Goal: Task Accomplishment & Management: Manage account settings

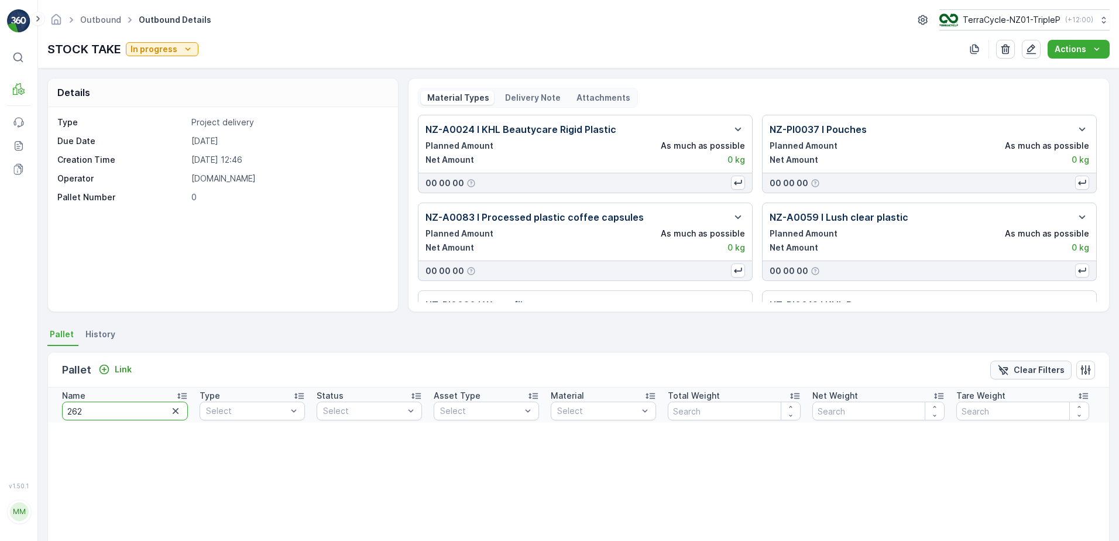
scroll to position [63, 0]
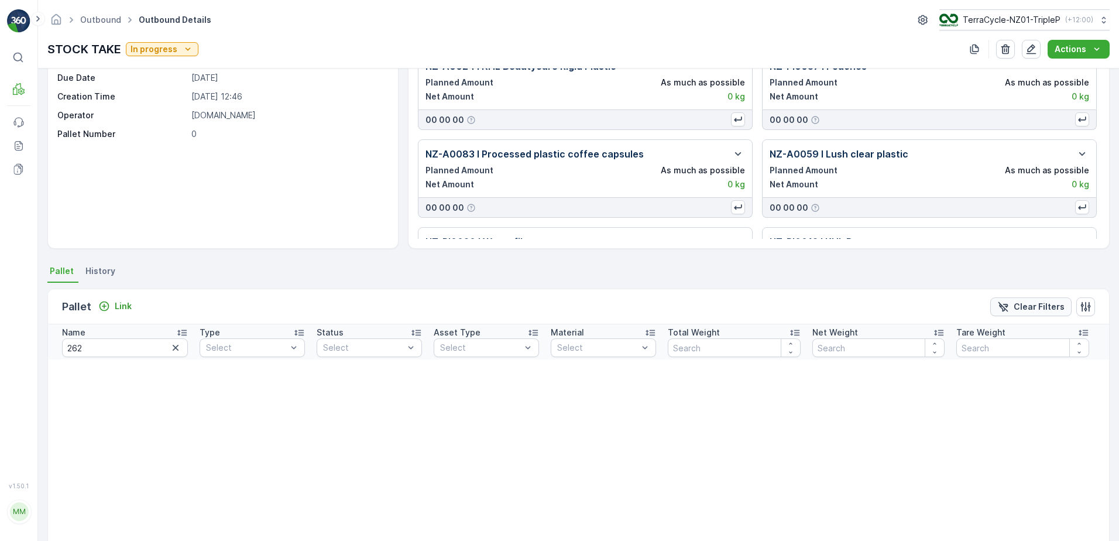
click at [1043, 304] on p "Clear Filters" at bounding box center [1039, 307] width 51 height 12
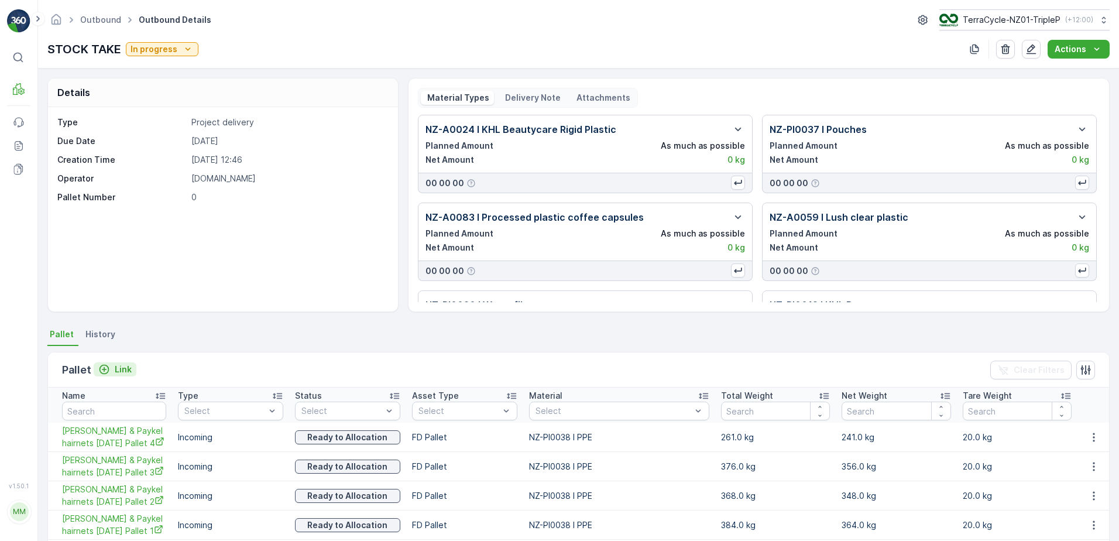
click at [131, 368] on button "Link" at bounding box center [115, 369] width 43 height 14
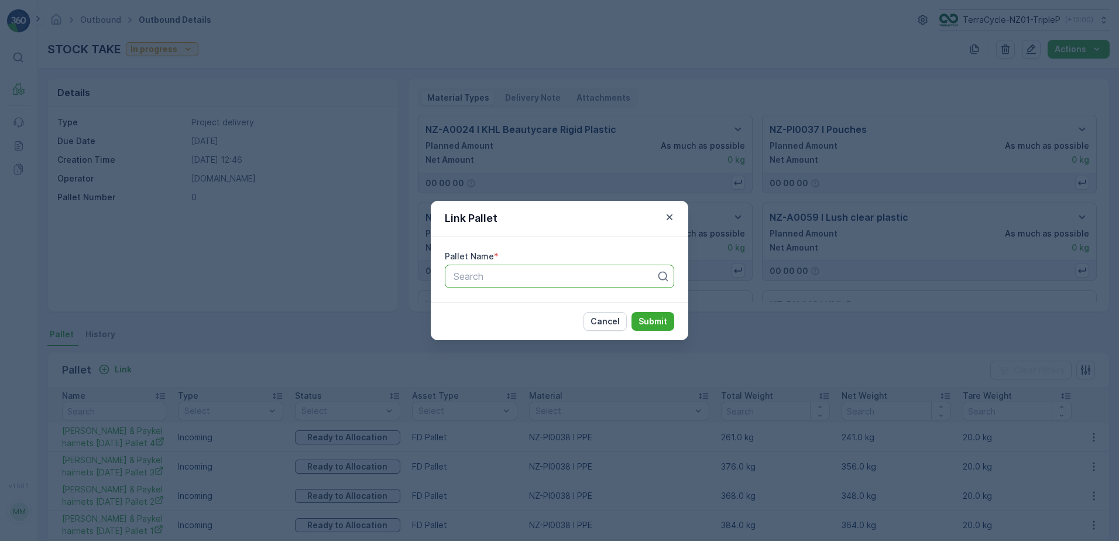
click at [499, 279] on div at bounding box center [555, 276] width 205 height 11
type input "20665"
drag, startPoint x: 499, startPoint y: 278, endPoint x: 489, endPoint y: 275, distance: 10.4
click at [489, 275] on div at bounding box center [555, 276] width 205 height 11
type input "20663"
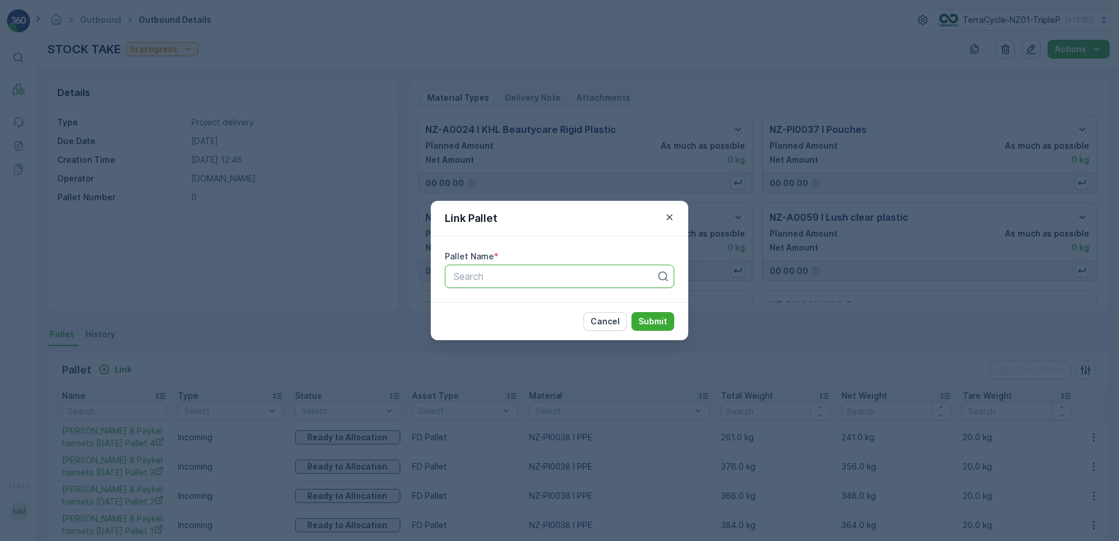
click at [307, 358] on div "Link Pallet Pallet Name * option , selected. Select is focused ,type to refine …" at bounding box center [559, 270] width 1119 height 541
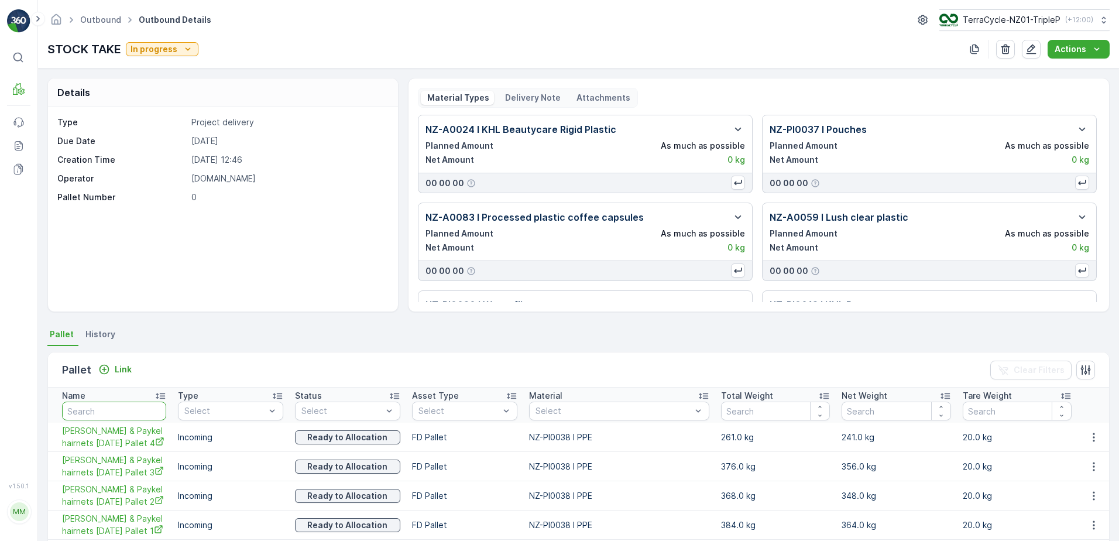
click at [91, 402] on input "text" at bounding box center [114, 411] width 104 height 19
type input "2065"
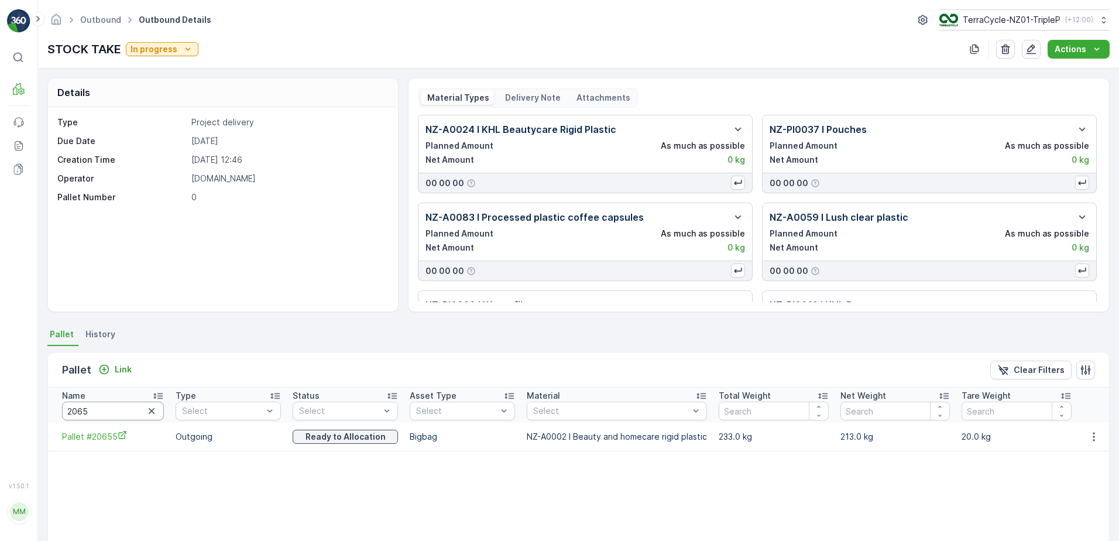
click at [105, 407] on input "2065" at bounding box center [113, 411] width 102 height 19
type input "206"
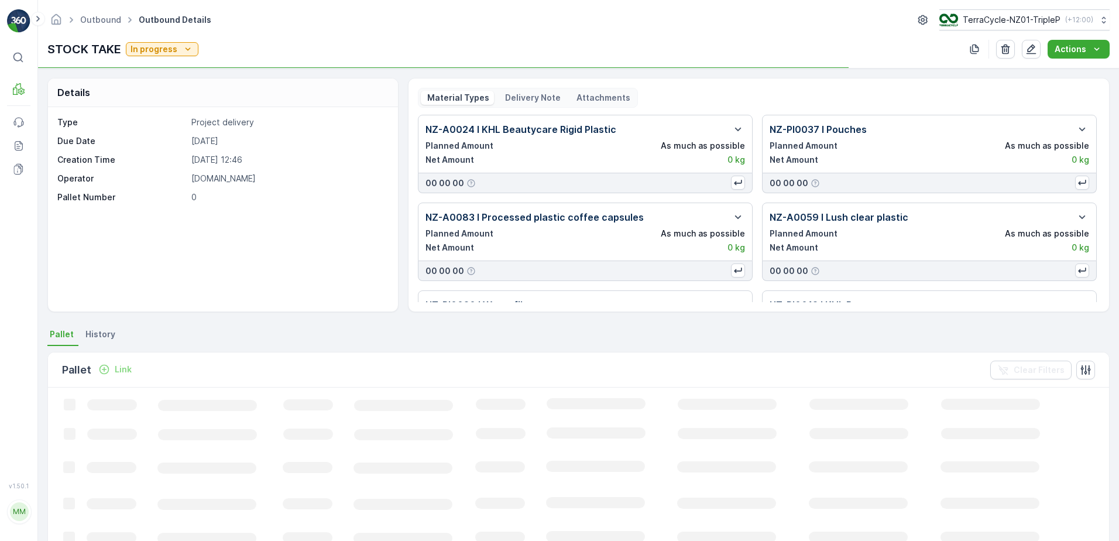
drag, startPoint x: 105, startPoint y: 407, endPoint x: 524, endPoint y: 330, distance: 426.1
click at [524, 330] on ul "Pallet History" at bounding box center [578, 336] width 1062 height 20
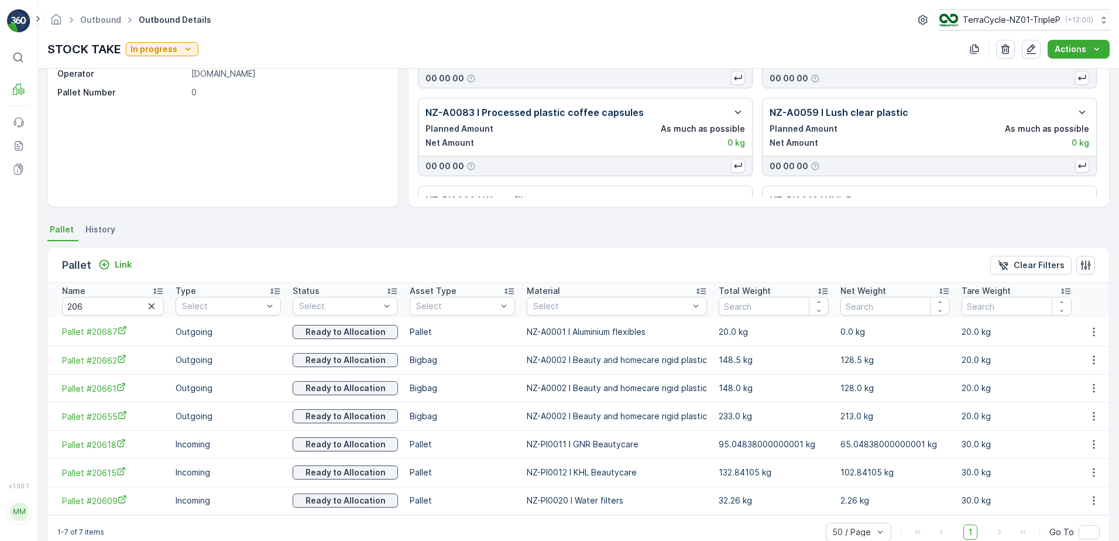
scroll to position [128, 0]
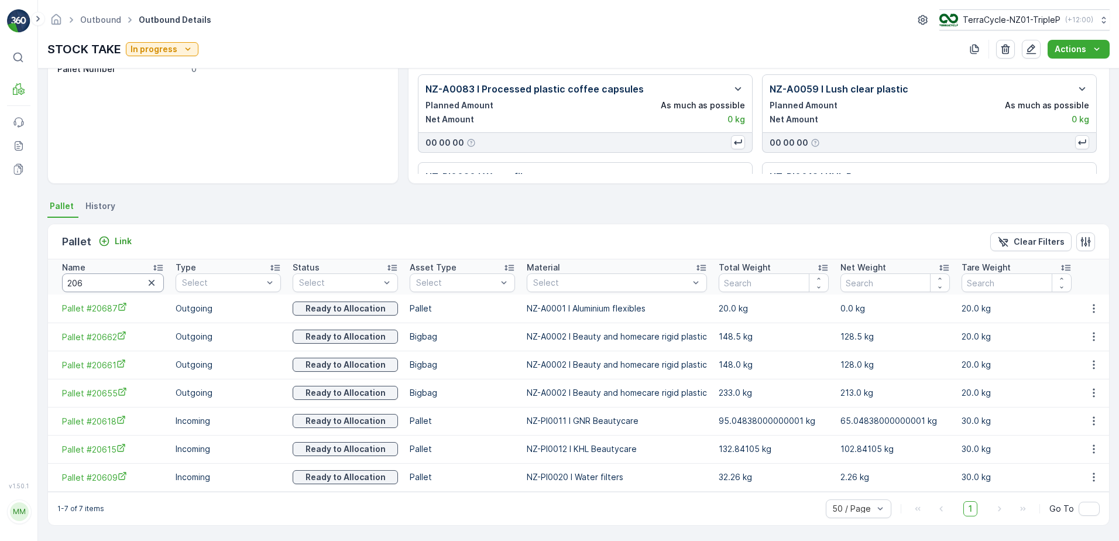
click at [125, 283] on input "206" at bounding box center [113, 282] width 102 height 19
type input "15102"
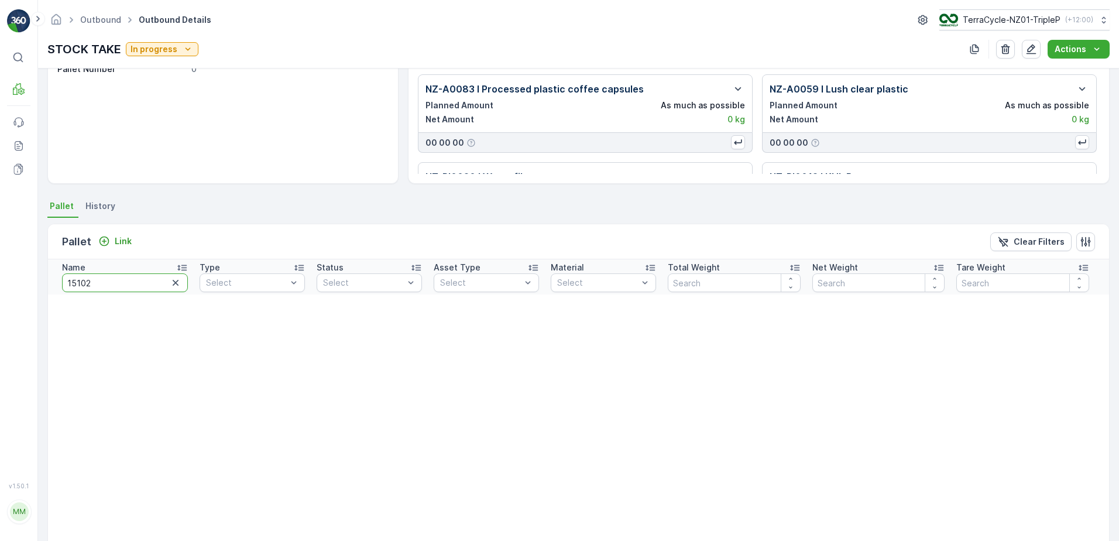
click at [125, 283] on input "15102" at bounding box center [125, 282] width 126 height 19
type input "20667"
click at [116, 288] on input "20667" at bounding box center [125, 282] width 126 height 19
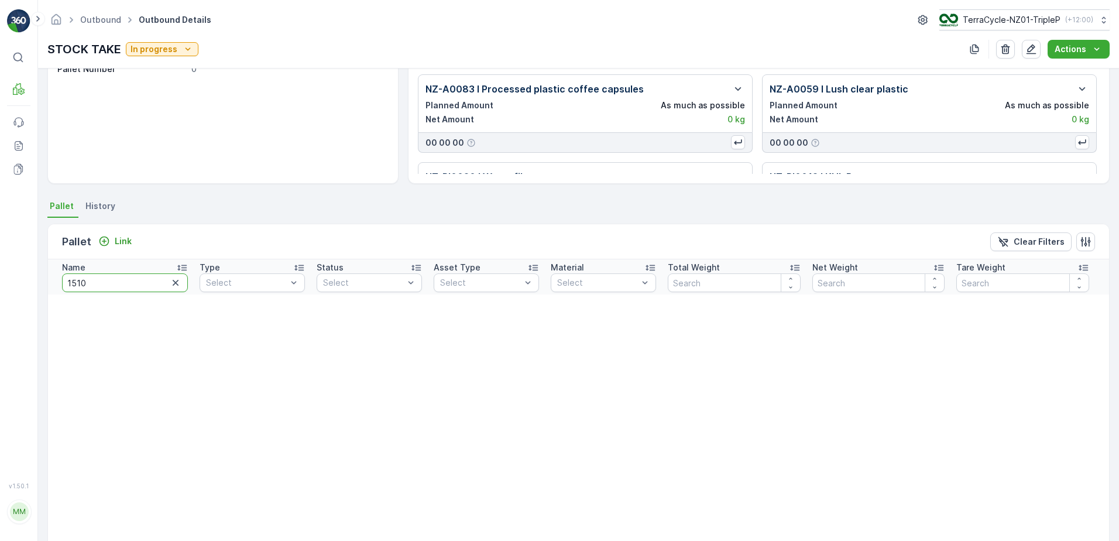
type input "15102"
click at [116, 288] on input "15102" at bounding box center [125, 282] width 126 height 19
type input "20667"
click at [116, 288] on input "20667" at bounding box center [125, 282] width 126 height 19
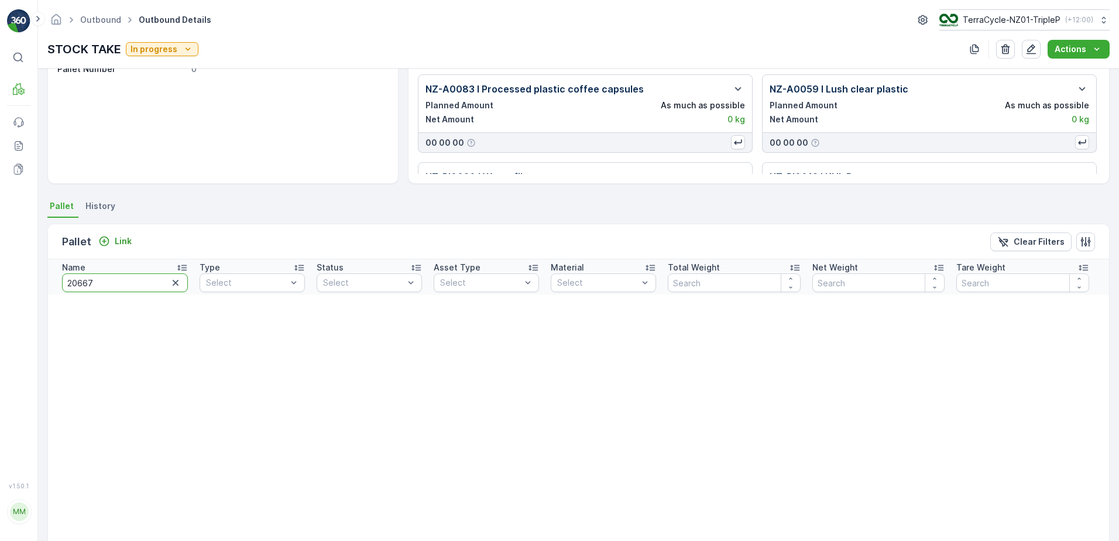
click at [116, 288] on input "20667" at bounding box center [125, 282] width 126 height 19
type input "222"
click at [116, 287] on input "222" at bounding box center [125, 282] width 126 height 19
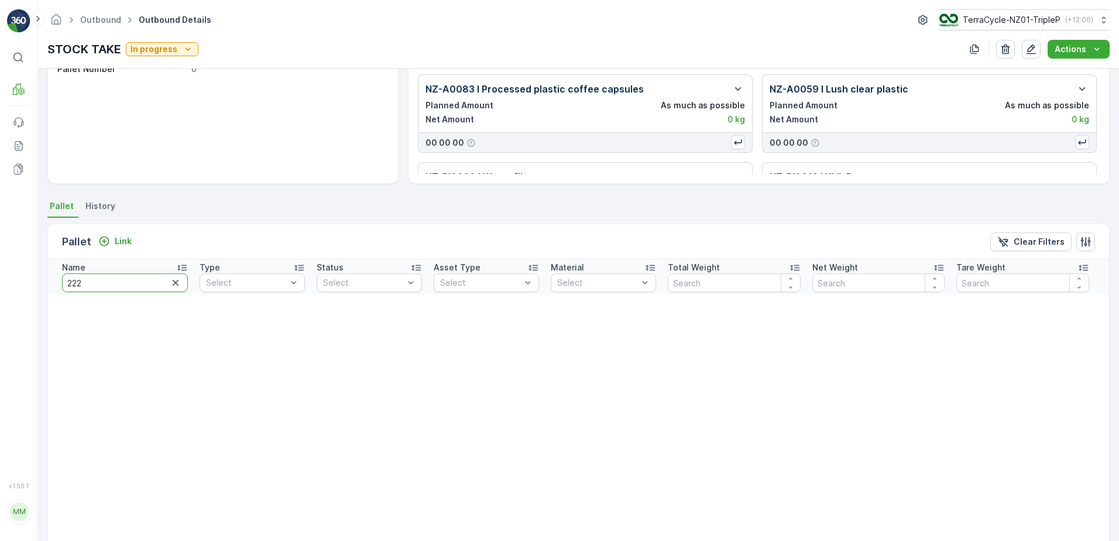
click at [116, 287] on input "222" at bounding box center [125, 282] width 126 height 19
type input "20670"
click at [131, 282] on input "20670" at bounding box center [125, 282] width 126 height 19
type input "20657"
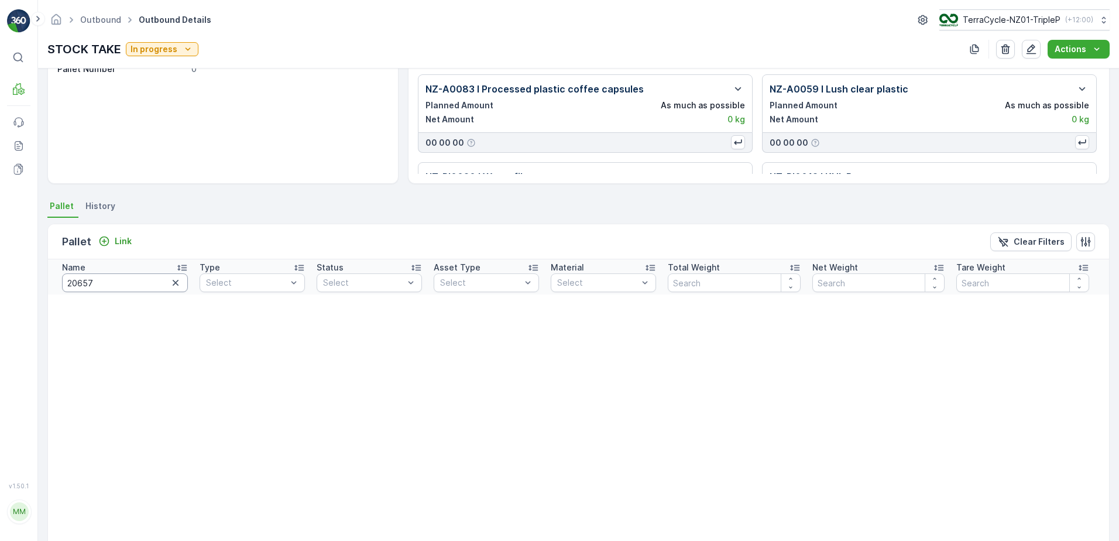
click at [126, 287] on input "20657" at bounding box center [125, 282] width 126 height 19
type input "20660"
click at [123, 286] on input "20660" at bounding box center [125, 282] width 126 height 19
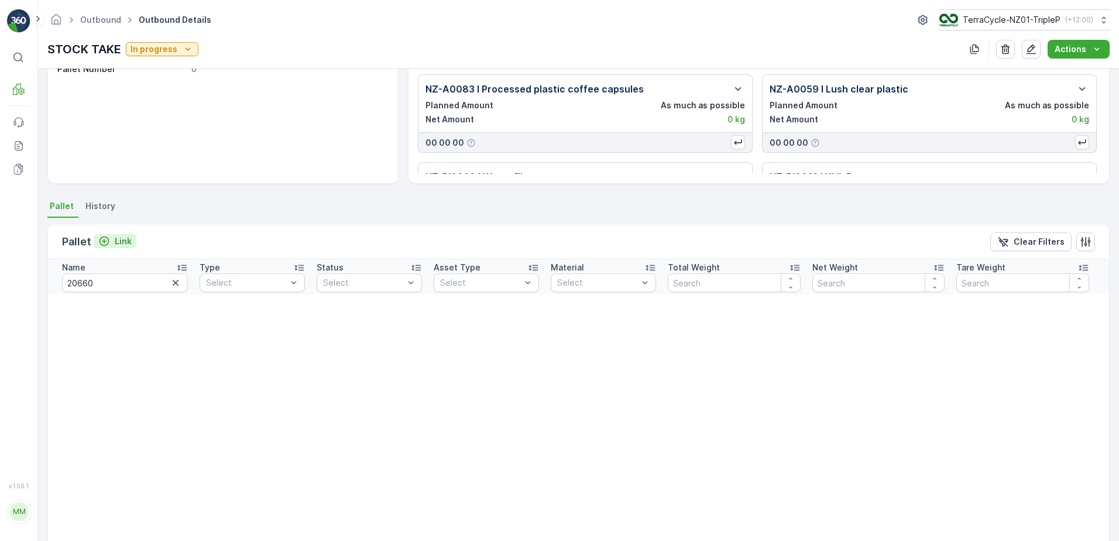
click at [122, 242] on p "Link" at bounding box center [123, 241] width 17 height 12
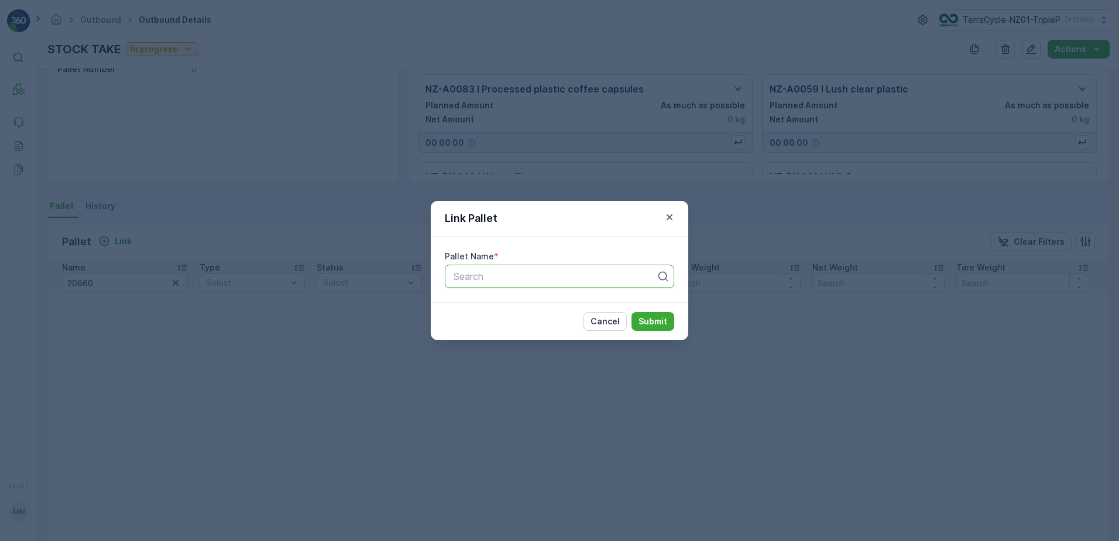
click at [484, 275] on div at bounding box center [555, 276] width 205 height 11
type input "2"
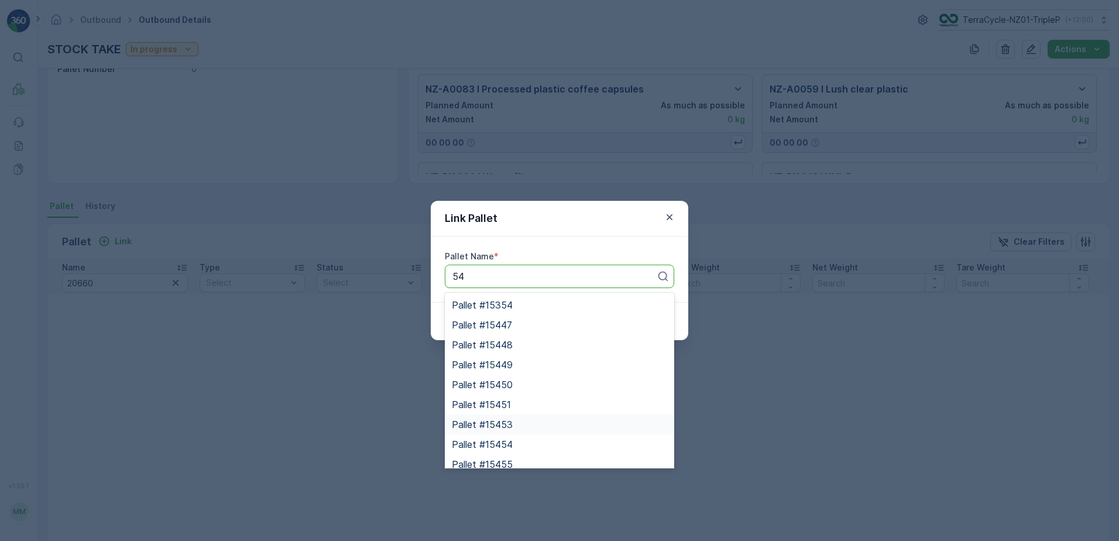
scroll to position [88, 0]
type input "5"
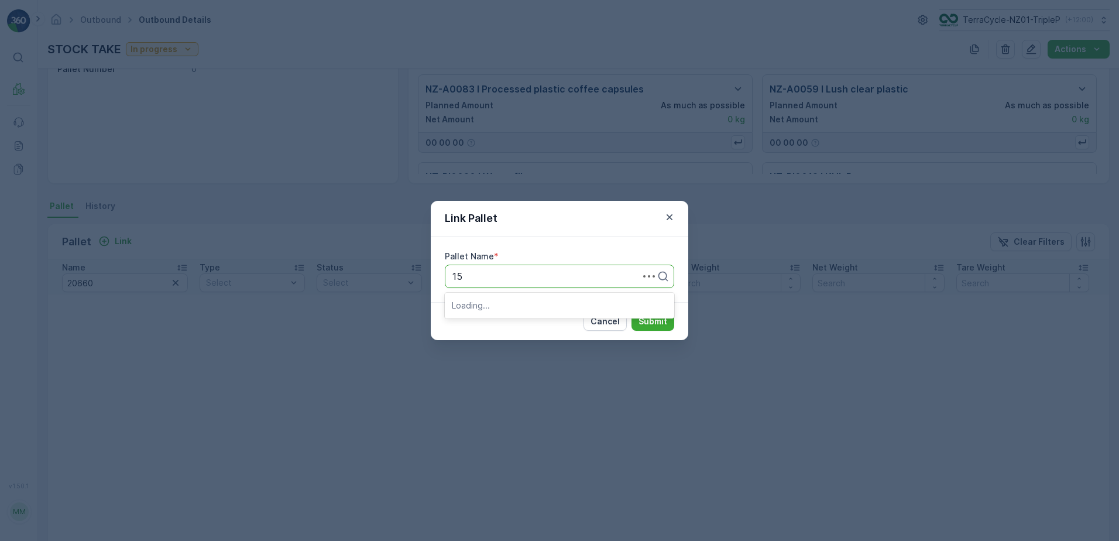
type input "1"
type input "2"
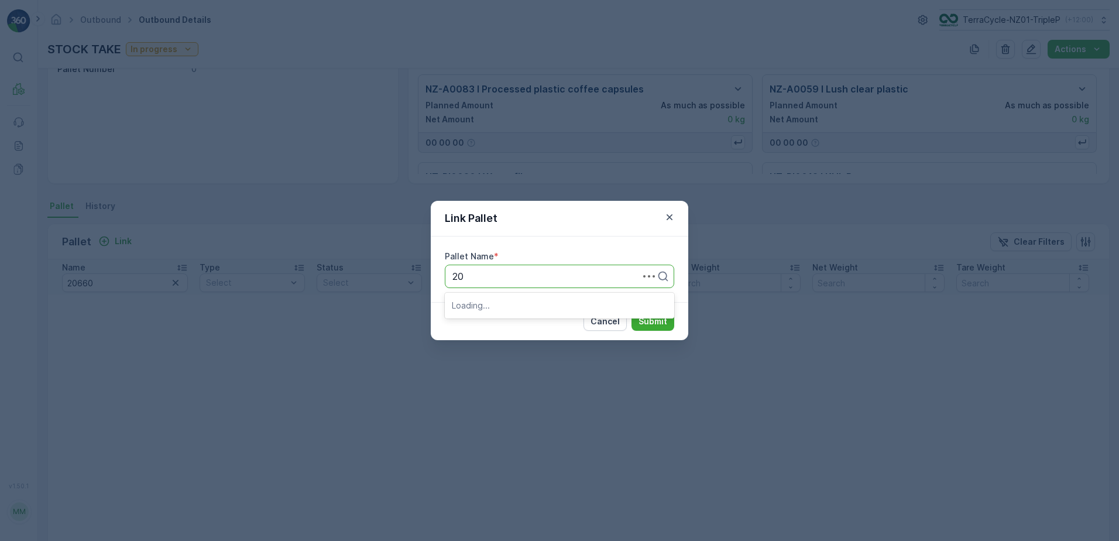
type input "2"
click at [196, 310] on div "Link Pallet Pallet Name * Search Cancel Submit" at bounding box center [559, 270] width 1119 height 541
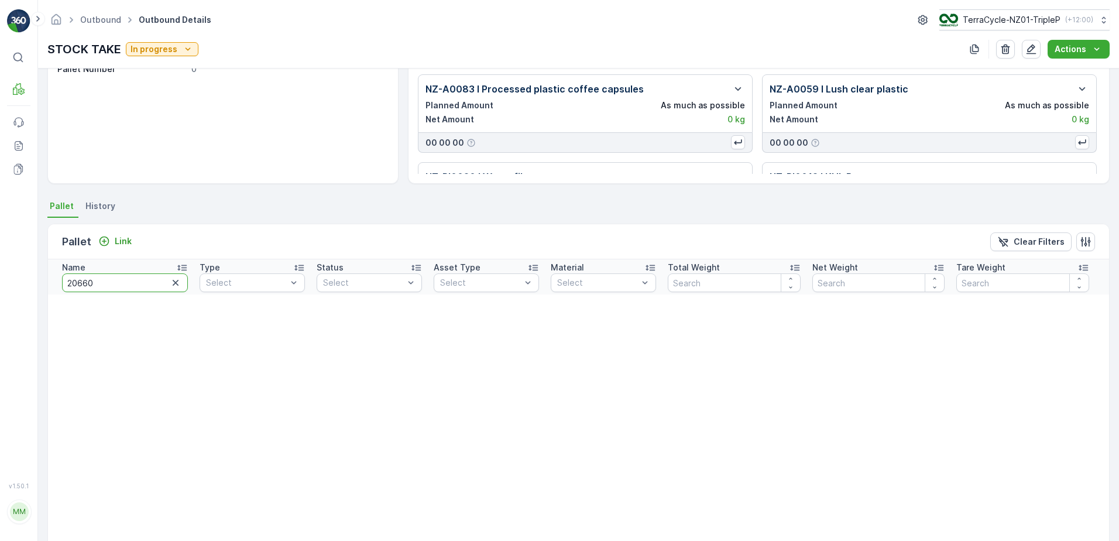
click at [139, 282] on input "20660" at bounding box center [125, 282] width 126 height 19
type input "20225"
click at [139, 287] on input "20225" at bounding box center [125, 282] width 126 height 19
type input "20559"
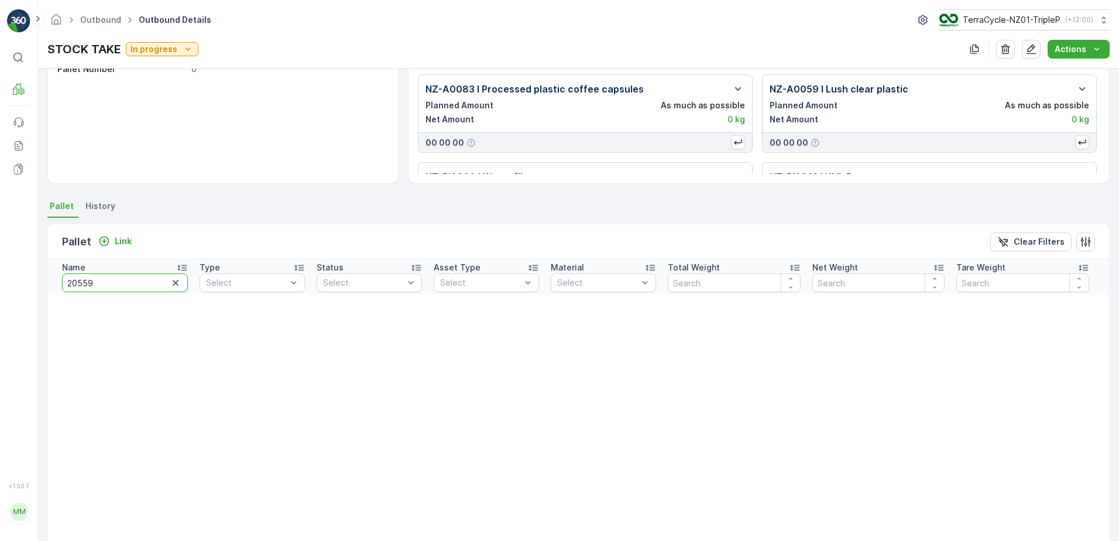
click at [139, 287] on input "20559" at bounding box center [125, 282] width 126 height 19
type input "20223"
click at [139, 287] on input "20223" at bounding box center [125, 282] width 126 height 19
type input "20229"
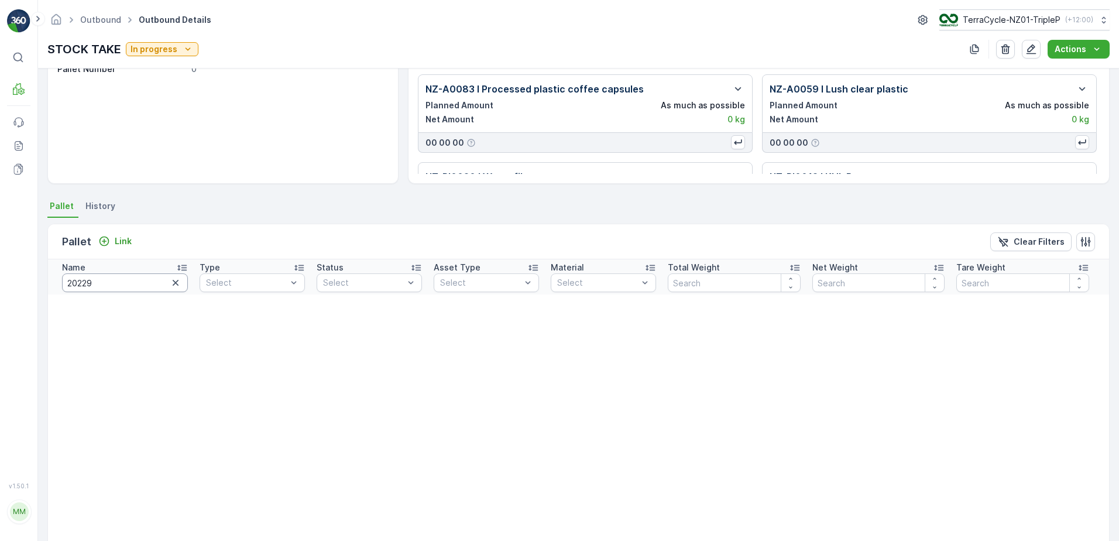
click at [146, 288] on input "20229" at bounding box center [125, 282] width 126 height 19
type input "20224"
click at [144, 286] on input "20224" at bounding box center [125, 282] width 126 height 19
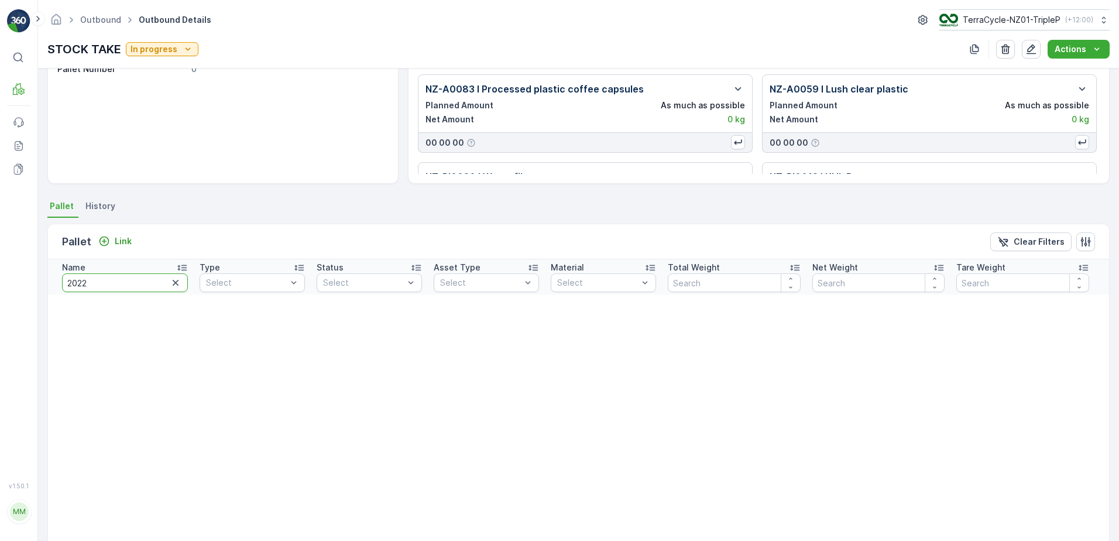
type input "20227"
click at [145, 286] on input "20227" at bounding box center [125, 282] width 126 height 19
type input "20221"
click at [142, 283] on input "20221" at bounding box center [125, 282] width 126 height 19
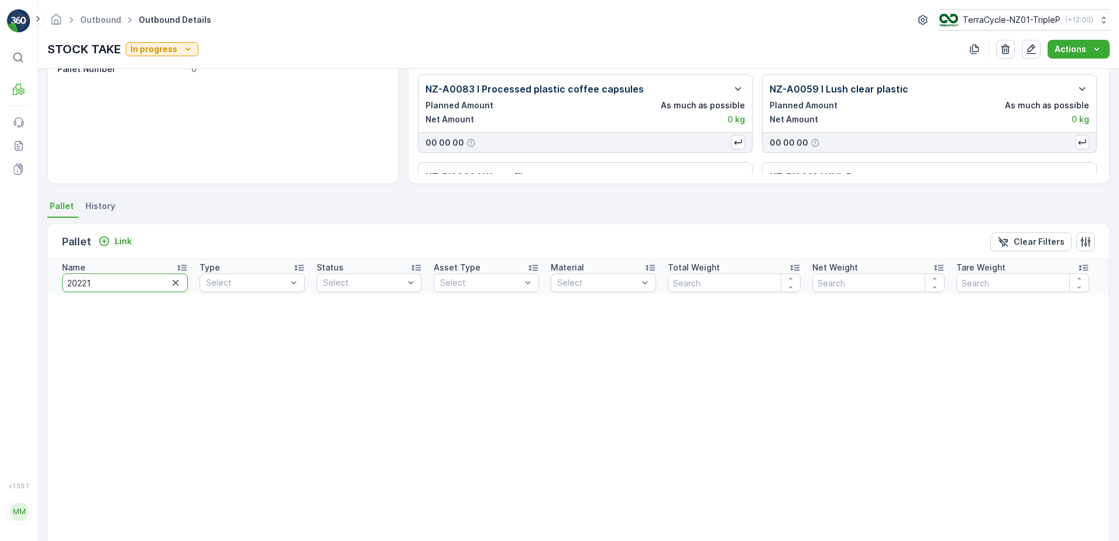
click at [142, 283] on input "20221" at bounding box center [125, 282] width 126 height 19
type input "2021"
click at [142, 283] on input "2021" at bounding box center [125, 282] width 126 height 19
click at [142, 284] on input "2021" at bounding box center [125, 282] width 126 height 19
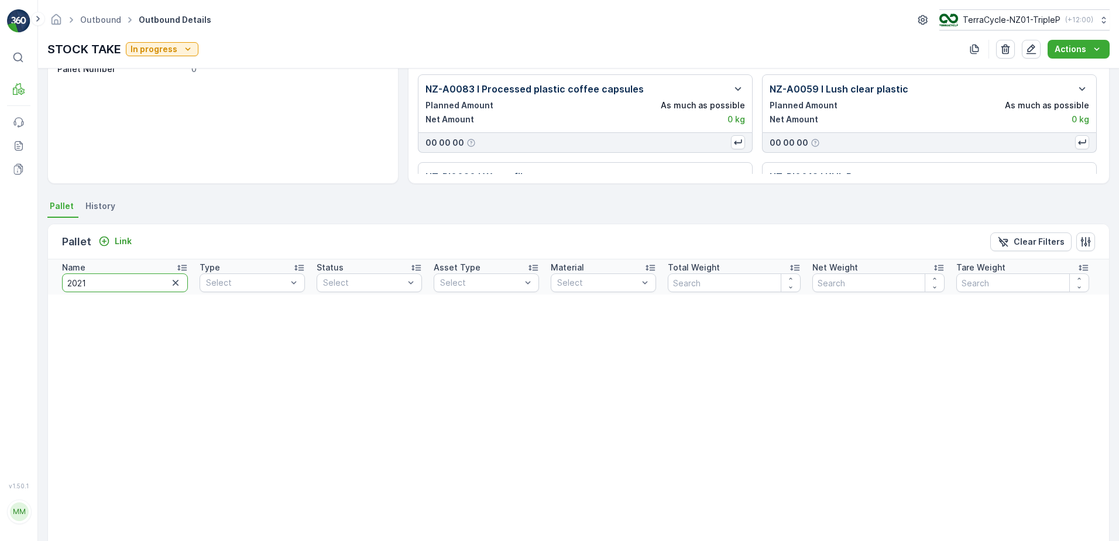
click at [143, 284] on input "2021" at bounding box center [125, 282] width 126 height 19
type input "20677"
click at [144, 286] on input "20677" at bounding box center [125, 282] width 126 height 19
type input "20674"
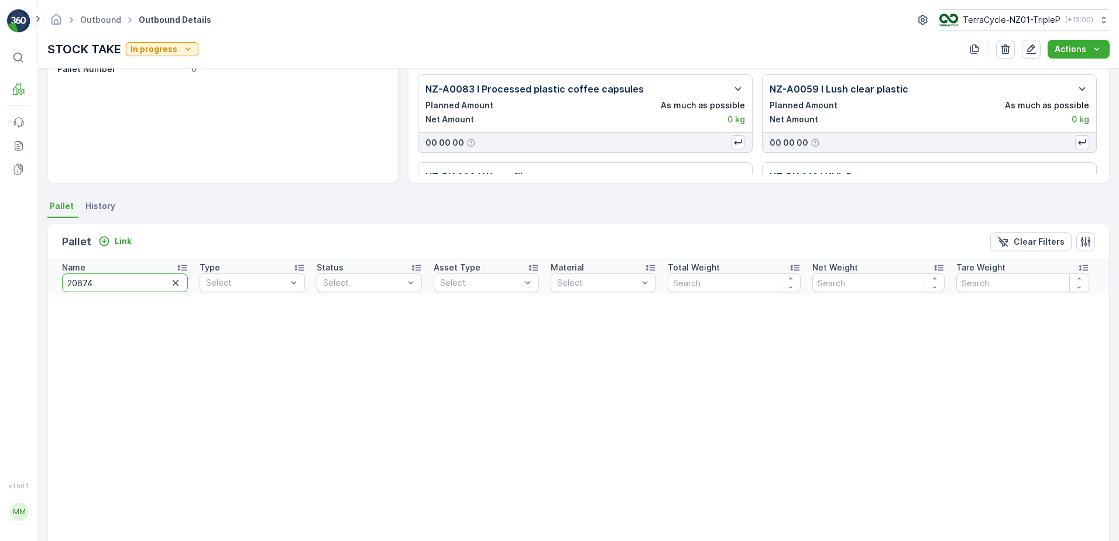
click at [140, 283] on input "20674" at bounding box center [125, 282] width 126 height 19
type input "20672"
click at [130, 280] on input "20672" at bounding box center [125, 282] width 126 height 19
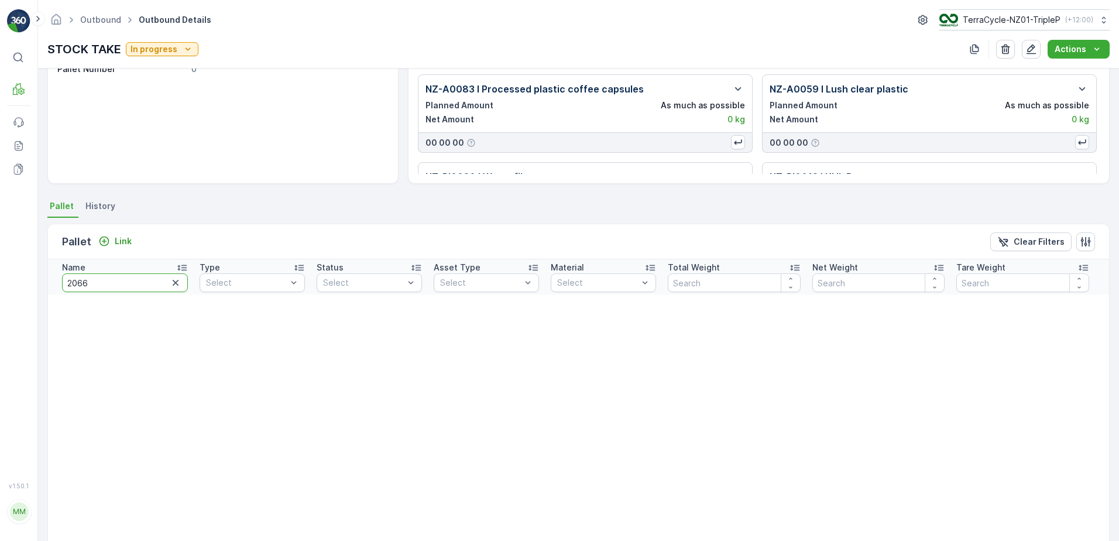
type input "20664"
click at [132, 282] on input "20664" at bounding box center [125, 282] width 126 height 19
type input "20671"
click at [146, 285] on input "20671" at bounding box center [125, 282] width 126 height 19
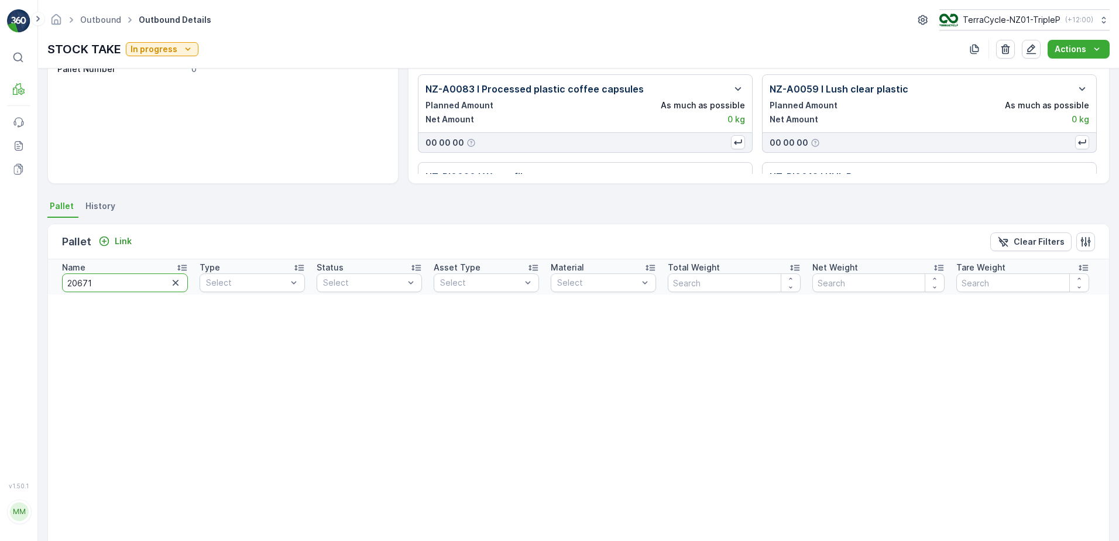
click at [146, 285] on input "20671" at bounding box center [125, 282] width 126 height 19
type input "20658"
click at [146, 285] on input "20658" at bounding box center [125, 282] width 126 height 19
type input "GFSB"
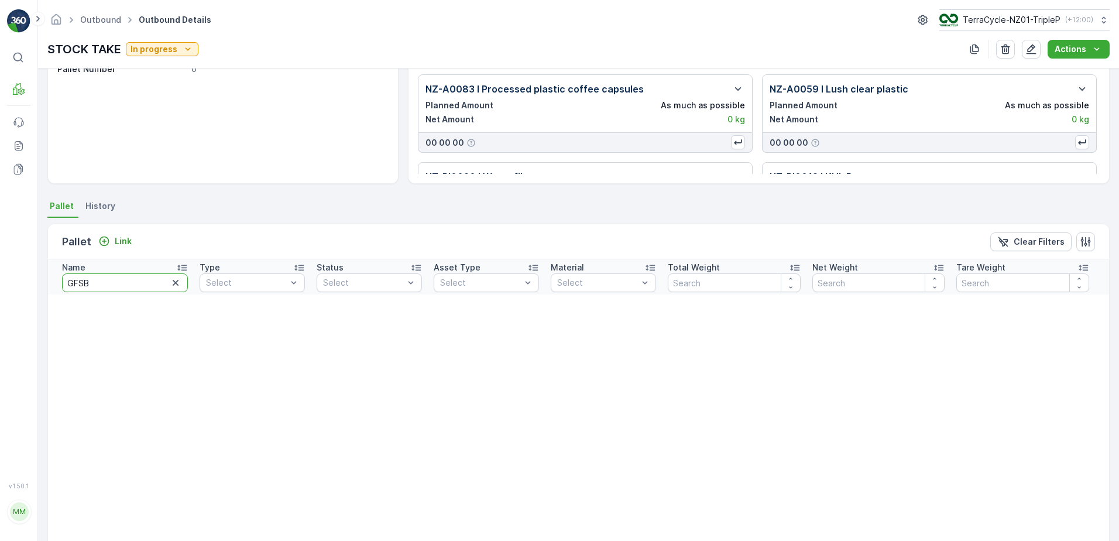
click at [146, 285] on input "GFSB" at bounding box center [125, 282] width 126 height 19
type input "ZWB"
click at [146, 285] on input "ZWB" at bounding box center [125, 282] width 126 height 19
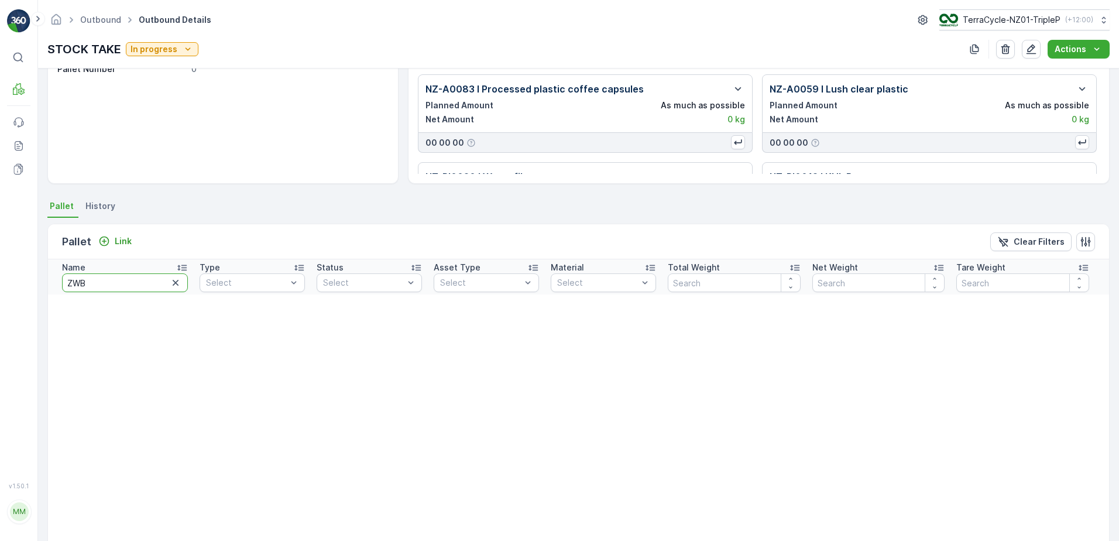
type input "S"
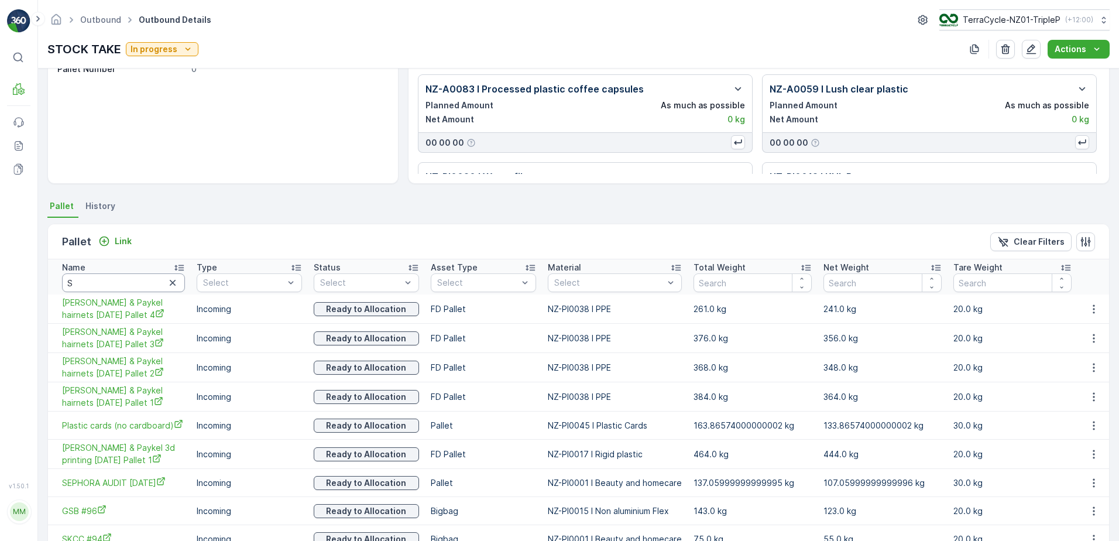
click at [145, 285] on input "S" at bounding box center [123, 282] width 123 height 19
type input "CSB"
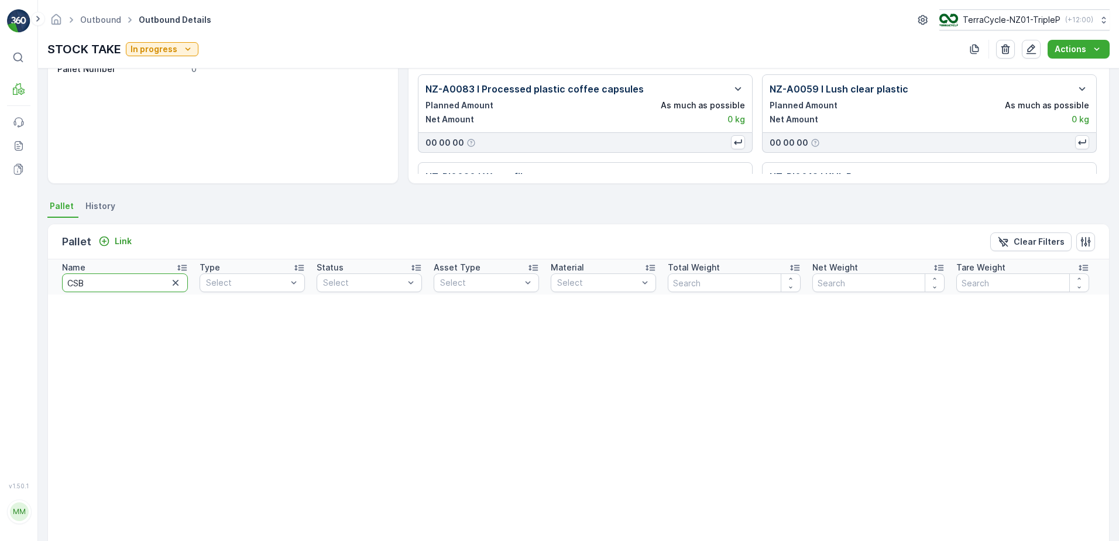
click at [146, 280] on input "CSB" at bounding box center [125, 282] width 126 height 19
type input "20668"
click at [154, 280] on input "20668" at bounding box center [125, 282] width 126 height 19
type input "20669"
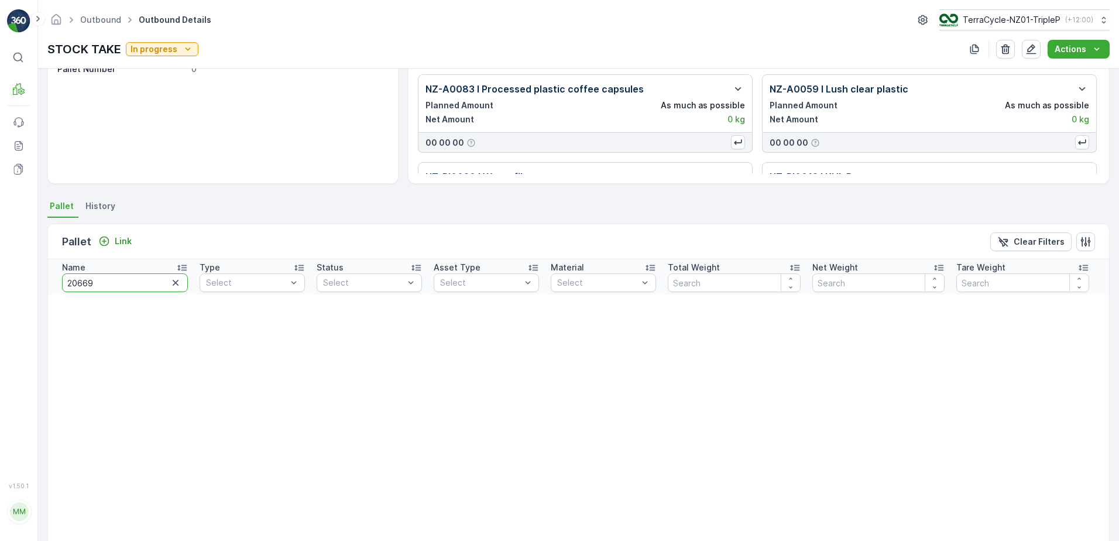
click at [156, 283] on input "20669" at bounding box center [125, 282] width 126 height 19
type input "20670"
click at [153, 282] on input "20670" at bounding box center [125, 282] width 126 height 19
type input "20680"
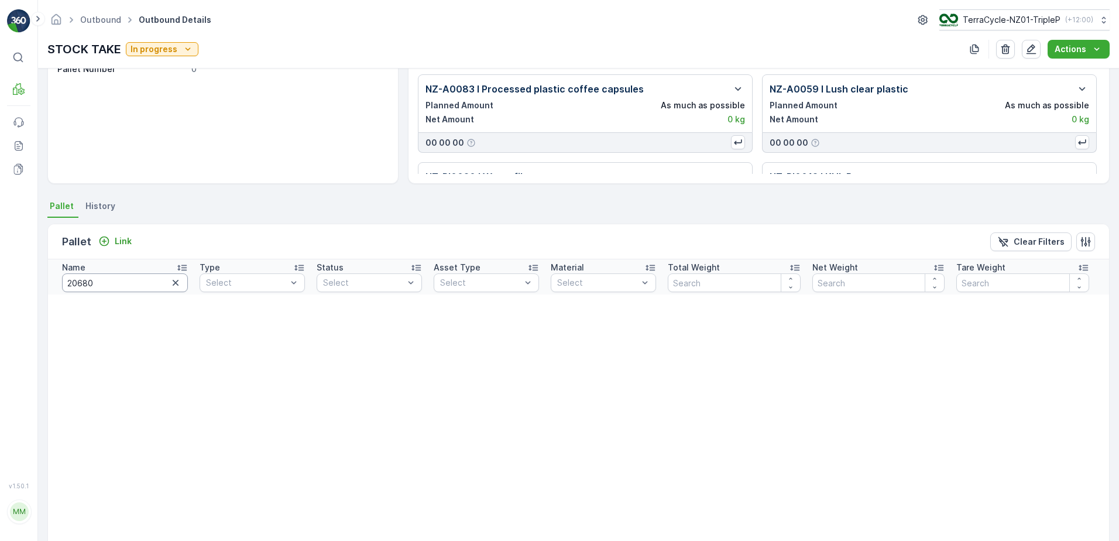
click at [153, 282] on input "20680" at bounding box center [125, 282] width 126 height 19
type input "20681"
click at [153, 283] on input "20681" at bounding box center [125, 282] width 126 height 19
type input "20682"
click at [153, 283] on input "20682" at bounding box center [125, 282] width 126 height 19
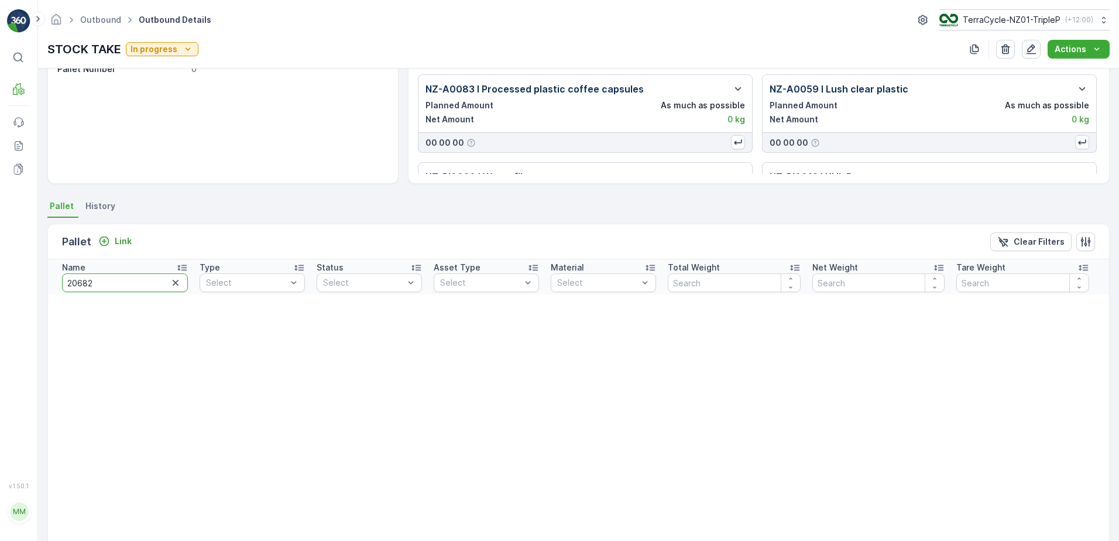
click at [153, 283] on input "20682" at bounding box center [125, 282] width 126 height 19
type input "ZWB"
click at [151, 281] on input "ZWB" at bounding box center [125, 282] width 126 height 19
type input "20524"
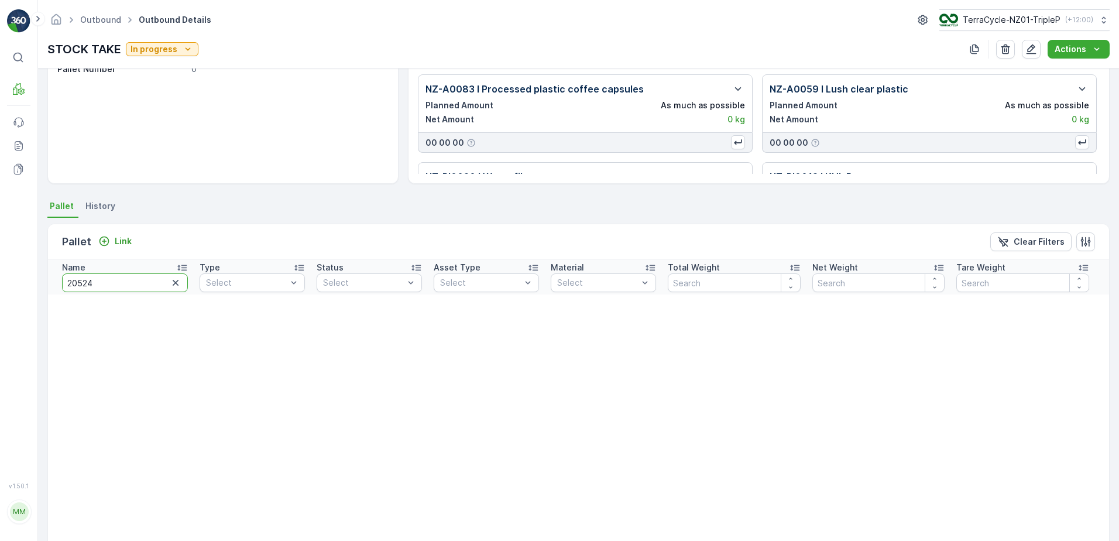
click at [127, 285] on input "20524" at bounding box center [125, 282] width 126 height 19
type input "20186"
click at [123, 281] on input "20186" at bounding box center [125, 282] width 126 height 19
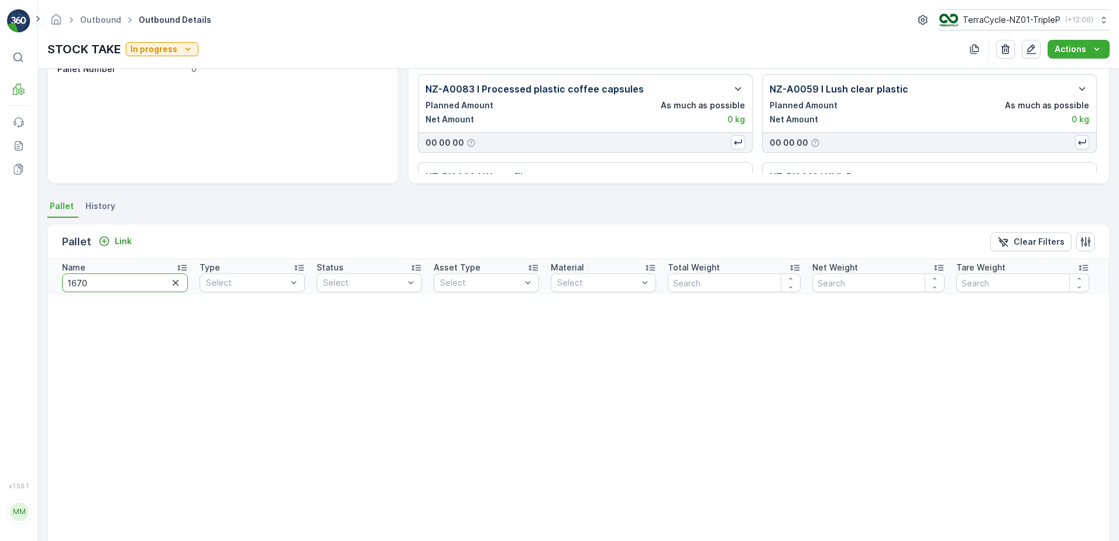
type input "16707"
click at [123, 281] on input "16707" at bounding box center [125, 282] width 126 height 19
type input "TOYS"
click at [123, 281] on input "TOYS" at bounding box center [125, 282] width 126 height 19
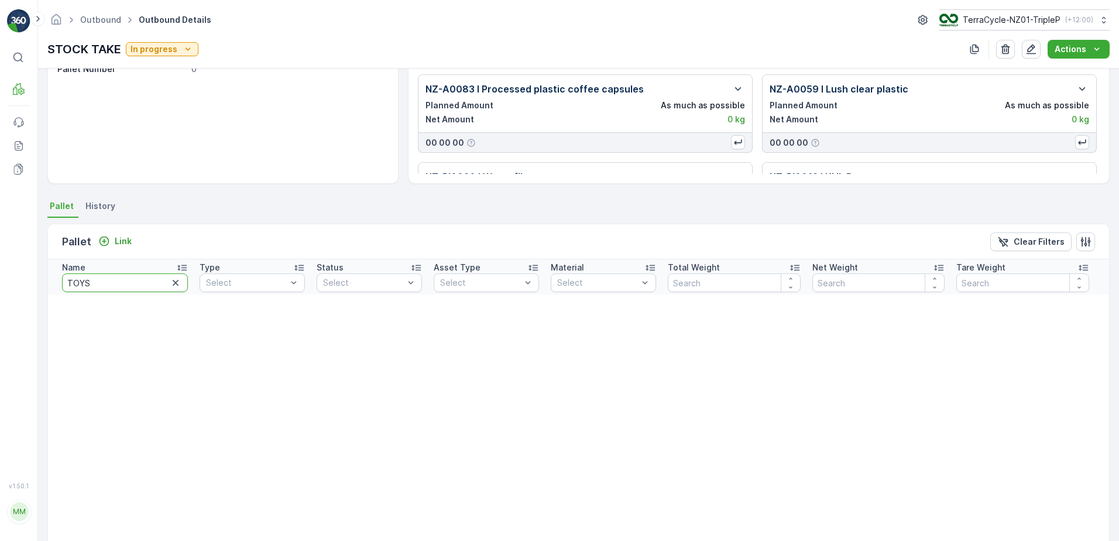
click at [123, 281] on input "TOYS" at bounding box center [125, 282] width 126 height 19
type input "HAIR"
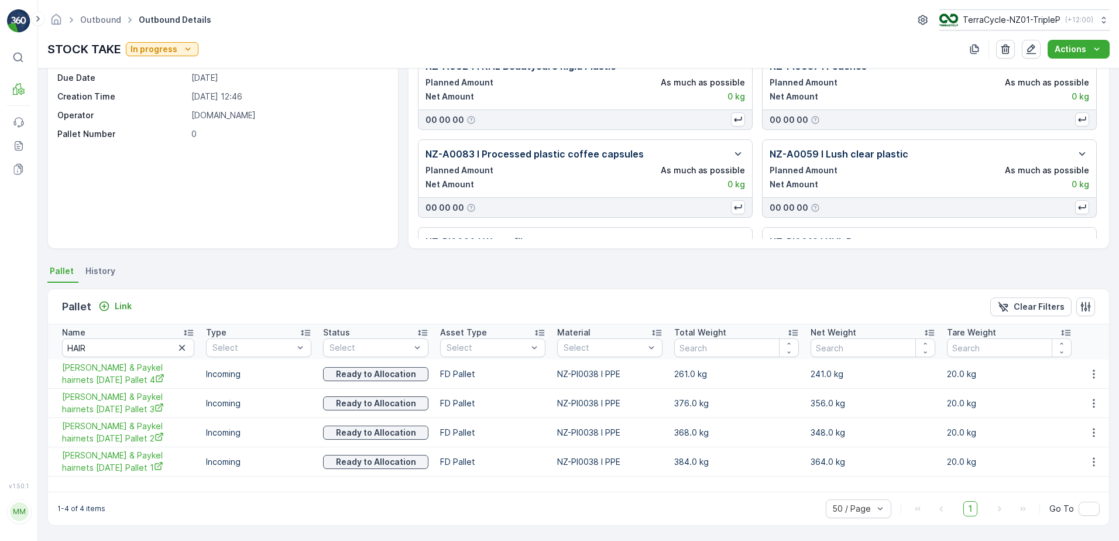
scroll to position [63, 0]
click at [1088, 373] on icon "button" at bounding box center [1094, 374] width 12 height 12
click at [1089, 406] on div "Unlink Pallet" at bounding box center [1080, 413] width 77 height 16
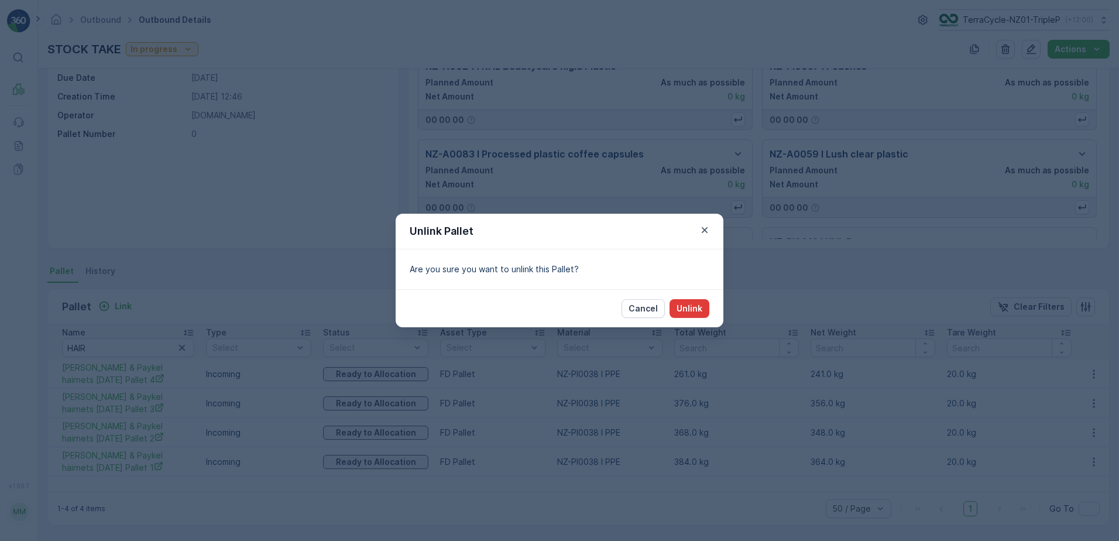
click at [702, 300] on button "Unlink" at bounding box center [690, 308] width 40 height 19
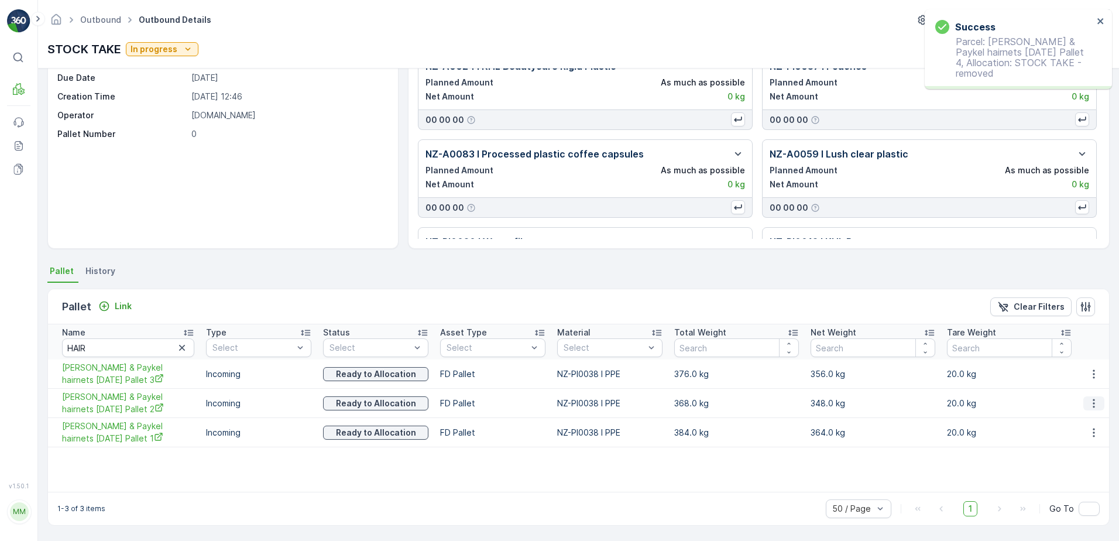
click at [1088, 405] on icon "button" at bounding box center [1094, 403] width 12 height 12
click at [1073, 441] on span "Unlink Pallet" at bounding box center [1070, 443] width 47 height 12
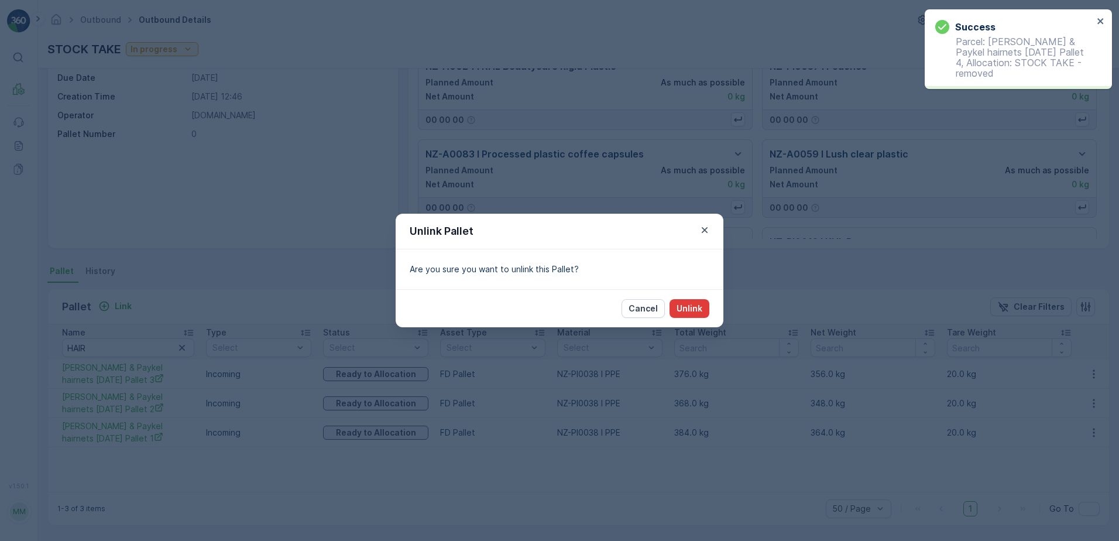
click at [688, 314] on button "Unlink" at bounding box center [690, 308] width 40 height 19
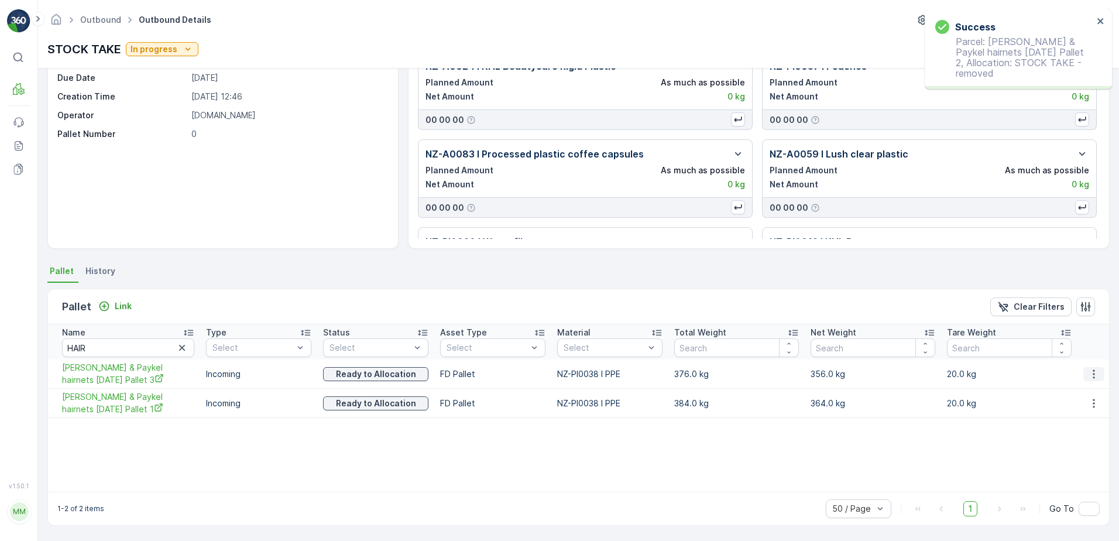
click at [1088, 375] on icon "button" at bounding box center [1094, 374] width 12 height 12
drag, startPoint x: 1070, startPoint y: 422, endPoint x: 1061, endPoint y: 403, distance: 20.7
click at [1068, 421] on ul "See More Details Unlink Pallet" at bounding box center [1081, 402] width 82 height 43
click at [1061, 404] on ul "See More Details Unlink Pallet" at bounding box center [1081, 402] width 82 height 43
click at [1064, 413] on span "Unlink Pallet" at bounding box center [1070, 413] width 47 height 12
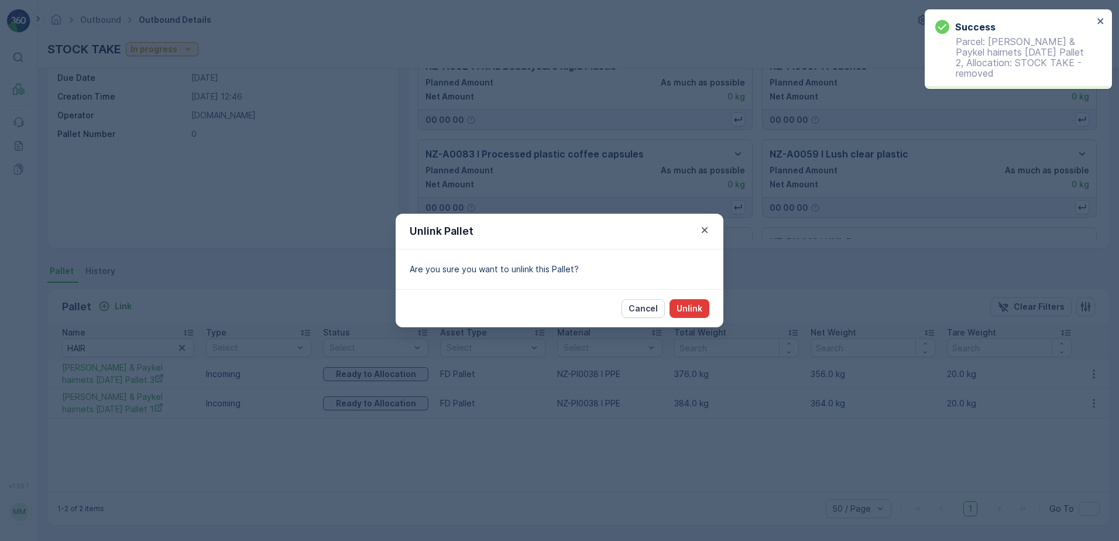
click at [684, 314] on button "Unlink" at bounding box center [690, 308] width 40 height 19
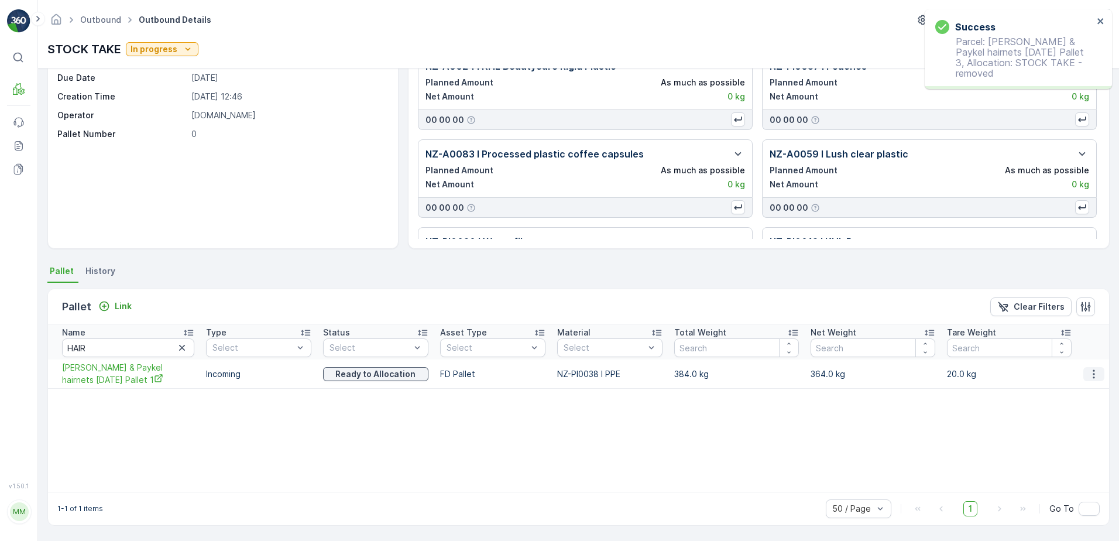
click at [1095, 373] on icon "button" at bounding box center [1094, 374] width 12 height 12
click at [1061, 409] on span "Unlink Pallet" at bounding box center [1070, 413] width 47 height 12
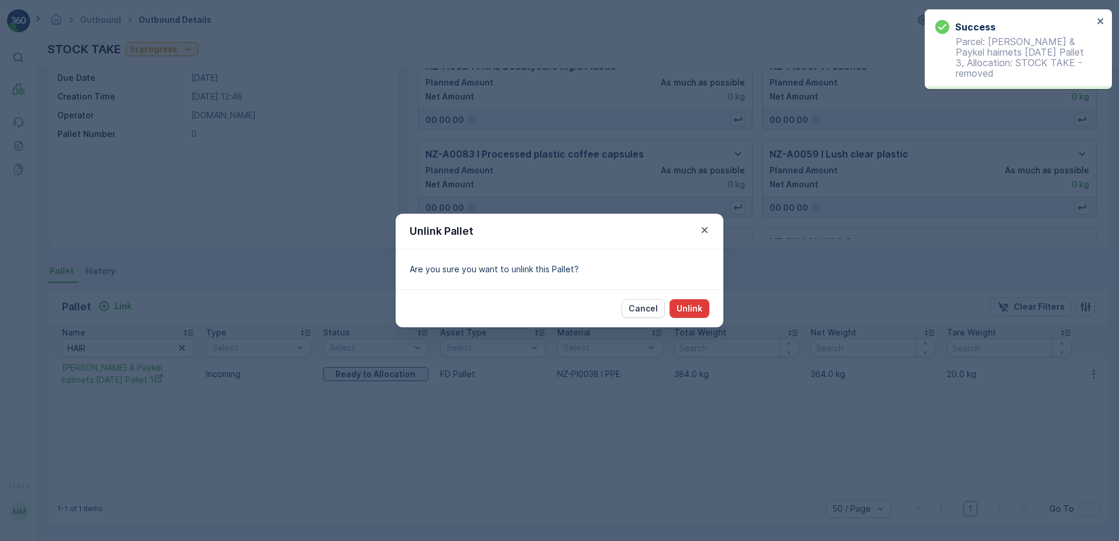
click at [685, 309] on p "Unlink" at bounding box center [690, 309] width 26 height 12
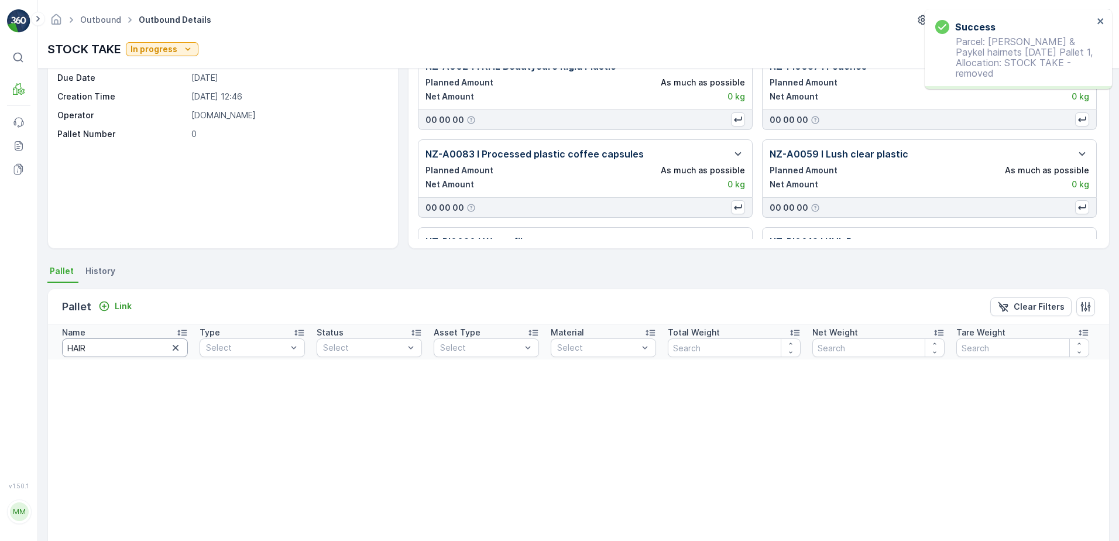
click at [113, 340] on input "HAIR" at bounding box center [125, 347] width 126 height 19
type input "54"
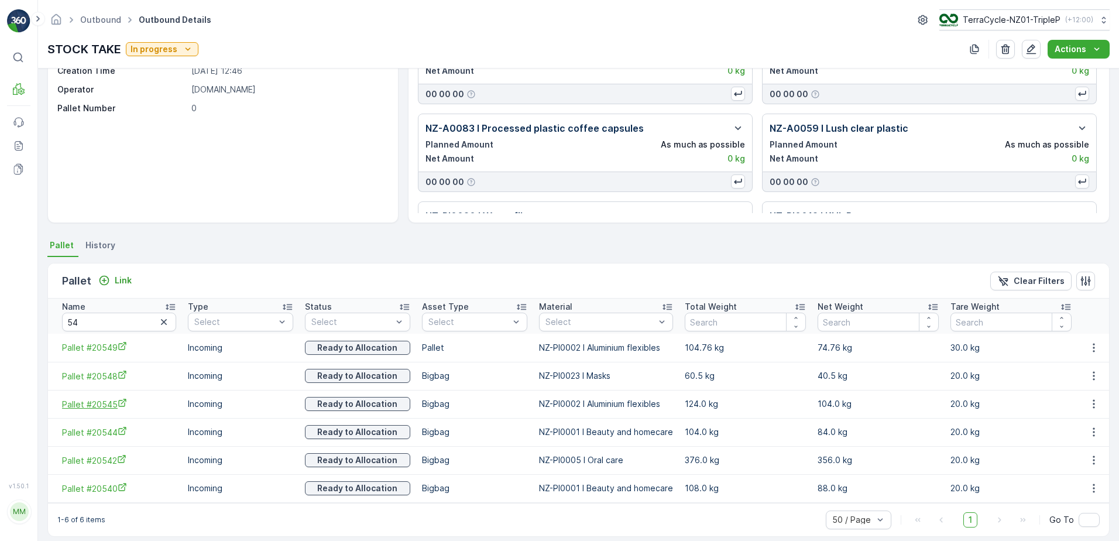
scroll to position [100, 0]
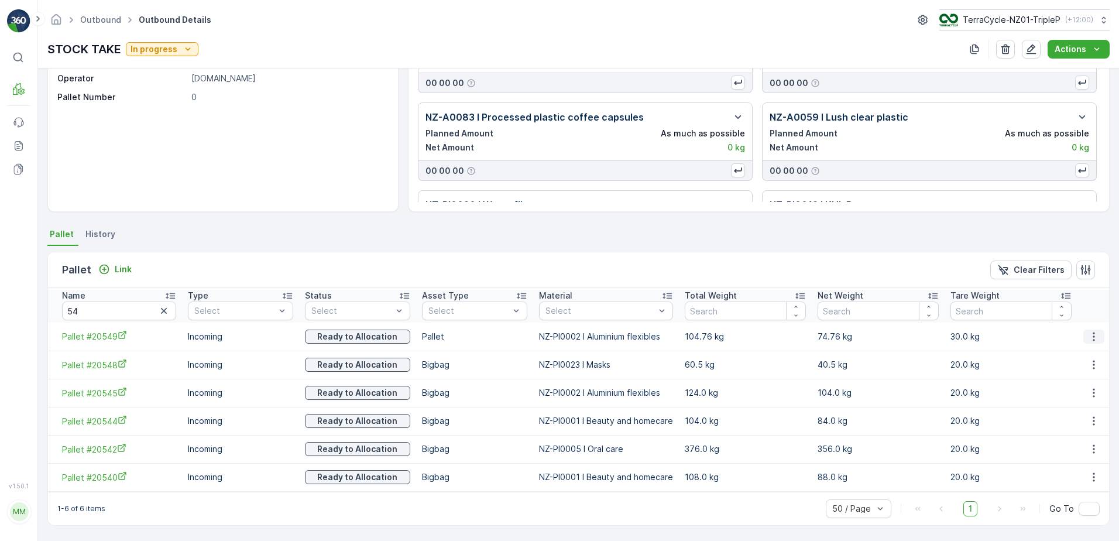
click at [1097, 330] on button "button" at bounding box center [1094, 337] width 21 height 14
click at [1085, 370] on span "Unlink Pallet" at bounding box center [1070, 376] width 47 height 12
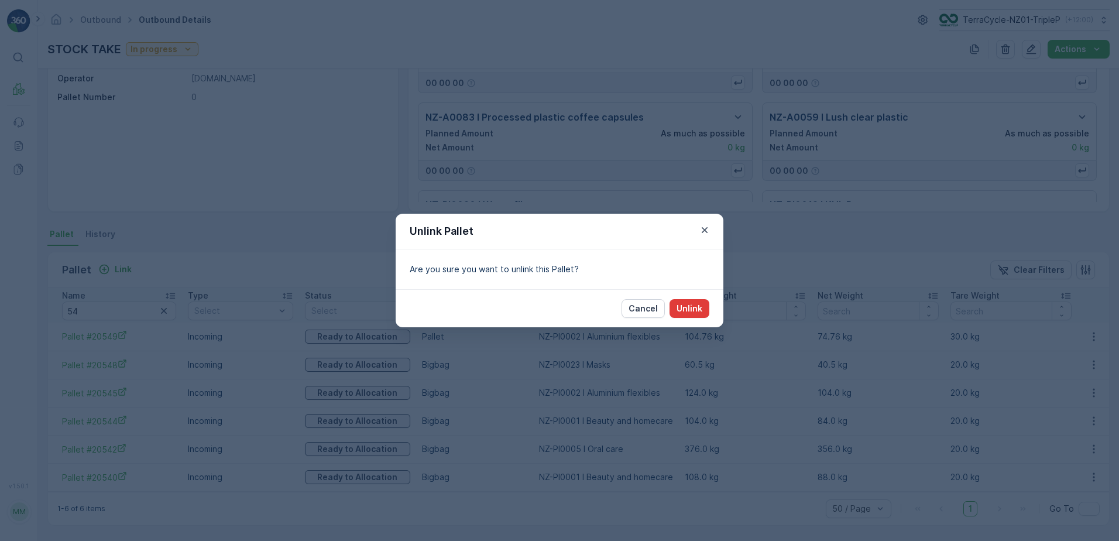
click at [704, 307] on button "Unlink" at bounding box center [690, 308] width 40 height 19
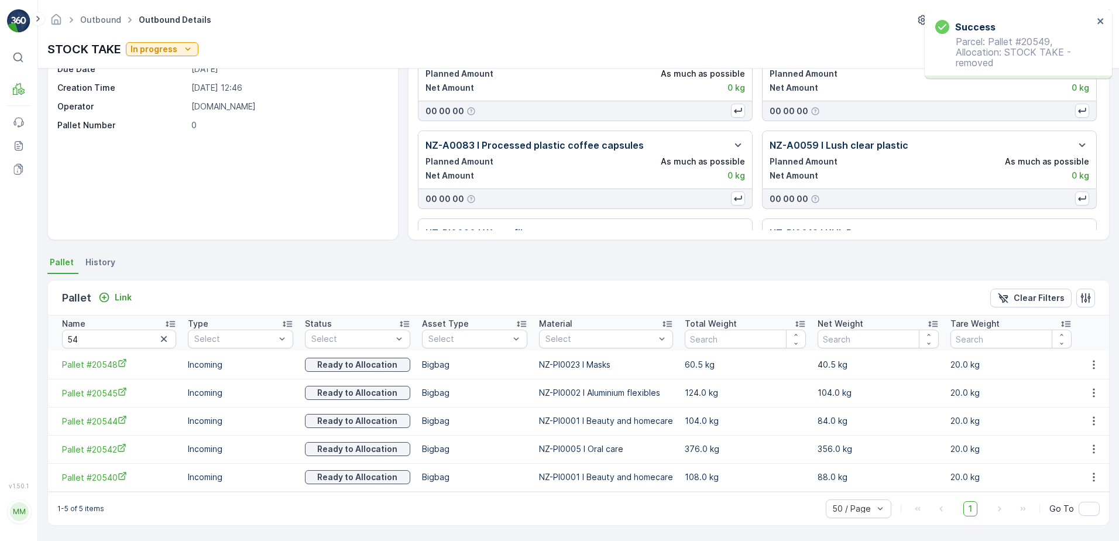
scroll to position [72, 0]
click at [1094, 362] on icon "button" at bounding box center [1094, 365] width 12 height 12
drag, startPoint x: 1078, startPoint y: 395, endPoint x: 942, endPoint y: 402, distance: 136.6
click at [1077, 395] on ul "See More Details Unlink Pallet" at bounding box center [1081, 393] width 82 height 43
click at [1061, 399] on span "Unlink Pallet" at bounding box center [1070, 404] width 47 height 12
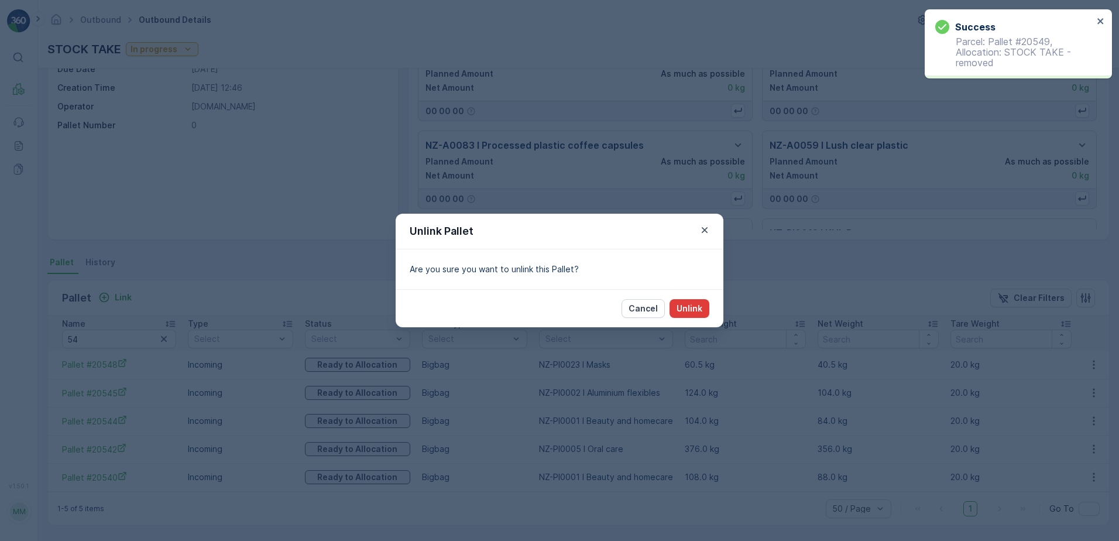
click at [692, 307] on p "Unlink" at bounding box center [690, 309] width 26 height 12
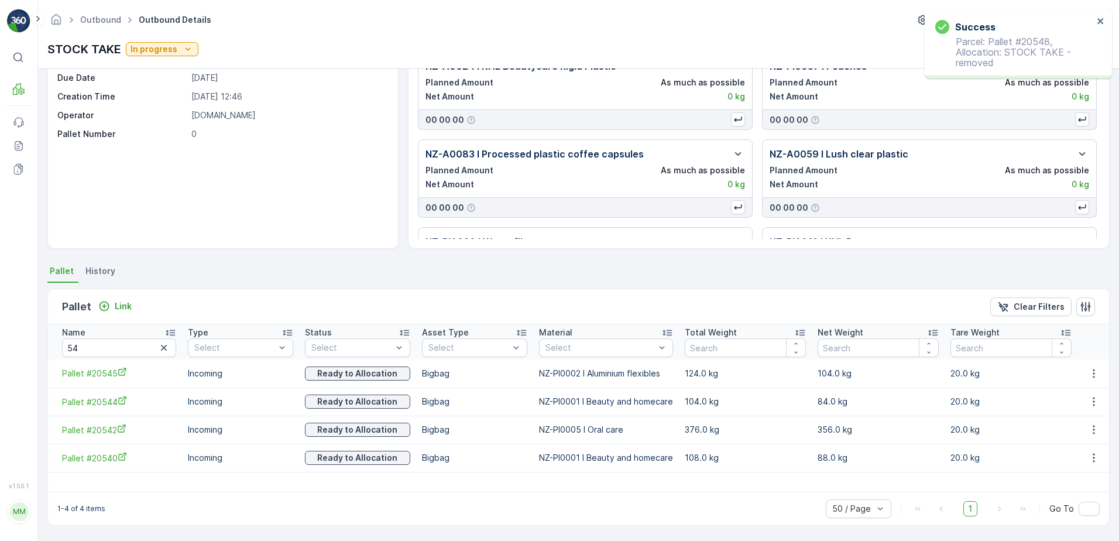
scroll to position [63, 0]
click at [1093, 370] on icon "button" at bounding box center [1094, 374] width 12 height 12
click at [1084, 413] on span "Unlink Pallet" at bounding box center [1070, 413] width 47 height 12
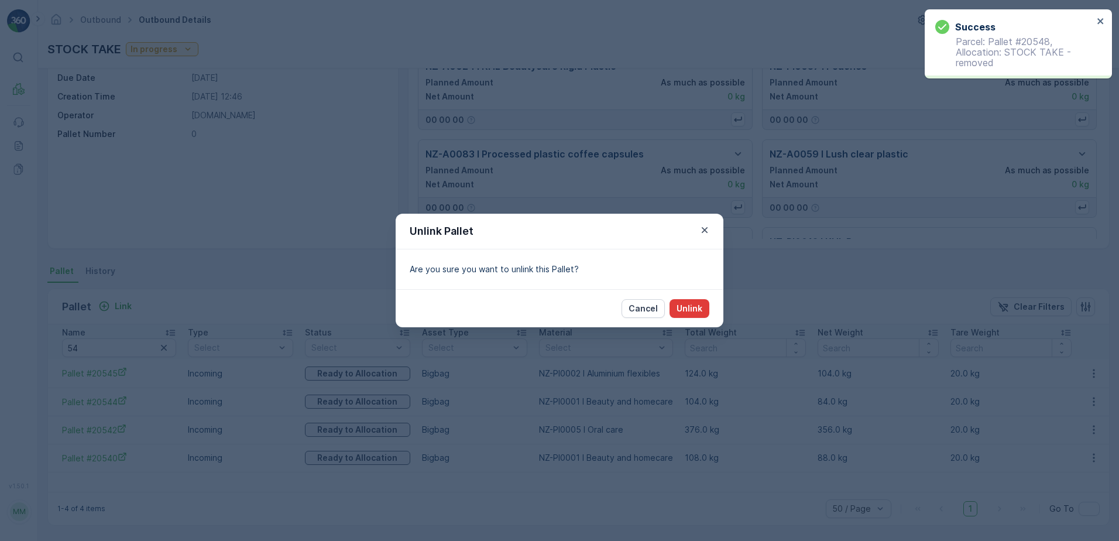
click at [705, 308] on button "Unlink" at bounding box center [690, 308] width 40 height 19
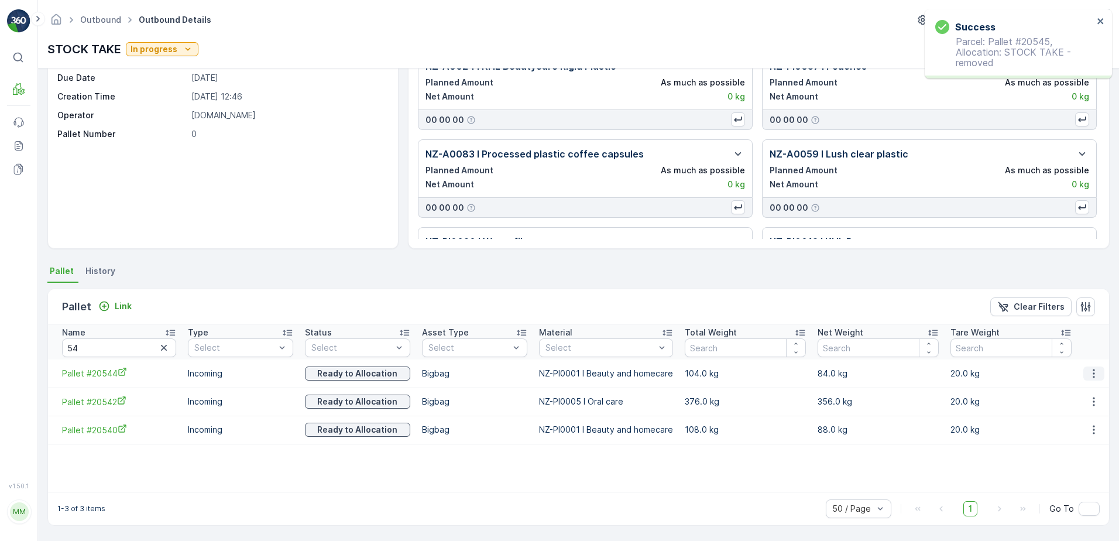
click at [1092, 379] on icon "button" at bounding box center [1094, 374] width 12 height 12
click at [1076, 412] on span "Unlink Pallet" at bounding box center [1070, 413] width 47 height 12
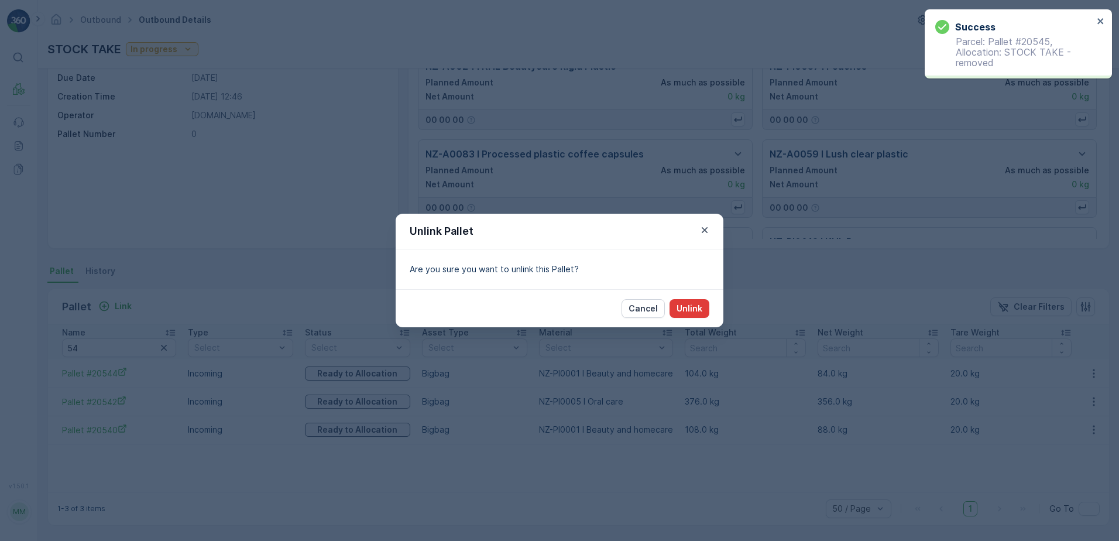
click at [708, 311] on button "Unlink" at bounding box center [690, 308] width 40 height 19
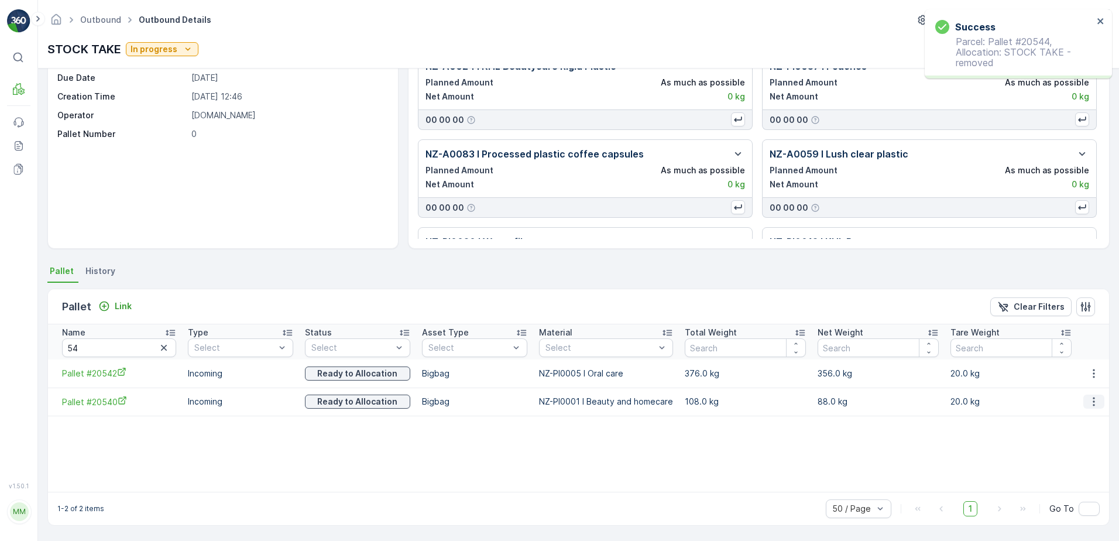
click at [1088, 399] on icon "button" at bounding box center [1094, 402] width 12 height 12
click at [1084, 440] on span "Unlink Pallet" at bounding box center [1070, 441] width 47 height 12
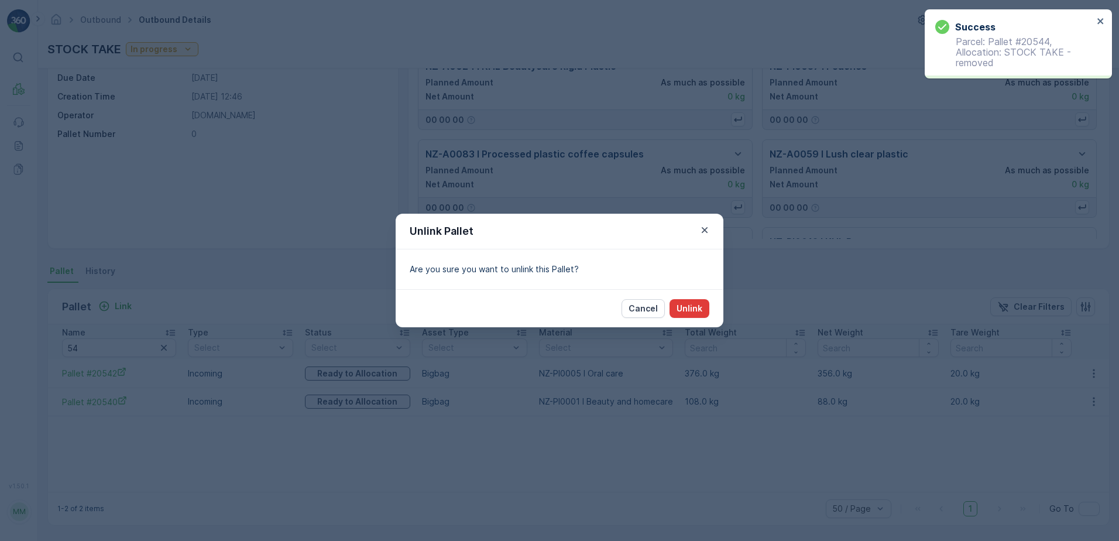
click at [694, 308] on p "Unlink" at bounding box center [690, 309] width 26 height 12
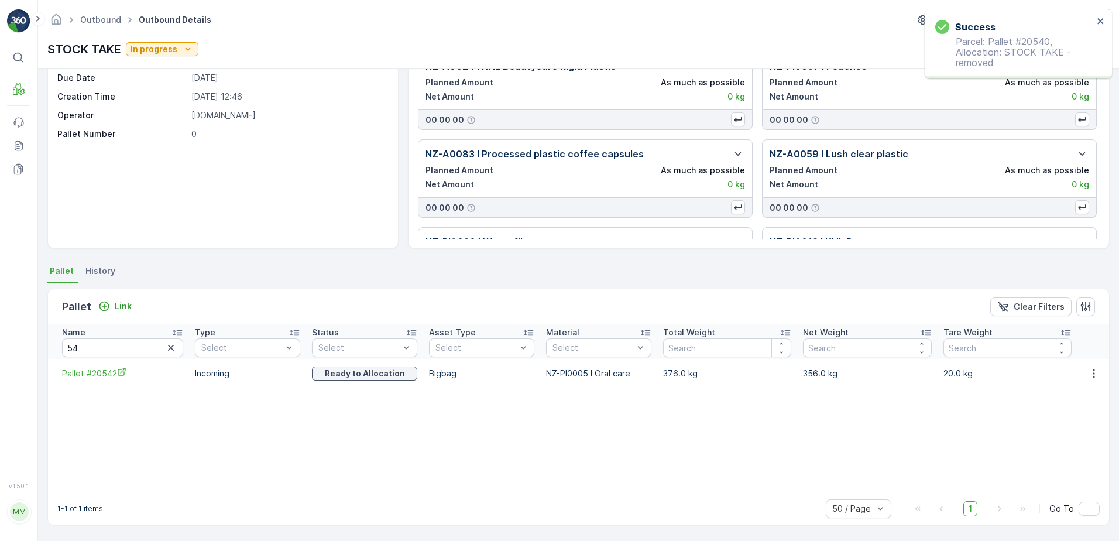
click at [1090, 376] on icon "button" at bounding box center [1094, 374] width 12 height 12
click at [1078, 412] on span "Unlink Pallet" at bounding box center [1070, 413] width 47 height 12
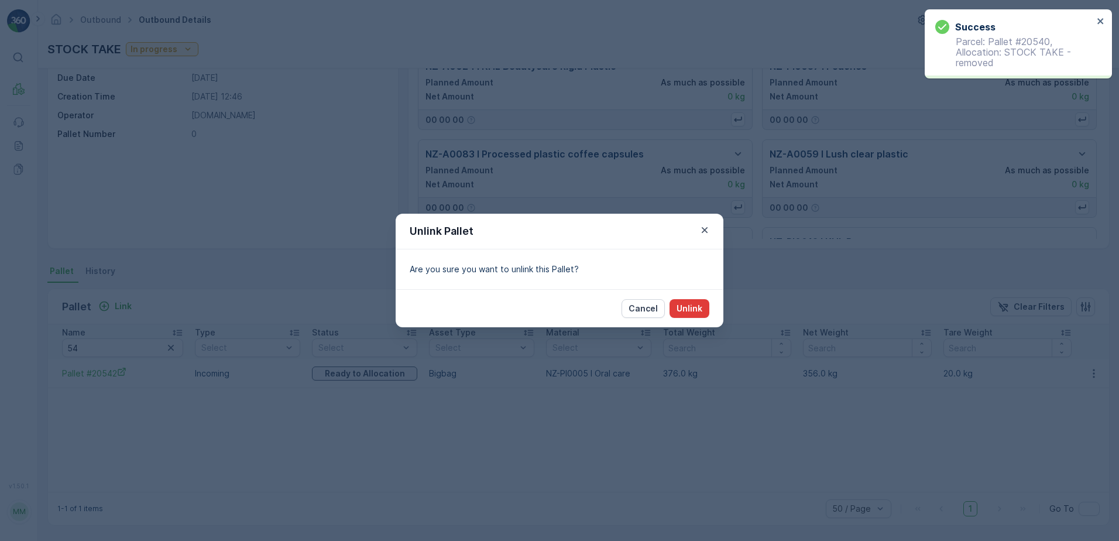
click at [697, 310] on p "Unlink" at bounding box center [690, 309] width 26 height 12
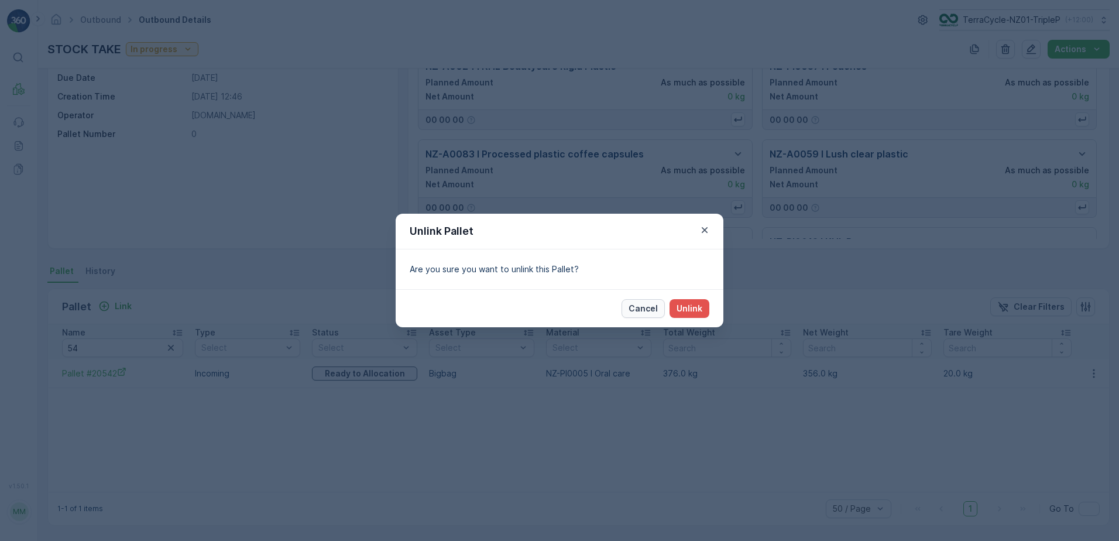
click at [659, 300] on button "Cancel" at bounding box center [643, 308] width 43 height 19
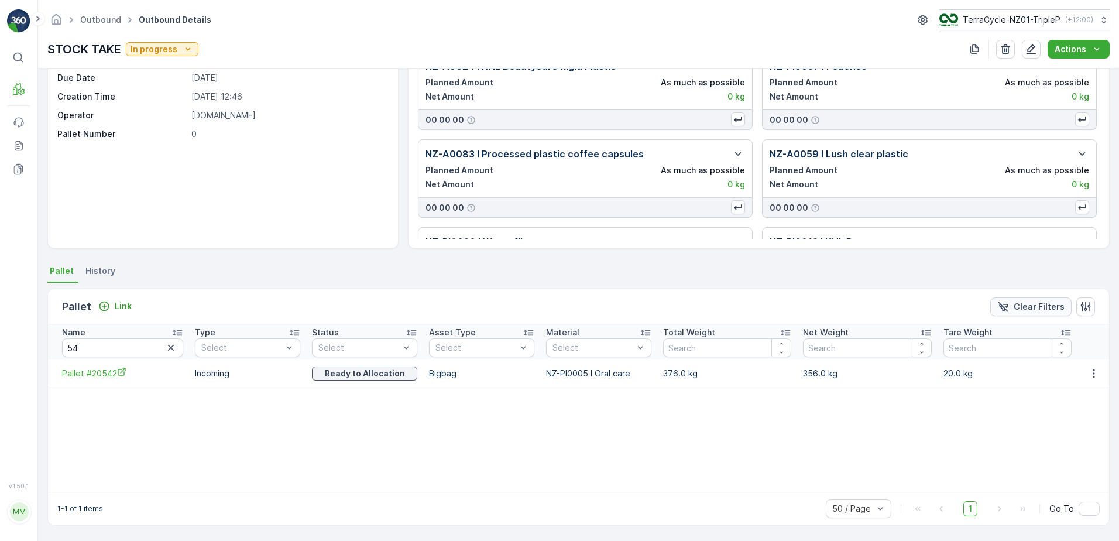
click at [1044, 307] on p "Clear Filters" at bounding box center [1039, 307] width 51 height 12
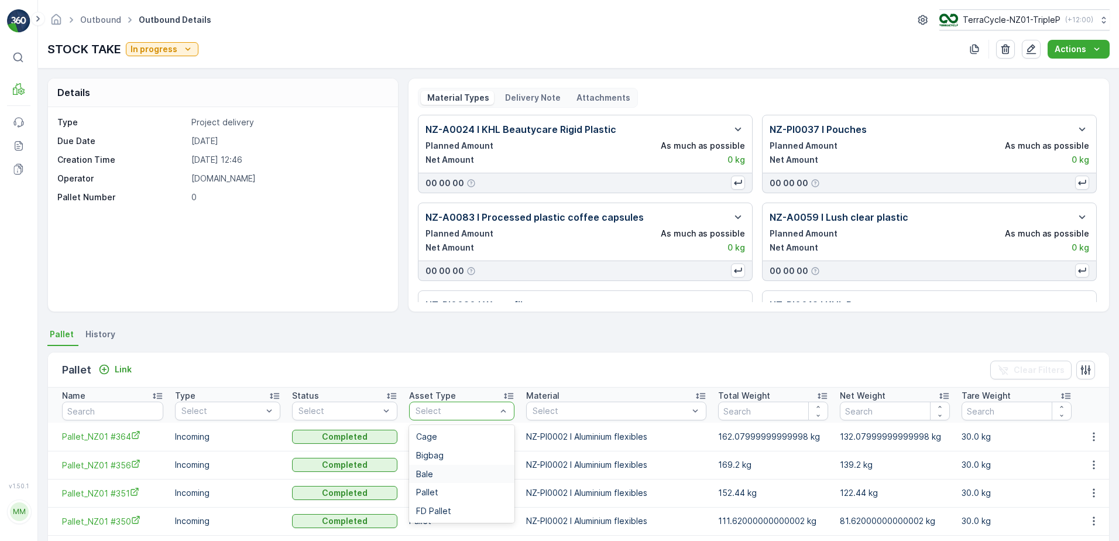
click at [453, 471] on div "Bale" at bounding box center [461, 473] width 91 height 9
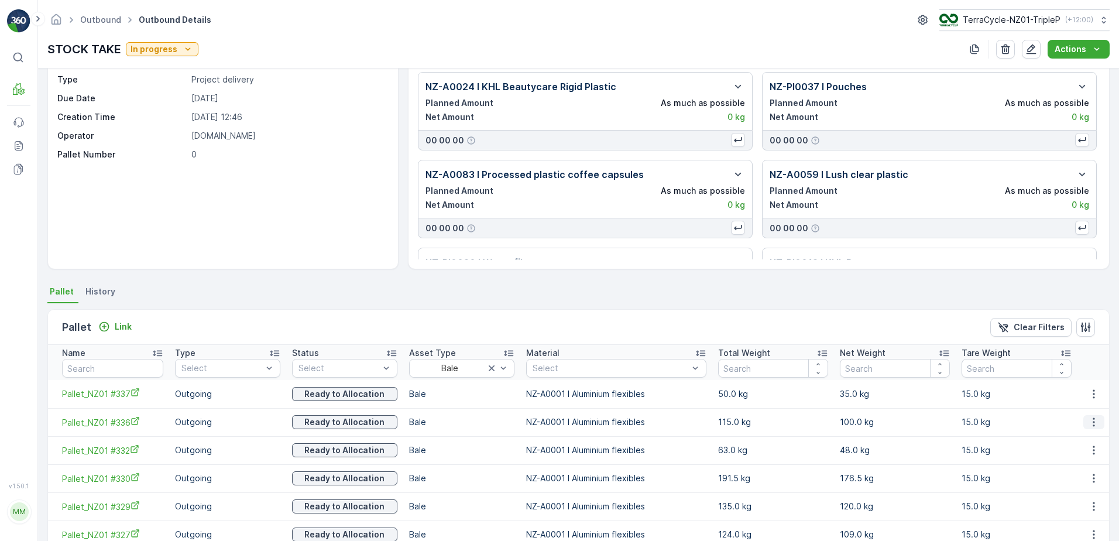
scroll to position [59, 0]
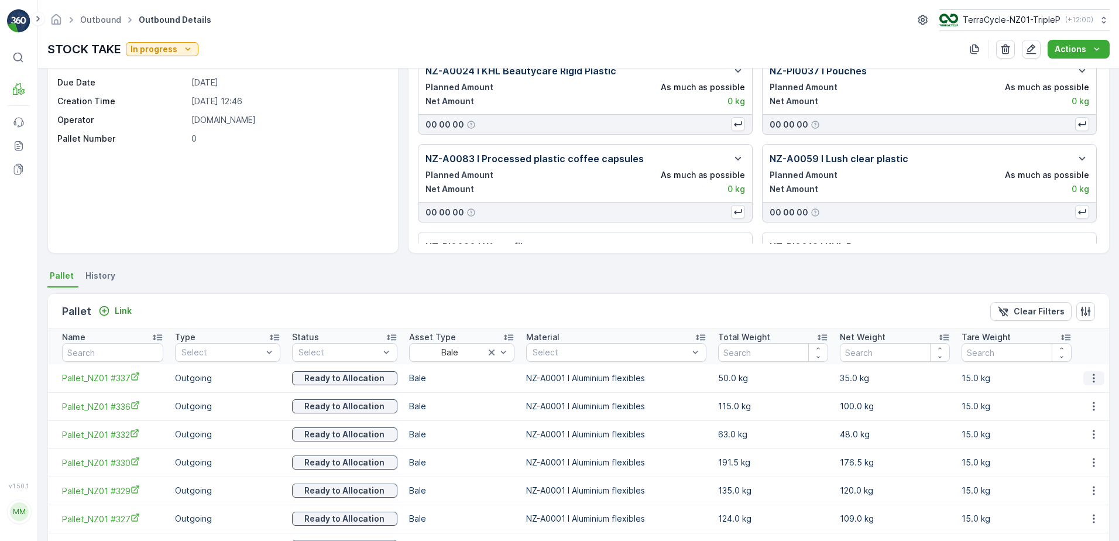
click at [1095, 378] on icon "button" at bounding box center [1094, 378] width 12 height 12
click at [1088, 417] on span "Unlink Pallet" at bounding box center [1070, 418] width 47 height 12
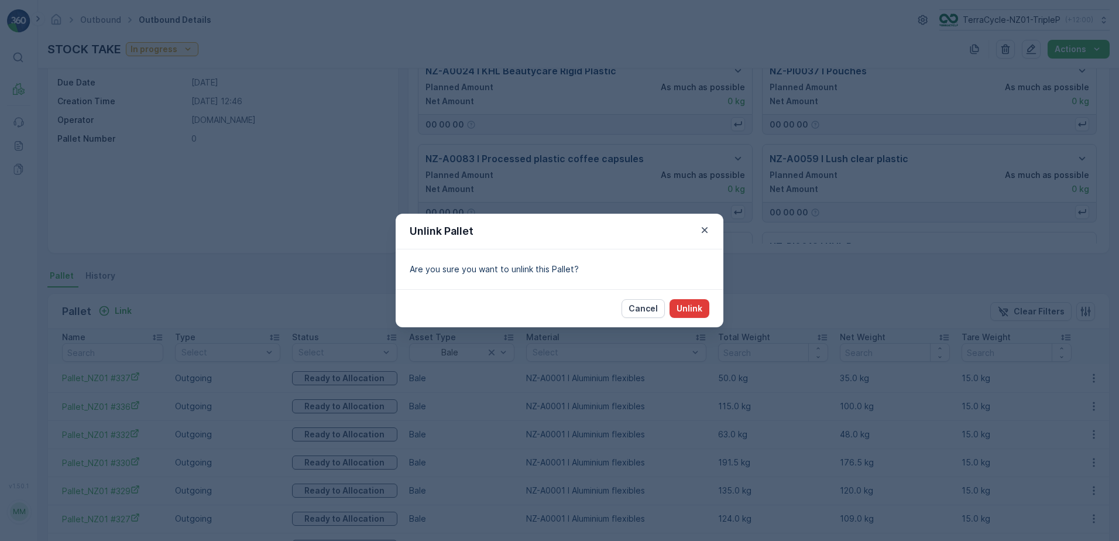
click at [684, 310] on p "Unlink" at bounding box center [690, 309] width 26 height 12
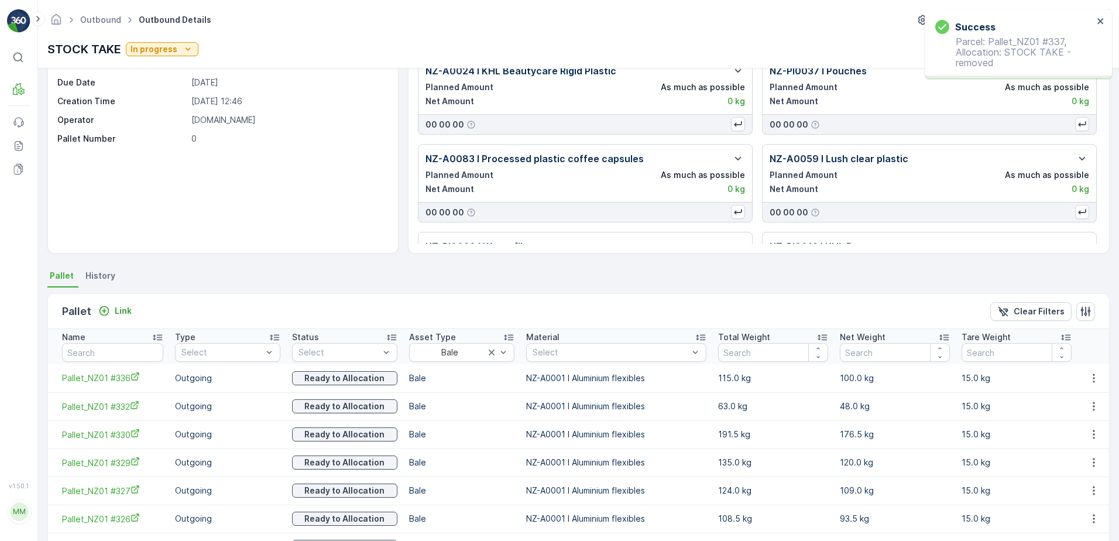
click at [1090, 408] on icon "button" at bounding box center [1094, 406] width 12 height 12
click at [1074, 445] on span "Unlink Pallet" at bounding box center [1070, 446] width 47 height 12
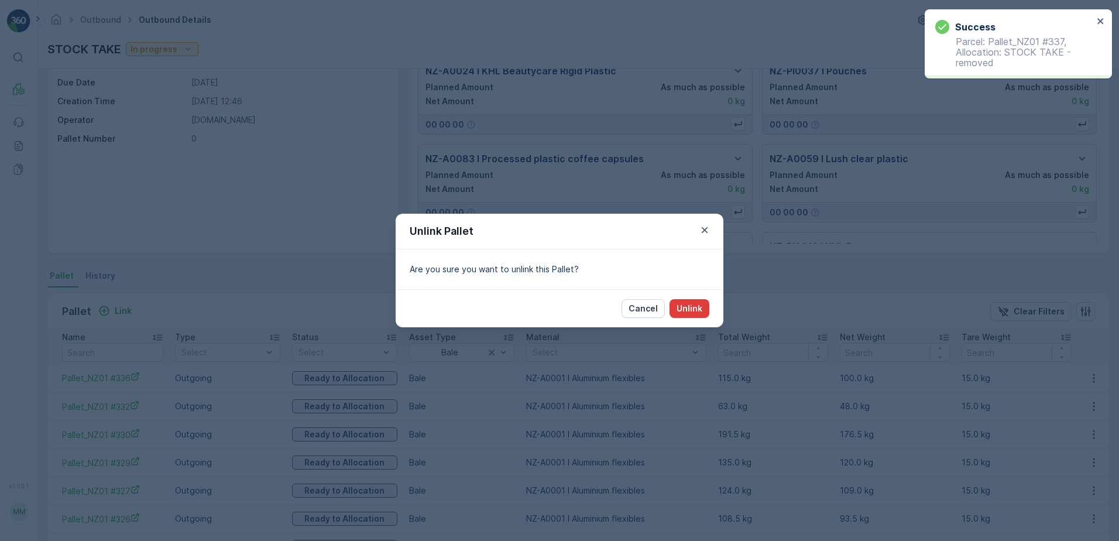
click at [695, 303] on p "Unlink" at bounding box center [690, 309] width 26 height 12
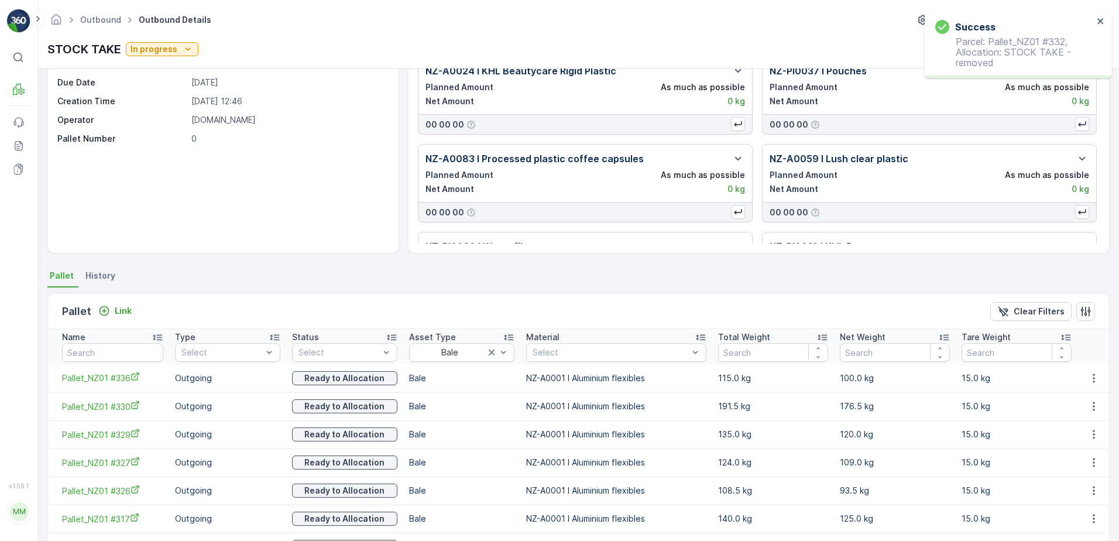
click at [1092, 383] on icon "button" at bounding box center [1094, 378] width 12 height 12
click at [1071, 410] on div "Unlink Pallet" at bounding box center [1080, 417] width 77 height 16
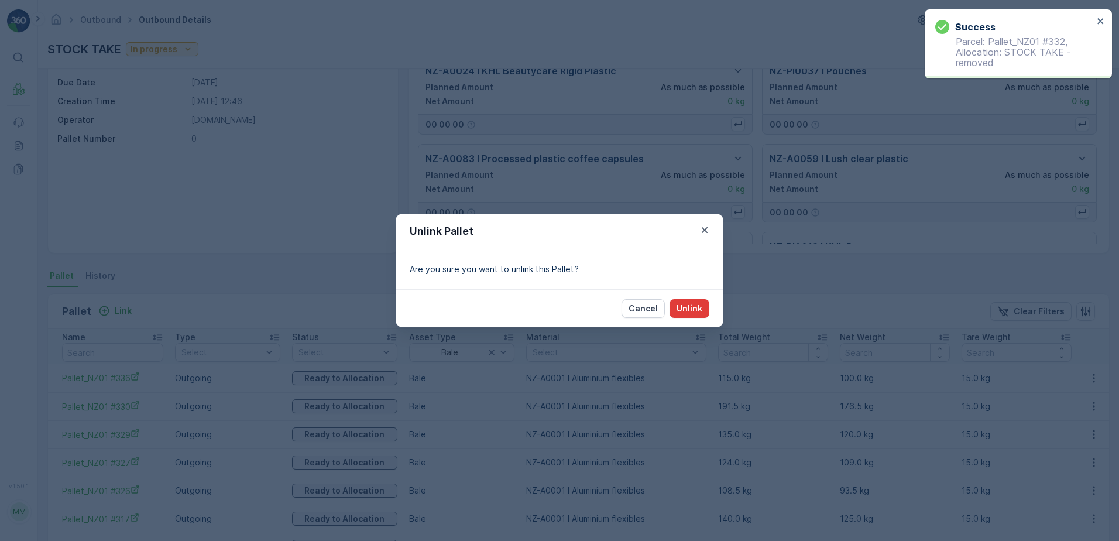
click at [683, 307] on p "Unlink" at bounding box center [690, 309] width 26 height 12
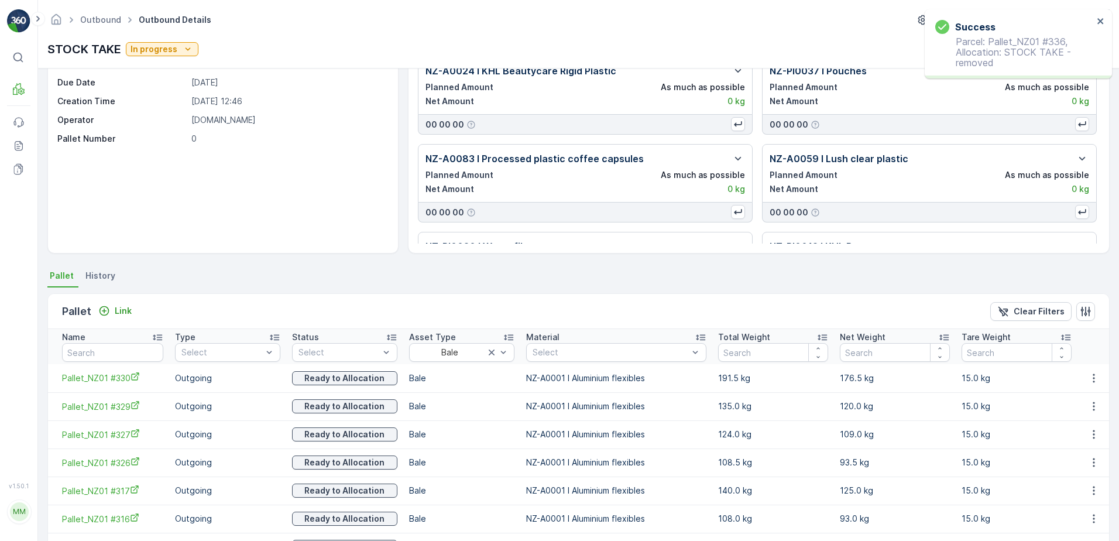
click at [1089, 433] on icon "button" at bounding box center [1094, 435] width 12 height 12
click at [1077, 479] on div "Unlink Pallet" at bounding box center [1080, 473] width 77 height 16
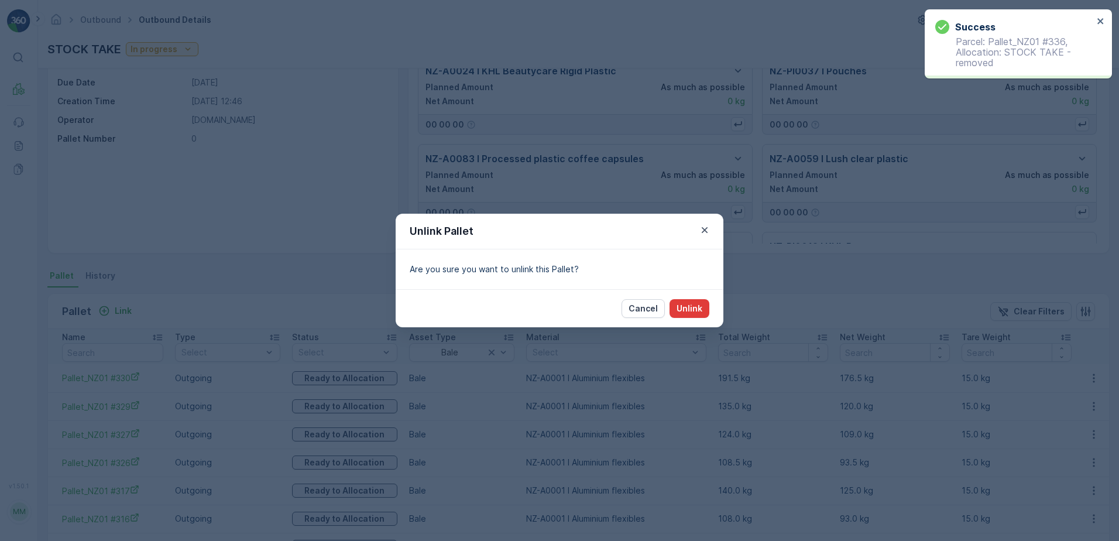
click at [695, 307] on p "Unlink" at bounding box center [690, 309] width 26 height 12
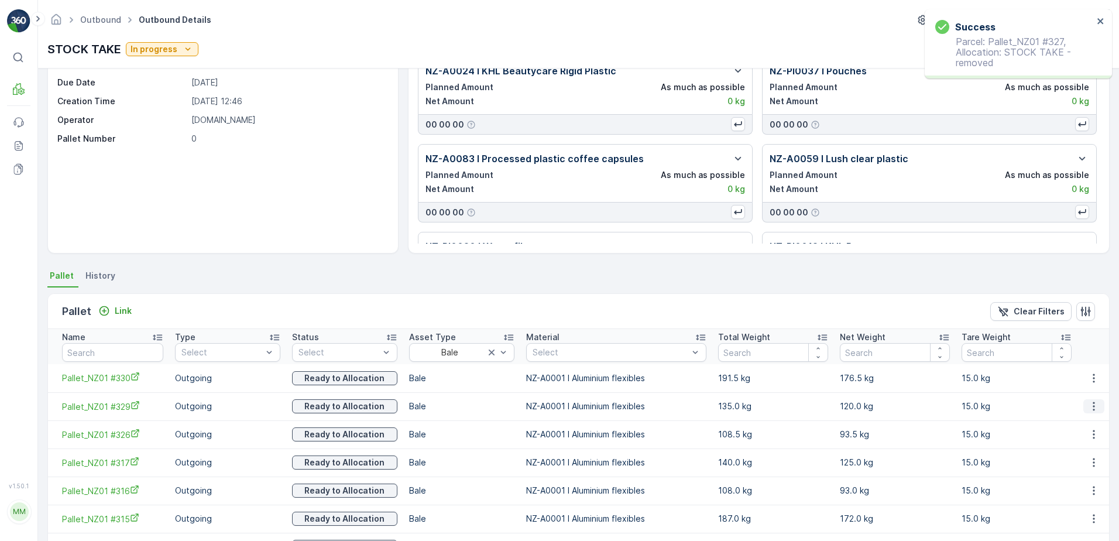
click at [1091, 402] on icon "button" at bounding box center [1094, 406] width 12 height 12
click at [1080, 441] on span "Unlink Pallet" at bounding box center [1070, 446] width 47 height 12
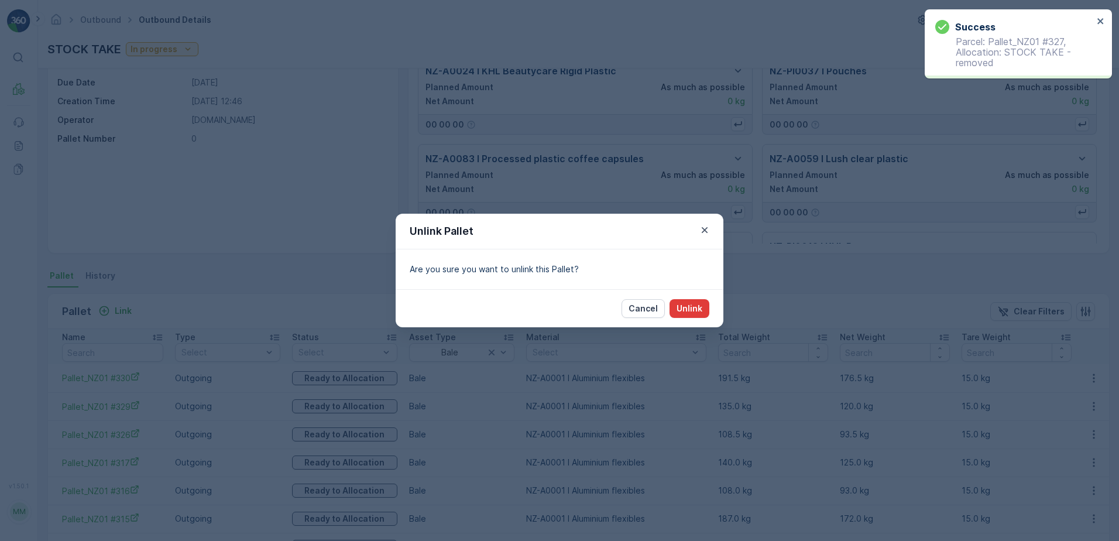
click at [686, 311] on p "Unlink" at bounding box center [690, 309] width 26 height 12
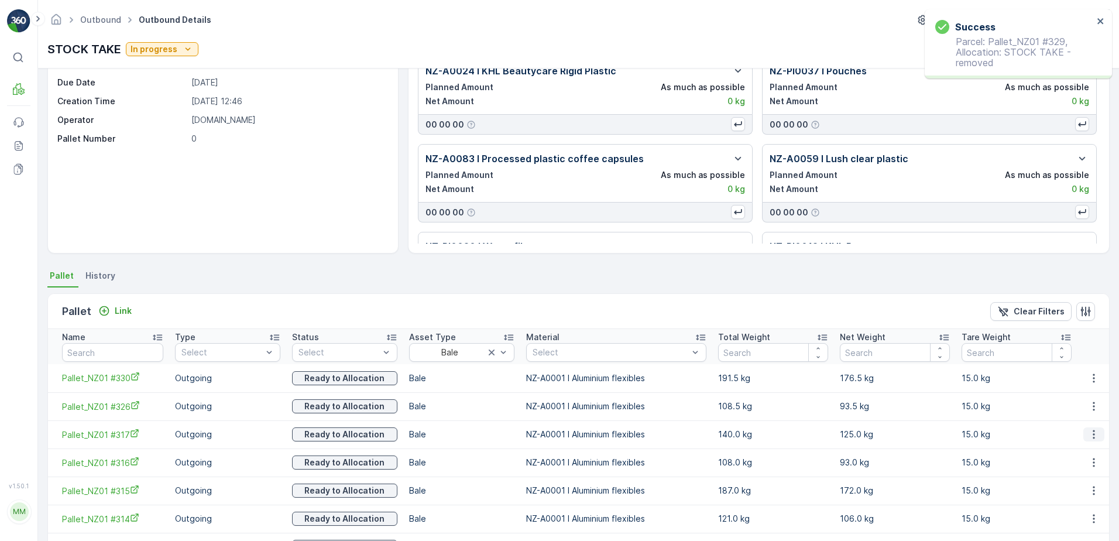
click at [1089, 439] on icon "button" at bounding box center [1094, 435] width 12 height 12
click at [1067, 474] on span "Unlink Pallet" at bounding box center [1070, 474] width 47 height 12
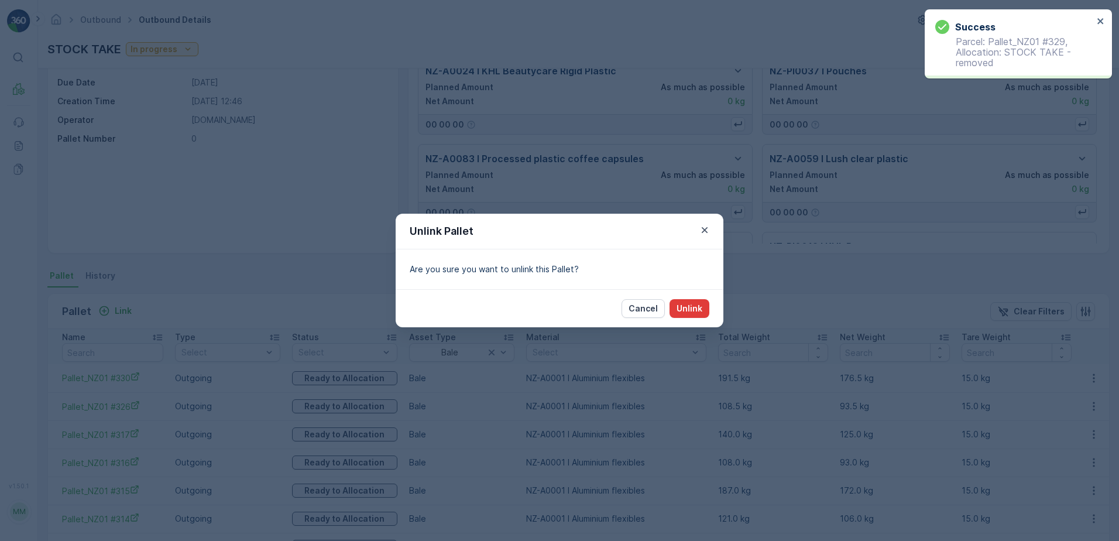
click at [701, 307] on p "Unlink" at bounding box center [690, 309] width 26 height 12
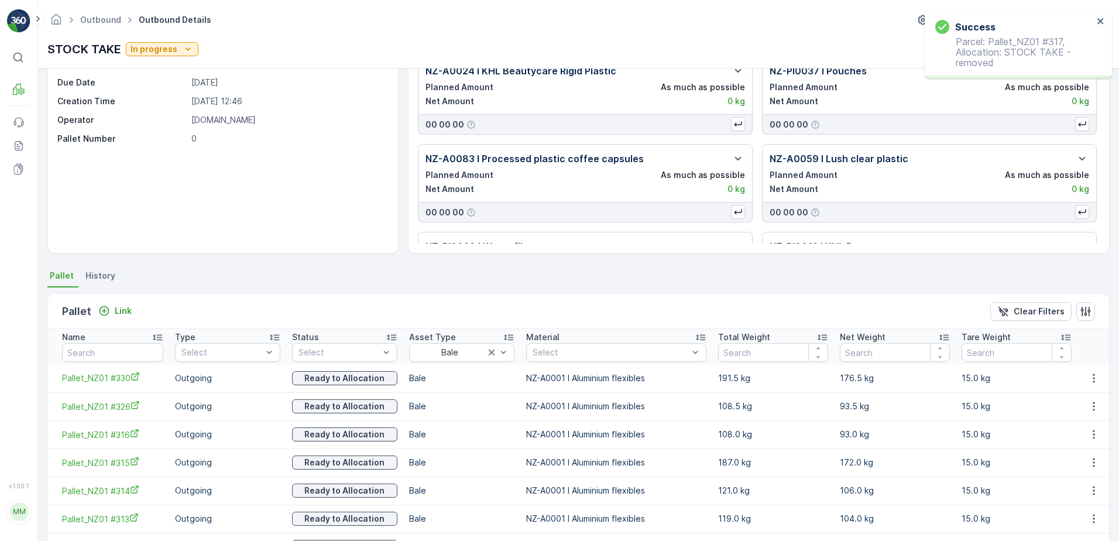
click at [1091, 408] on icon "button" at bounding box center [1094, 406] width 12 height 12
click at [1092, 447] on span "Unlink Pallet" at bounding box center [1070, 446] width 47 height 12
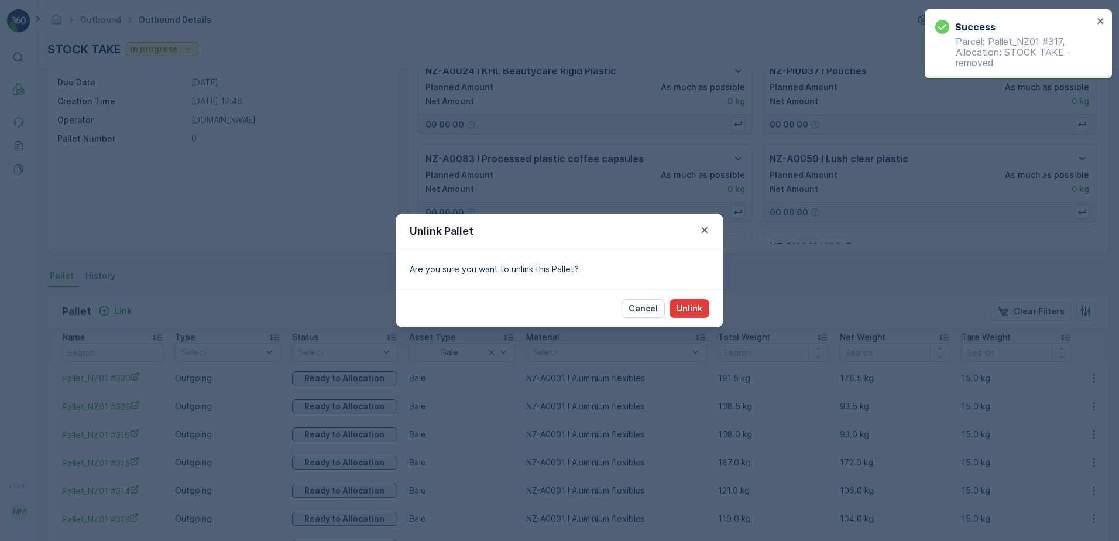
click at [693, 303] on p "Unlink" at bounding box center [690, 309] width 26 height 12
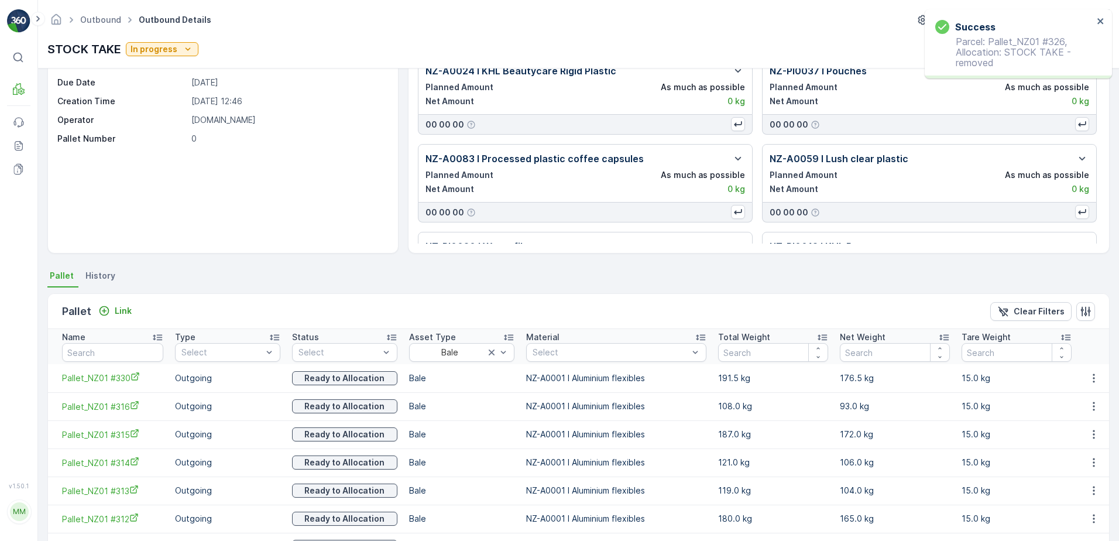
click at [1088, 396] on td at bounding box center [1094, 406] width 32 height 28
click at [1092, 407] on icon "button" at bounding box center [1094, 406] width 12 height 12
click at [1074, 443] on span "Unlink Pallet" at bounding box center [1070, 446] width 47 height 12
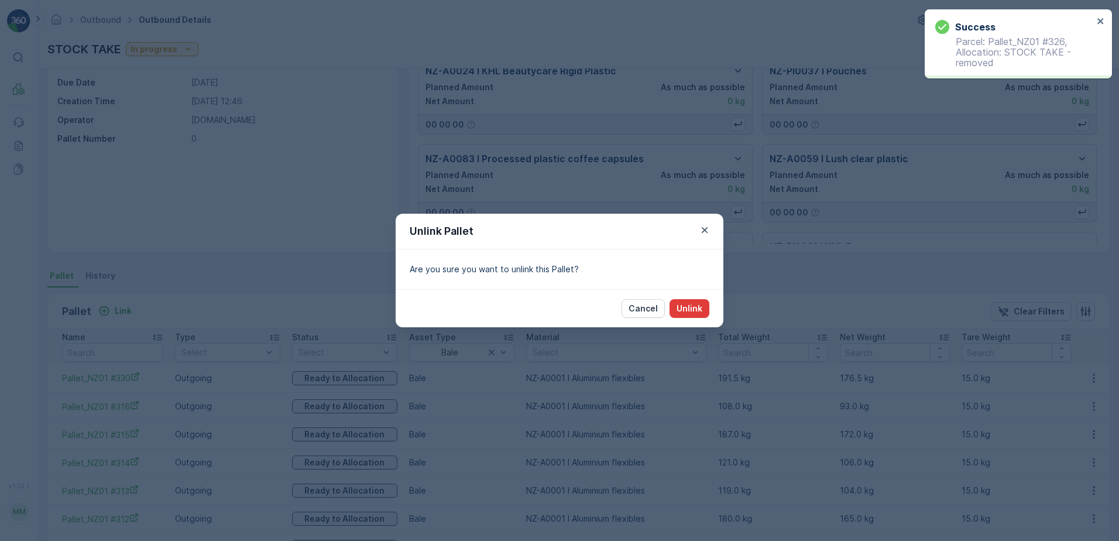
click at [688, 303] on button "Unlink" at bounding box center [690, 308] width 40 height 19
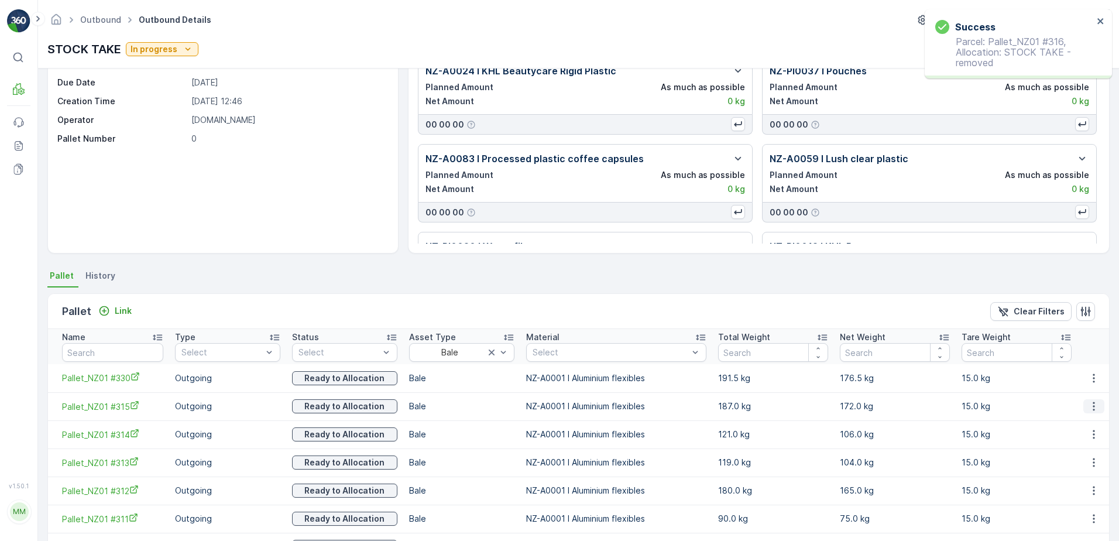
click at [1092, 405] on icon "button" at bounding box center [1094, 406] width 12 height 12
click at [1079, 444] on span "Unlink Pallet" at bounding box center [1070, 446] width 47 height 12
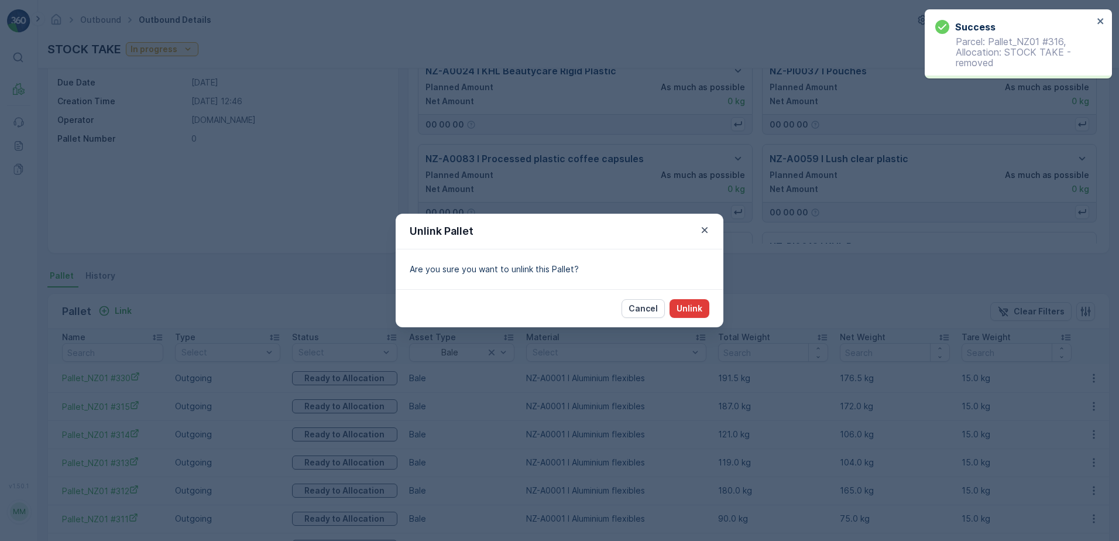
click at [701, 306] on p "Unlink" at bounding box center [690, 309] width 26 height 12
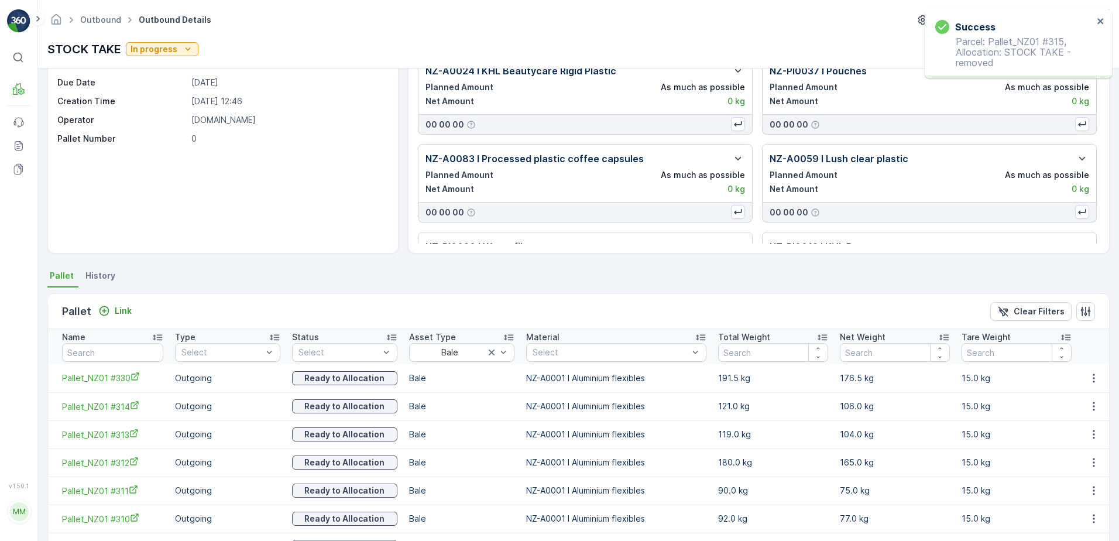
click at [1089, 378] on icon "button" at bounding box center [1094, 378] width 12 height 12
click at [1085, 419] on span "Unlink Pallet" at bounding box center [1070, 418] width 47 height 12
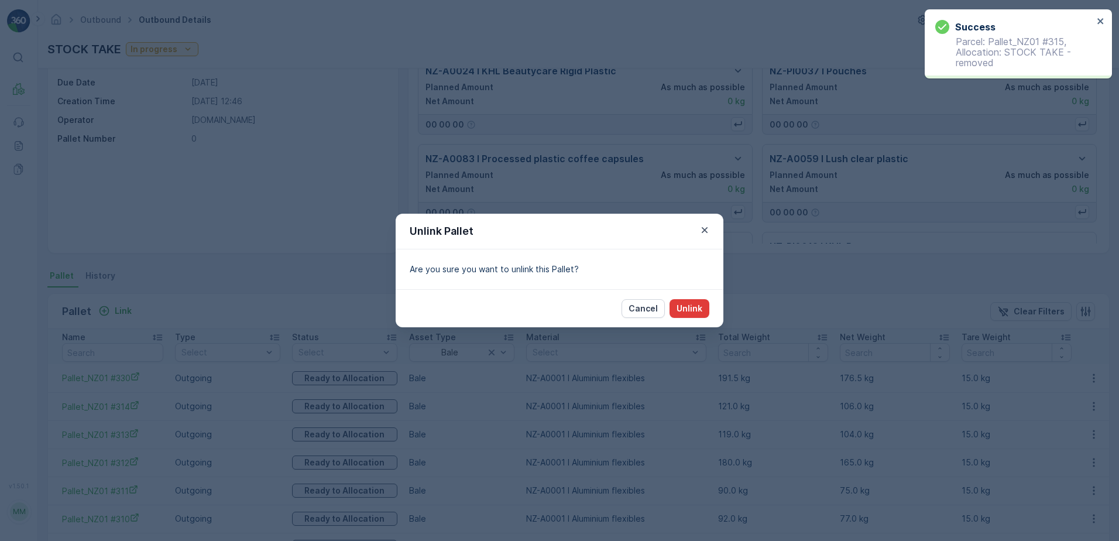
click at [680, 307] on p "Unlink" at bounding box center [690, 309] width 26 height 12
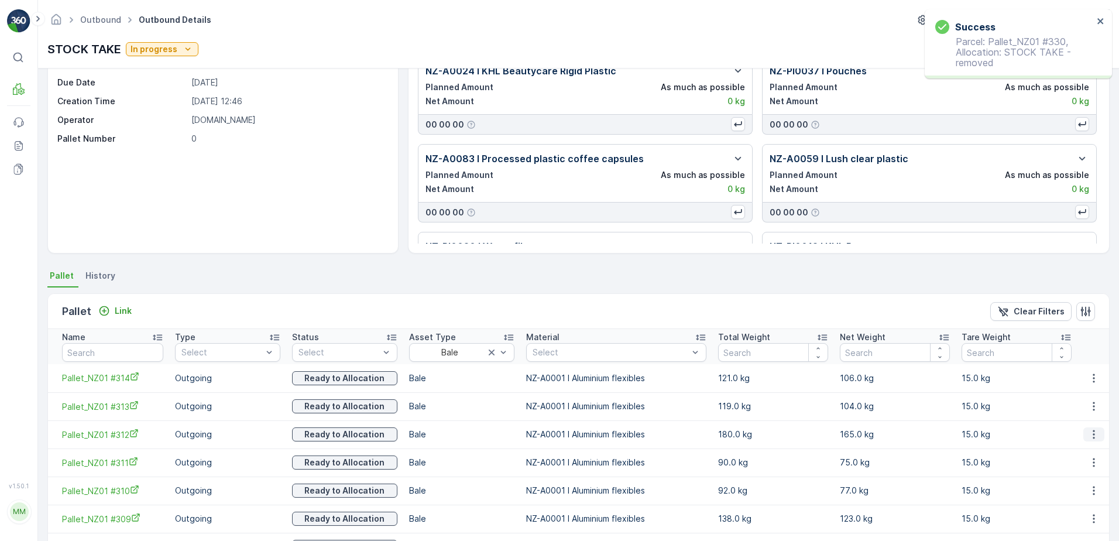
click at [1090, 437] on icon "button" at bounding box center [1094, 435] width 12 height 12
click at [1064, 475] on span "Unlink Pallet" at bounding box center [1070, 474] width 47 height 12
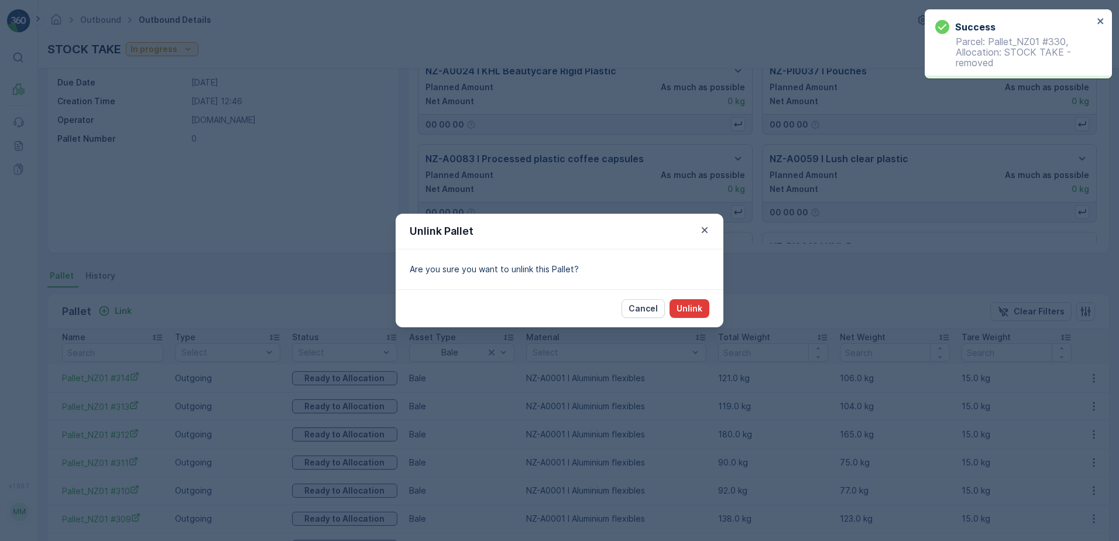
click at [695, 309] on p "Unlink" at bounding box center [690, 309] width 26 height 12
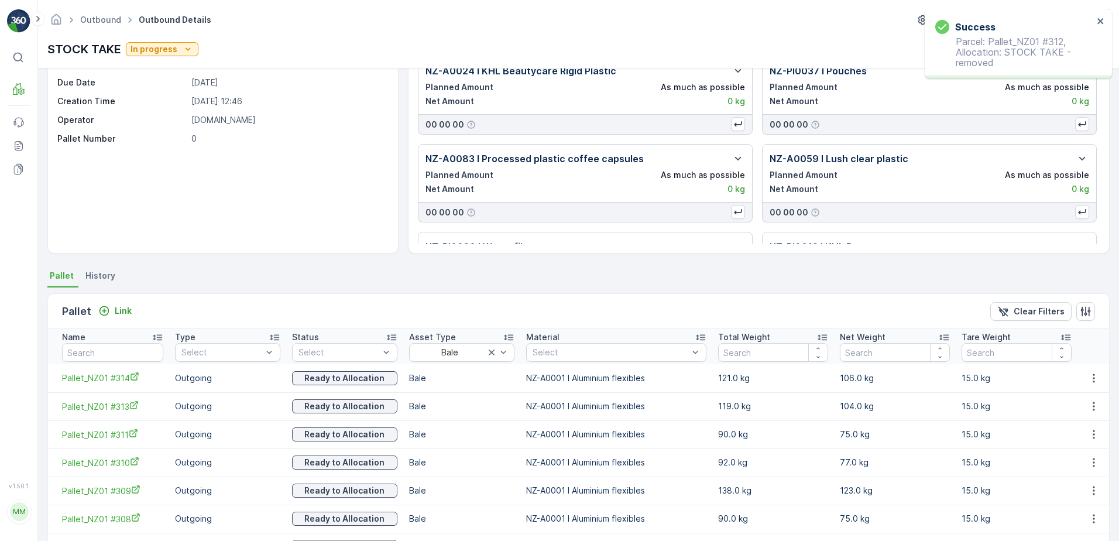
click at [1089, 384] on button "button" at bounding box center [1094, 378] width 21 height 14
click at [1053, 417] on span "Unlink Pallet" at bounding box center [1070, 418] width 47 height 12
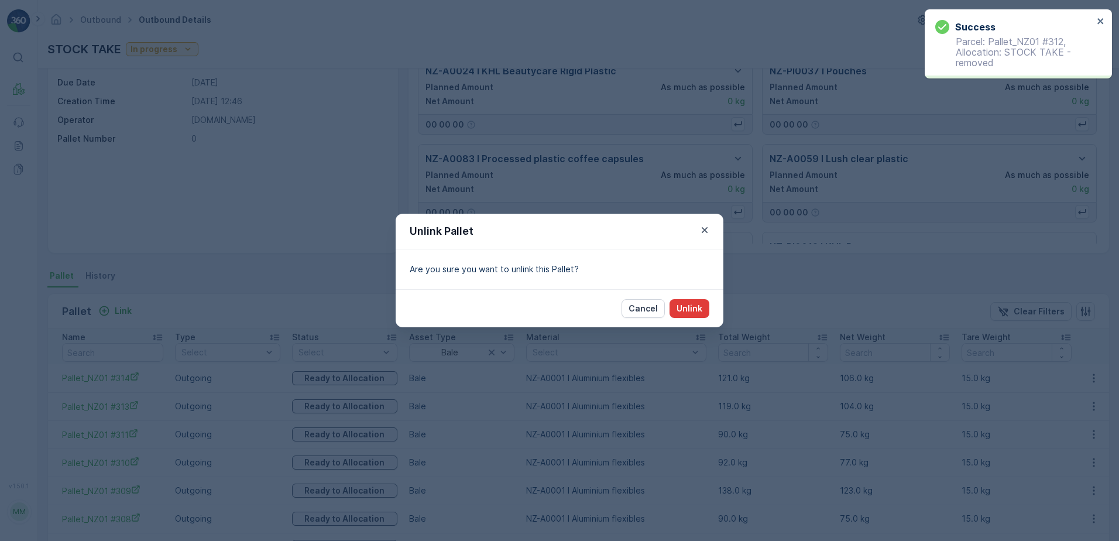
click at [690, 304] on p "Unlink" at bounding box center [690, 309] width 26 height 12
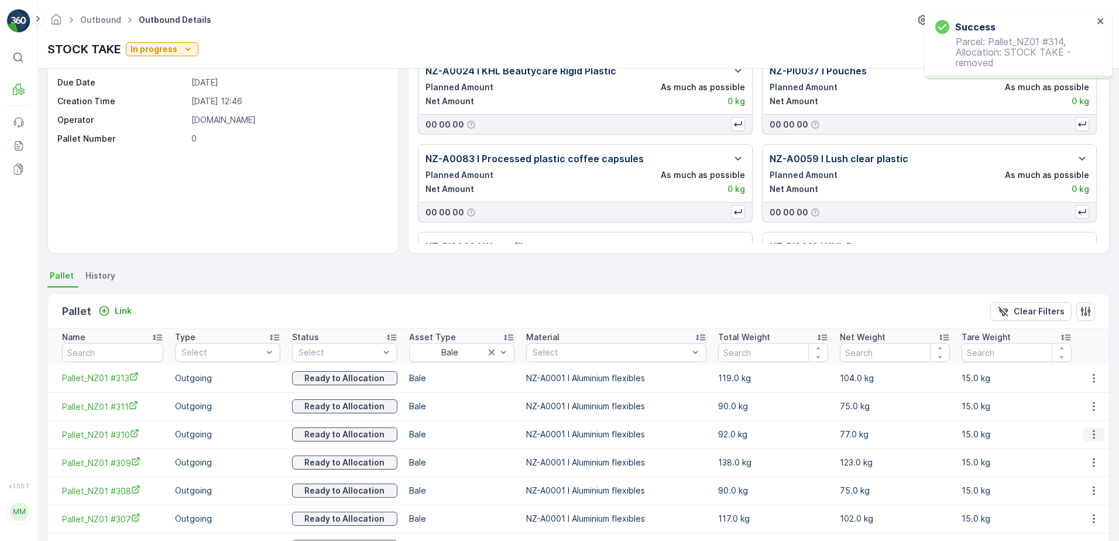
click at [1091, 432] on icon "button" at bounding box center [1094, 435] width 12 height 12
click at [1074, 471] on span "Unlink Pallet" at bounding box center [1070, 474] width 47 height 12
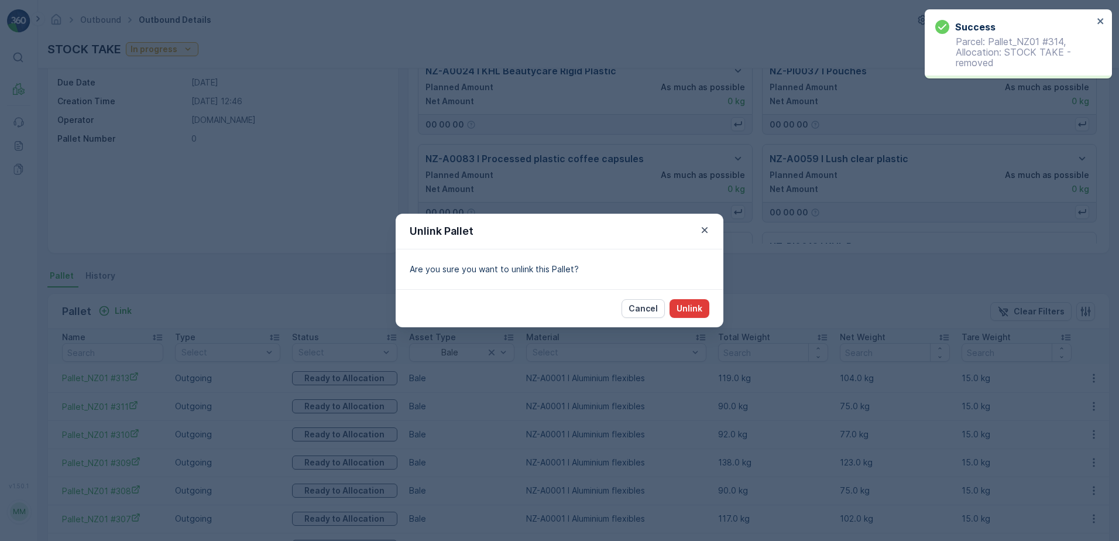
click at [708, 309] on button "Unlink" at bounding box center [690, 308] width 40 height 19
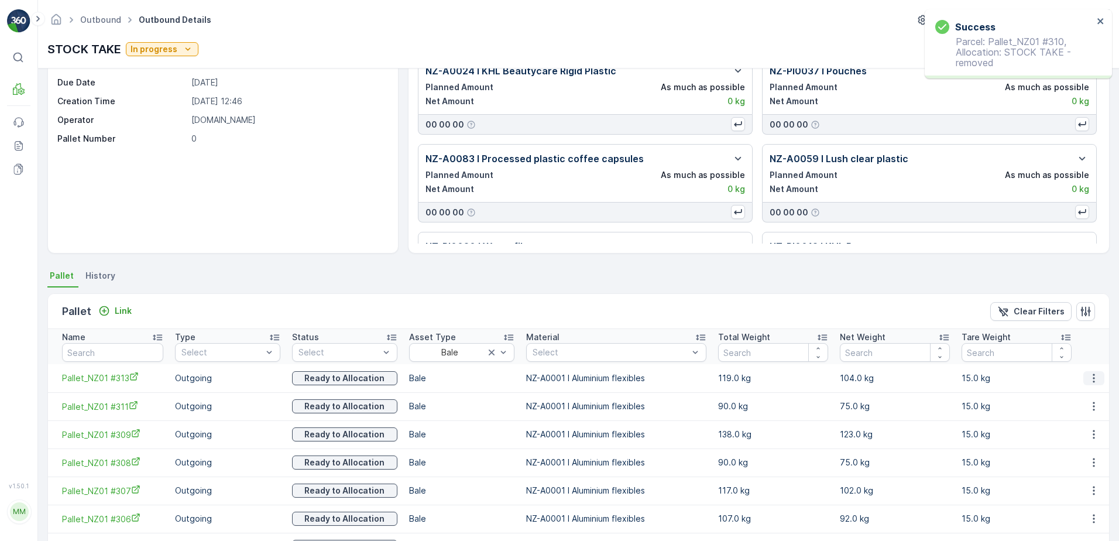
click at [1088, 379] on icon "button" at bounding box center [1094, 378] width 12 height 12
click at [1068, 412] on div "Unlink Pallet" at bounding box center [1080, 417] width 77 height 16
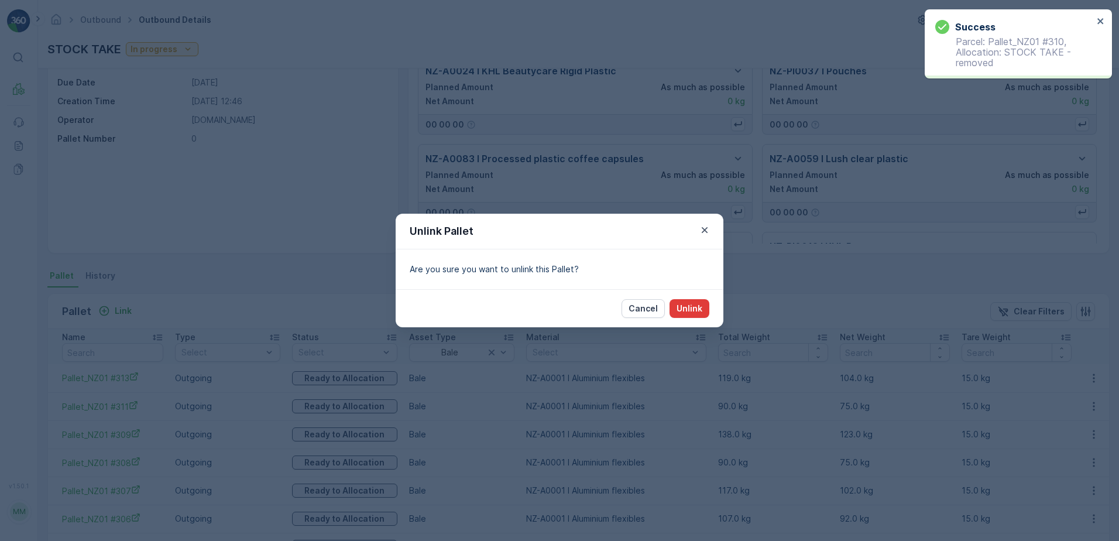
click at [703, 309] on button "Unlink" at bounding box center [690, 308] width 40 height 19
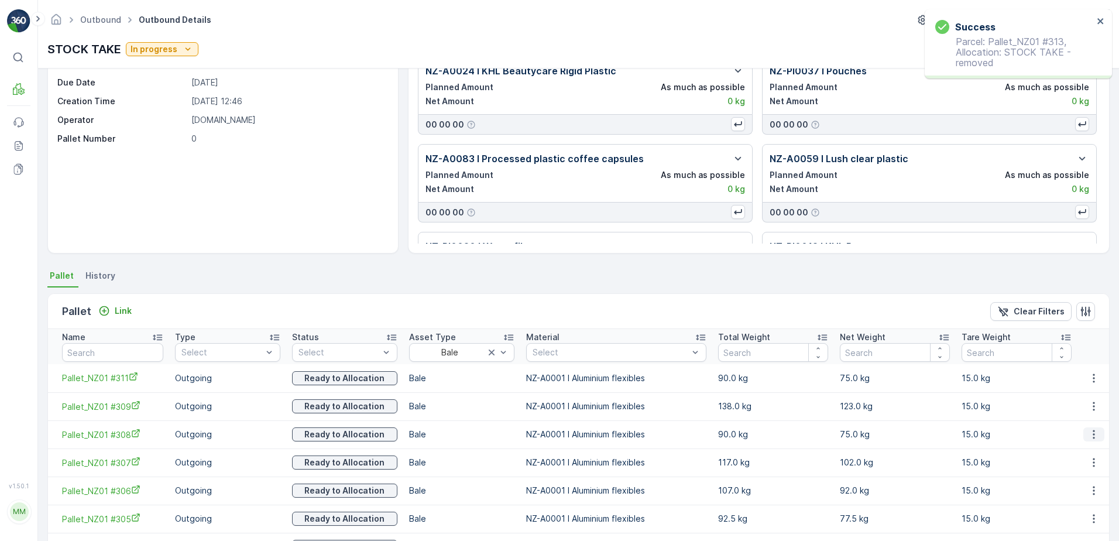
click at [1094, 432] on icon "button" at bounding box center [1094, 435] width 12 height 12
click at [1064, 468] on span "Unlink Pallet" at bounding box center [1070, 474] width 47 height 12
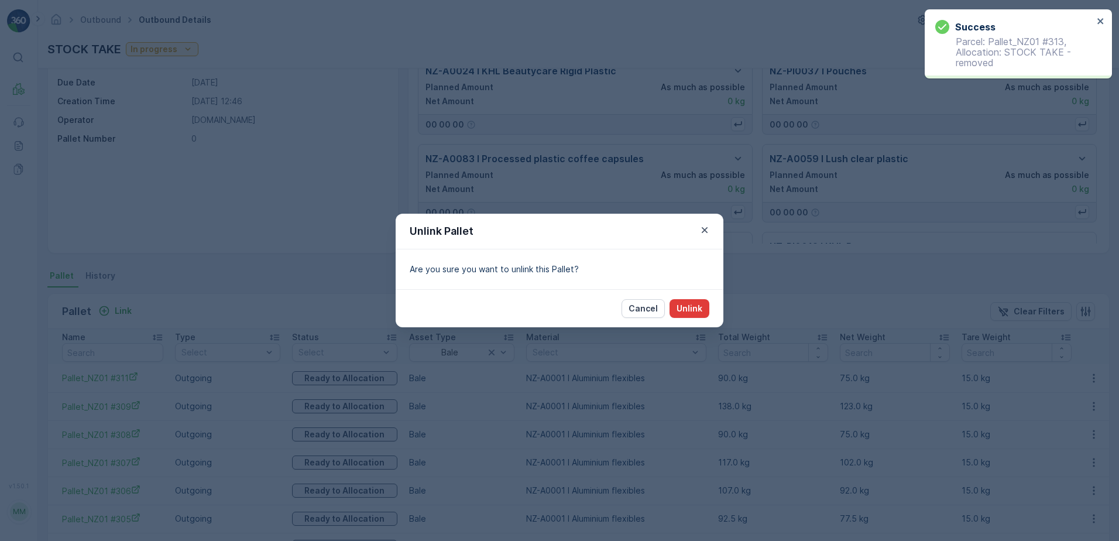
click at [698, 308] on p "Unlink" at bounding box center [690, 309] width 26 height 12
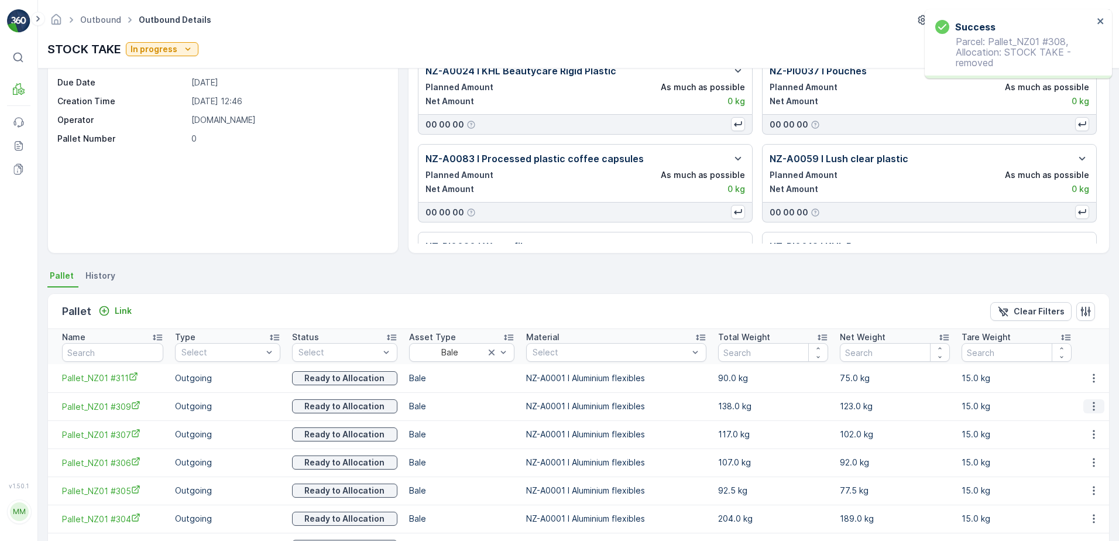
click at [1088, 407] on icon "button" at bounding box center [1094, 406] width 12 height 12
click at [1076, 442] on span "Unlink Pallet" at bounding box center [1070, 446] width 47 height 12
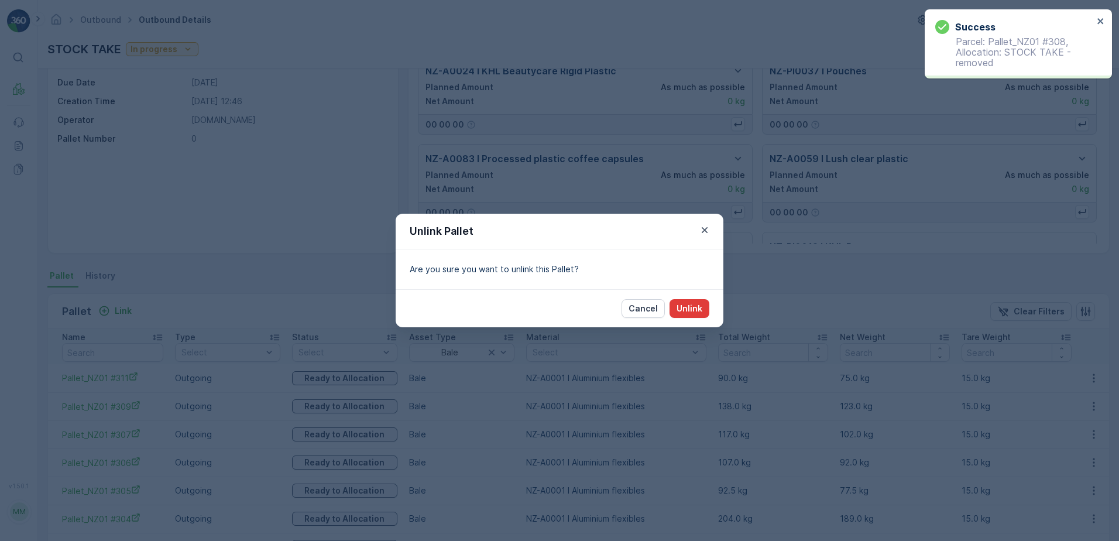
click at [685, 305] on p "Unlink" at bounding box center [690, 309] width 26 height 12
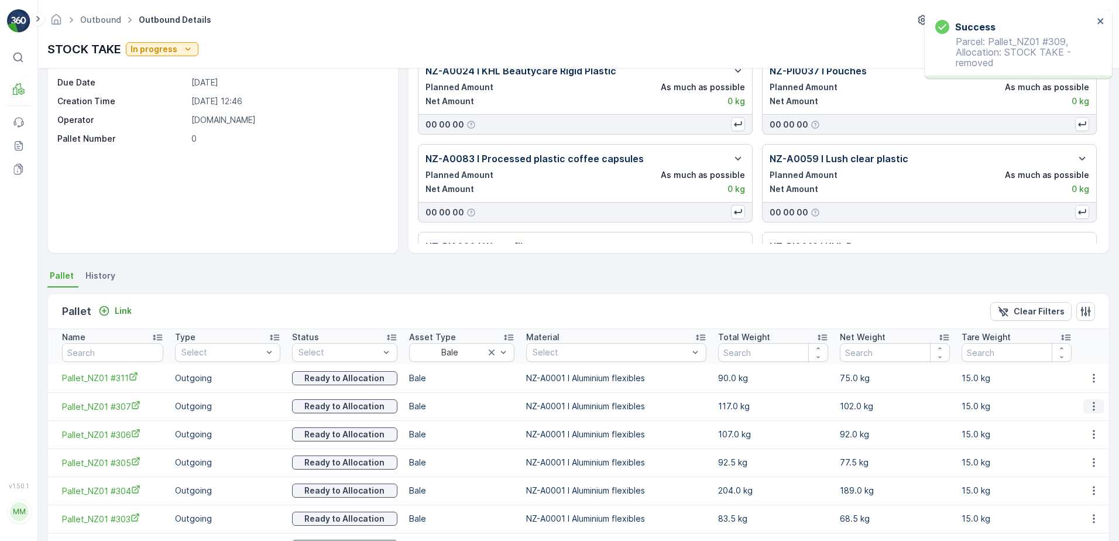
click at [1093, 402] on icon "button" at bounding box center [1094, 406] width 12 height 12
click at [1078, 444] on span "Unlink Pallet" at bounding box center [1070, 446] width 47 height 12
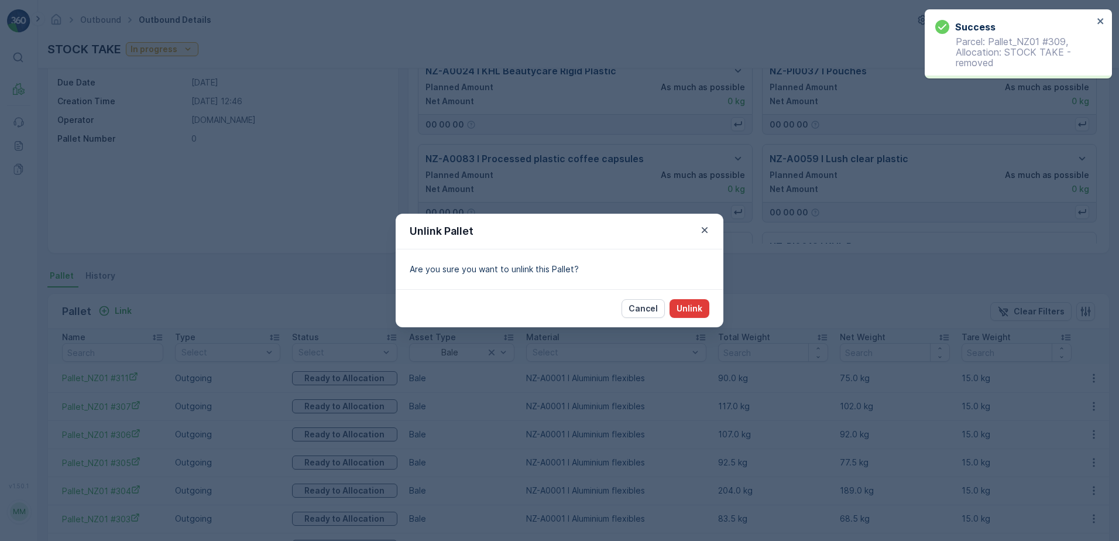
click at [707, 313] on button "Unlink" at bounding box center [690, 308] width 40 height 19
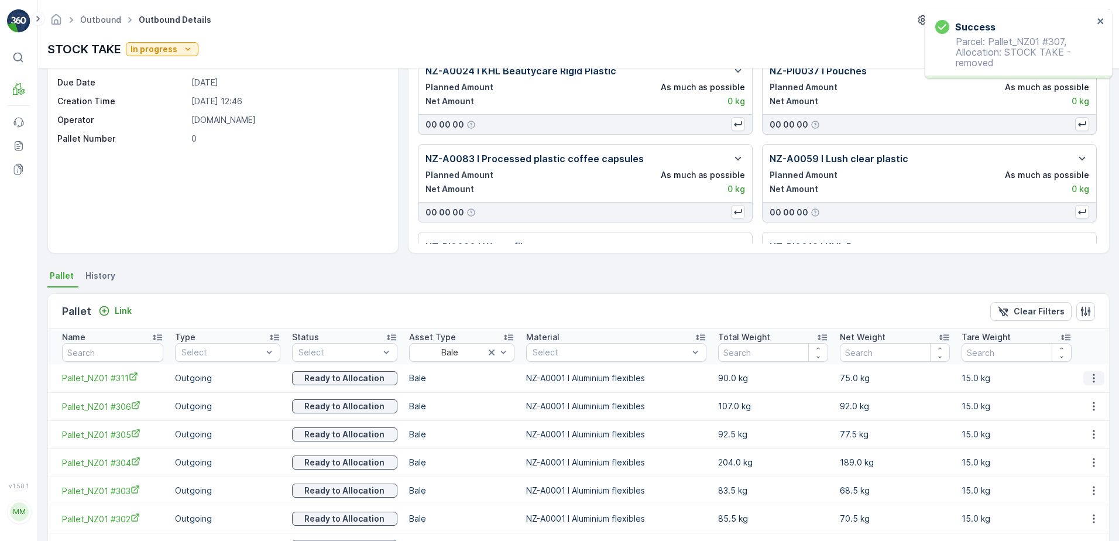
click at [1084, 378] on button "button" at bounding box center [1094, 378] width 21 height 14
click at [1067, 414] on span "Unlink Pallet" at bounding box center [1070, 418] width 47 height 12
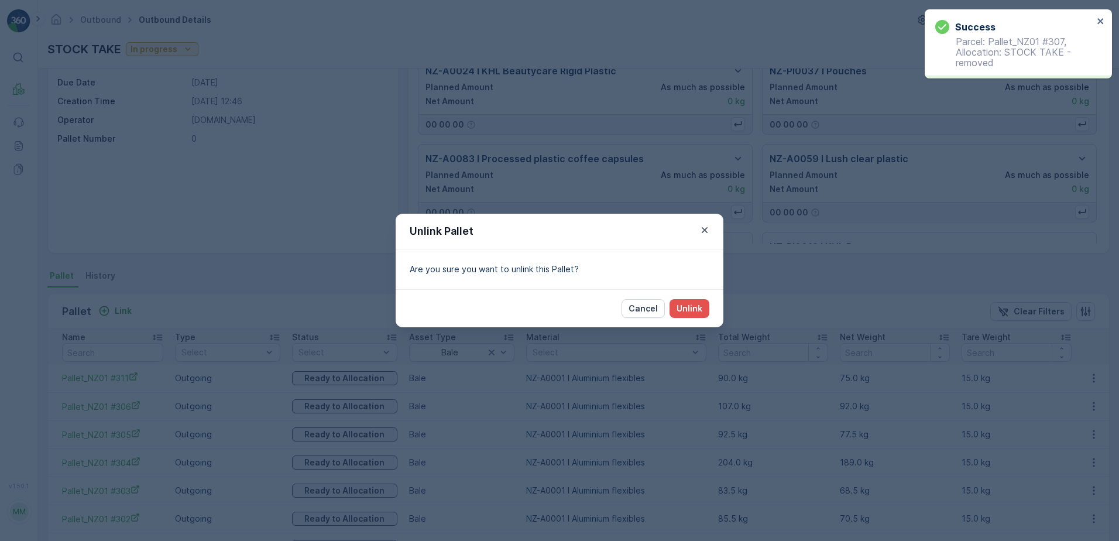
click at [712, 305] on div "Cancel Unlink" at bounding box center [560, 308] width 328 height 38
click at [698, 314] on p "Unlink" at bounding box center [690, 309] width 26 height 12
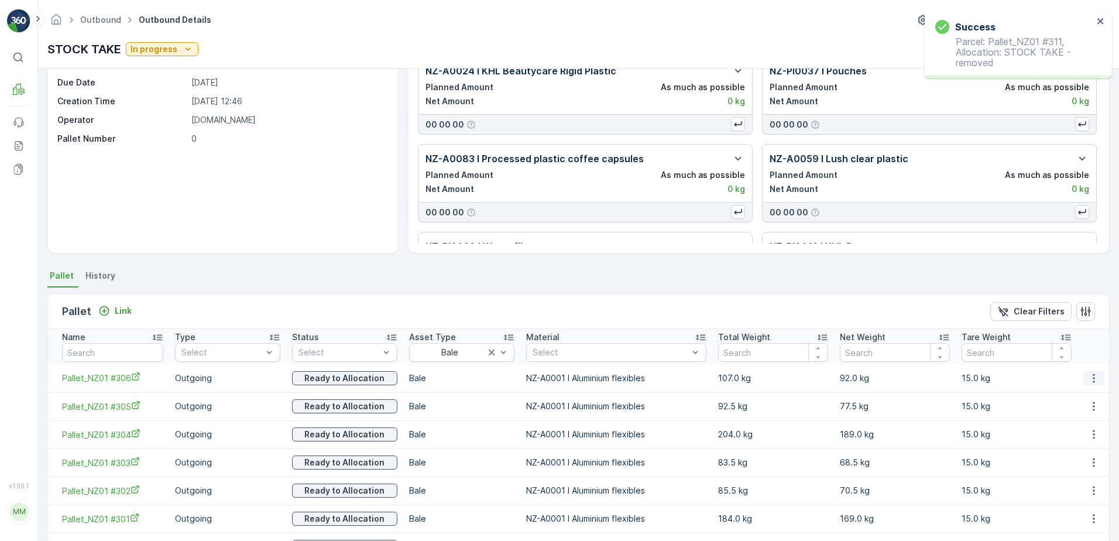
click at [1093, 375] on icon "button" at bounding box center [1094, 377] width 2 height 9
click at [1077, 417] on span "Unlink Pallet" at bounding box center [1070, 418] width 47 height 12
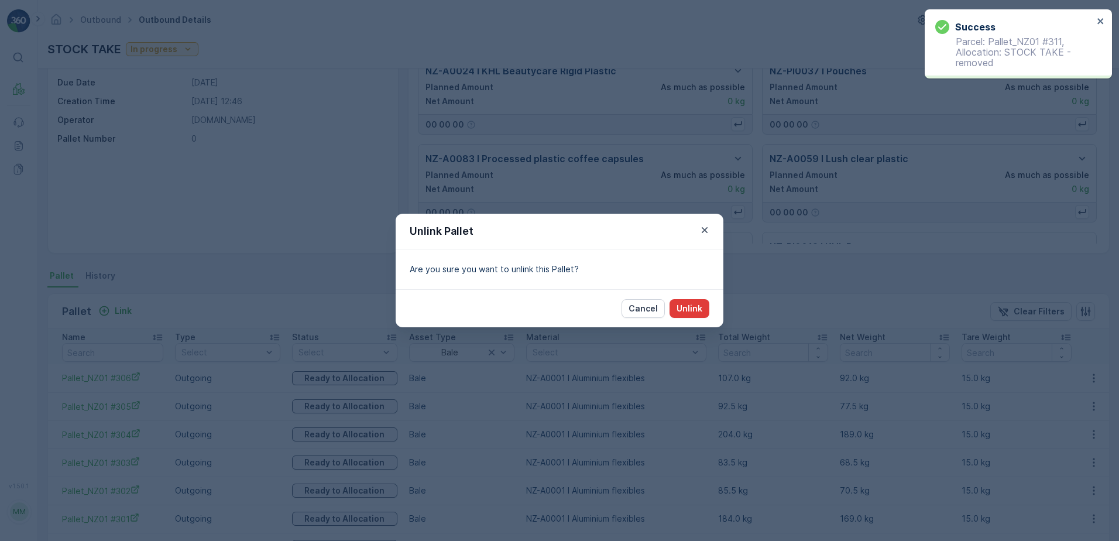
click at [678, 312] on p "Unlink" at bounding box center [690, 309] width 26 height 12
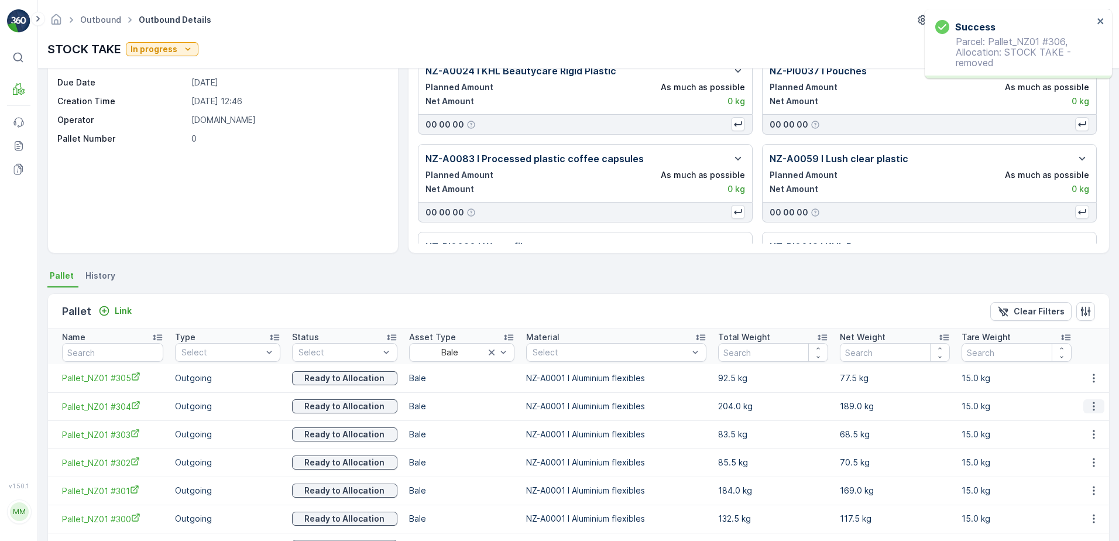
click at [1089, 400] on button "button" at bounding box center [1094, 406] width 21 height 14
click at [1077, 443] on span "Unlink Pallet" at bounding box center [1070, 446] width 47 height 12
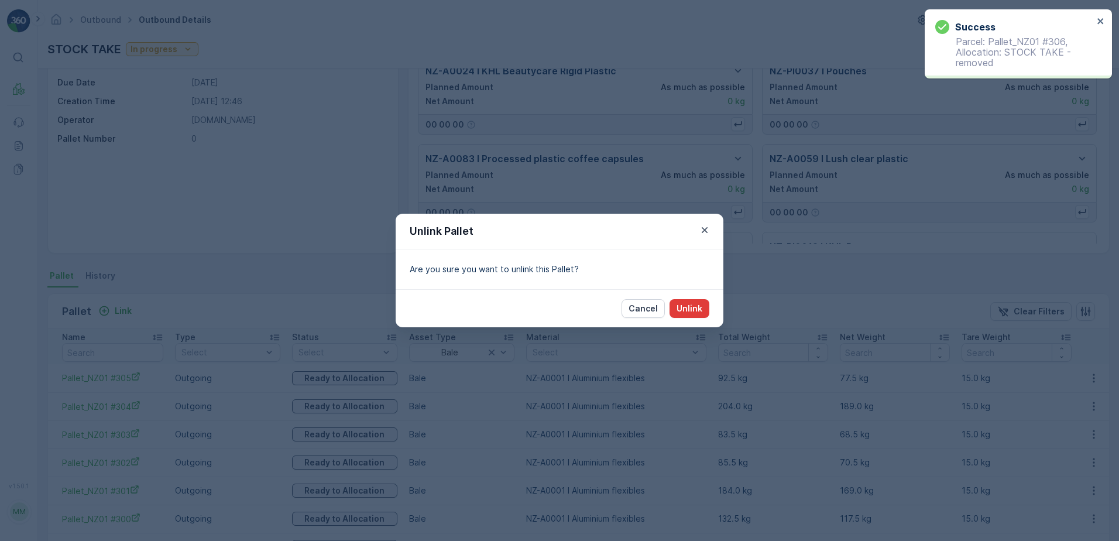
click at [676, 307] on button "Unlink" at bounding box center [690, 308] width 40 height 19
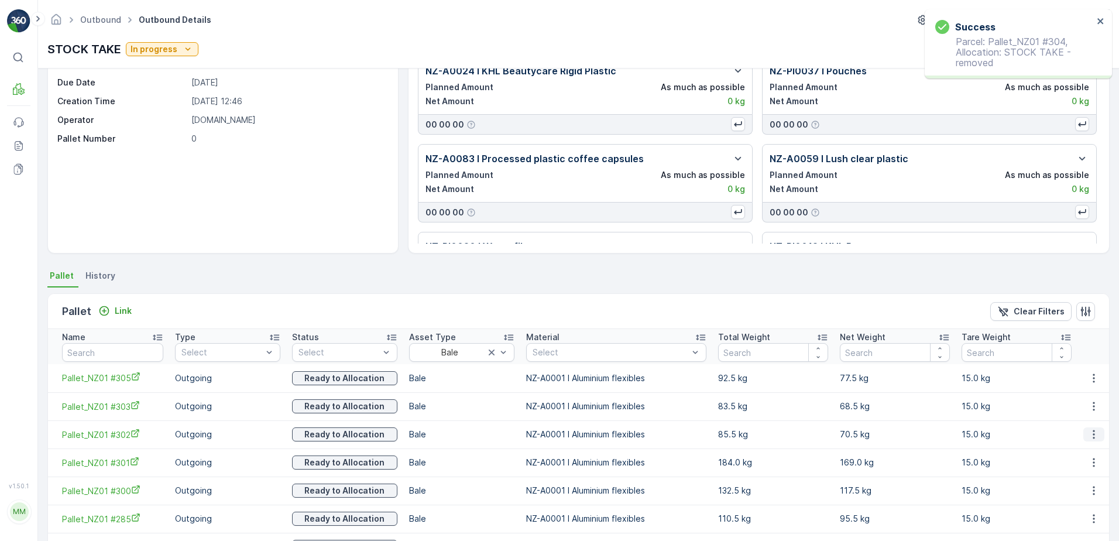
click at [1092, 429] on icon "button" at bounding box center [1094, 435] width 12 height 12
click at [1085, 476] on span "Unlink Pallet" at bounding box center [1070, 474] width 47 height 12
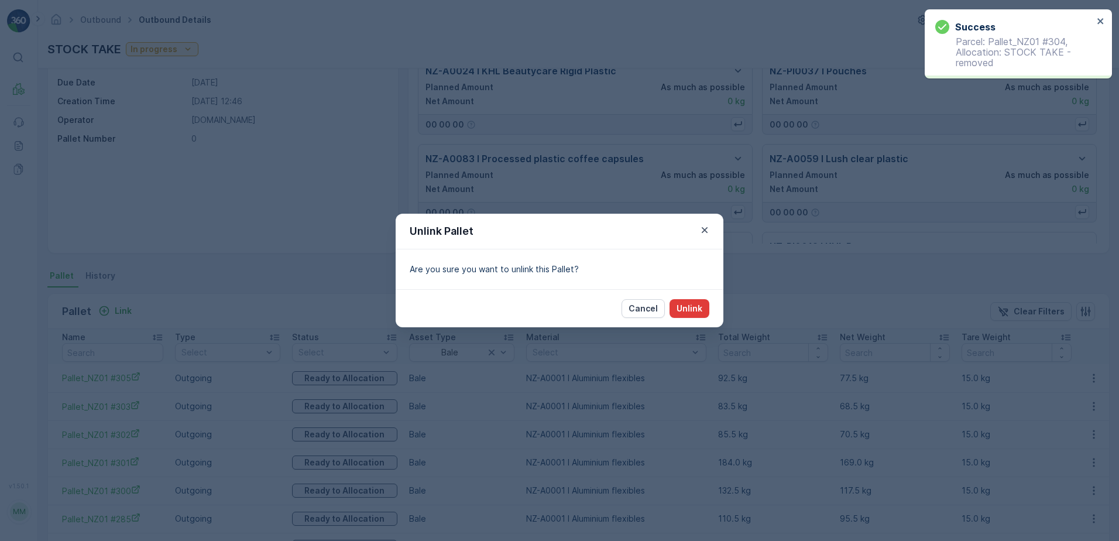
click at [690, 309] on p "Unlink" at bounding box center [690, 309] width 26 height 12
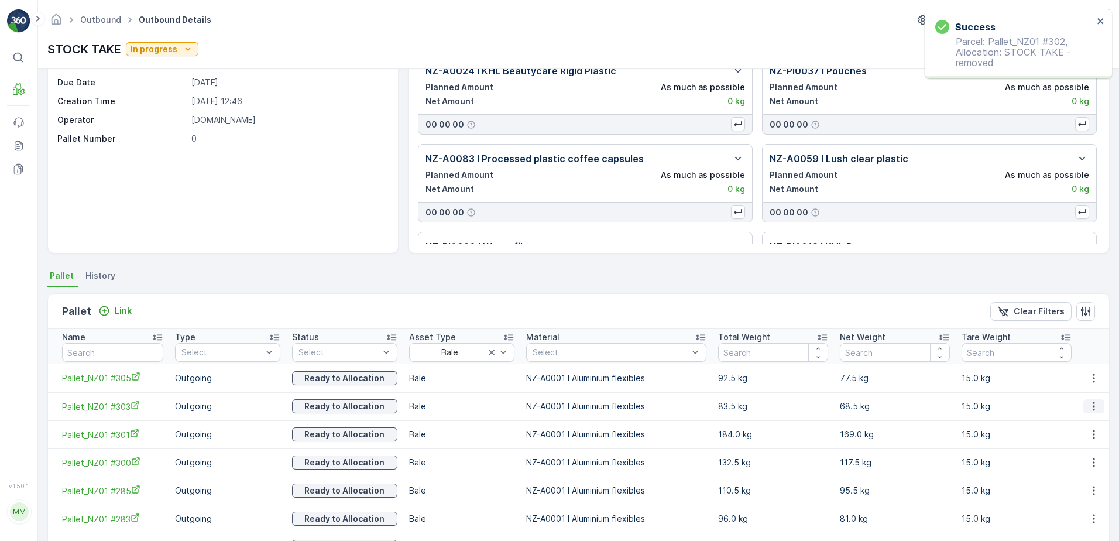
click at [1093, 406] on icon "button" at bounding box center [1094, 406] width 2 height 9
click at [1076, 445] on span "Unlink Pallet" at bounding box center [1070, 446] width 47 height 12
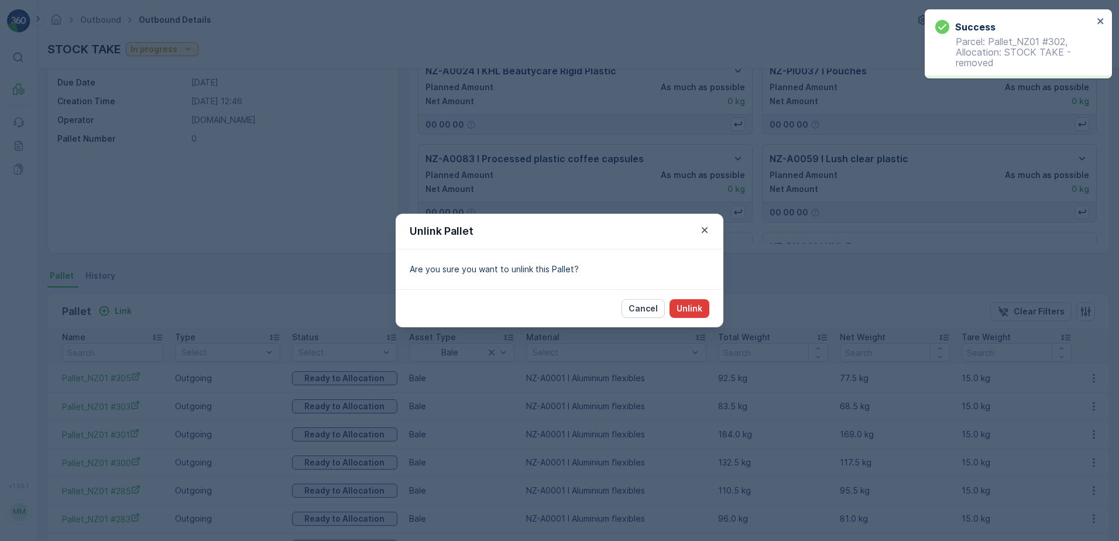
click at [697, 303] on p "Unlink" at bounding box center [690, 309] width 26 height 12
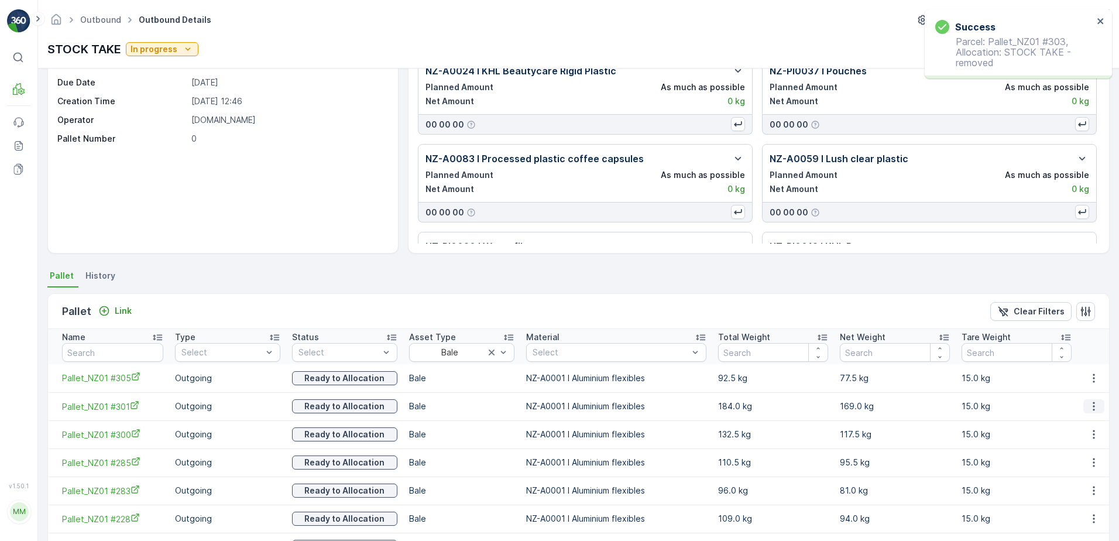
click at [1095, 409] on icon "button" at bounding box center [1094, 406] width 12 height 12
click at [1058, 447] on span "Unlink Pallet" at bounding box center [1070, 446] width 47 height 12
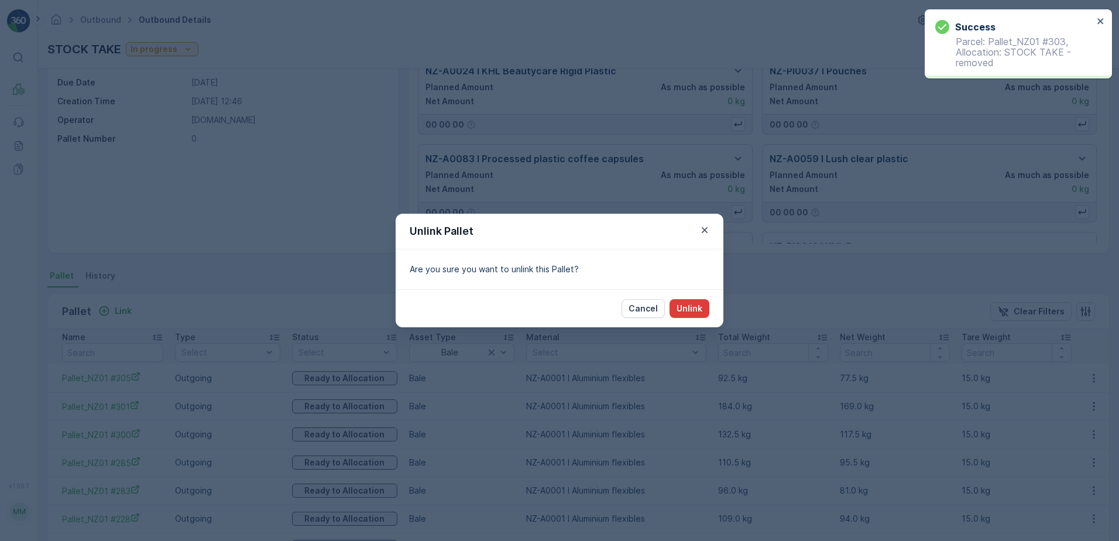
click at [704, 301] on button "Unlink" at bounding box center [690, 308] width 40 height 19
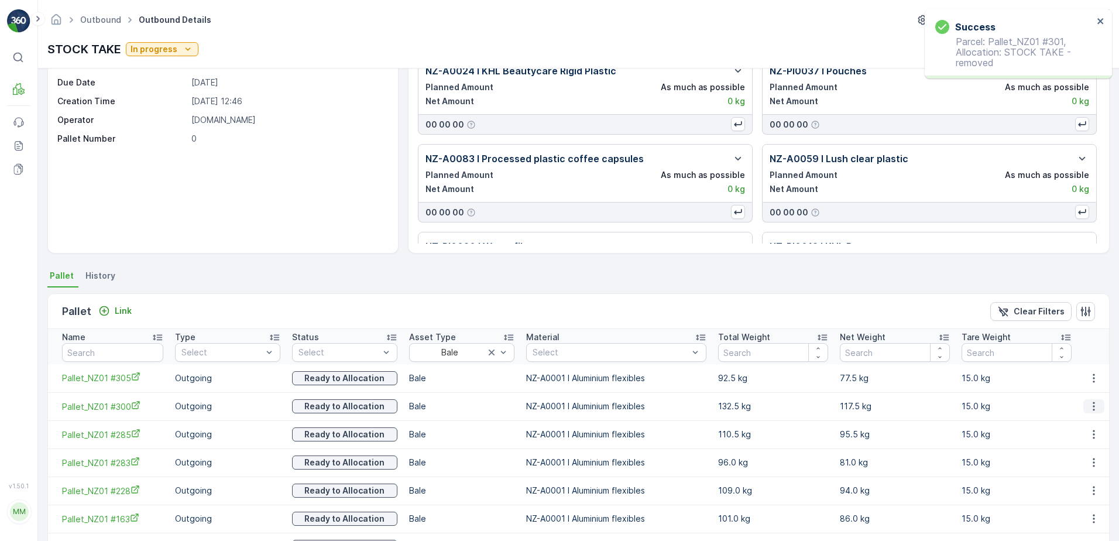
click at [1088, 411] on icon "button" at bounding box center [1094, 406] width 12 height 12
click at [1096, 440] on div "Unlink Pallet" at bounding box center [1080, 445] width 77 height 16
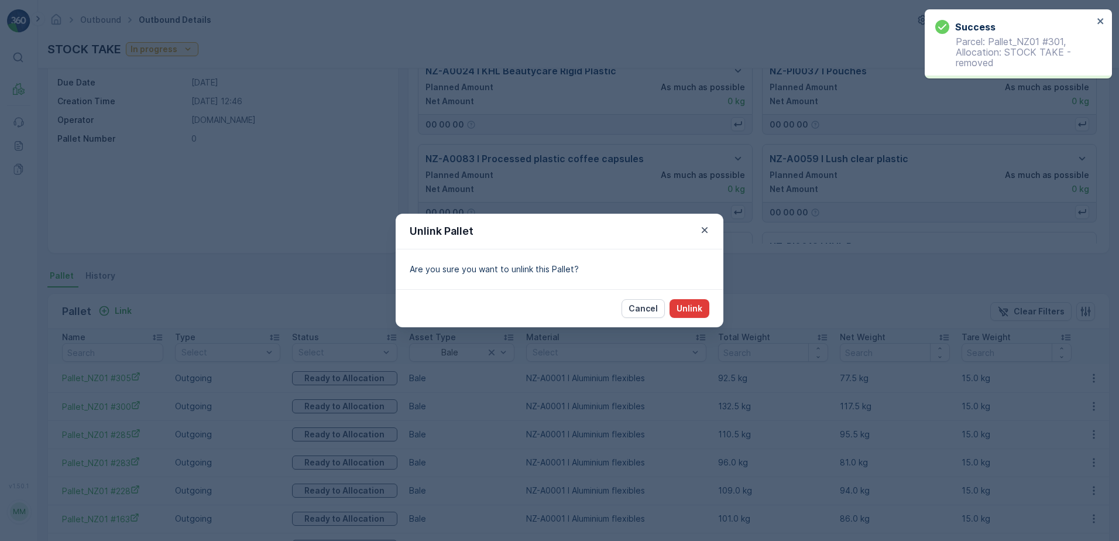
click at [683, 315] on button "Unlink" at bounding box center [690, 308] width 40 height 19
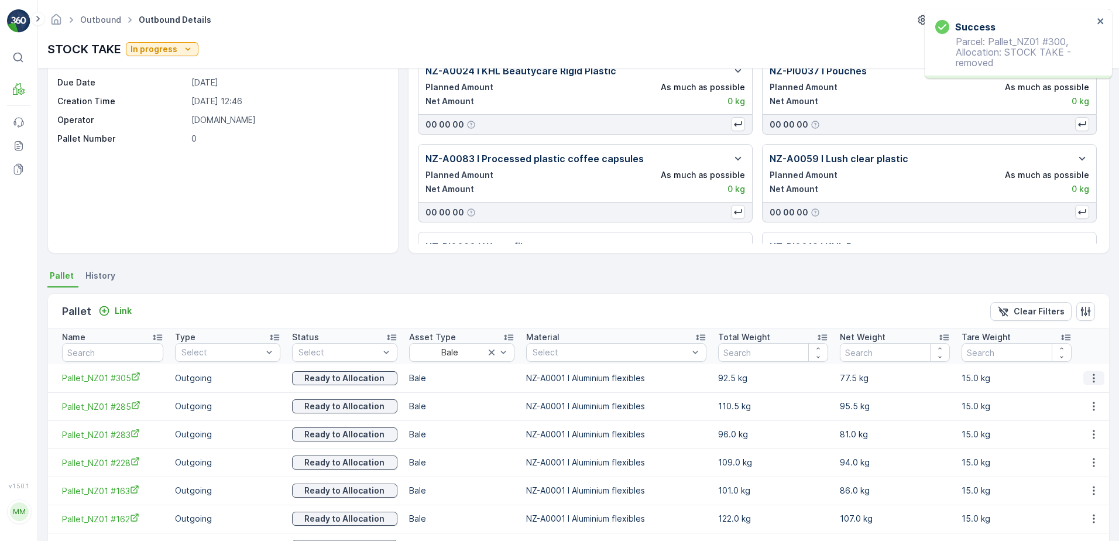
click at [1093, 381] on icon "button" at bounding box center [1094, 377] width 2 height 9
click at [1061, 416] on span "Unlink Pallet" at bounding box center [1070, 418] width 47 height 12
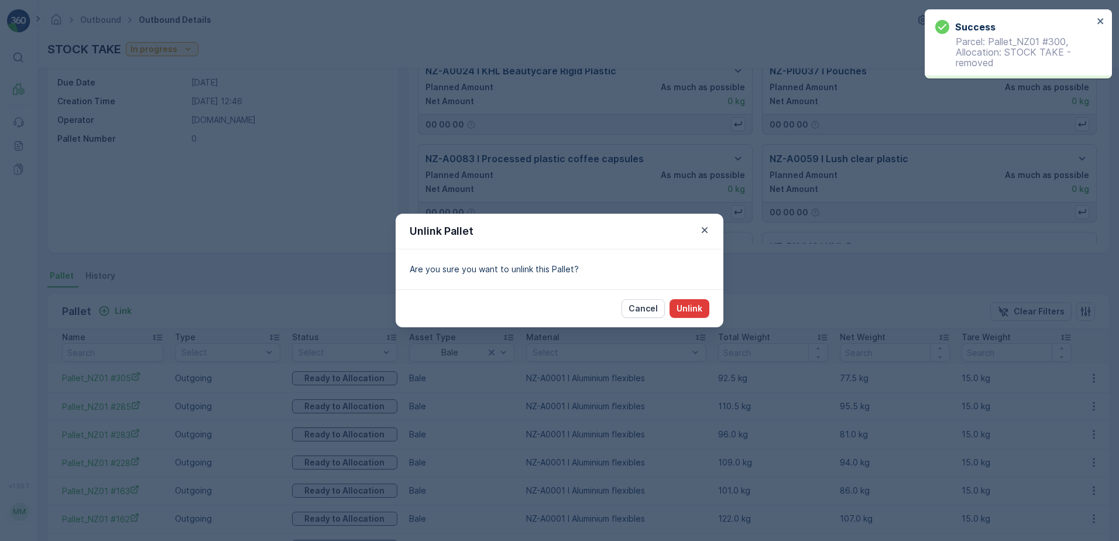
click at [683, 309] on p "Unlink" at bounding box center [690, 309] width 26 height 12
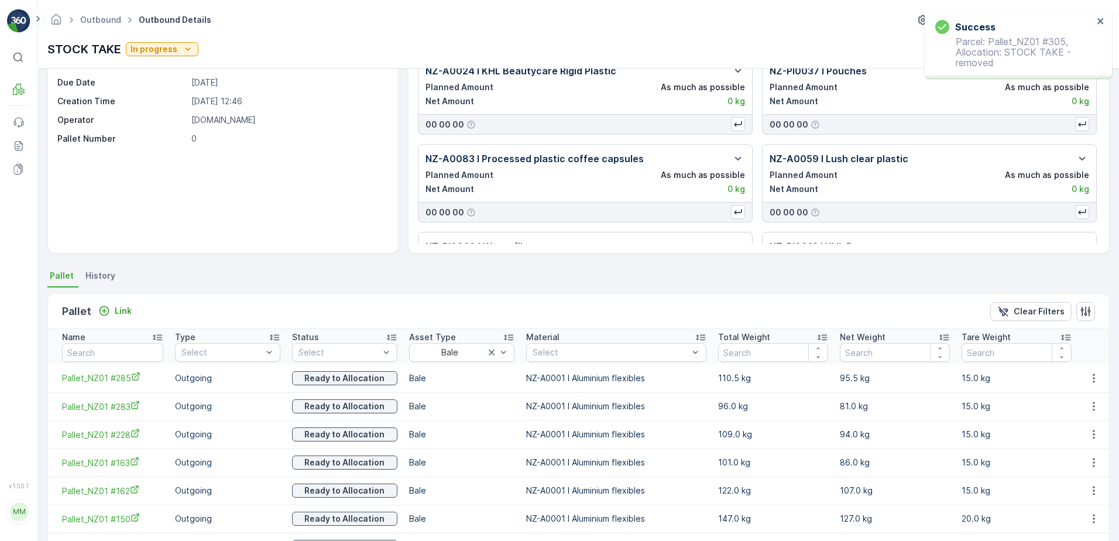
click at [1088, 405] on icon "button" at bounding box center [1094, 406] width 12 height 12
click at [1072, 437] on div "Unlink Pallet" at bounding box center [1080, 445] width 77 height 16
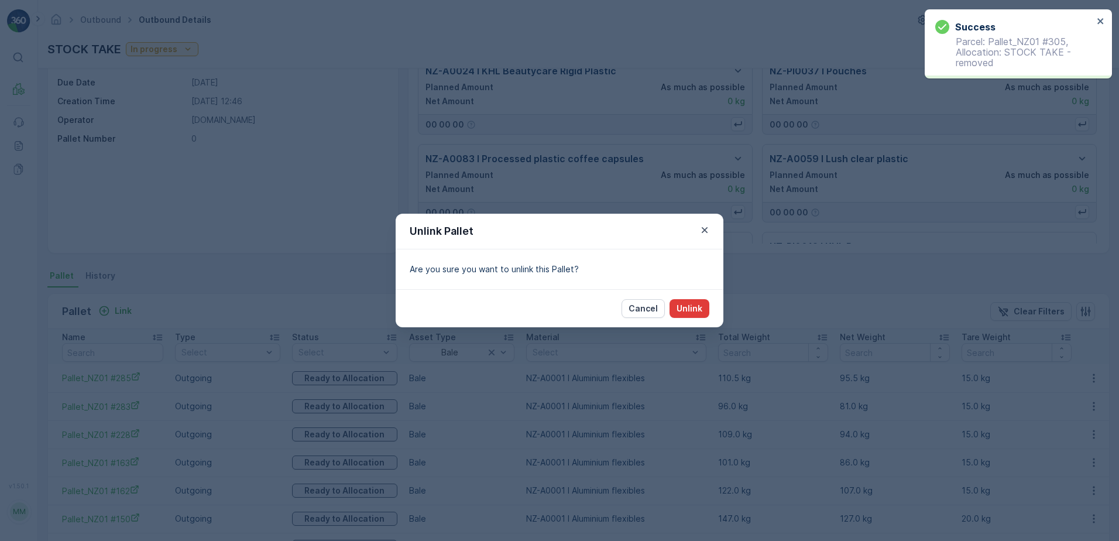
click at [699, 306] on p "Unlink" at bounding box center [690, 309] width 26 height 12
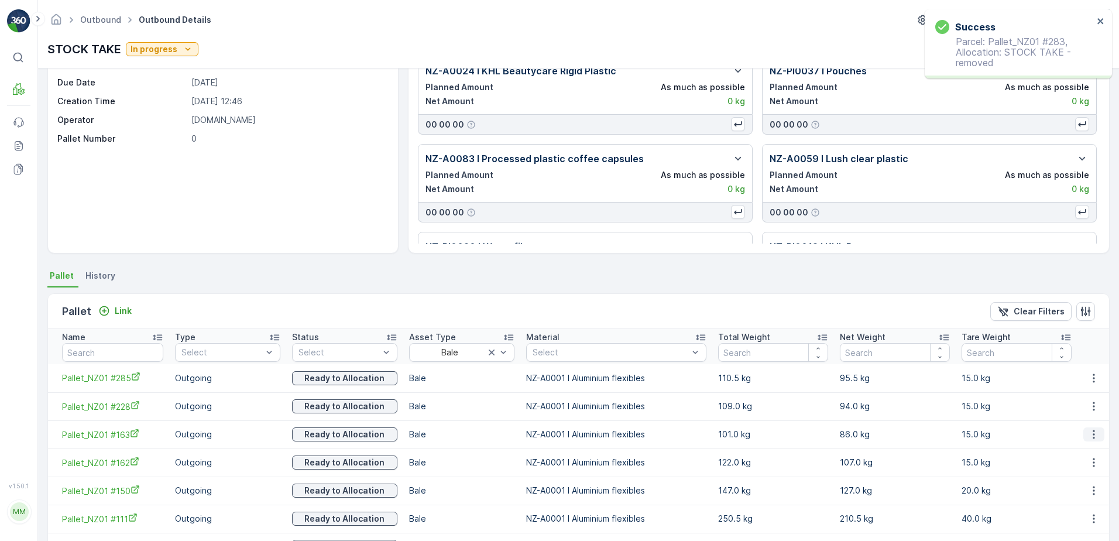
click at [1091, 430] on icon "button" at bounding box center [1094, 435] width 12 height 12
click at [1089, 482] on ul "See More Details Unlink Pallet" at bounding box center [1081, 462] width 82 height 43
click at [1087, 475] on span "Unlink Pallet" at bounding box center [1070, 474] width 47 height 12
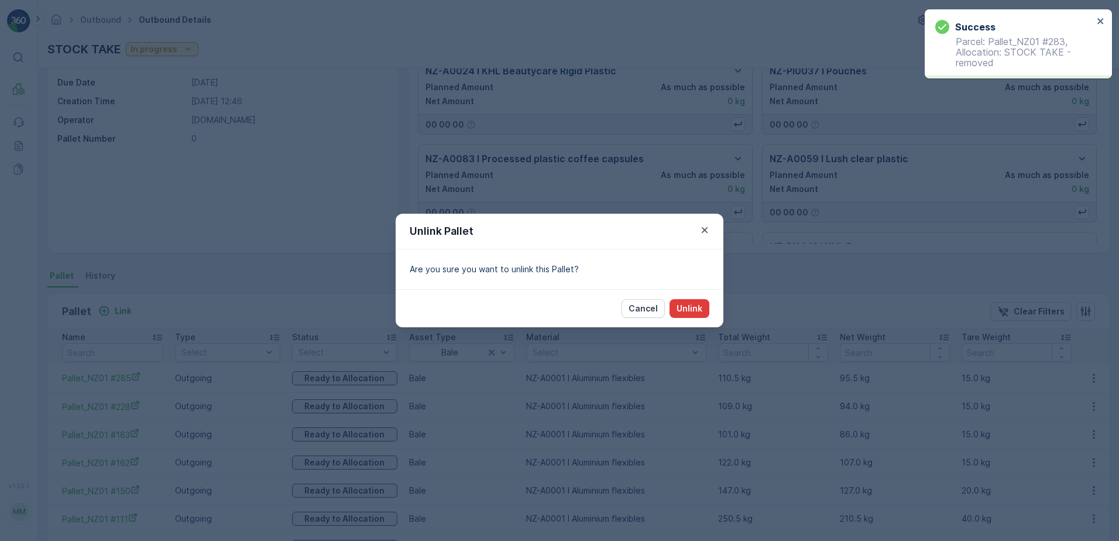
click at [683, 312] on p "Unlink" at bounding box center [690, 309] width 26 height 12
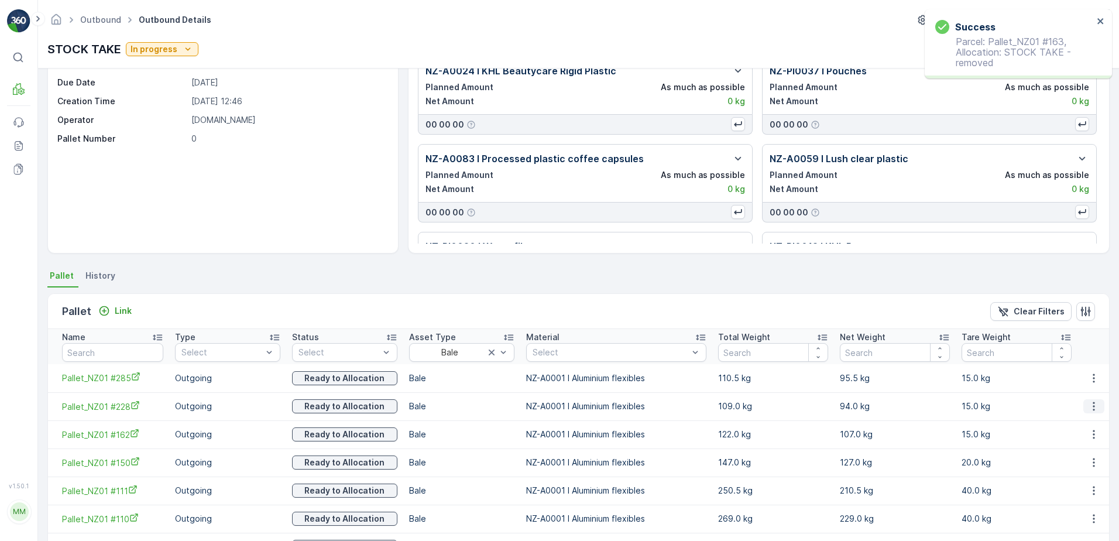
click at [1093, 407] on icon "button" at bounding box center [1094, 406] width 2 height 9
click at [1081, 442] on span "Unlink Pallet" at bounding box center [1070, 446] width 47 height 12
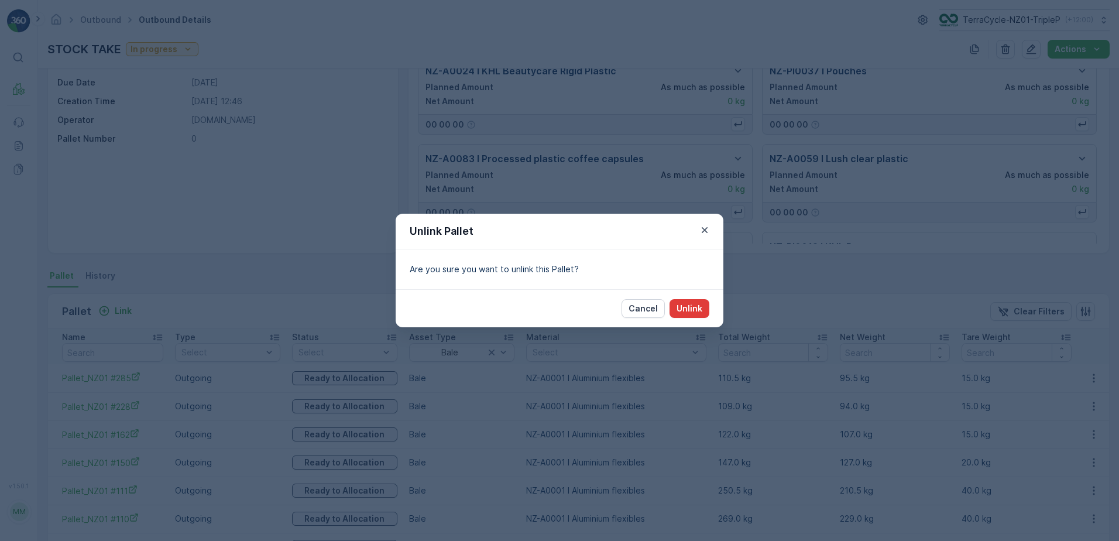
click at [696, 307] on p "Unlink" at bounding box center [690, 309] width 26 height 12
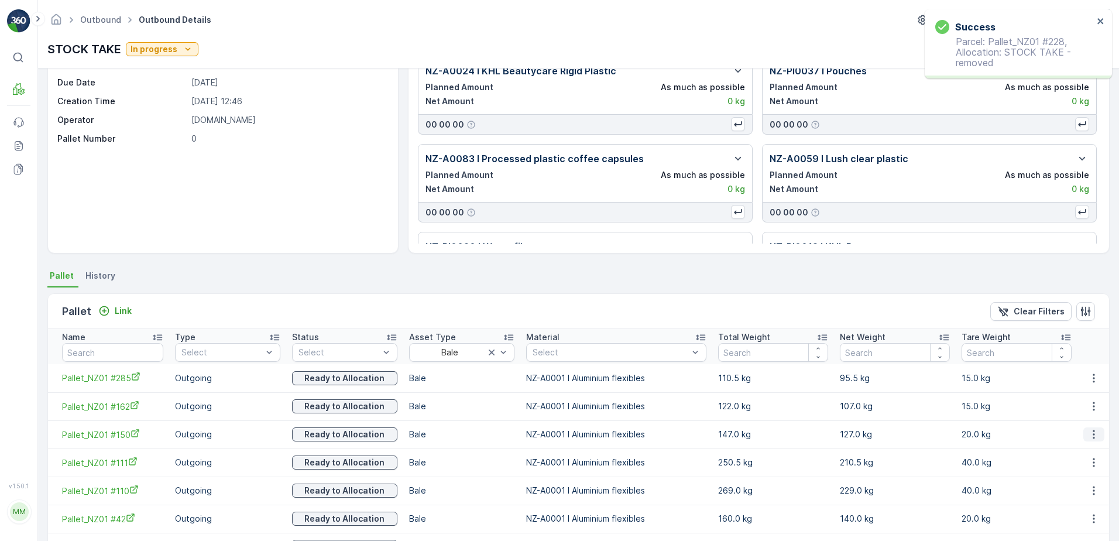
click at [1091, 436] on icon "button" at bounding box center [1094, 435] width 12 height 12
click at [1086, 472] on span "Unlink Pallet" at bounding box center [1070, 474] width 47 height 12
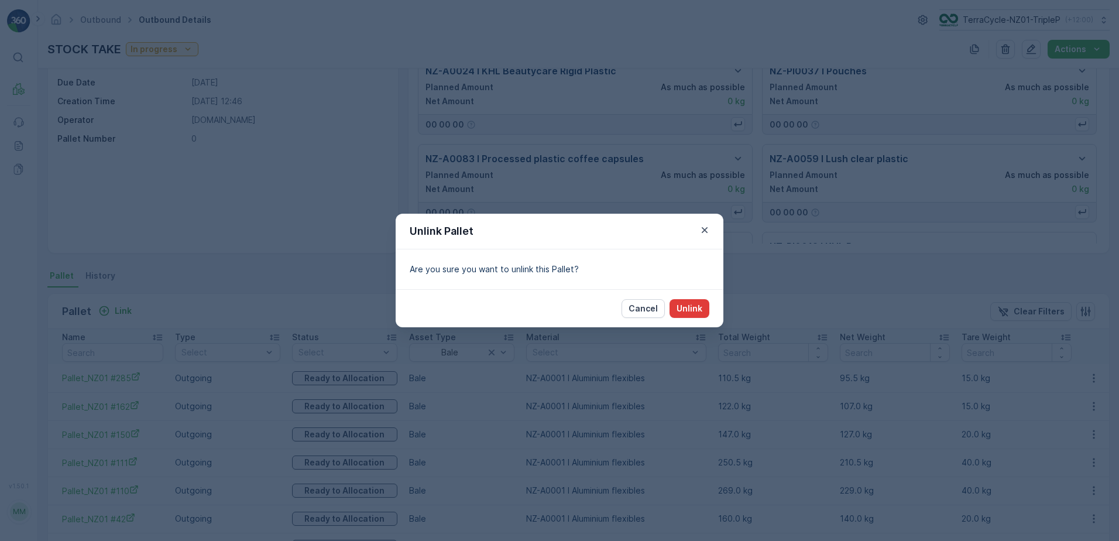
click at [673, 313] on button "Unlink" at bounding box center [690, 308] width 40 height 19
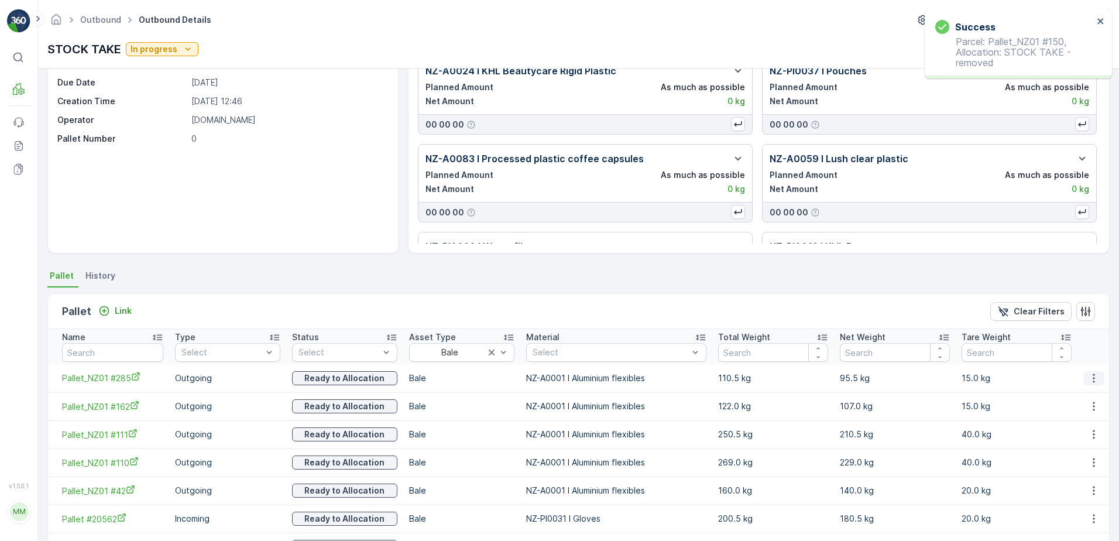
click at [1090, 381] on icon "button" at bounding box center [1094, 378] width 12 height 12
click at [1081, 414] on span "Unlink Pallet" at bounding box center [1070, 418] width 47 height 12
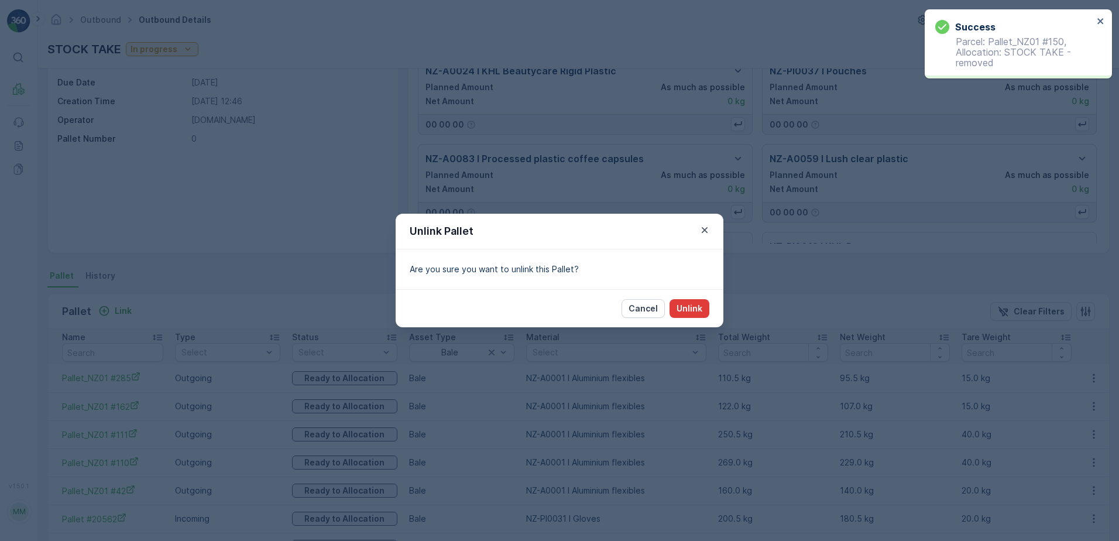
click at [687, 310] on p "Unlink" at bounding box center [690, 309] width 26 height 12
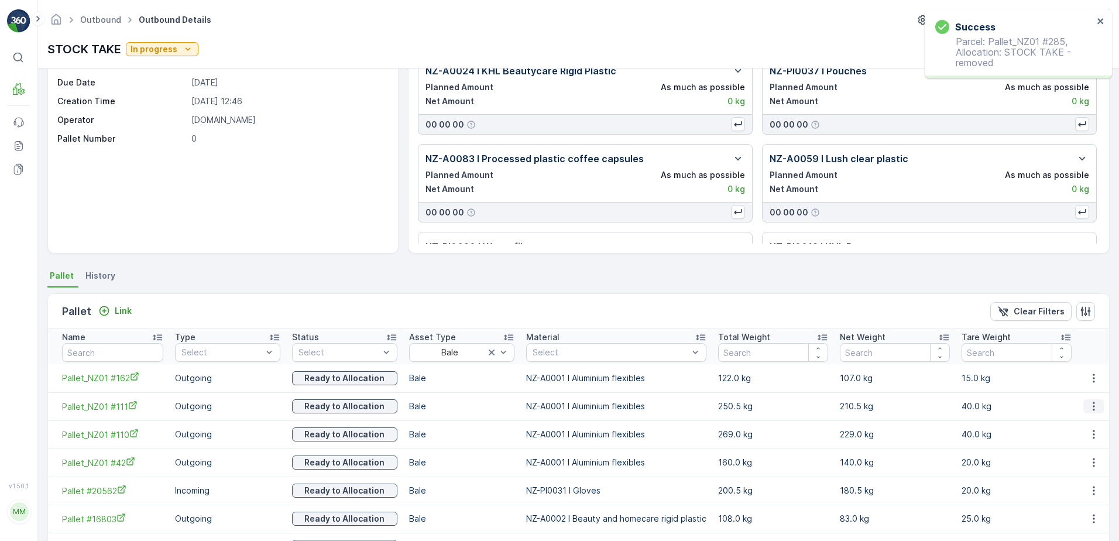
click at [1092, 402] on icon "button" at bounding box center [1094, 406] width 12 height 12
click at [1084, 438] on div "Unlink Pallet" at bounding box center [1080, 445] width 77 height 16
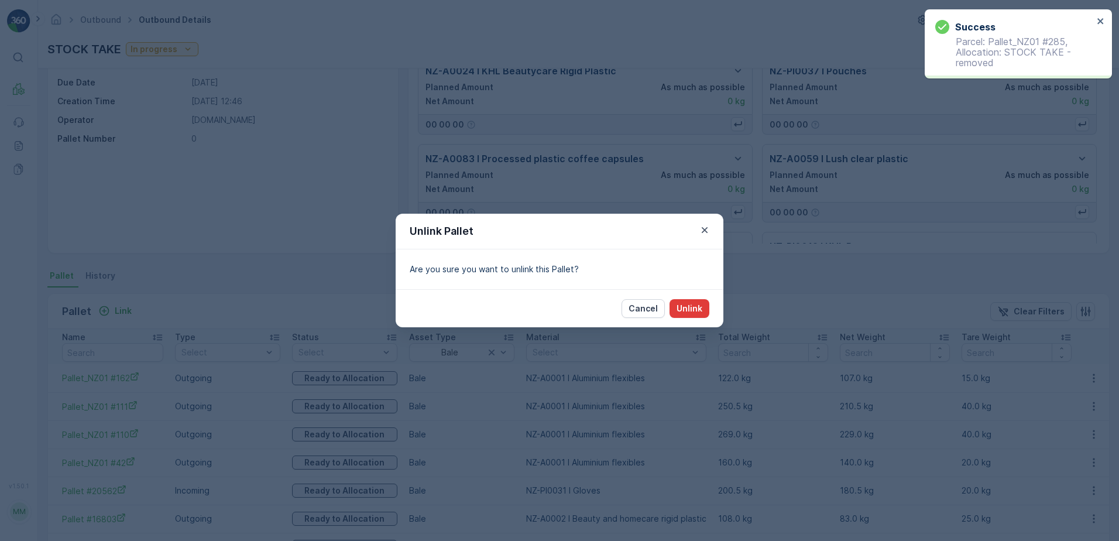
click at [700, 311] on p "Unlink" at bounding box center [690, 309] width 26 height 12
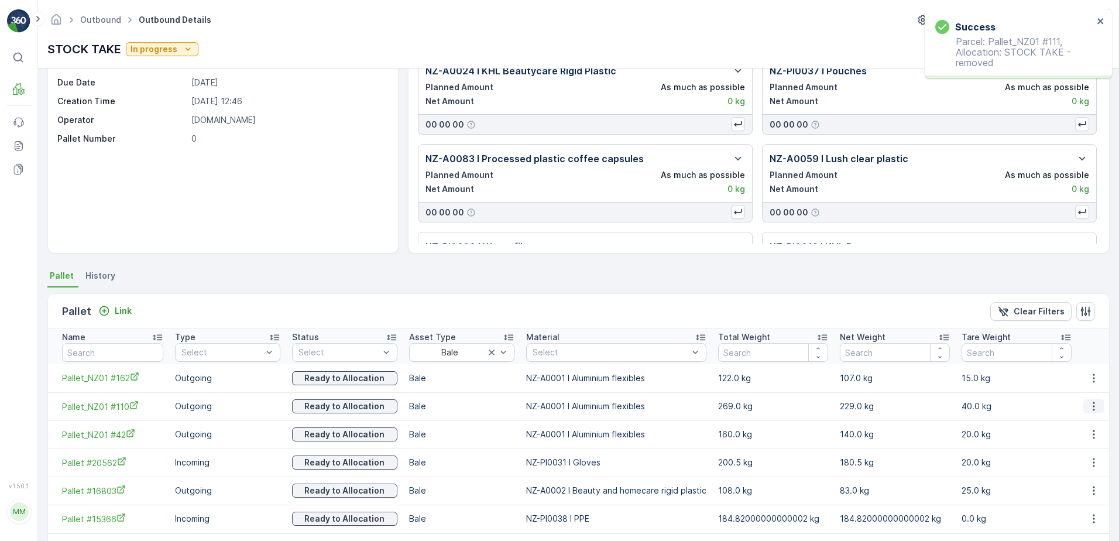
click at [1088, 407] on icon "button" at bounding box center [1094, 406] width 12 height 12
click at [1074, 438] on div "Unlink Pallet" at bounding box center [1080, 445] width 77 height 16
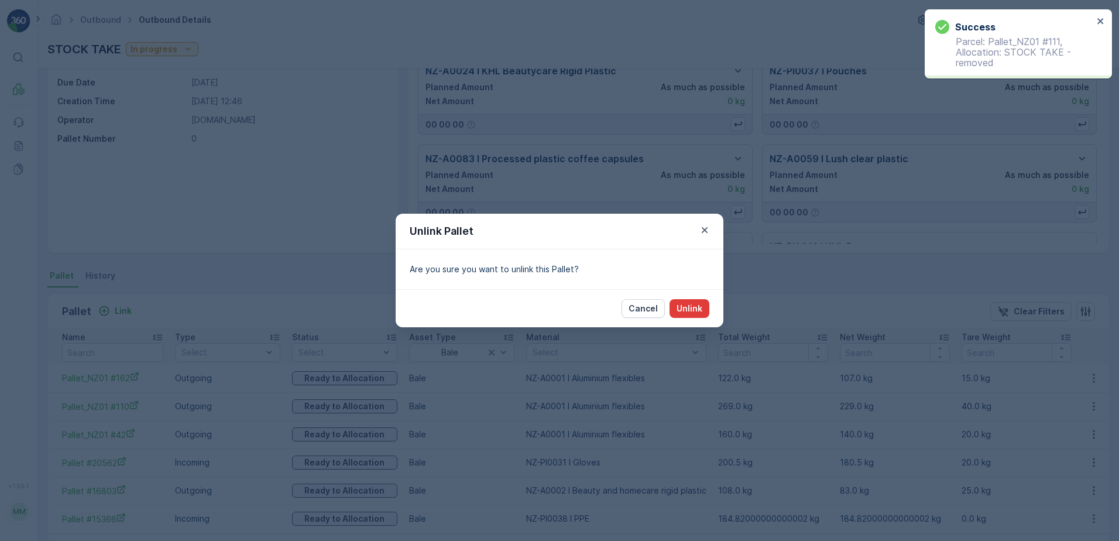
click at [683, 299] on button "Unlink" at bounding box center [690, 308] width 40 height 19
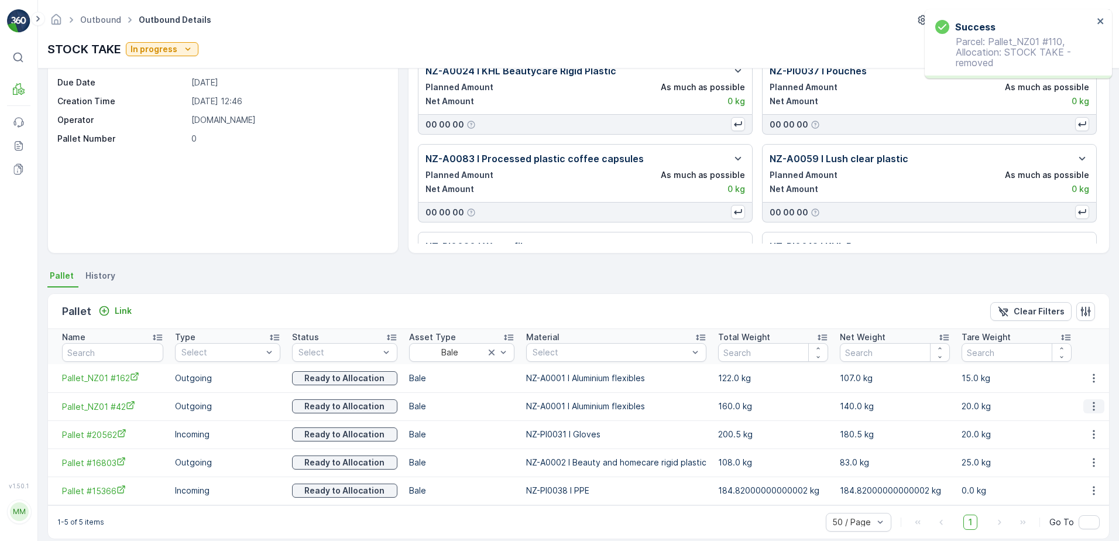
click at [1099, 407] on button "button" at bounding box center [1094, 406] width 21 height 14
click at [1082, 442] on span "Unlink Pallet" at bounding box center [1070, 446] width 47 height 12
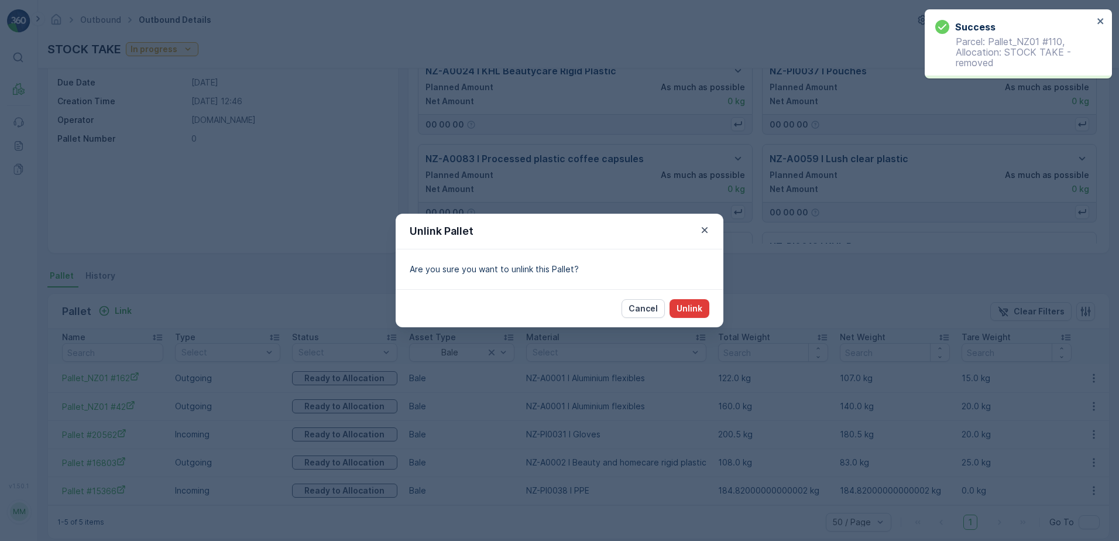
click at [700, 313] on p "Unlink" at bounding box center [690, 309] width 26 height 12
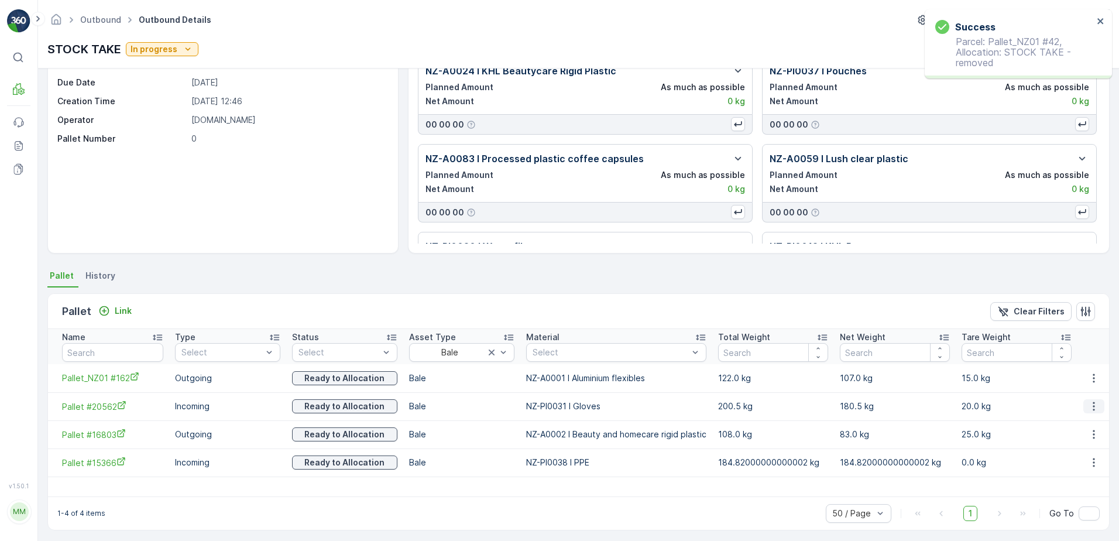
click at [1093, 406] on icon "button" at bounding box center [1094, 406] width 2 height 9
click at [1091, 441] on span "Unlink Pallet" at bounding box center [1070, 446] width 47 height 12
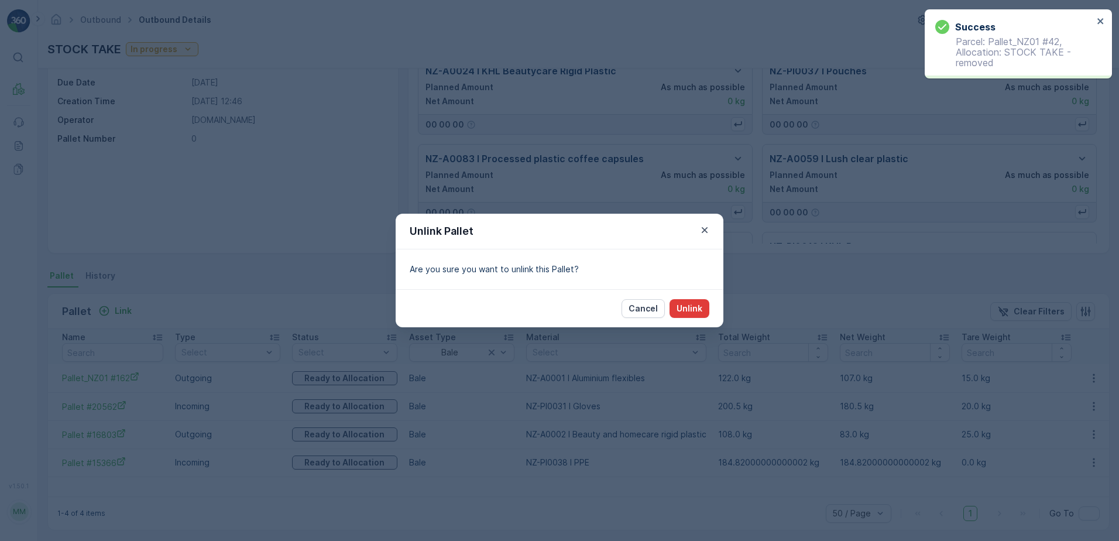
click at [698, 311] on p "Unlink" at bounding box center [690, 309] width 26 height 12
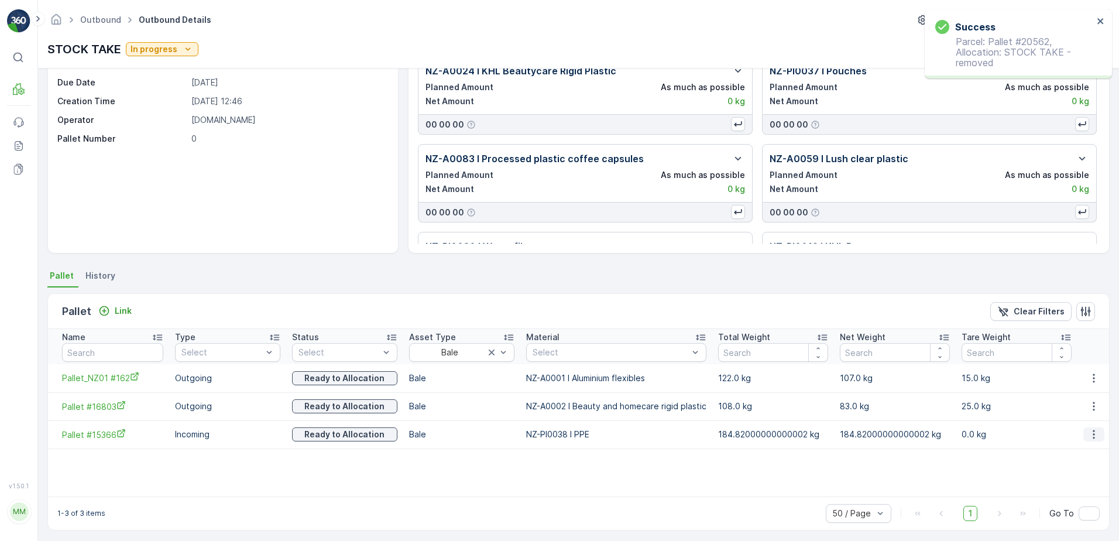
click at [1088, 436] on icon "button" at bounding box center [1094, 435] width 12 height 12
click at [1060, 472] on span "Unlink Pallet" at bounding box center [1070, 474] width 47 height 12
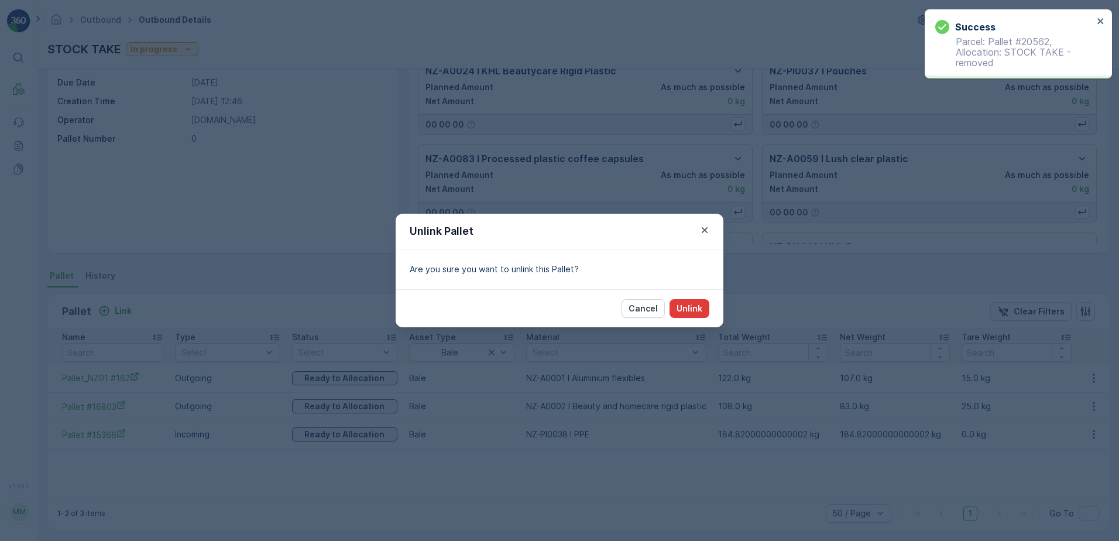
click at [705, 311] on button "Unlink" at bounding box center [690, 308] width 40 height 19
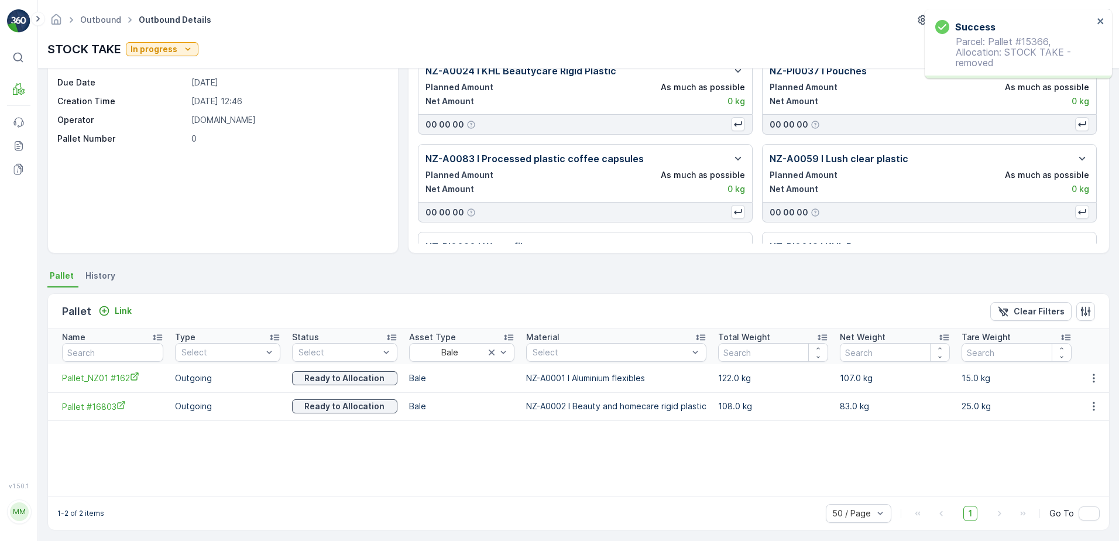
click at [1089, 405] on icon "button" at bounding box center [1094, 406] width 12 height 12
click at [1085, 445] on span "Unlink Pallet" at bounding box center [1070, 446] width 47 height 12
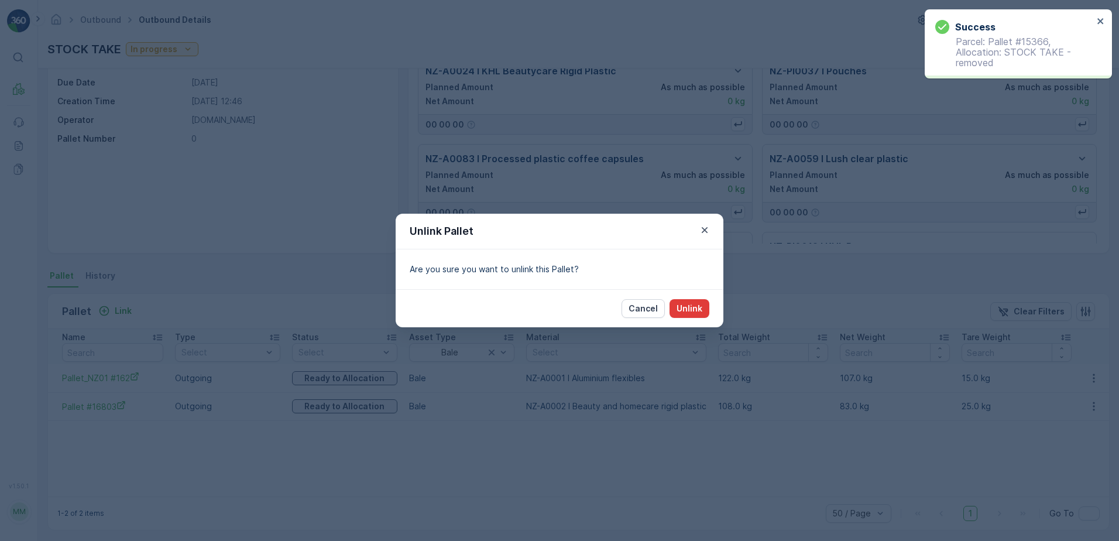
click at [699, 309] on p "Unlink" at bounding box center [690, 309] width 26 height 12
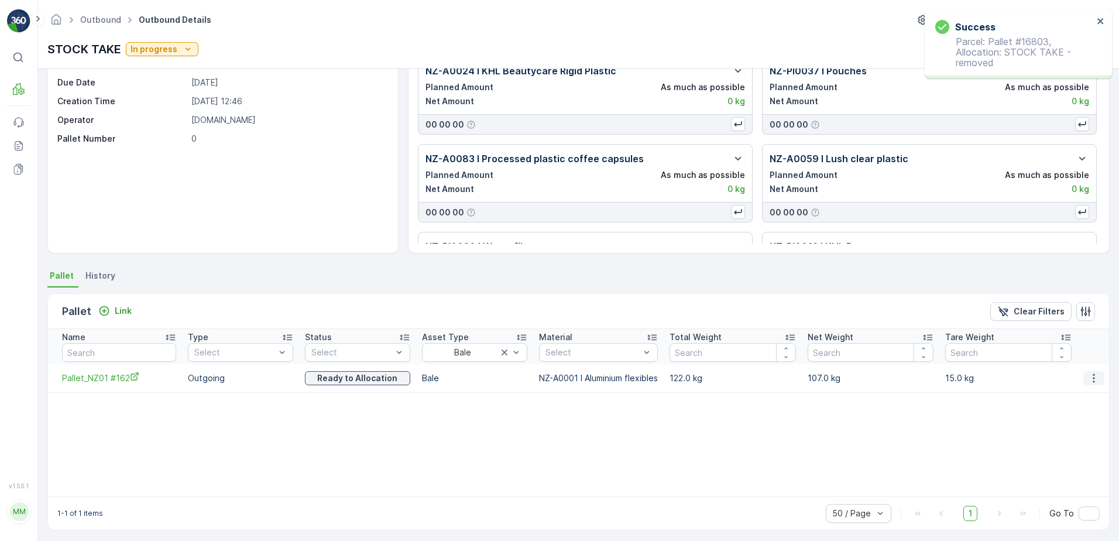
click at [1092, 381] on icon "button" at bounding box center [1094, 378] width 12 height 12
click at [1059, 416] on span "Unlink Pallet" at bounding box center [1070, 418] width 47 height 12
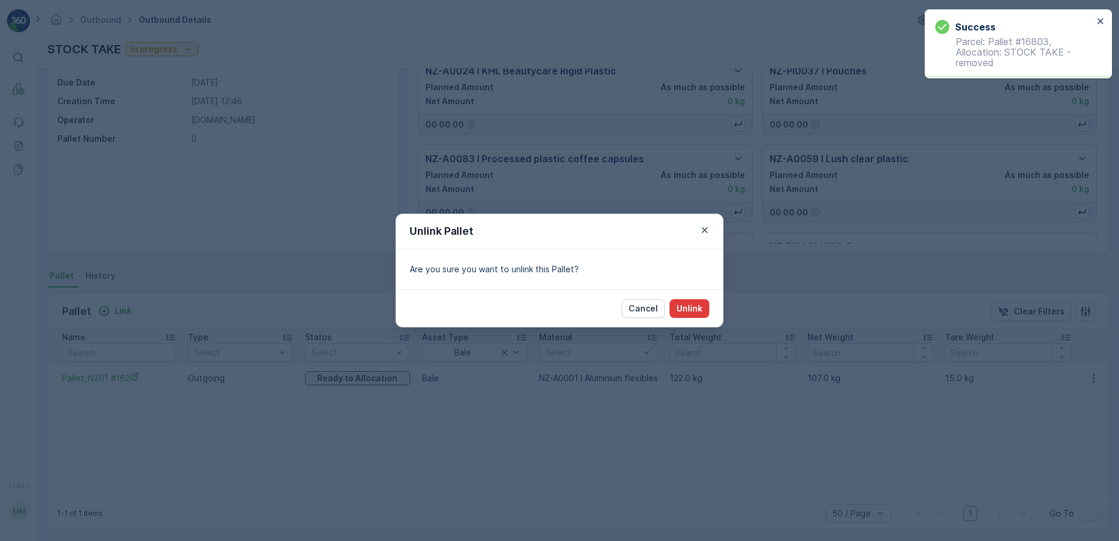
click at [678, 309] on p "Unlink" at bounding box center [690, 309] width 26 height 12
click at [704, 230] on icon "button" at bounding box center [705, 230] width 6 height 6
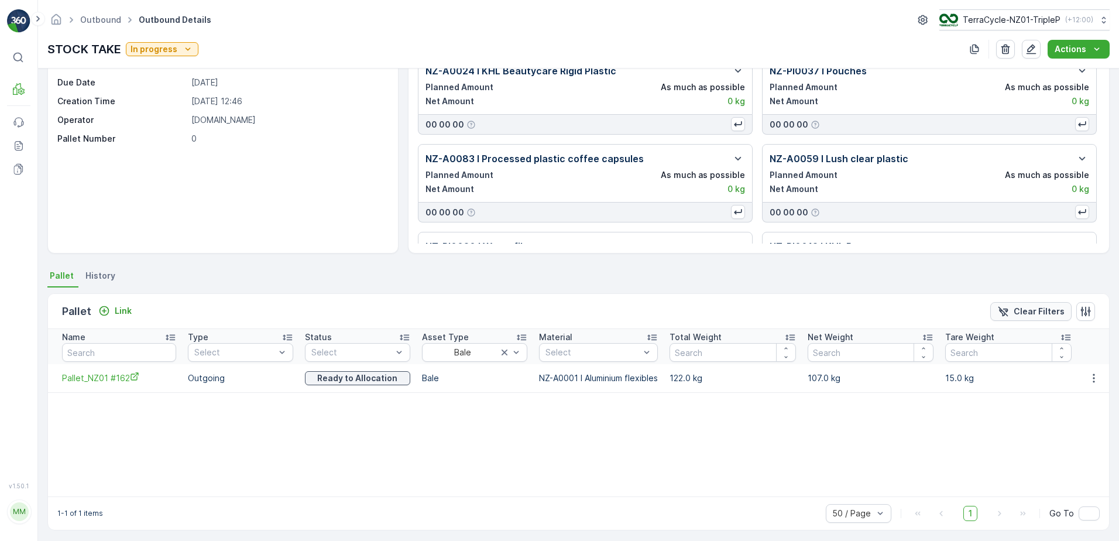
click at [1030, 310] on p "Clear Filters" at bounding box center [1039, 312] width 51 height 12
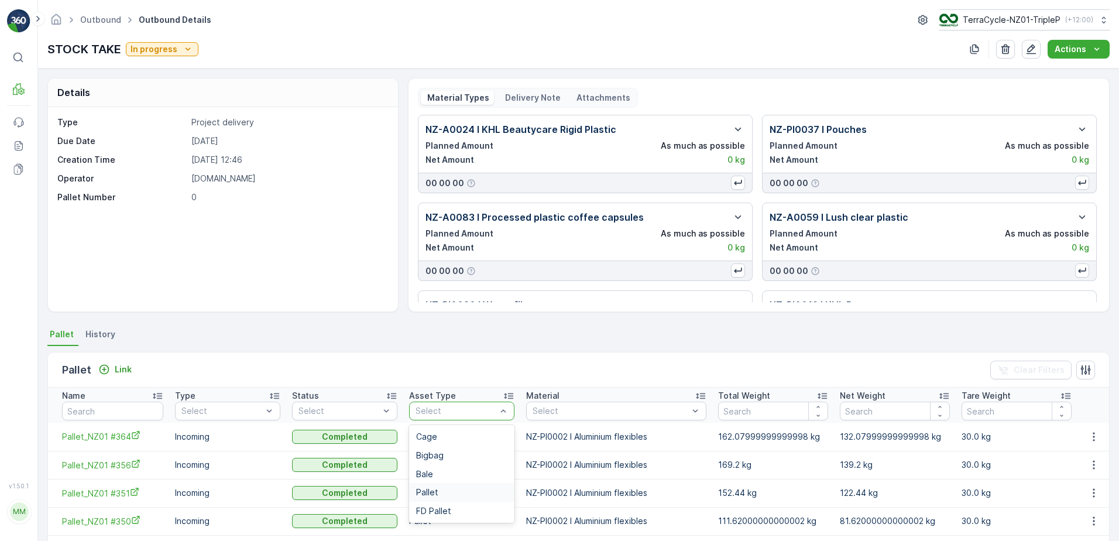
click at [428, 486] on div "Pallet" at bounding box center [461, 492] width 105 height 19
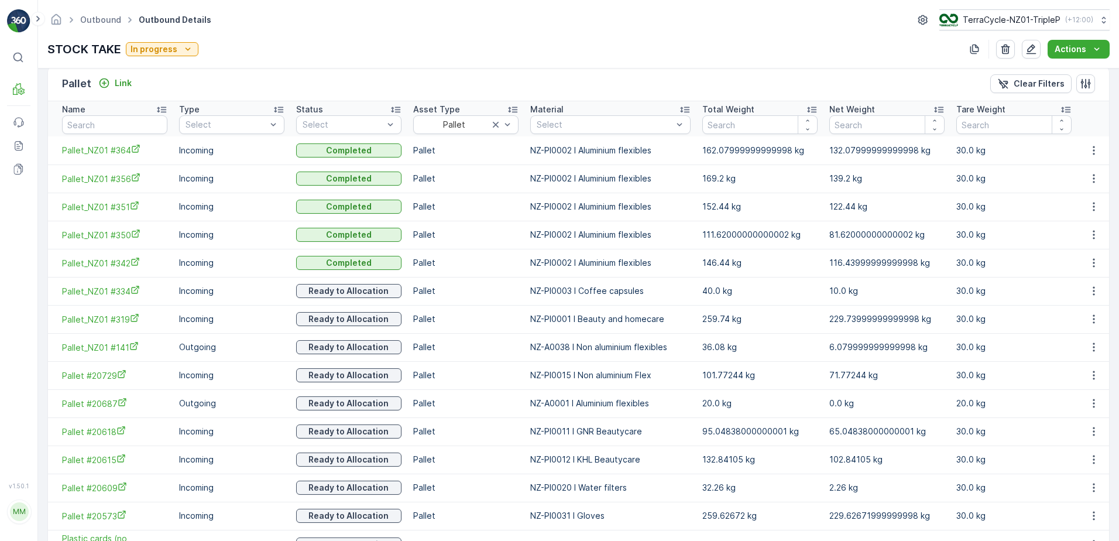
scroll to position [293, 0]
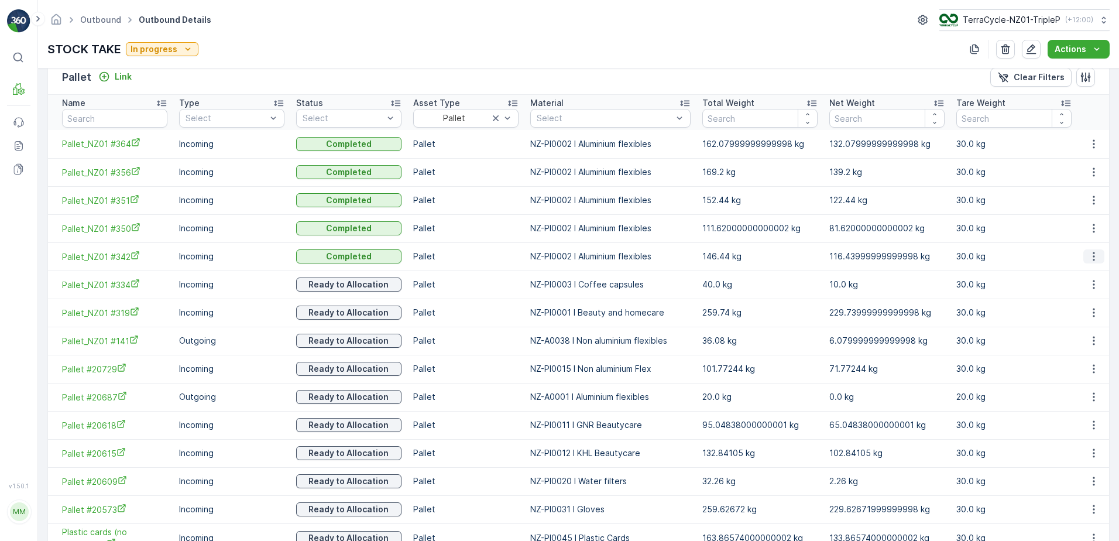
click at [1088, 257] on icon "button" at bounding box center [1094, 257] width 12 height 12
click at [1075, 289] on div "Unlink Pallet" at bounding box center [1080, 295] width 77 height 16
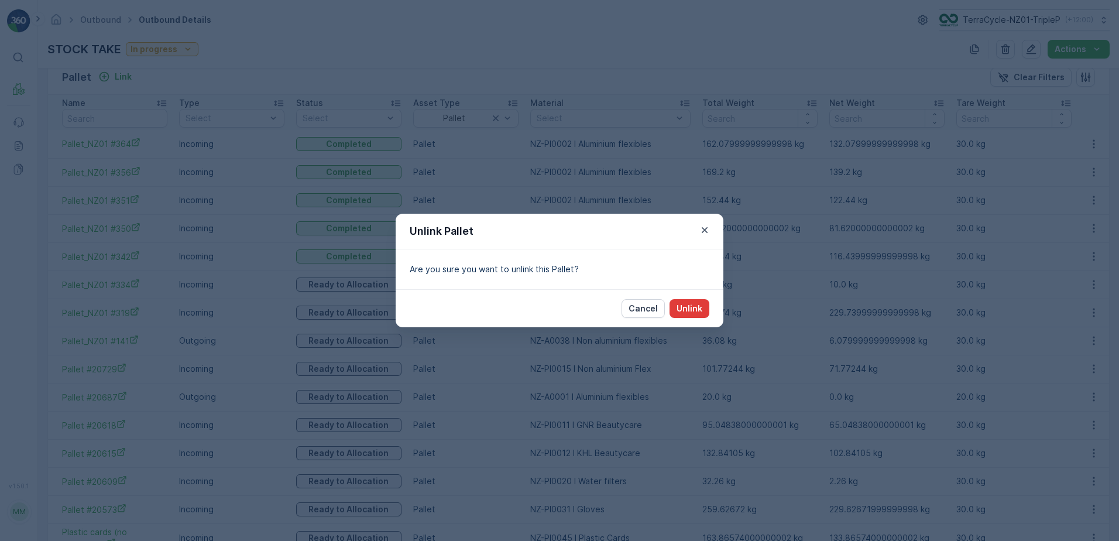
click at [700, 307] on p "Unlink" at bounding box center [690, 309] width 26 height 12
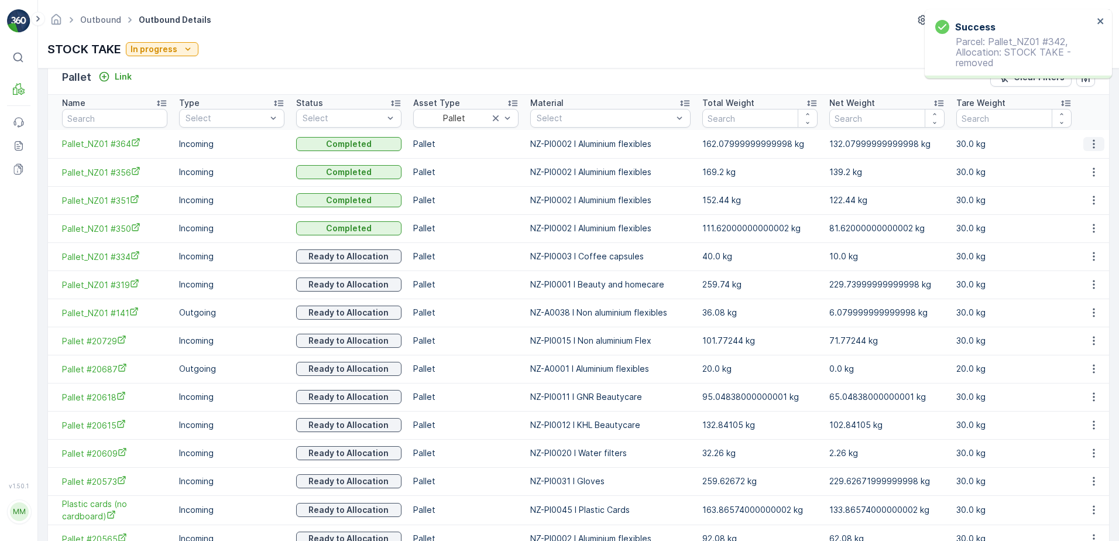
click at [1090, 142] on icon "button" at bounding box center [1094, 144] width 12 height 12
click at [1068, 182] on span "Unlink Pallet" at bounding box center [1070, 183] width 47 height 12
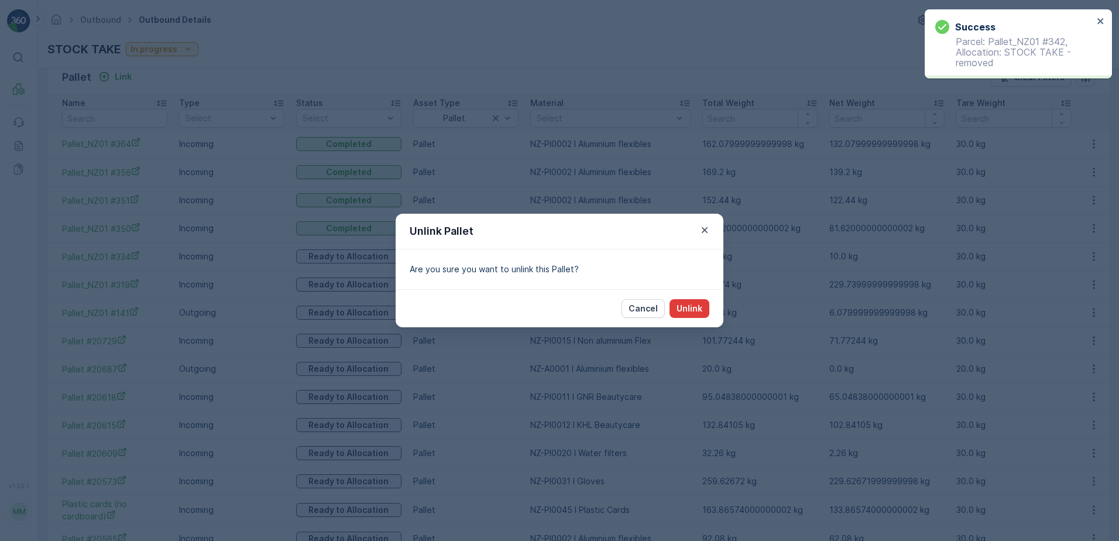
drag, startPoint x: 683, startPoint y: 311, endPoint x: 687, endPoint y: 302, distance: 9.5
click at [687, 302] on button "Unlink" at bounding box center [690, 308] width 40 height 19
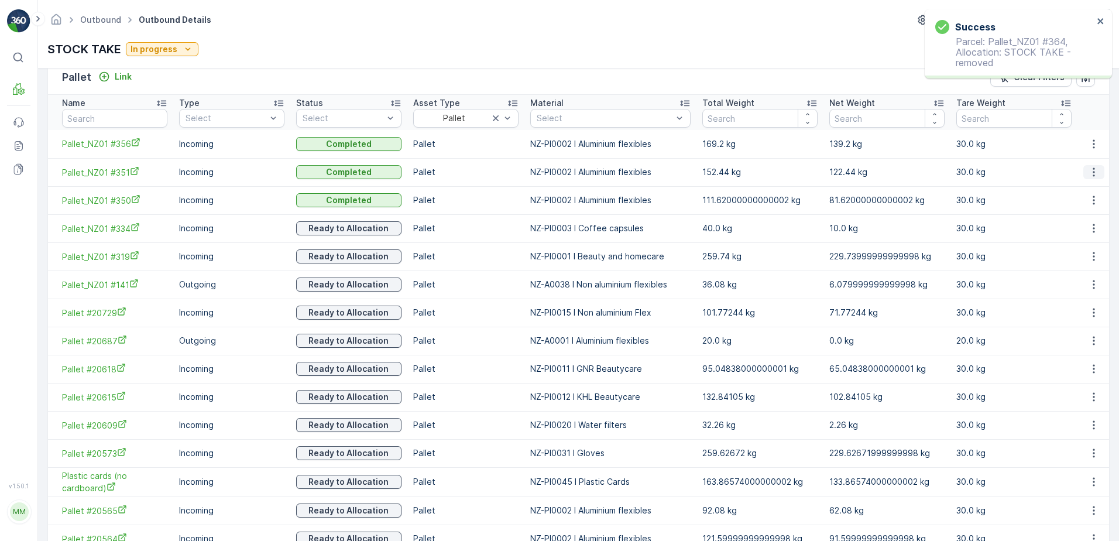
click at [1092, 174] on icon "button" at bounding box center [1094, 172] width 12 height 12
click at [1080, 201] on ul "See More Details Unlink Pallet" at bounding box center [1081, 200] width 82 height 43
click at [1081, 213] on span "Unlink Pallet" at bounding box center [1070, 211] width 47 height 12
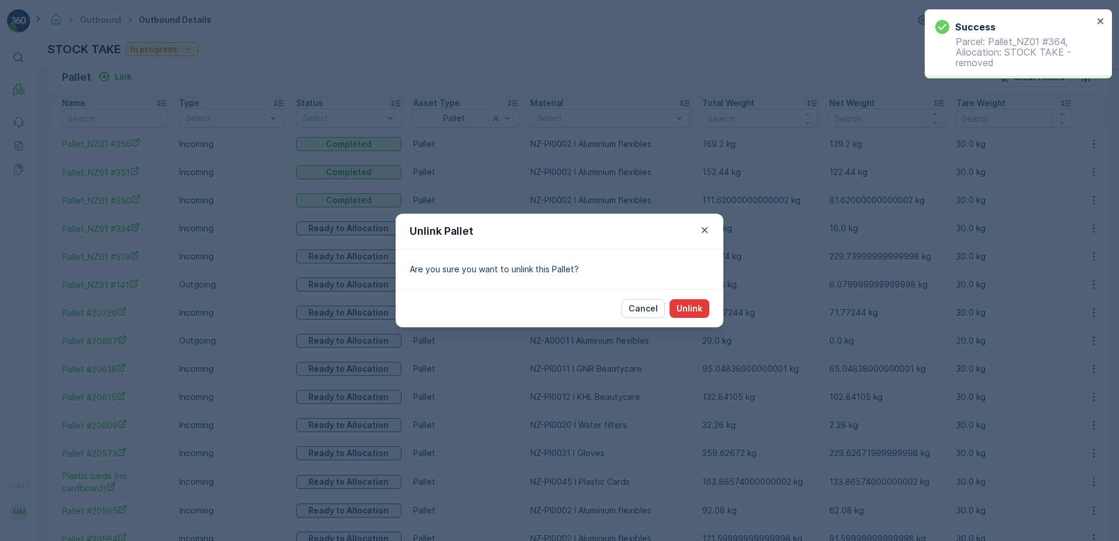
click at [686, 304] on p "Unlink" at bounding box center [690, 309] width 26 height 12
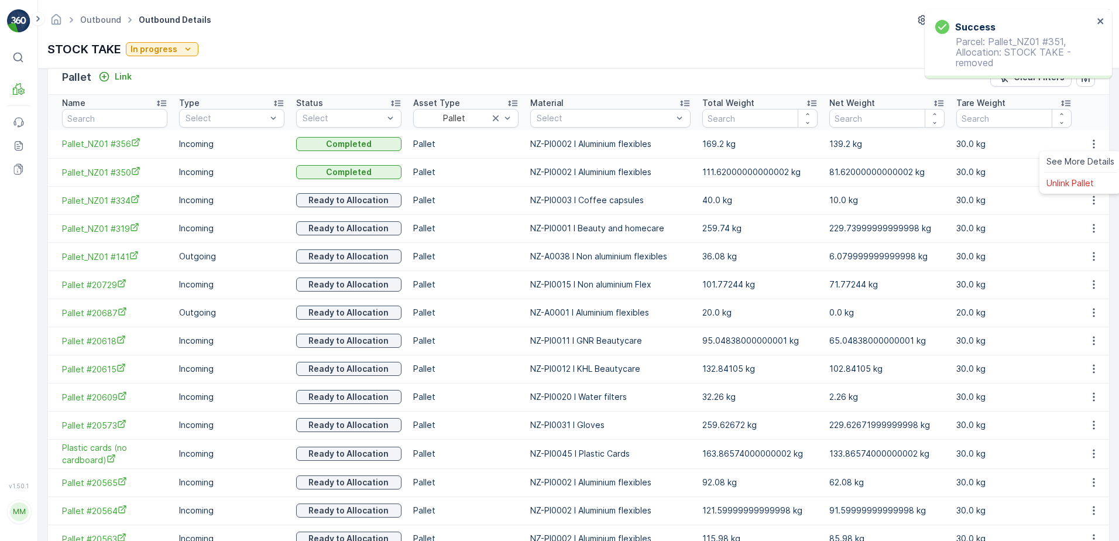
click at [1054, 173] on ul "See More Details Unlink Pallet" at bounding box center [1081, 172] width 82 height 43
click at [1054, 185] on span "Unlink Pallet" at bounding box center [1070, 183] width 47 height 12
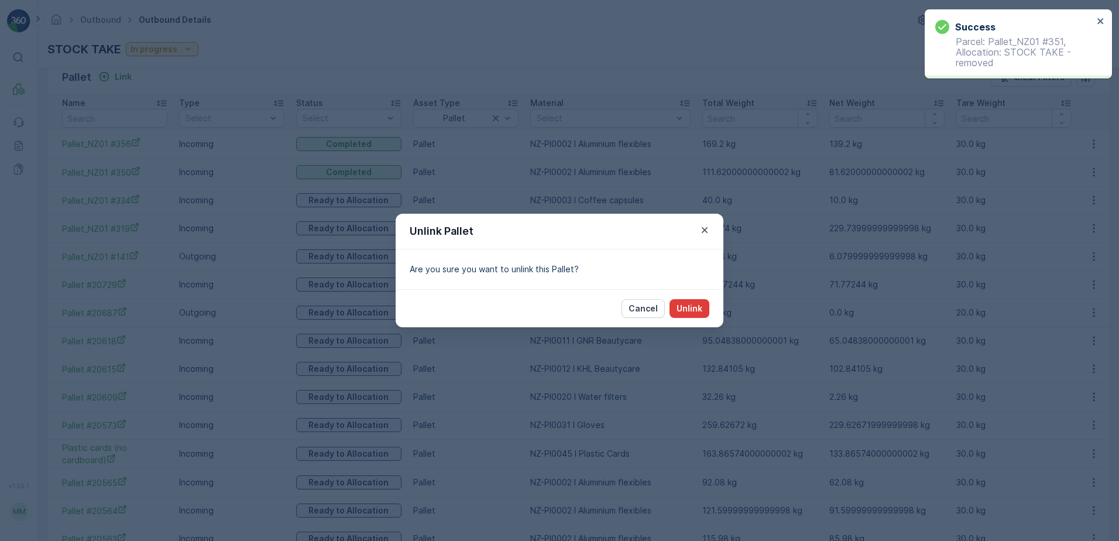
click at [693, 304] on p "Unlink" at bounding box center [690, 309] width 26 height 12
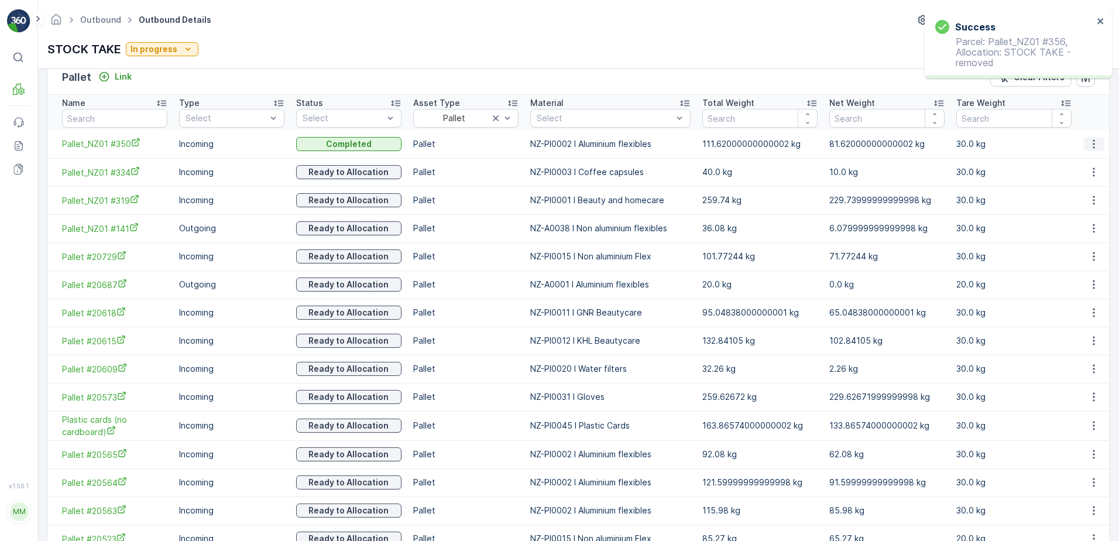
click at [1088, 139] on icon "button" at bounding box center [1094, 144] width 12 height 12
click at [1062, 176] on div "Unlink Pallet" at bounding box center [1080, 183] width 77 height 16
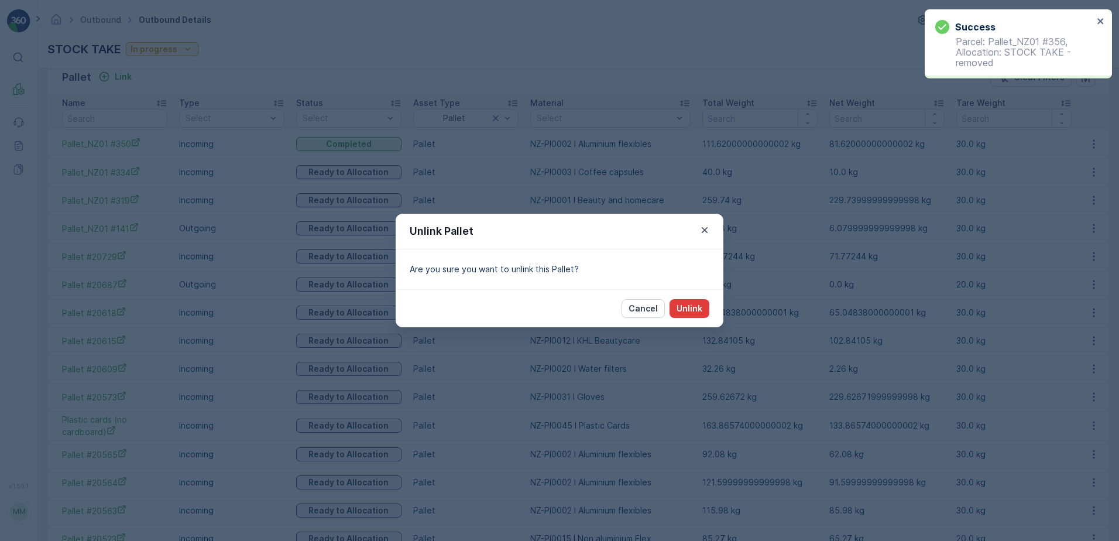
click at [700, 307] on p "Unlink" at bounding box center [690, 309] width 26 height 12
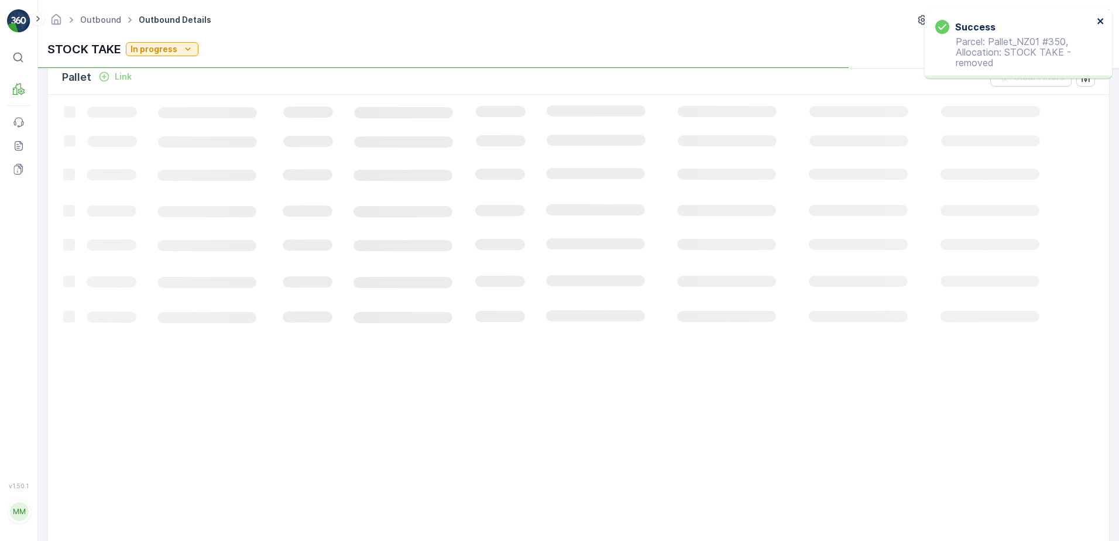
drag, startPoint x: 1098, startPoint y: 22, endPoint x: 1091, endPoint y: 15, distance: 9.5
click at [1097, 21] on icon "close" at bounding box center [1101, 20] width 8 height 9
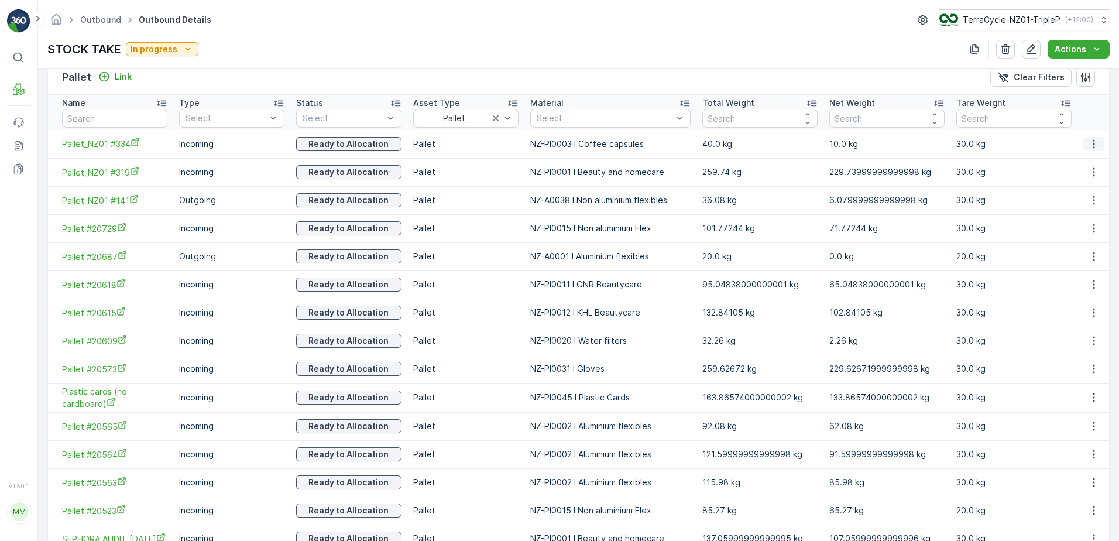
click at [1090, 147] on icon "button" at bounding box center [1094, 144] width 12 height 12
click at [1088, 183] on span "Unlink Pallet" at bounding box center [1070, 183] width 47 height 12
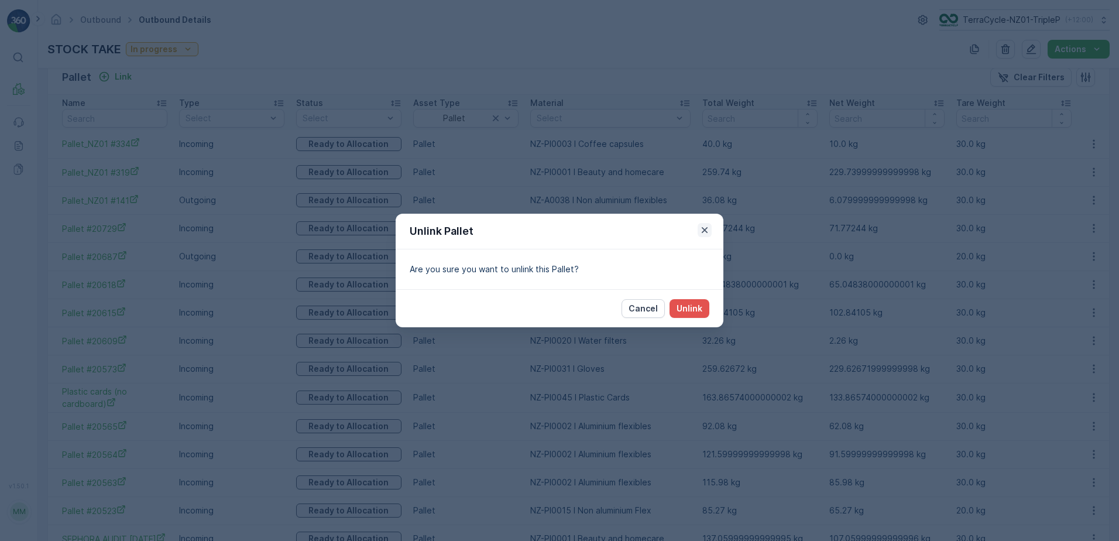
click at [704, 232] on icon "button" at bounding box center [705, 230] width 6 height 6
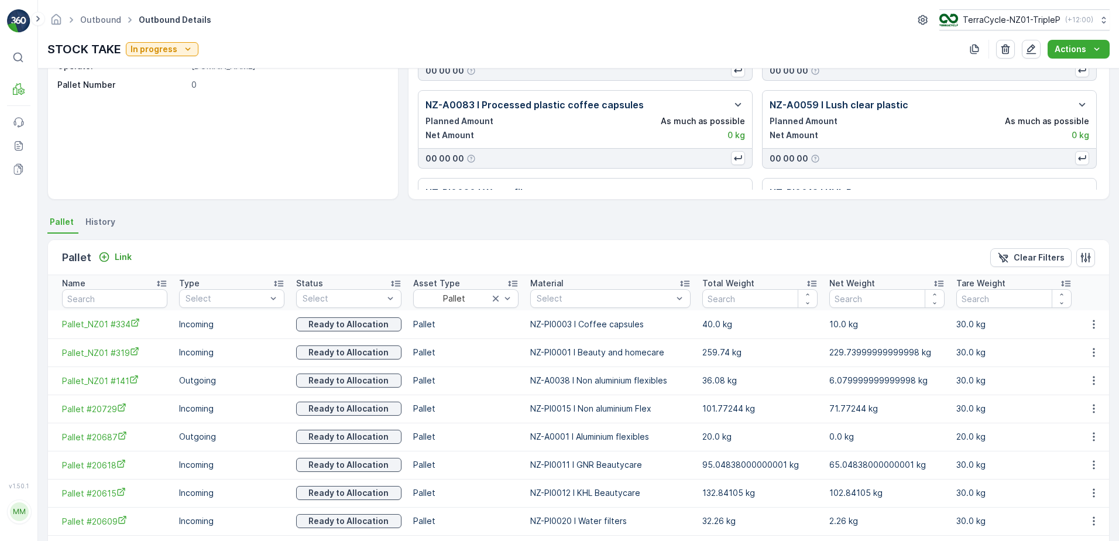
scroll to position [0, 0]
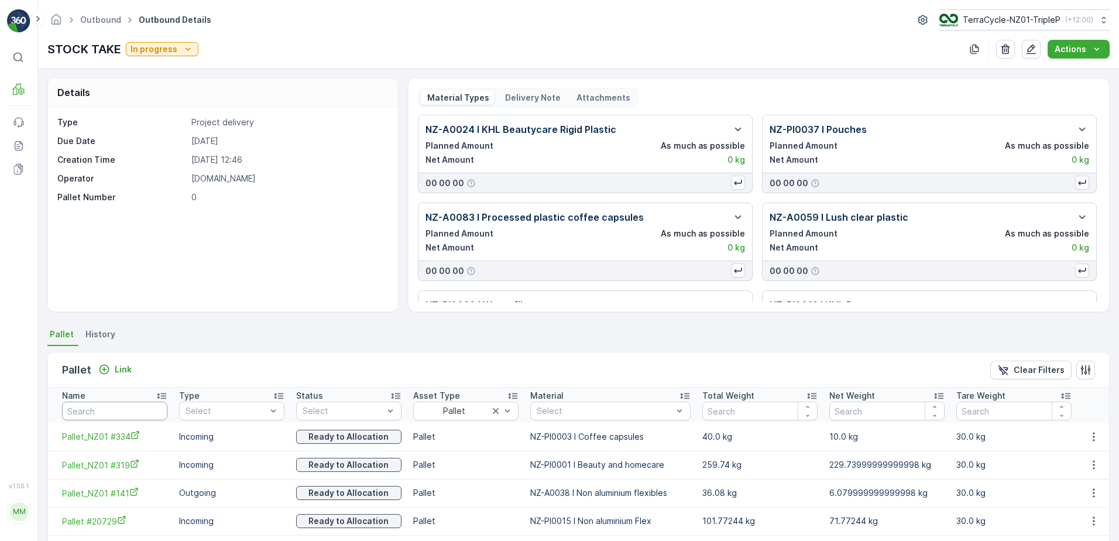
drag, startPoint x: 101, startPoint y: 400, endPoint x: 83, endPoint y: 414, distance: 23.0
click at [91, 409] on th "Name" at bounding box center [110, 405] width 125 height 35
click at [83, 414] on input "text" at bounding box center [114, 411] width 105 height 19
type input "234"
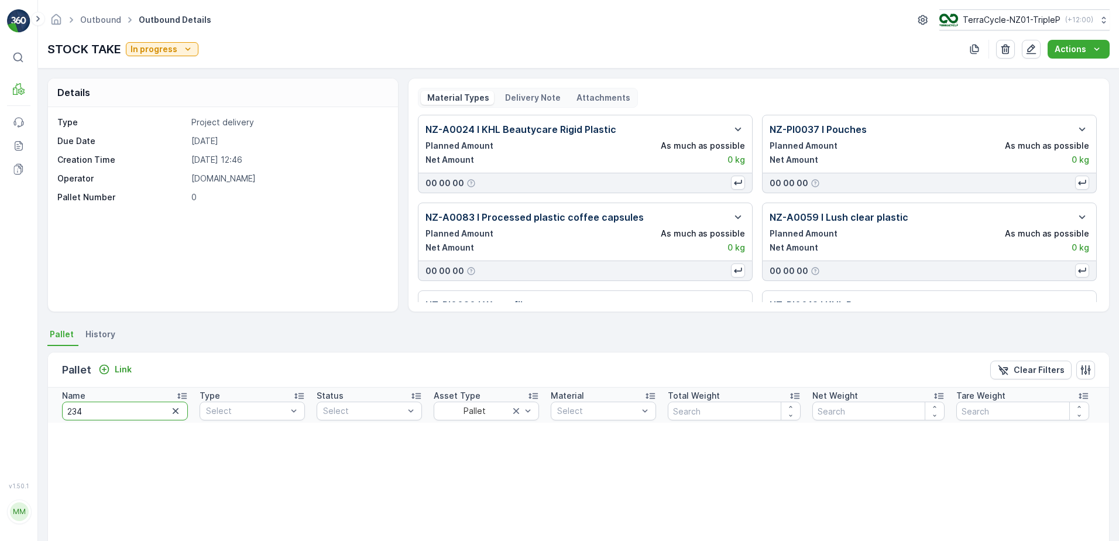
click at [95, 409] on input "234" at bounding box center [125, 411] width 126 height 19
type input "20342"
click at [107, 412] on input "20342" at bounding box center [125, 411] width 126 height 19
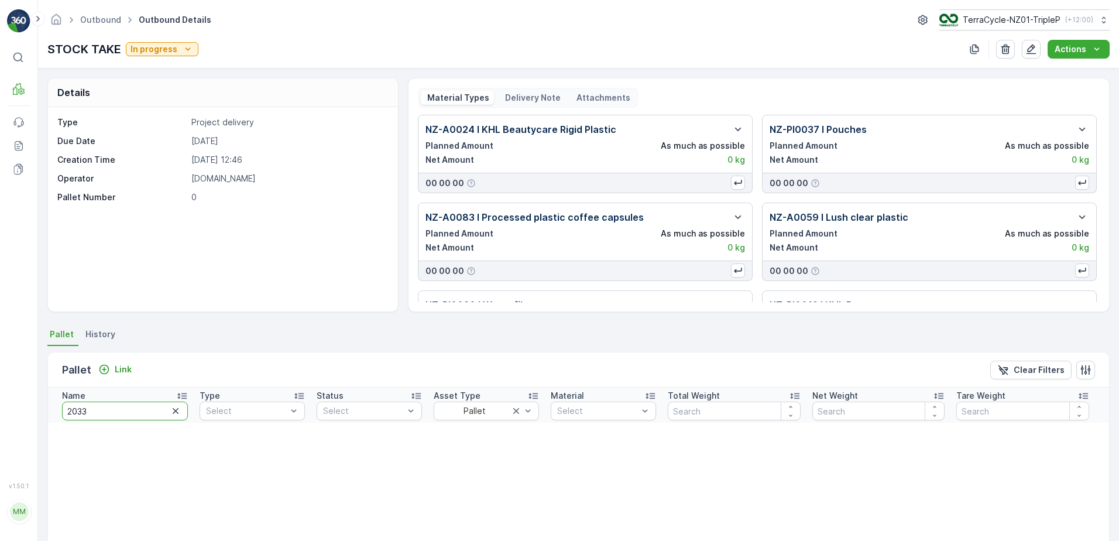
type input "20330"
click at [111, 416] on input "20330" at bounding box center [125, 411] width 126 height 19
type input "127"
click at [111, 417] on input "127" at bounding box center [125, 411] width 126 height 19
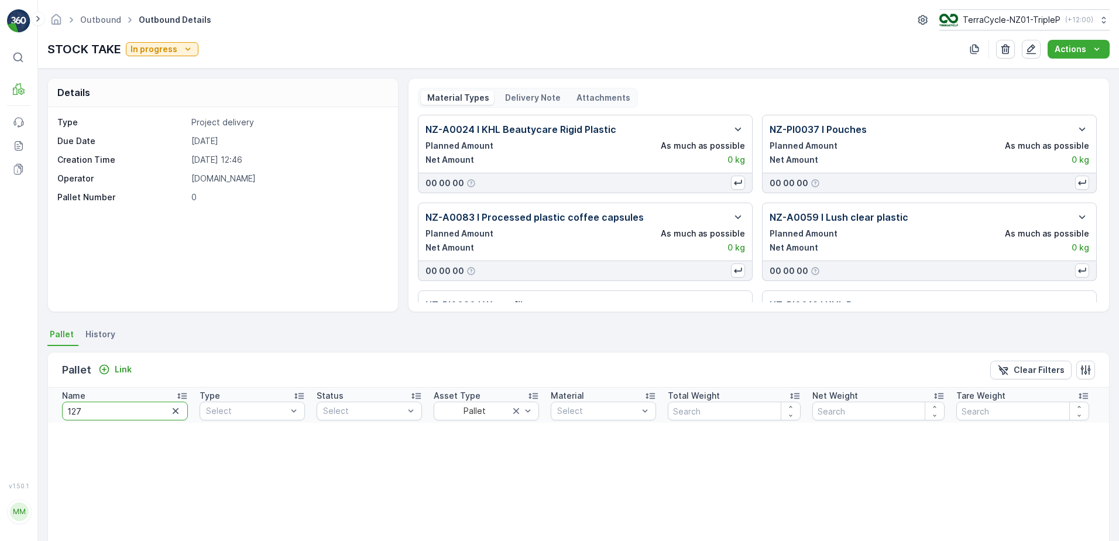
click at [111, 417] on input "127" at bounding box center [125, 411] width 126 height 19
type input "FD"
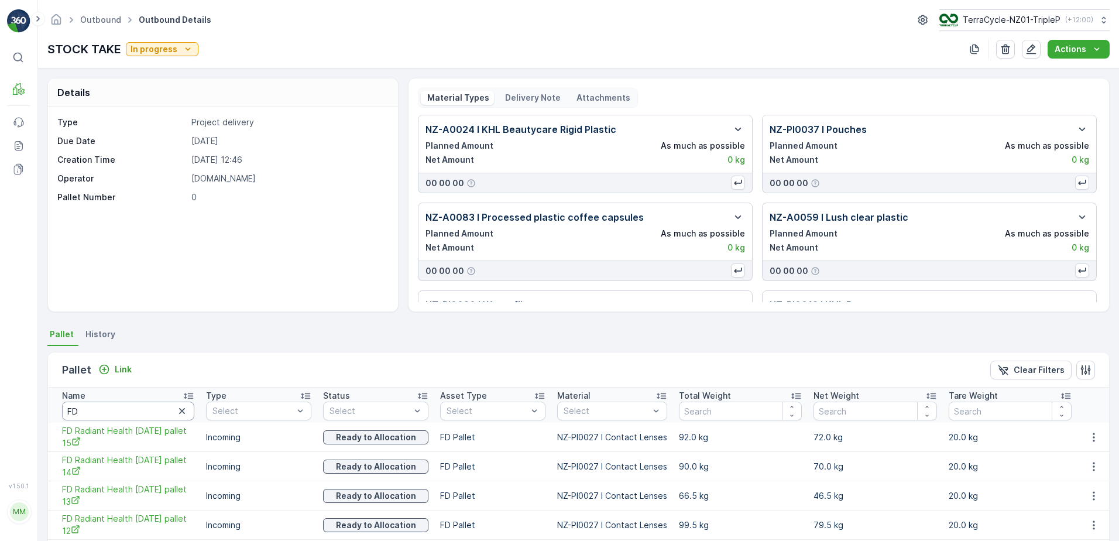
click at [114, 416] on input "FD" at bounding box center [128, 411] width 132 height 19
type input "20330"
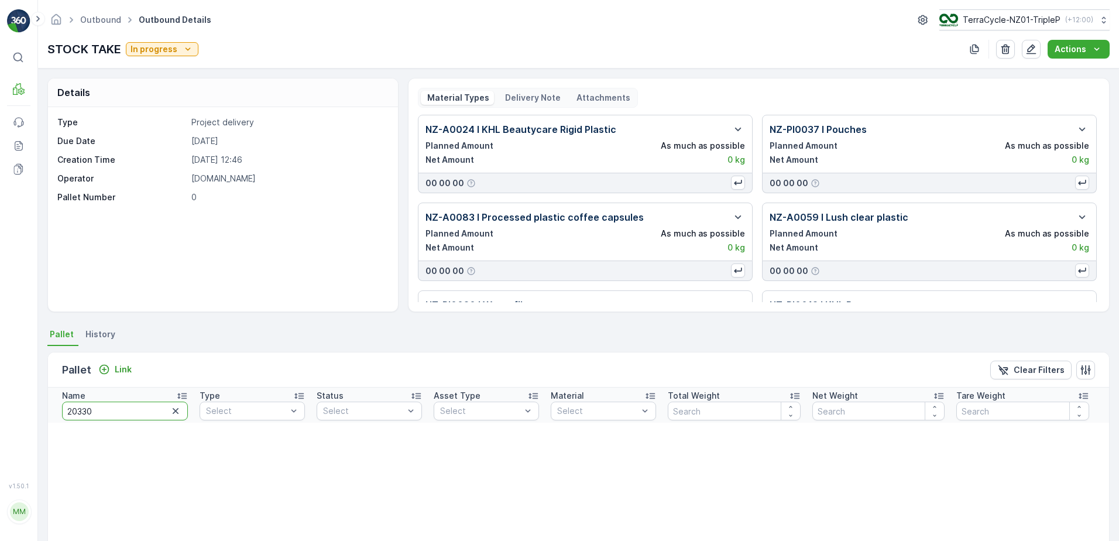
click at [119, 412] on input "20330" at bounding box center [125, 411] width 126 height 19
type input "2342"
click at [72, 416] on input "2342" at bounding box center [125, 411] width 126 height 19
type input "20342"
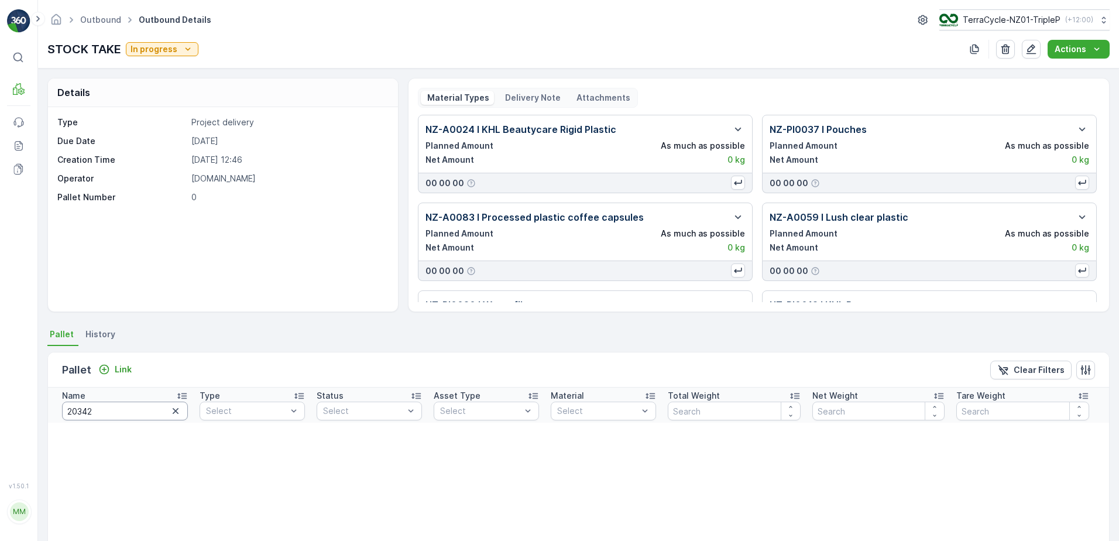
click at [96, 413] on input "20342" at bounding box center [125, 411] width 126 height 19
click at [93, 411] on input "20342" at bounding box center [125, 411] width 126 height 19
type input "127"
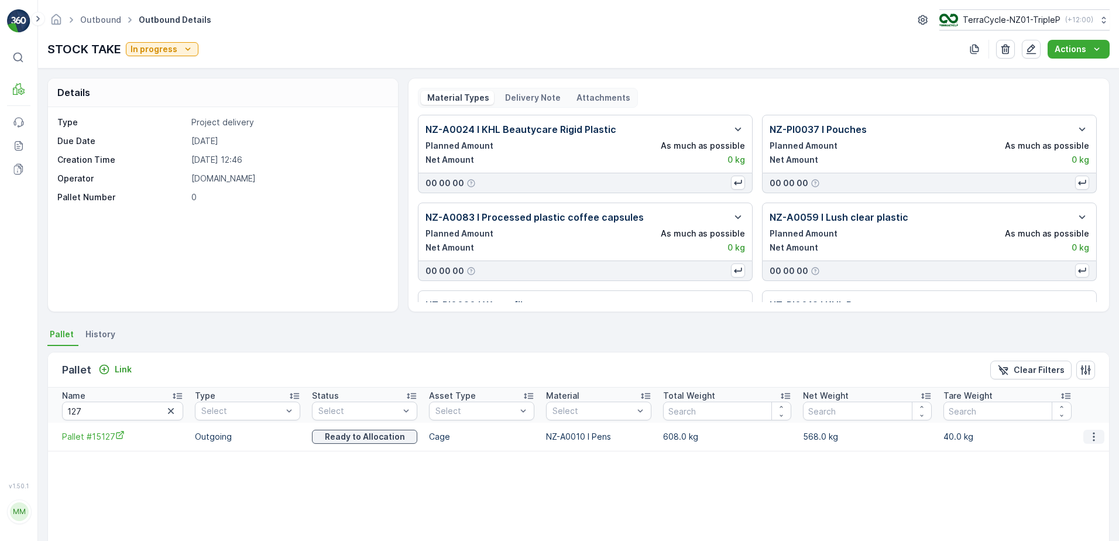
click at [1093, 433] on icon "button" at bounding box center [1094, 436] width 2 height 9
click at [1091, 475] on span "Unlink Pallet" at bounding box center [1070, 476] width 47 height 12
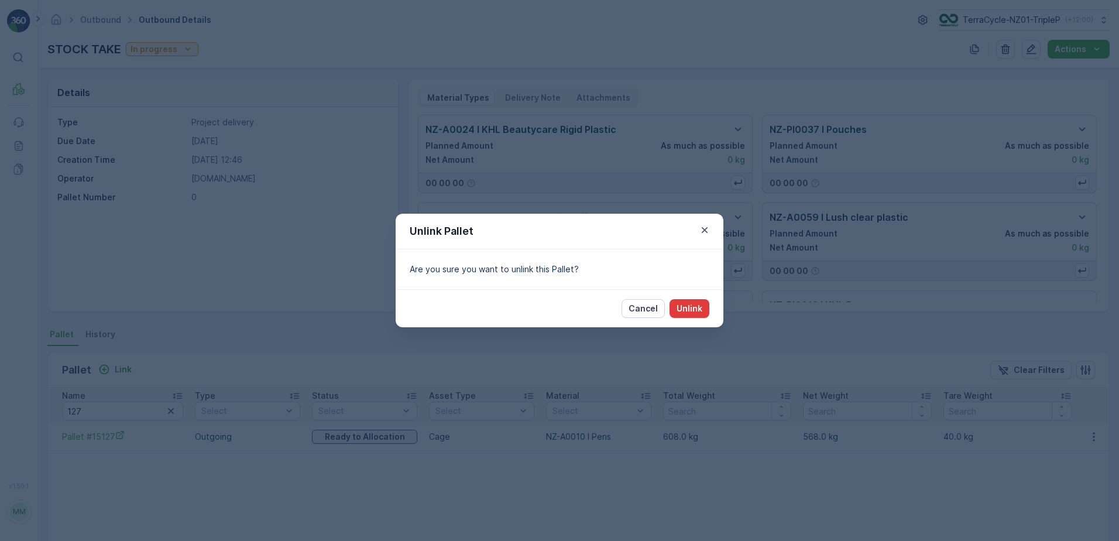
click at [684, 309] on p "Unlink" at bounding box center [690, 309] width 26 height 12
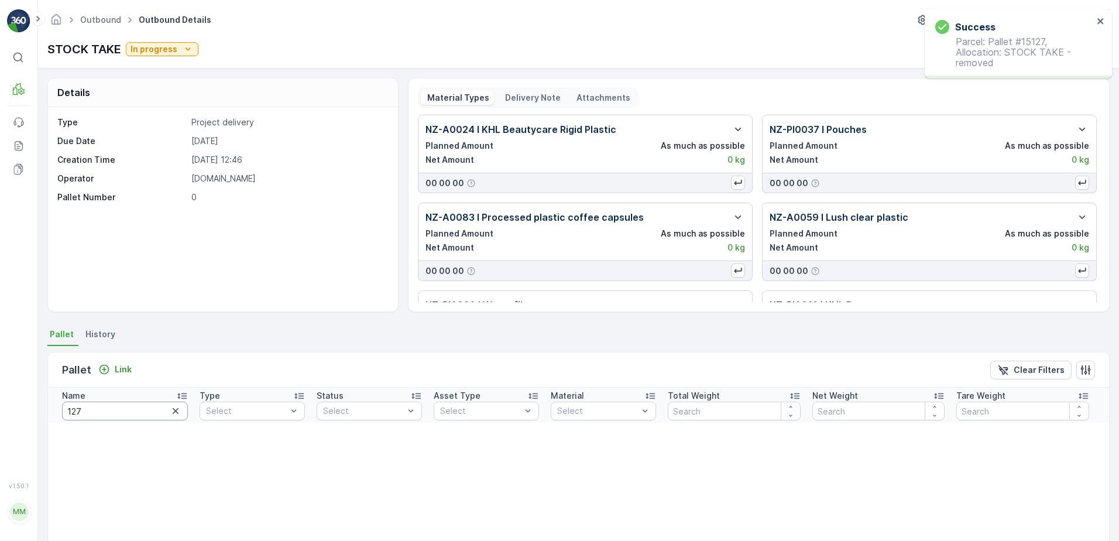
click at [112, 415] on input "127" at bounding box center [125, 411] width 126 height 19
type input "FD"
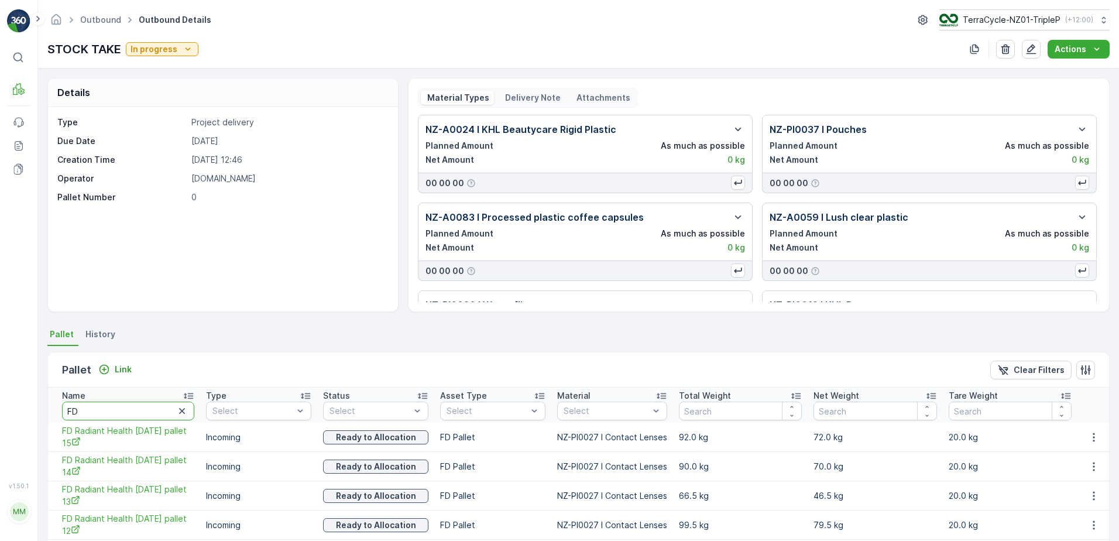
click at [100, 412] on input "FD" at bounding box center [128, 411] width 132 height 19
type input "PPE"
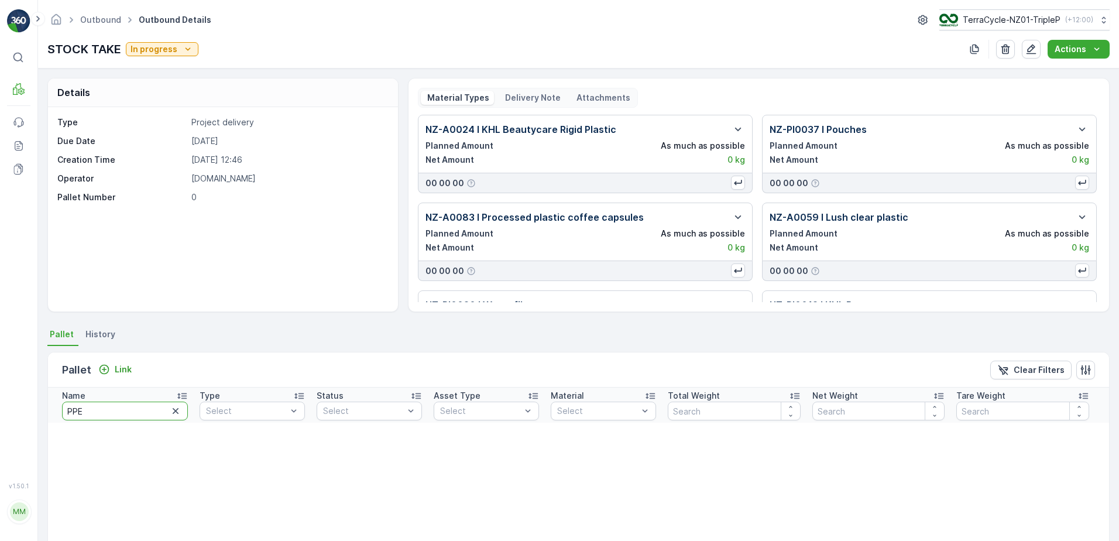
click at [107, 410] on input "PPE" at bounding box center [125, 411] width 126 height 19
type input "TOYS"
click at [130, 410] on input "TOYS" at bounding box center [125, 411] width 126 height 19
click at [129, 409] on input "TOYS" at bounding box center [125, 411] width 126 height 19
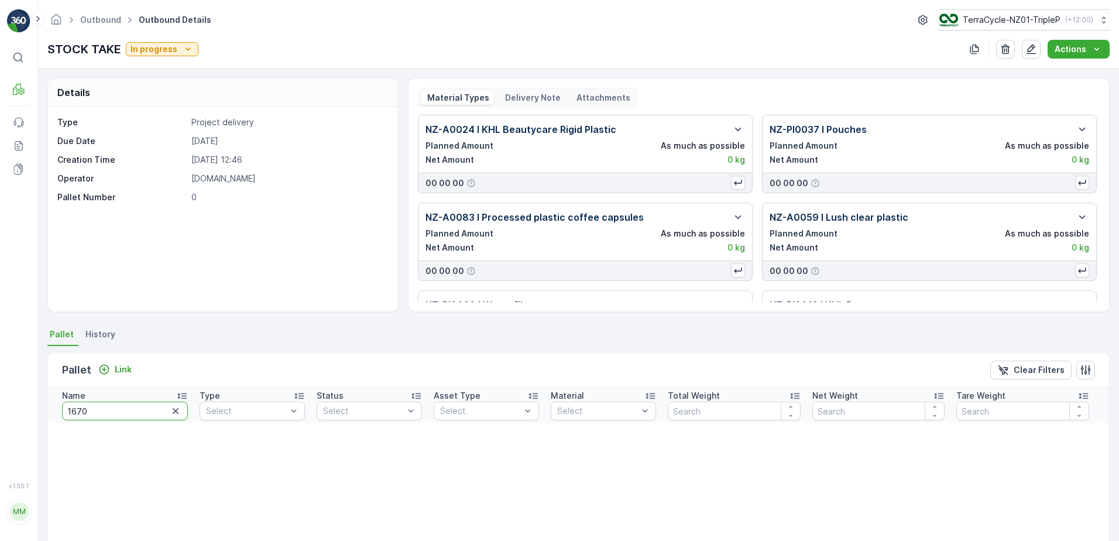
type input "16707"
click at [126, 410] on input "16707" at bounding box center [125, 411] width 126 height 19
type input "EYEWEAR"
click at [139, 410] on input "EYEWEAR" at bounding box center [125, 411] width 126 height 19
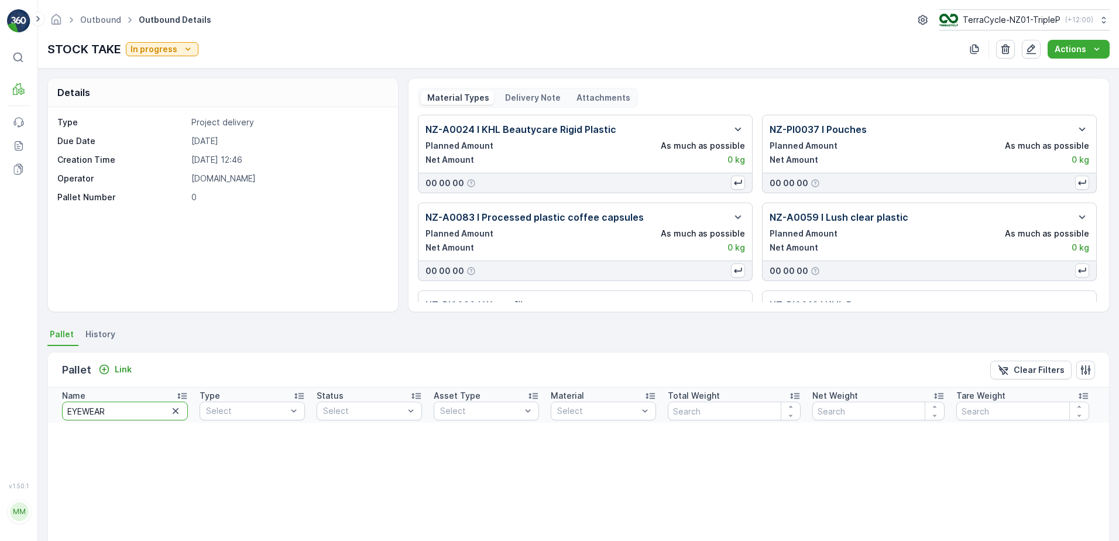
click at [139, 410] on input "EYEWEAR" at bounding box center [125, 411] width 126 height 19
type input "EYE"
click at [91, 413] on input "EYE" at bounding box center [125, 411] width 126 height 19
type input "WIS"
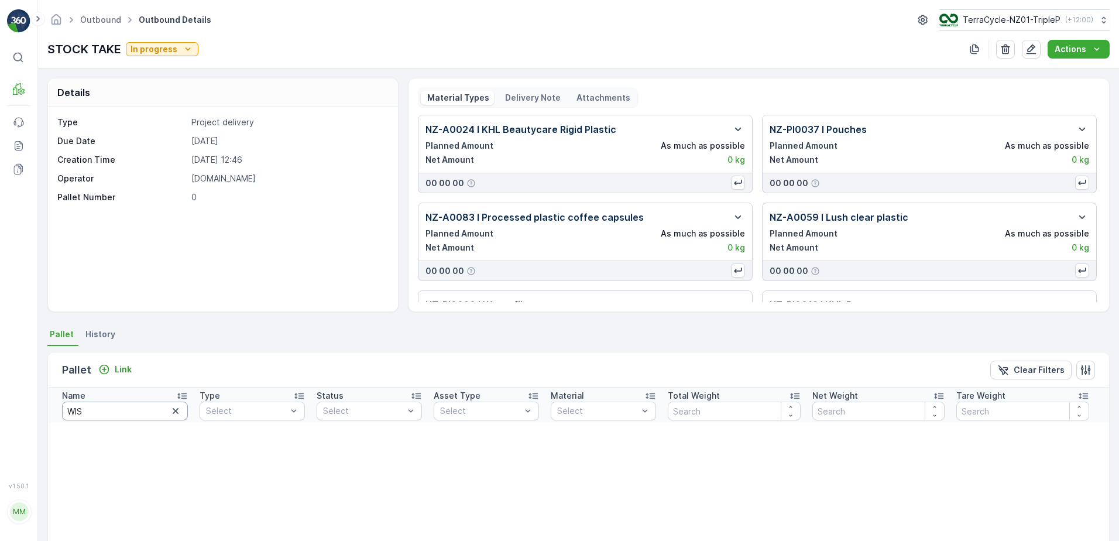
click at [91, 413] on input "WIS" at bounding box center [125, 411] width 126 height 19
click at [92, 413] on input "WIS" at bounding box center [125, 411] width 126 height 19
click at [176, 410] on icon "button" at bounding box center [176, 411] width 6 height 6
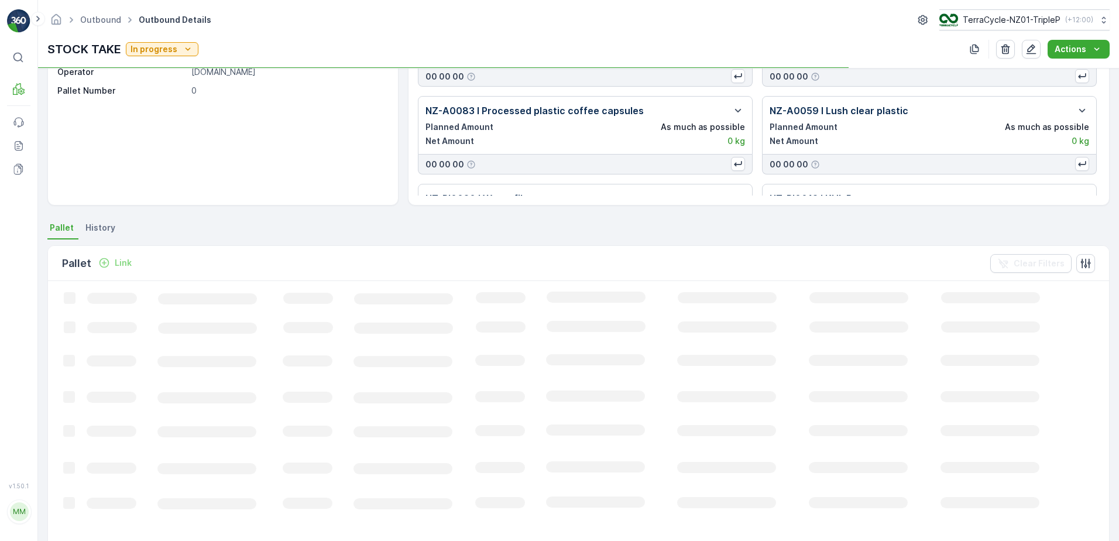
scroll to position [117, 0]
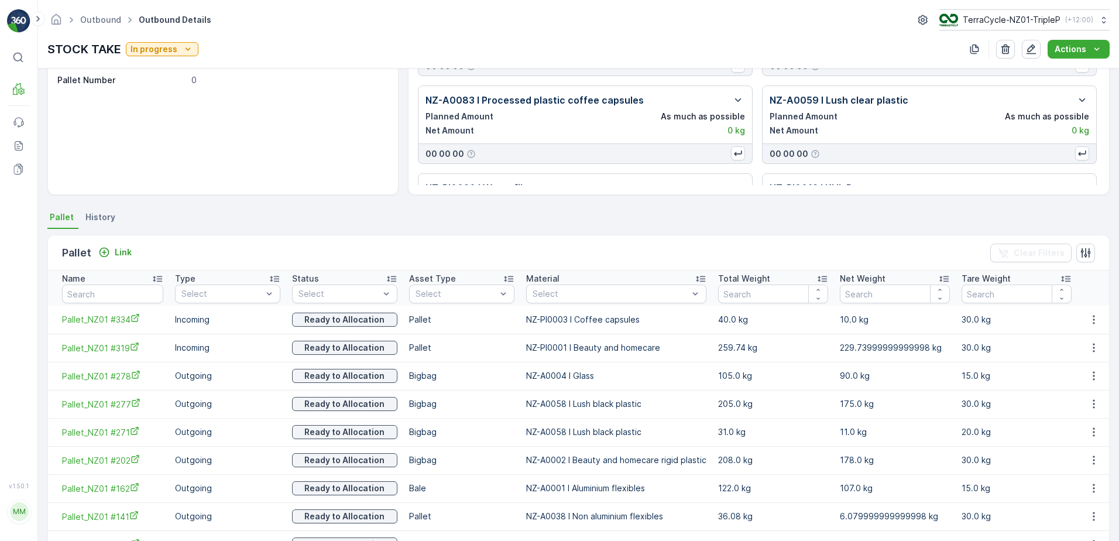
click at [101, 293] on input "text" at bounding box center [112, 294] width 101 height 19
type input "DGB"
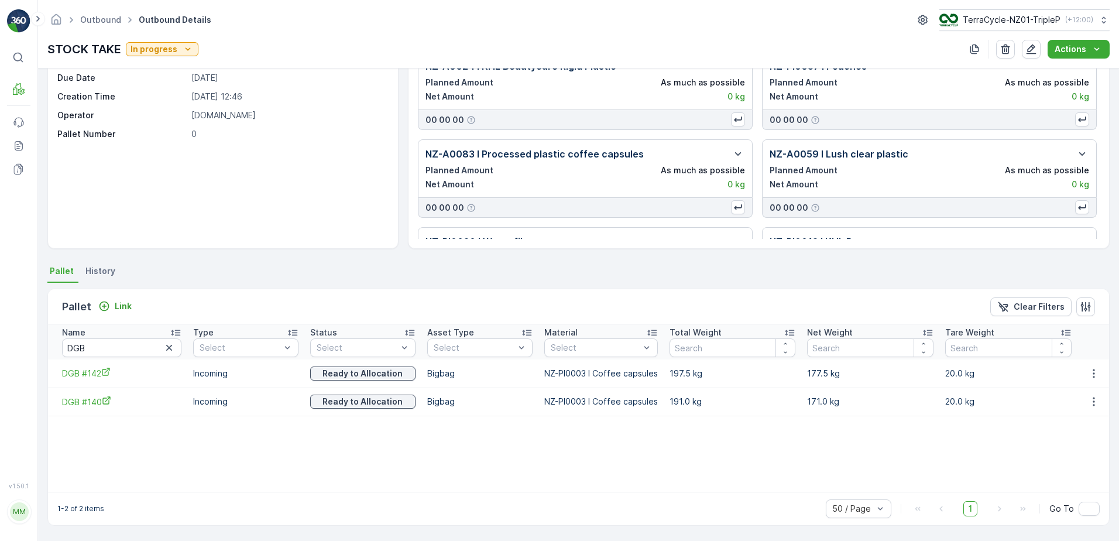
scroll to position [63, 0]
click at [1092, 375] on icon "button" at bounding box center [1094, 374] width 12 height 12
click at [1060, 417] on span "Unlink Pallet" at bounding box center [1070, 413] width 47 height 12
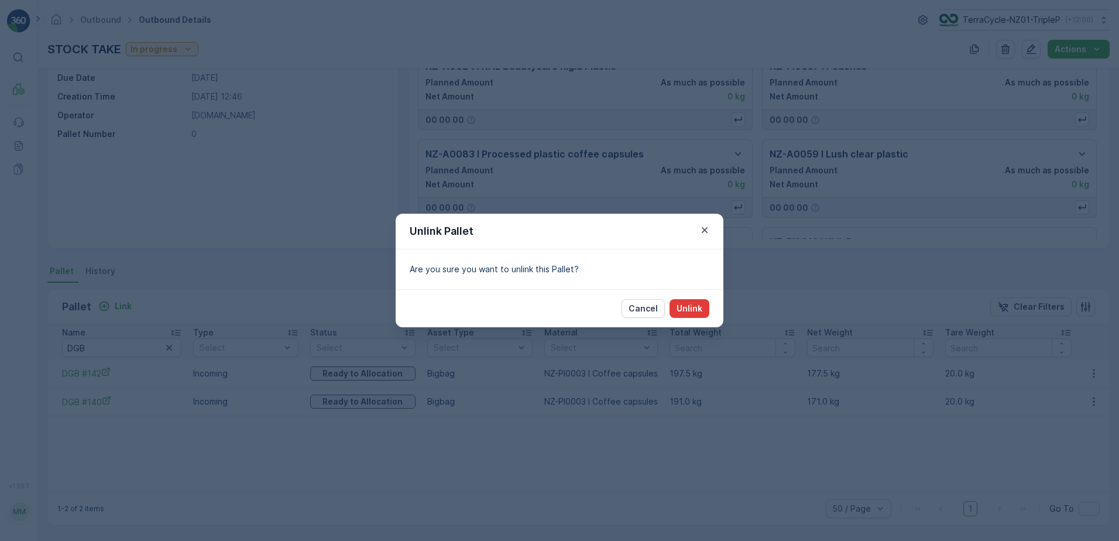
click at [691, 306] on p "Unlink" at bounding box center [690, 309] width 26 height 12
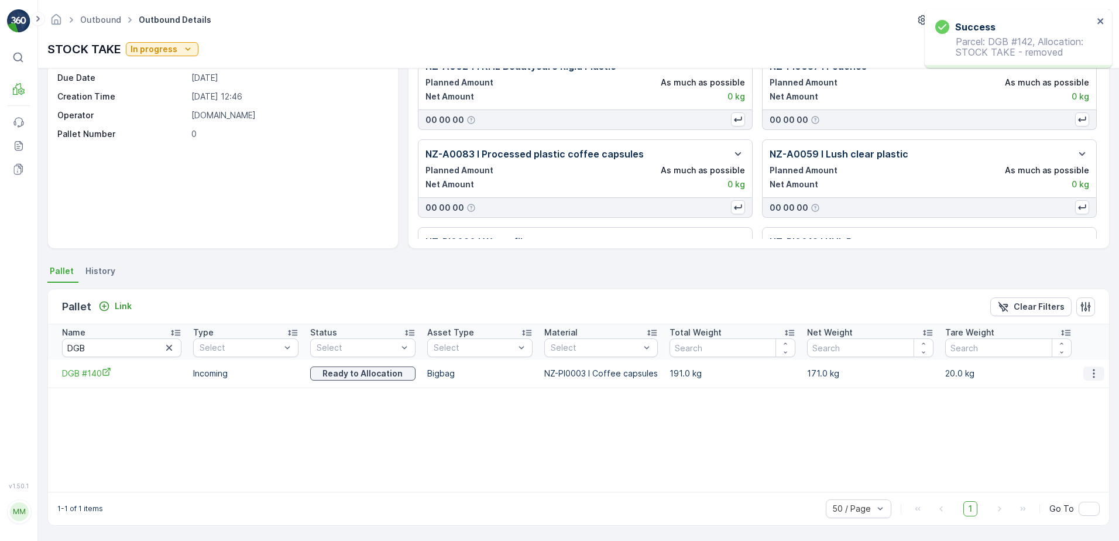
click at [1088, 372] on icon "button" at bounding box center [1094, 374] width 12 height 12
click at [1093, 405] on div "Unlink Pallet" at bounding box center [1080, 413] width 77 height 16
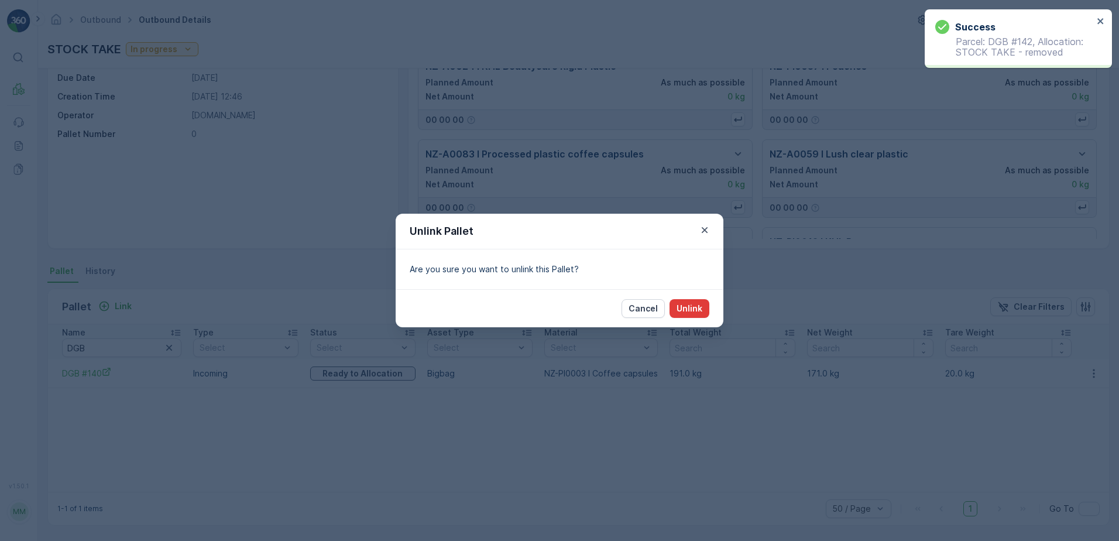
click at [688, 311] on p "Unlink" at bounding box center [690, 309] width 26 height 12
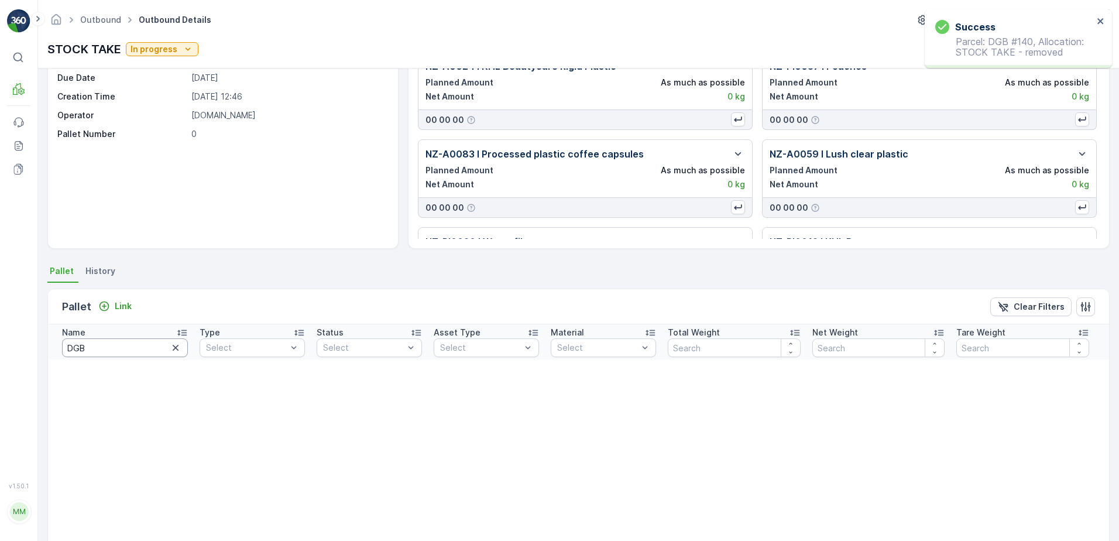
click at [97, 355] on input "DGB" at bounding box center [125, 347] width 126 height 19
type input "20228"
click at [105, 346] on input "20228" at bounding box center [125, 347] width 126 height 19
click at [105, 347] on input "20228" at bounding box center [125, 347] width 126 height 19
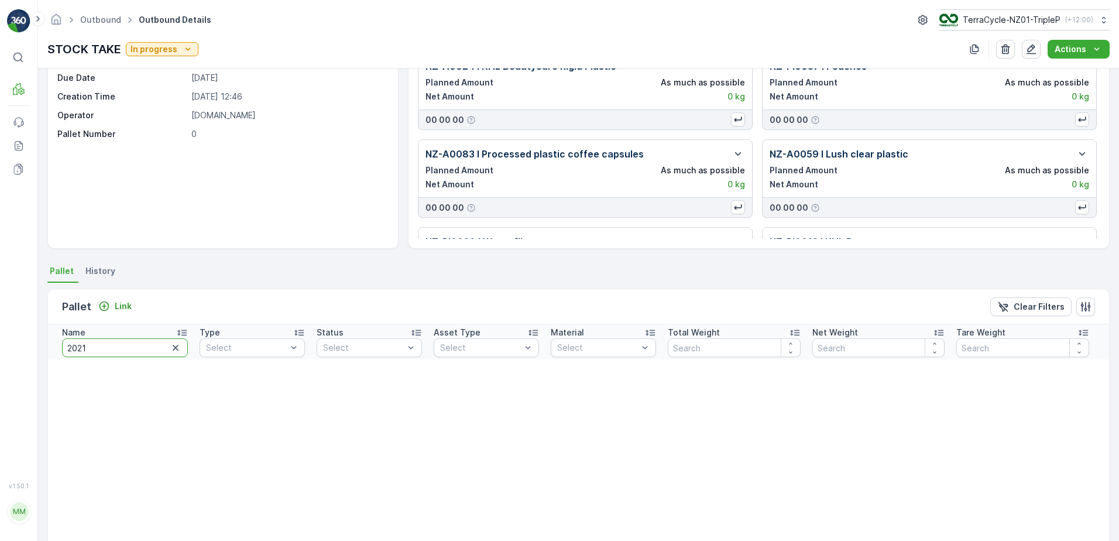
type input "20215"
click at [101, 343] on input "20215" at bounding box center [125, 347] width 126 height 19
type input "20223"
click at [124, 351] on input "20223" at bounding box center [125, 347] width 126 height 19
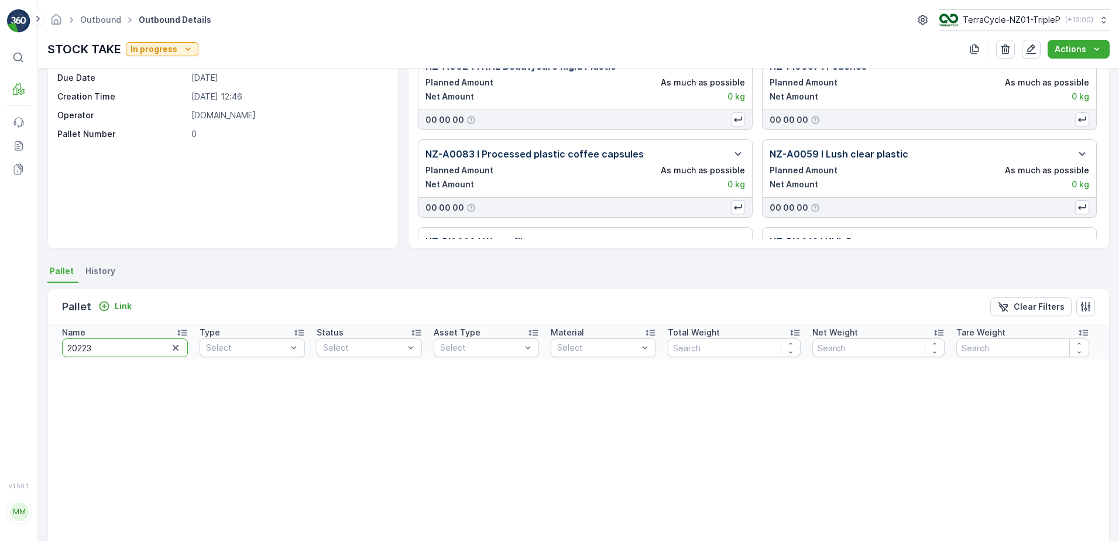
click at [124, 351] on input "20223" at bounding box center [125, 347] width 126 height 19
type input "20559"
click at [122, 349] on input "20559" at bounding box center [125, 347] width 126 height 19
type input "20551"
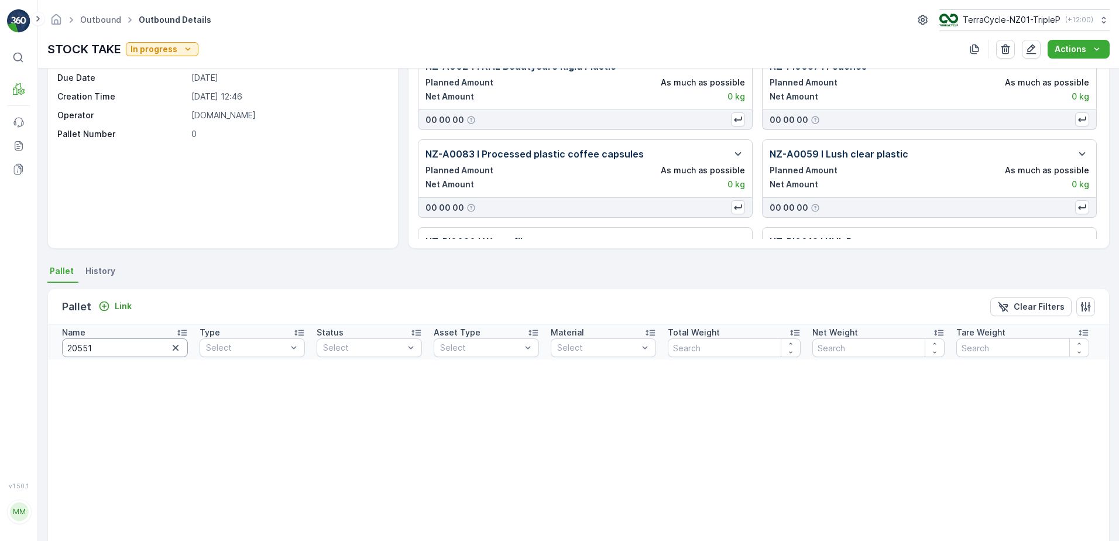
click at [114, 347] on input "20551" at bounding box center [125, 347] width 126 height 19
type input "20221"
click at [121, 350] on input "20221" at bounding box center [125, 347] width 126 height 19
type input "20227"
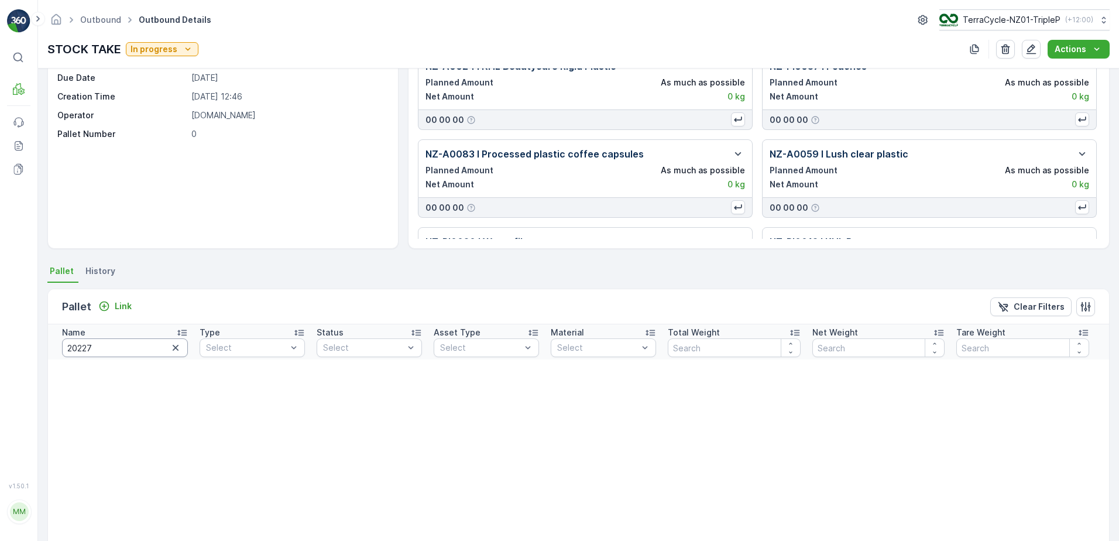
click at [126, 354] on input "20227" at bounding box center [125, 347] width 126 height 19
type input "20224"
click at [127, 350] on input "20224" at bounding box center [125, 347] width 126 height 19
type input "20225"
click at [119, 341] on input "20225" at bounding box center [125, 347] width 126 height 19
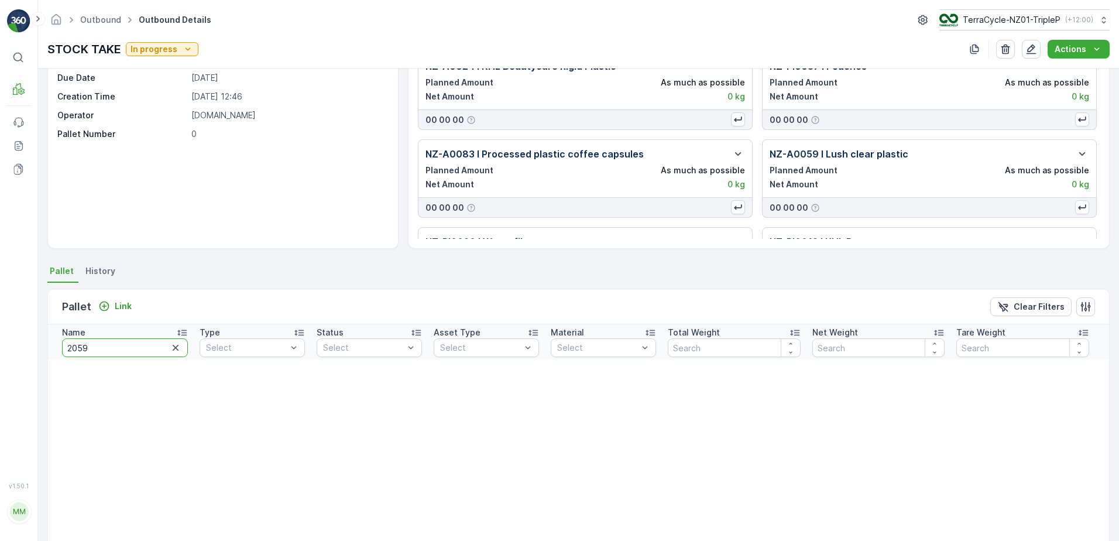
type input "20590"
click at [120, 348] on input "20590" at bounding box center [125, 347] width 126 height 19
type input "20596"
click at [120, 348] on input "20596" at bounding box center [125, 347] width 126 height 19
type input "20597"
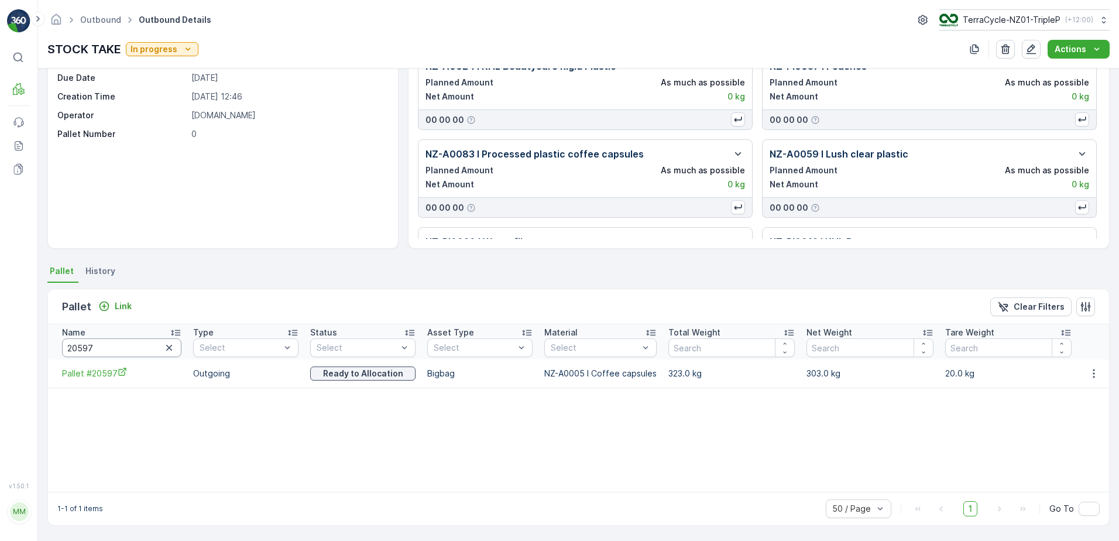
click at [118, 348] on input "20597" at bounding box center [121, 347] width 119 height 19
click at [1095, 372] on icon "button" at bounding box center [1094, 374] width 12 height 12
click at [1084, 408] on span "Unlink Pallet" at bounding box center [1070, 413] width 47 height 12
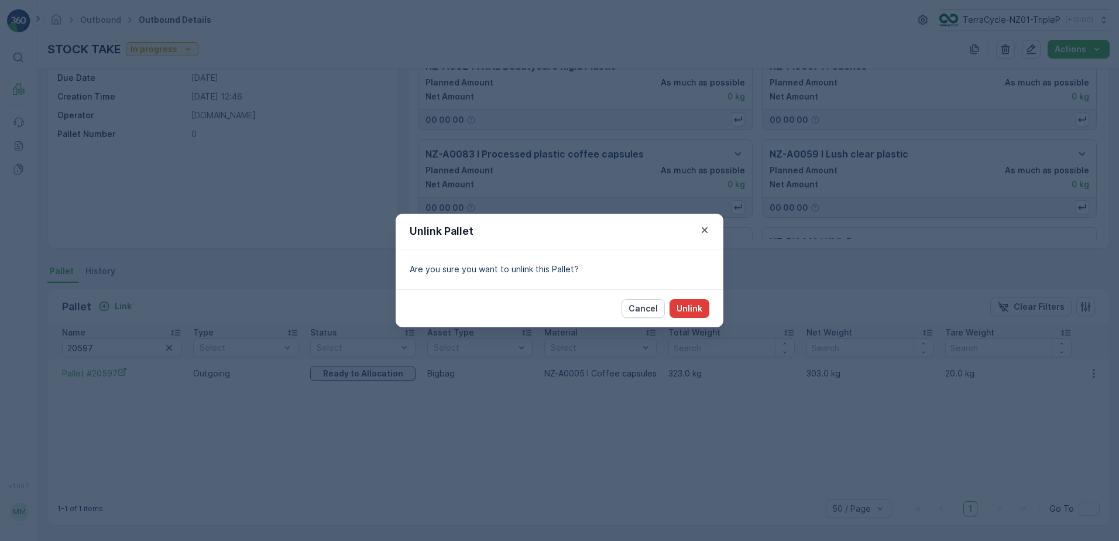
click at [686, 309] on p "Unlink" at bounding box center [690, 309] width 26 height 12
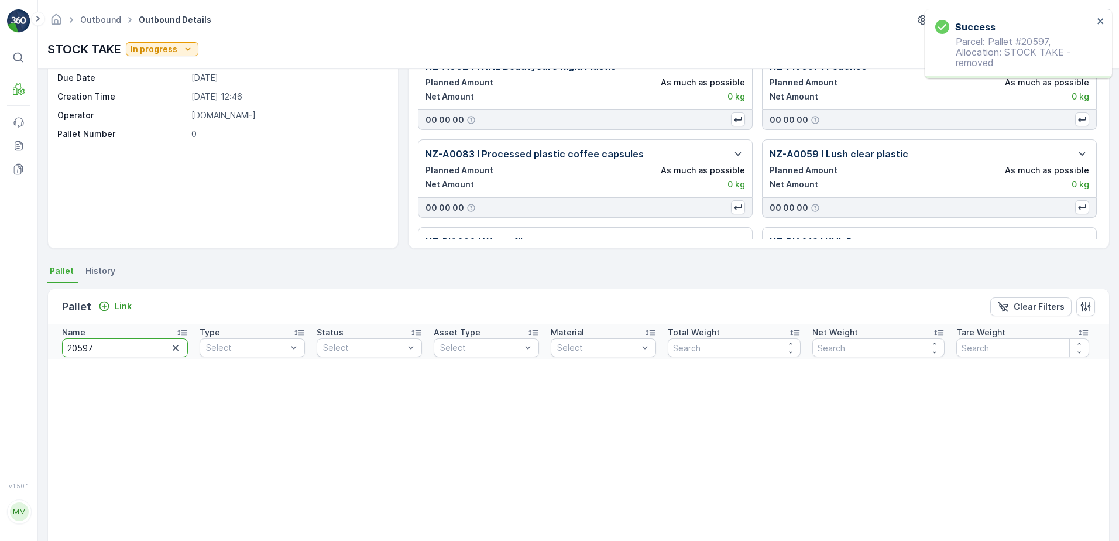
click at [108, 346] on input "20597" at bounding box center [125, 347] width 126 height 19
type input "20594"
click at [120, 351] on input "20594" at bounding box center [125, 347] width 126 height 19
type input "20515"
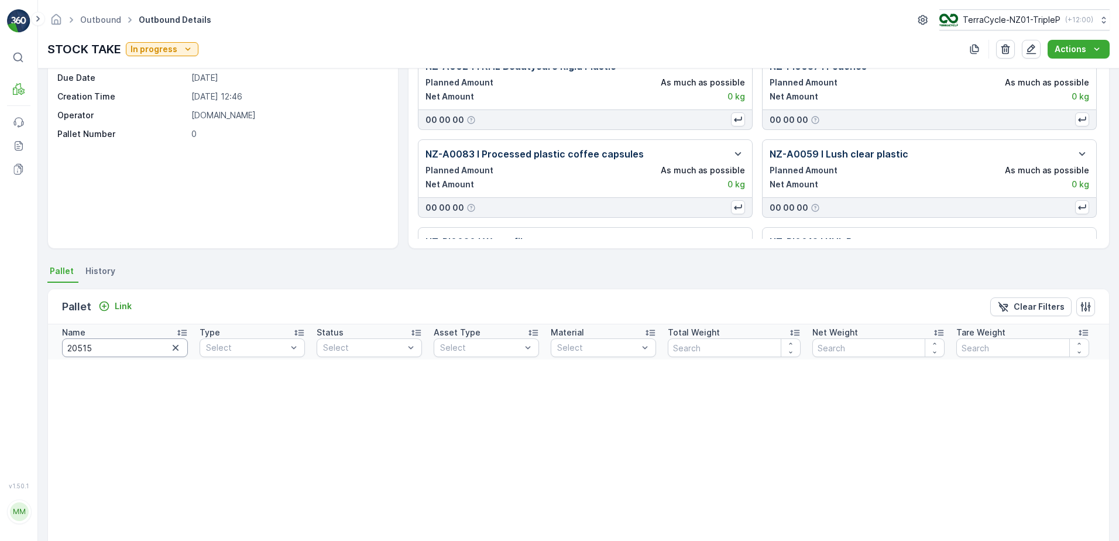
click at [125, 351] on input "20515" at bounding box center [125, 347] width 126 height 19
type input "20427"
click at [126, 346] on input "20427" at bounding box center [125, 347] width 126 height 19
type input "mecca"
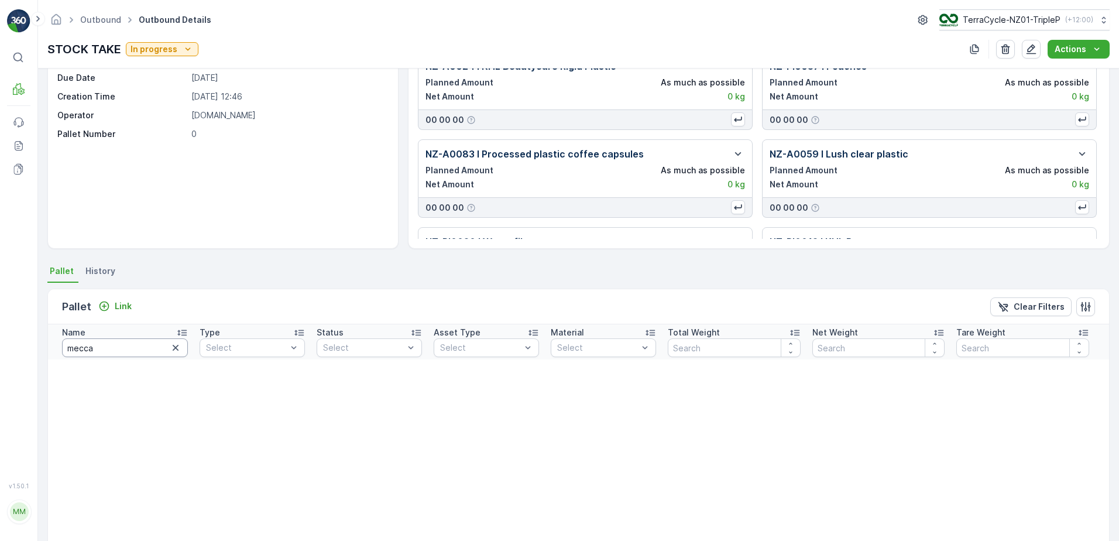
click at [114, 348] on input "mecca" at bounding box center [125, 347] width 126 height 19
type input "20501"
click at [124, 351] on input "20501" at bounding box center [125, 347] width 126 height 19
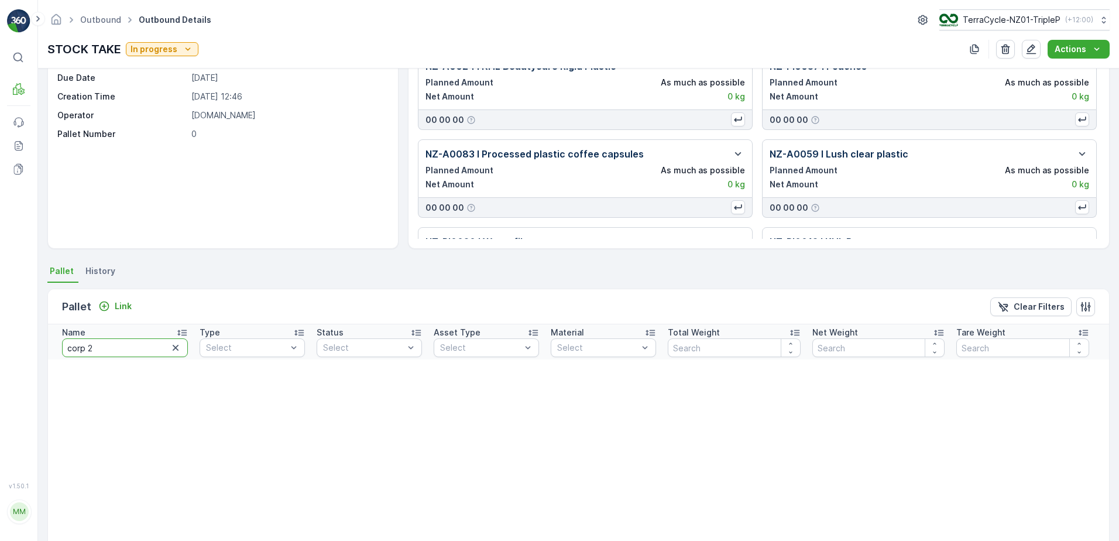
type input "corp 21"
click at [124, 350] on input "corp 21" at bounding box center [125, 347] width 126 height 19
type input "corp"
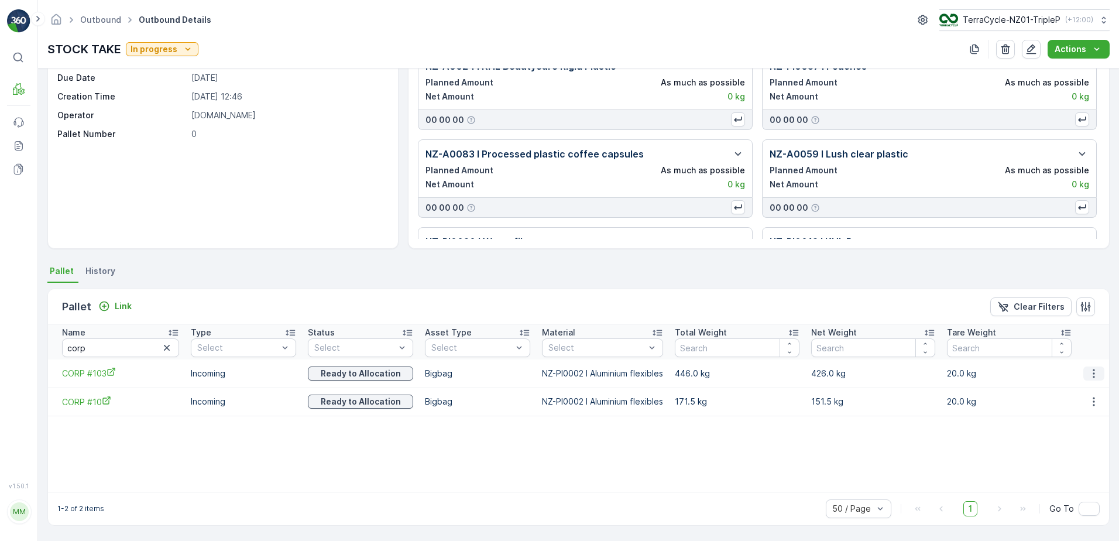
click at [1089, 373] on icon "button" at bounding box center [1094, 374] width 12 height 12
click at [1081, 409] on span "Unlink Pallet" at bounding box center [1070, 413] width 47 height 12
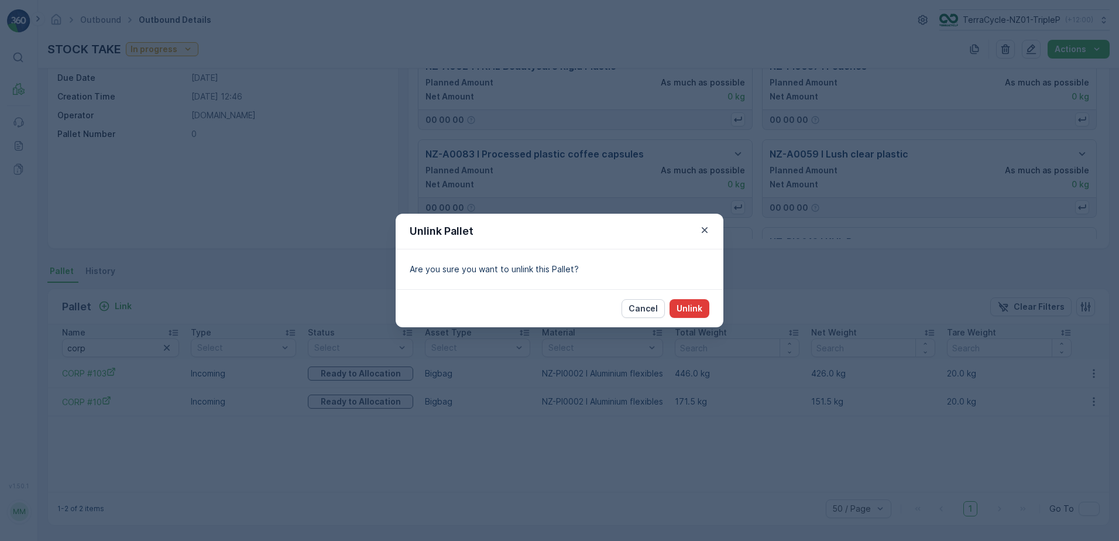
click at [678, 310] on p "Unlink" at bounding box center [690, 309] width 26 height 12
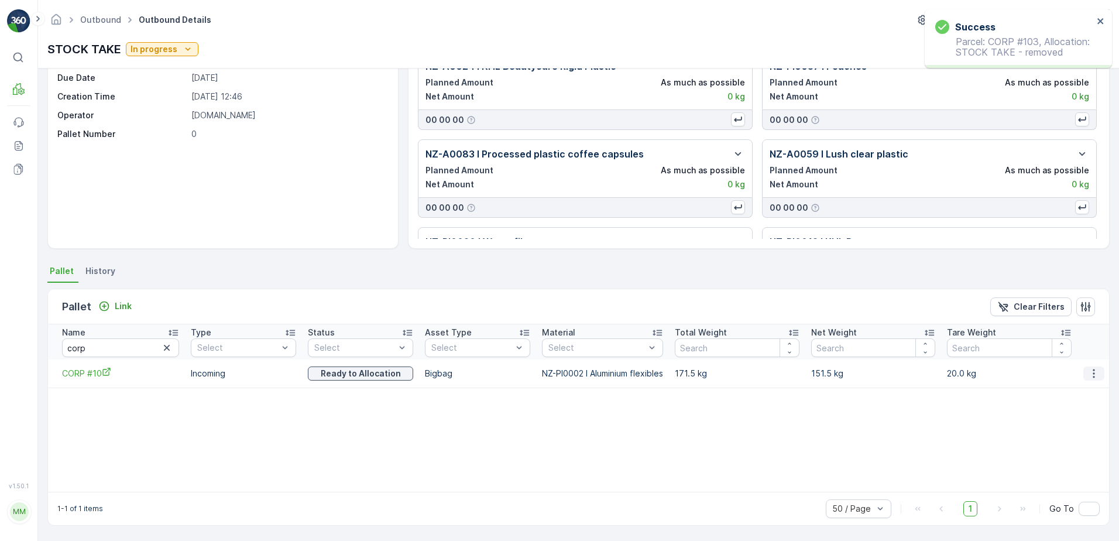
click at [1088, 374] on icon "button" at bounding box center [1094, 374] width 12 height 12
click at [1092, 405] on div "Unlink Pallet" at bounding box center [1080, 413] width 77 height 16
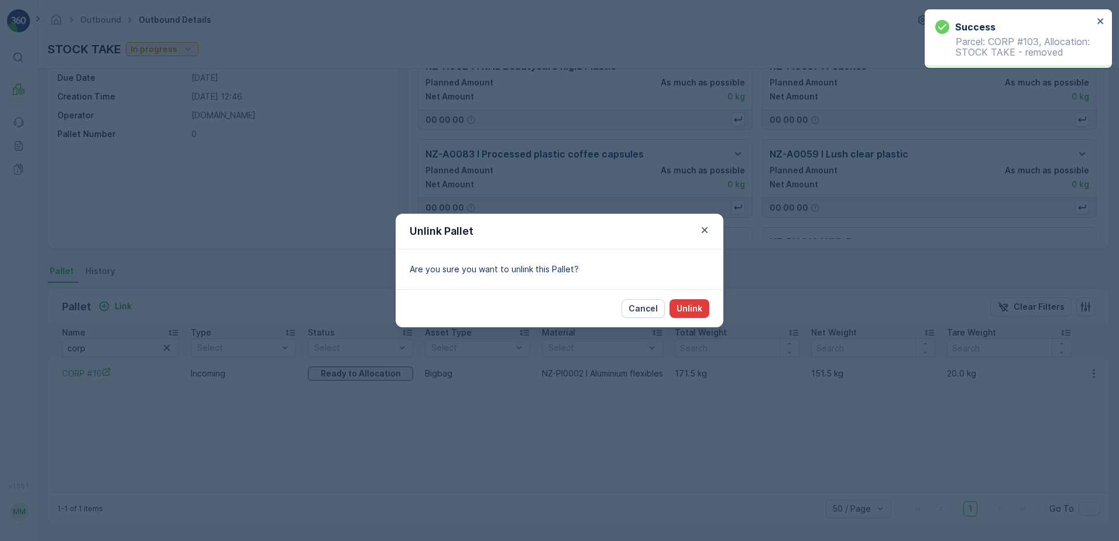
click at [701, 304] on p "Unlink" at bounding box center [690, 309] width 26 height 12
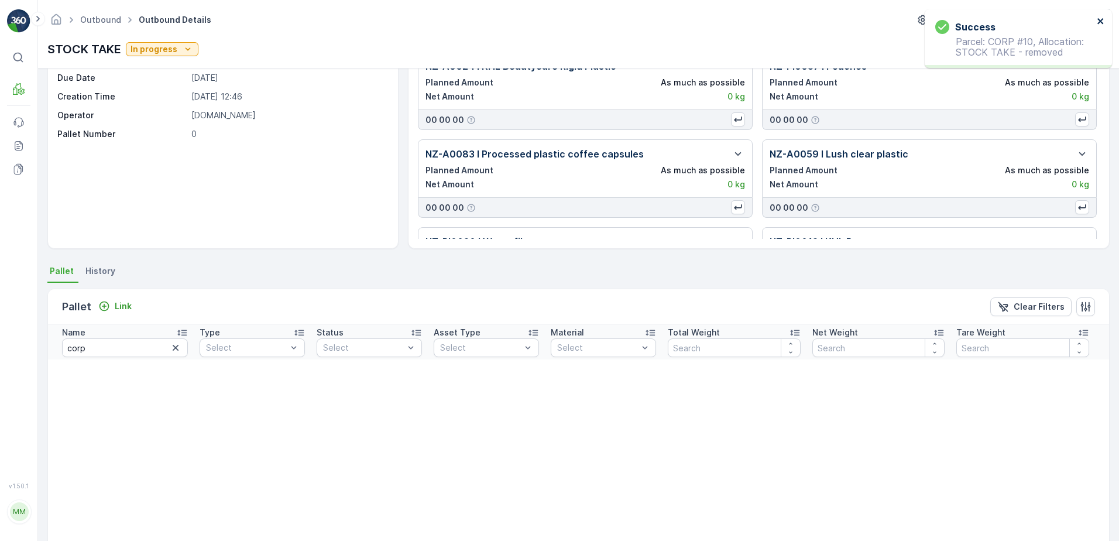
click at [1099, 20] on icon "close" at bounding box center [1101, 20] width 8 height 9
click at [176, 346] on icon "button" at bounding box center [176, 348] width 12 height 12
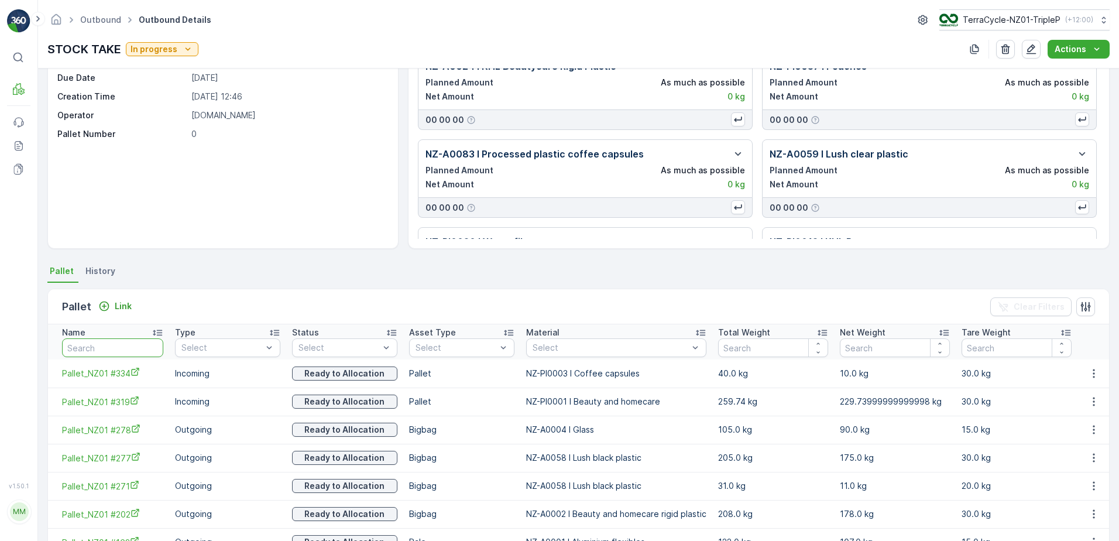
click at [116, 342] on input "text" at bounding box center [112, 347] width 101 height 19
type input "20516"
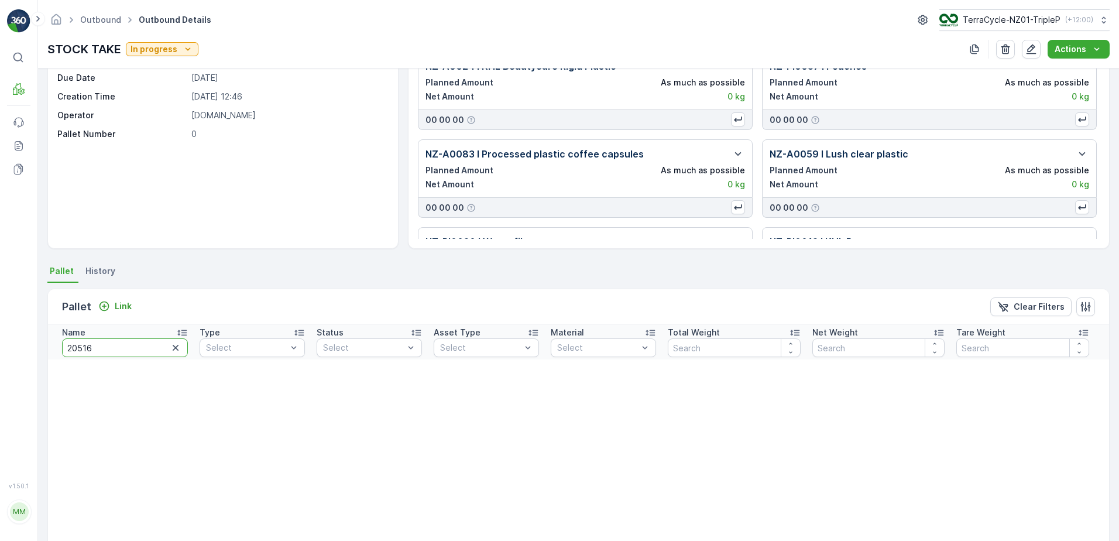
click at [122, 345] on input "20516" at bounding box center [125, 347] width 126 height 19
type input "95"
click at [122, 345] on input "95" at bounding box center [125, 347] width 126 height 19
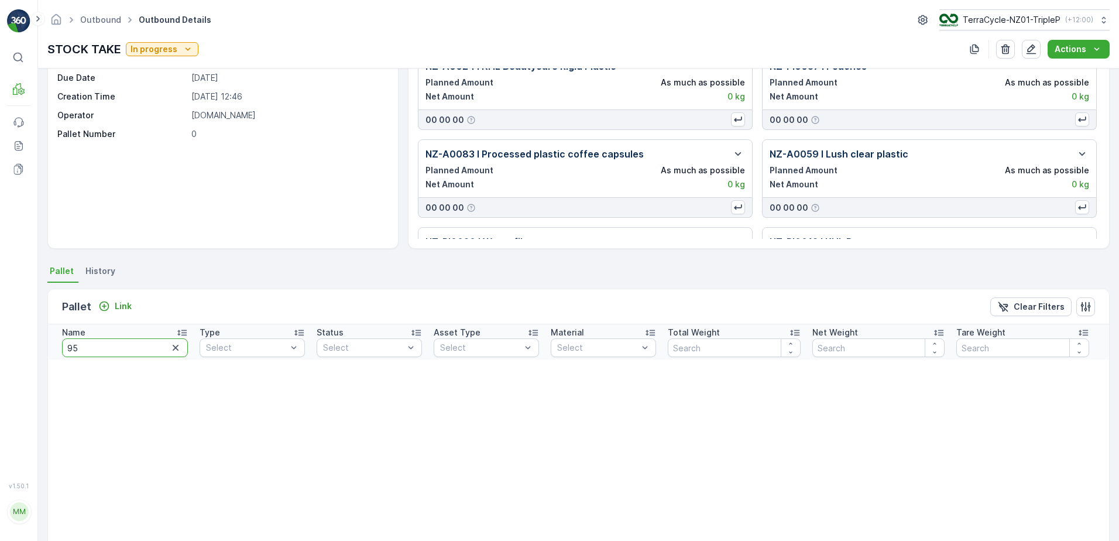
click at [122, 345] on input "95" at bounding box center [125, 347] width 126 height 19
click at [123, 348] on input "95" at bounding box center [125, 347] width 126 height 19
type input "20515"
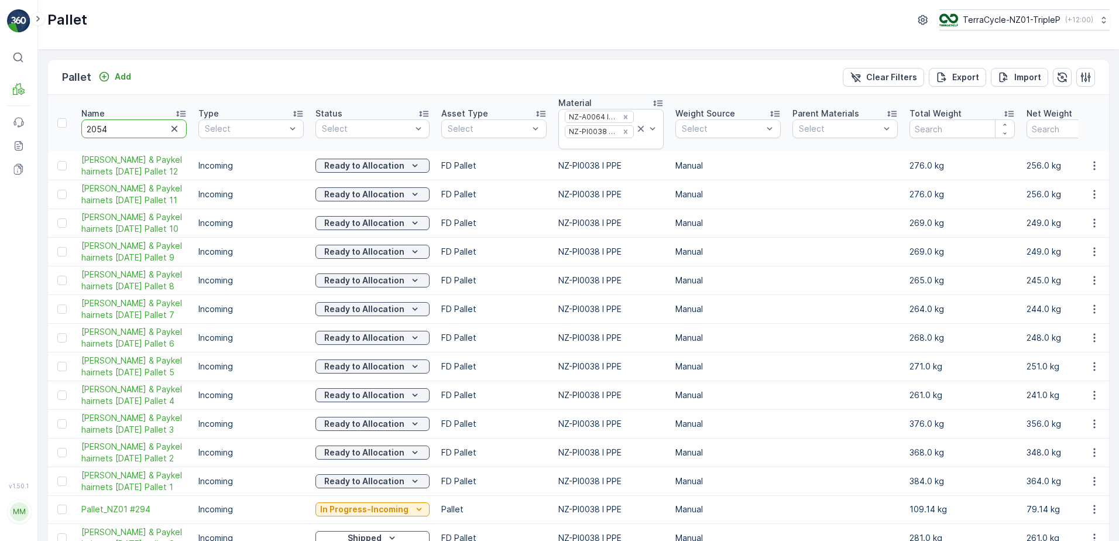
type input "20542"
click at [640, 126] on icon at bounding box center [641, 129] width 12 height 12
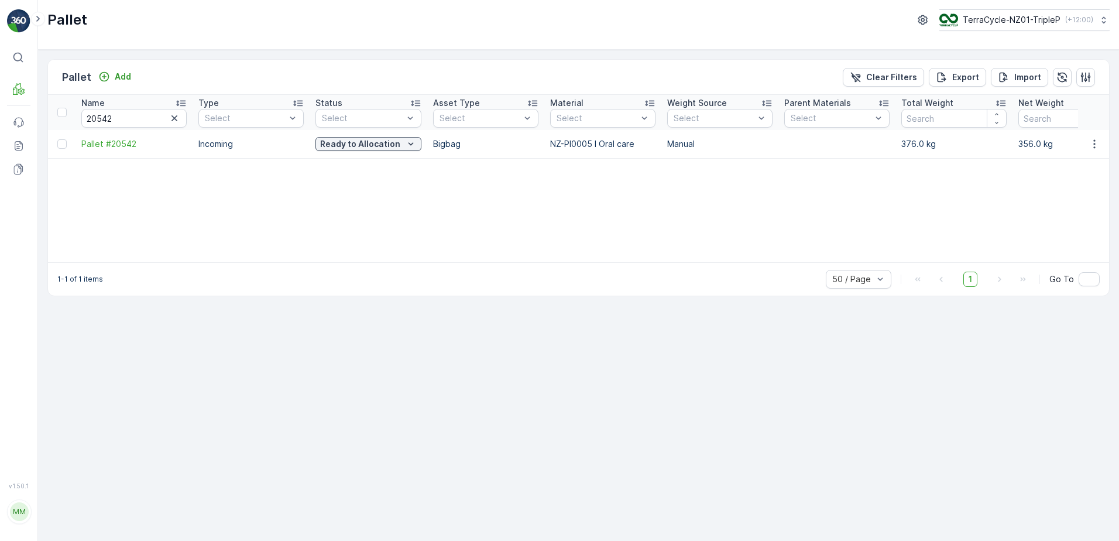
drag, startPoint x: 445, startPoint y: 254, endPoint x: 628, endPoint y: 232, distance: 183.9
click at [628, 232] on div "Name 20542 Type Select Status Select Asset Type Select Material Select Weight S…" at bounding box center [578, 178] width 1061 height 167
drag, startPoint x: 475, startPoint y: 256, endPoint x: 491, endPoint y: 262, distance: 17.4
click at [491, 262] on div "Name 20542 Type Select Status Select Asset Type Select Material Select Weight S…" at bounding box center [578, 178] width 1061 height 167
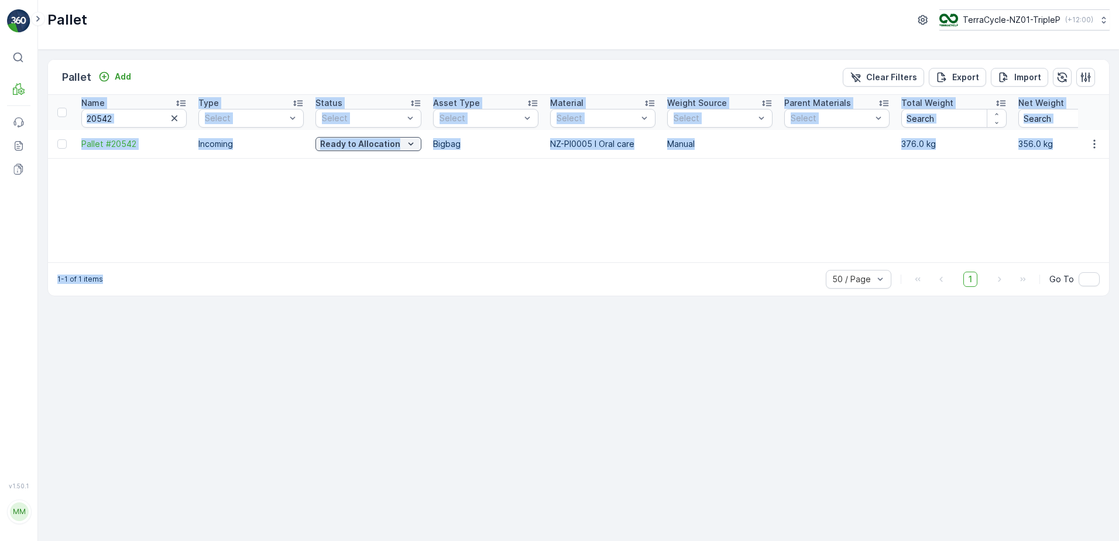
drag, startPoint x: 491, startPoint y: 262, endPoint x: 532, endPoint y: 260, distance: 41.0
click at [532, 260] on div "Pallet Add Clear Filters Export Import Name 20542 Type Select Status Select Ass…" at bounding box center [578, 177] width 1062 height 237
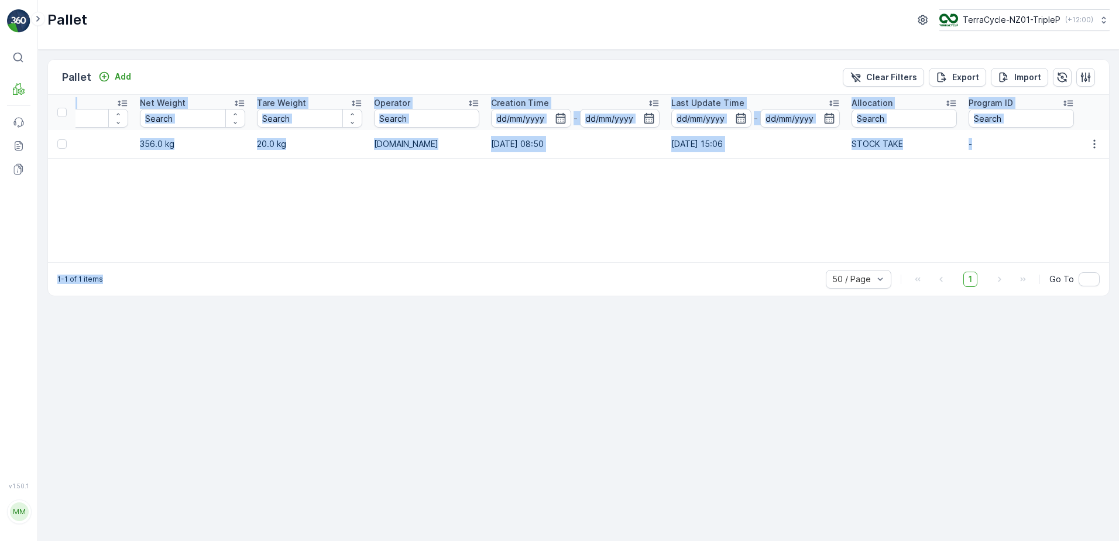
scroll to position [0, 880]
click at [891, 218] on div "Name 20542 Type Select Status Select Asset Type Select Material Select Weight S…" at bounding box center [578, 178] width 1061 height 167
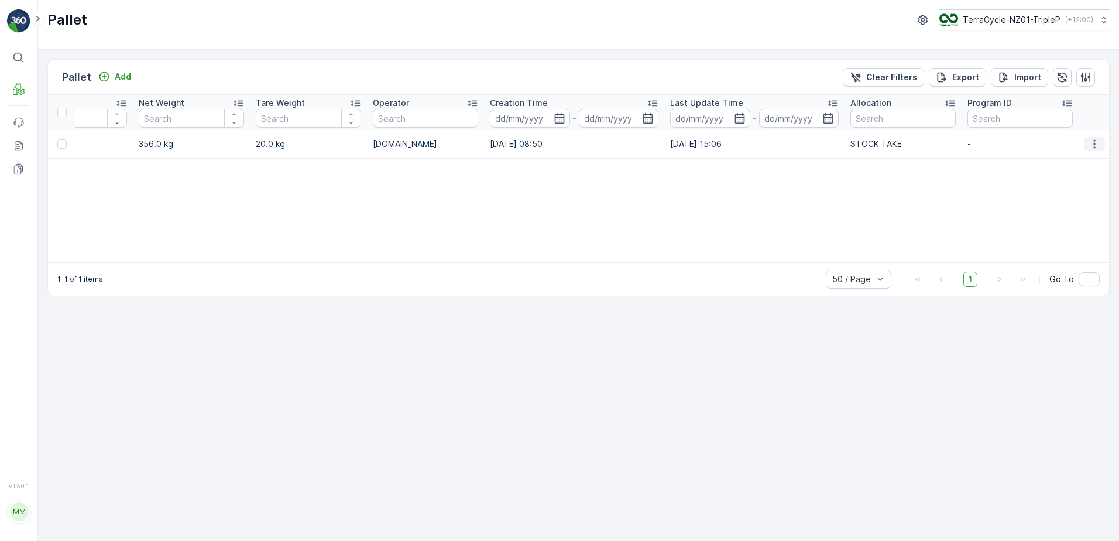
click at [1094, 140] on icon "button" at bounding box center [1095, 144] width 12 height 12
click at [937, 215] on div "Name 20542 Type Select Status Select Asset Type Select Material Select Weight S…" at bounding box center [578, 178] width 1061 height 167
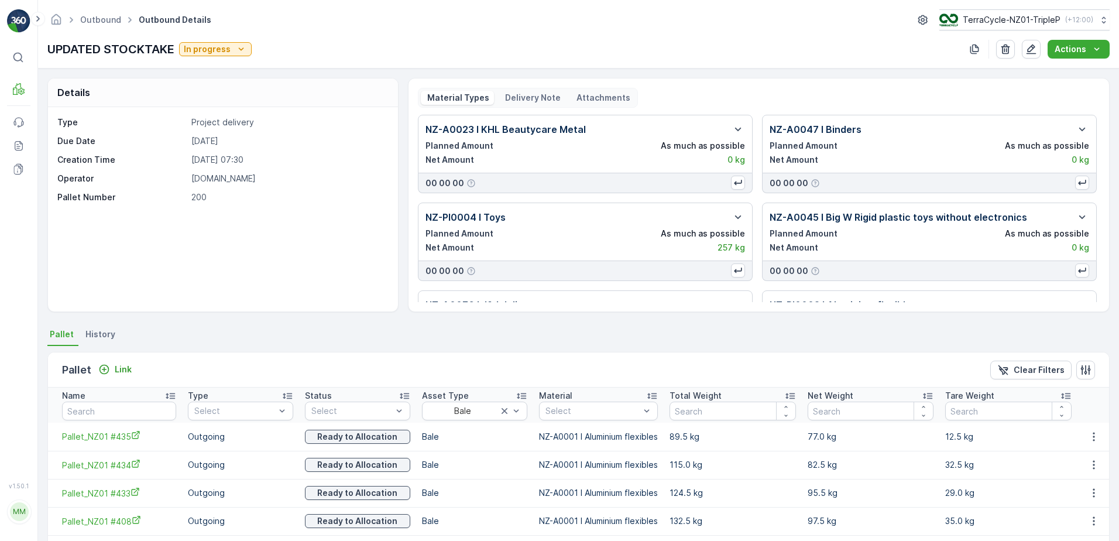
scroll to position [59, 0]
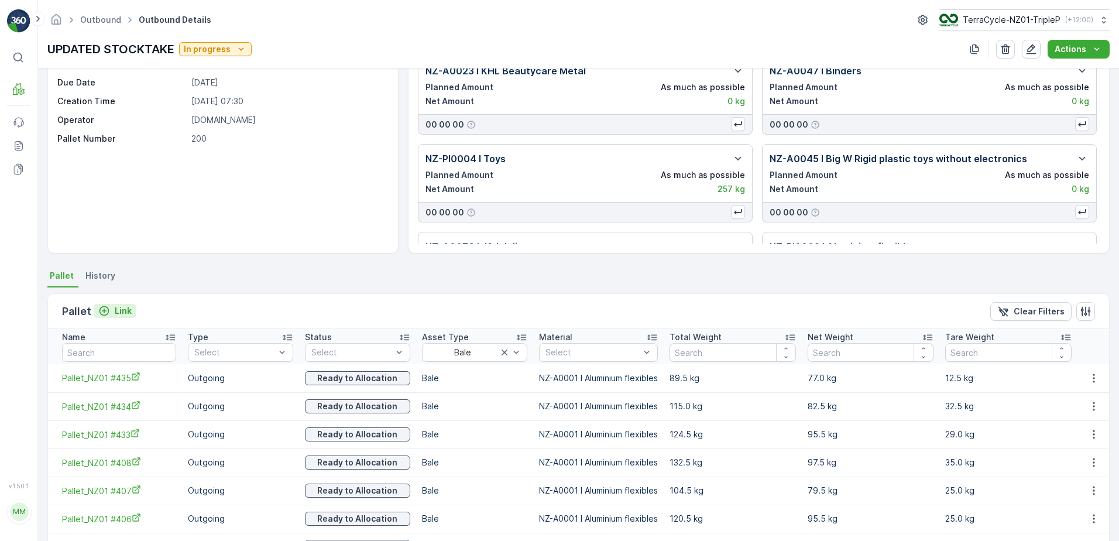
click at [108, 316] on icon "Link" at bounding box center [104, 311] width 12 height 12
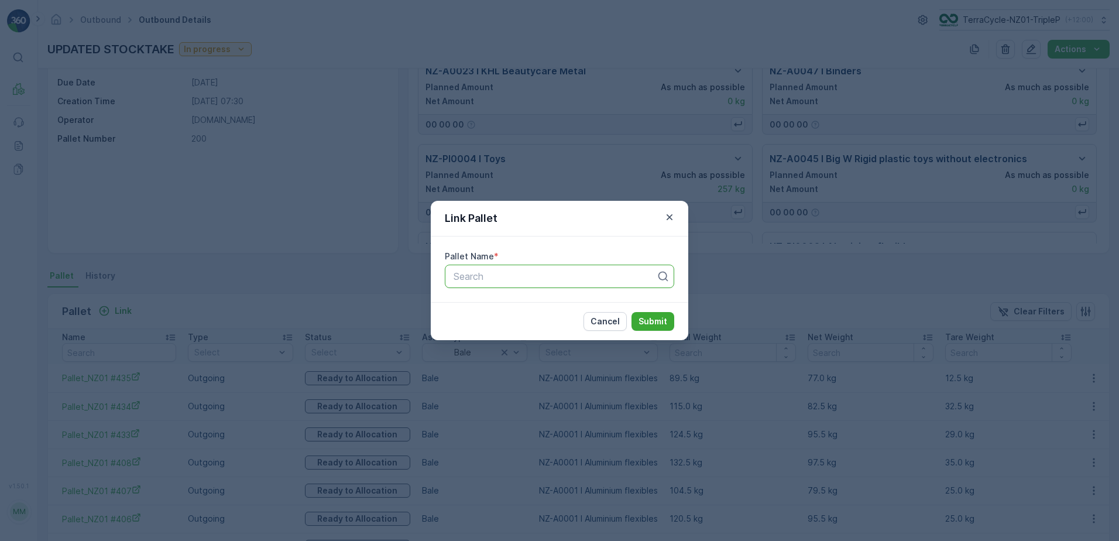
click at [512, 279] on div at bounding box center [555, 276] width 205 height 11
type input "2"
type input "20221"
click at [525, 308] on div "Pallet #20221" at bounding box center [559, 305] width 215 height 11
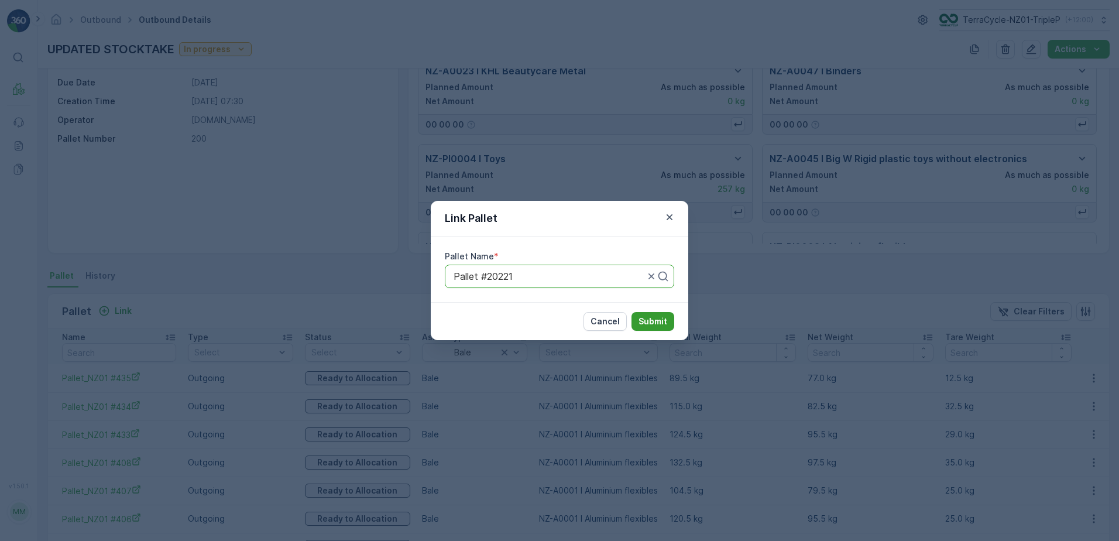
click at [652, 322] on p "Submit" at bounding box center [653, 322] width 29 height 12
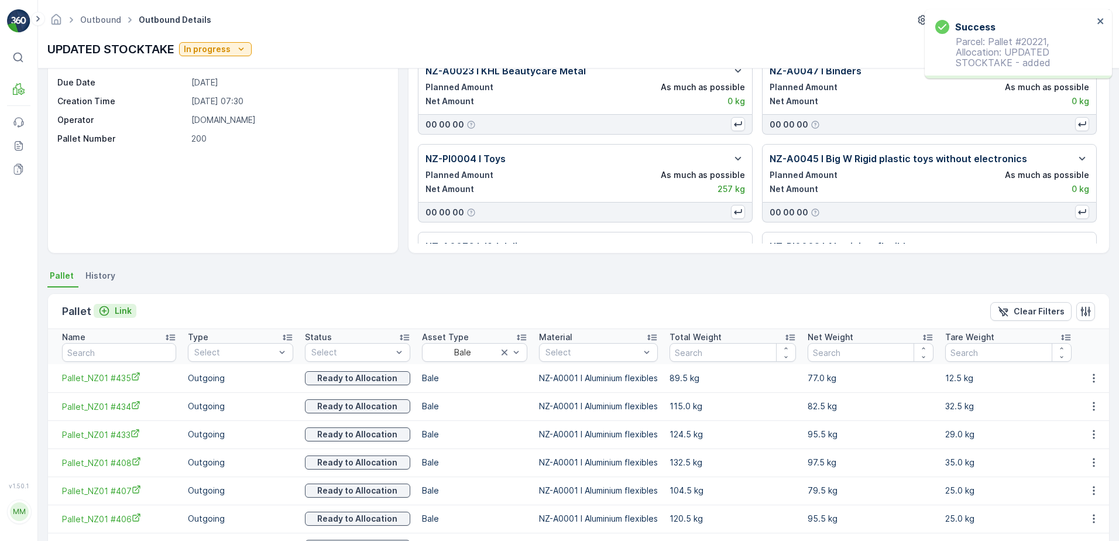
click at [124, 310] on p "Link" at bounding box center [123, 311] width 17 height 12
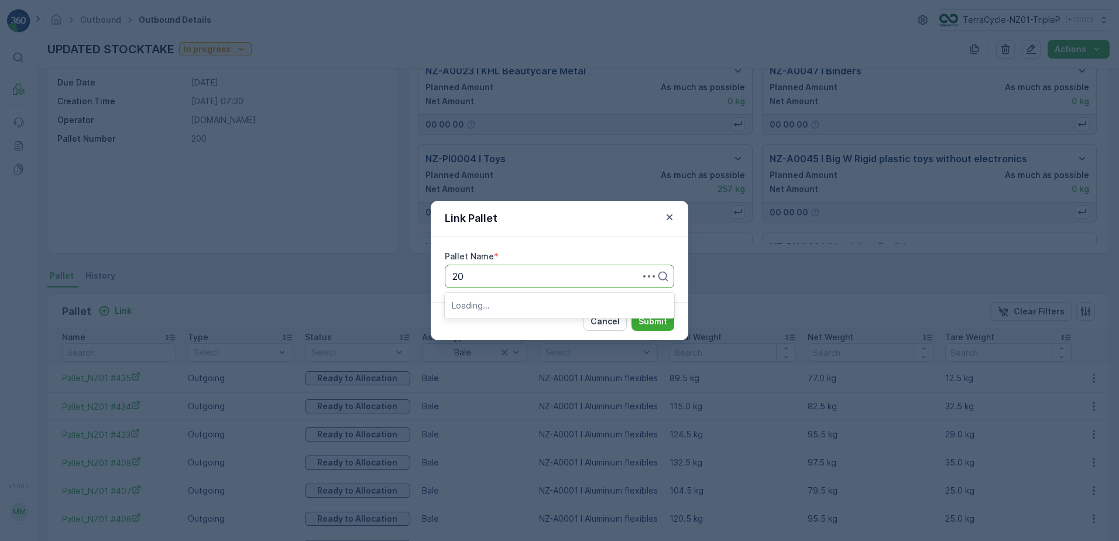
type input "2"
type input "20215"
click at [551, 297] on div "Pallet #20215" at bounding box center [559, 305] width 229 height 20
click at [666, 323] on button "Submit" at bounding box center [653, 321] width 43 height 19
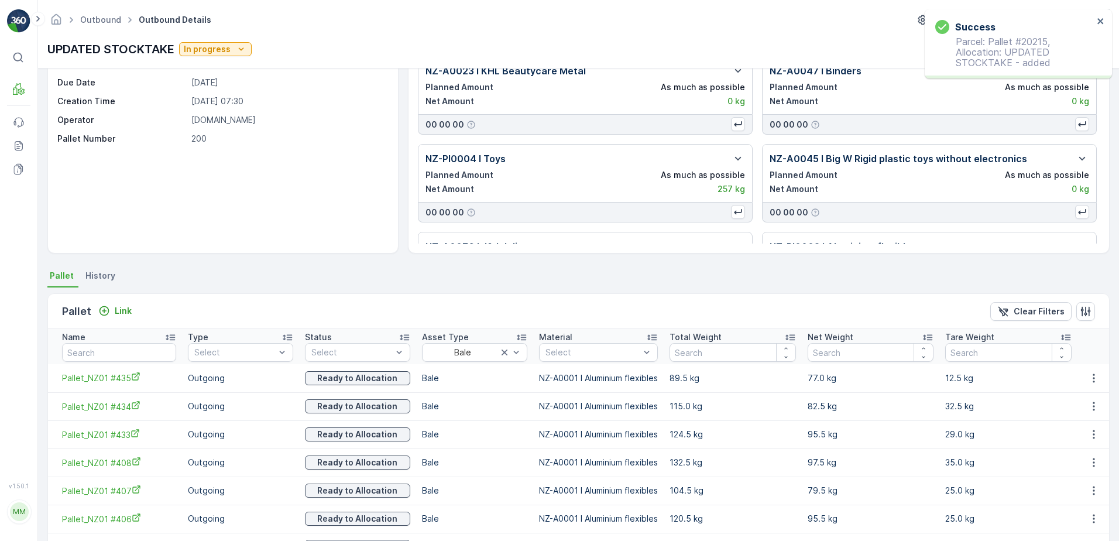
click at [120, 310] on p "Link" at bounding box center [123, 311] width 17 height 12
click at [134, 313] on button "Link" at bounding box center [115, 311] width 43 height 14
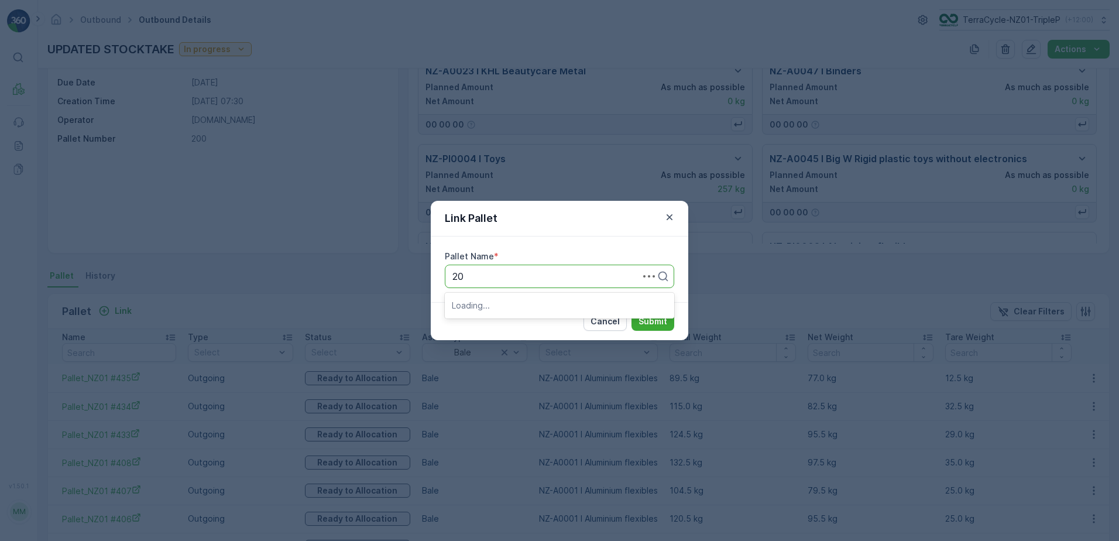
type input "2"
type input "GF"
click at [565, 302] on div "GFSB PLASTICS #39" at bounding box center [559, 305] width 215 height 11
click at [642, 323] on p "Submit" at bounding box center [653, 322] width 29 height 12
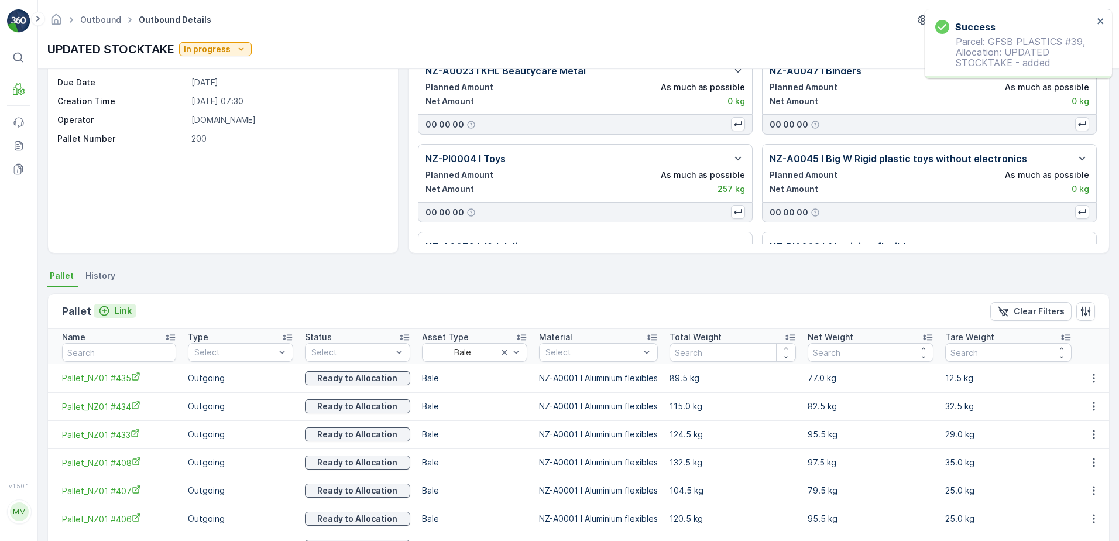
click at [116, 310] on p "Link" at bounding box center [123, 311] width 17 height 12
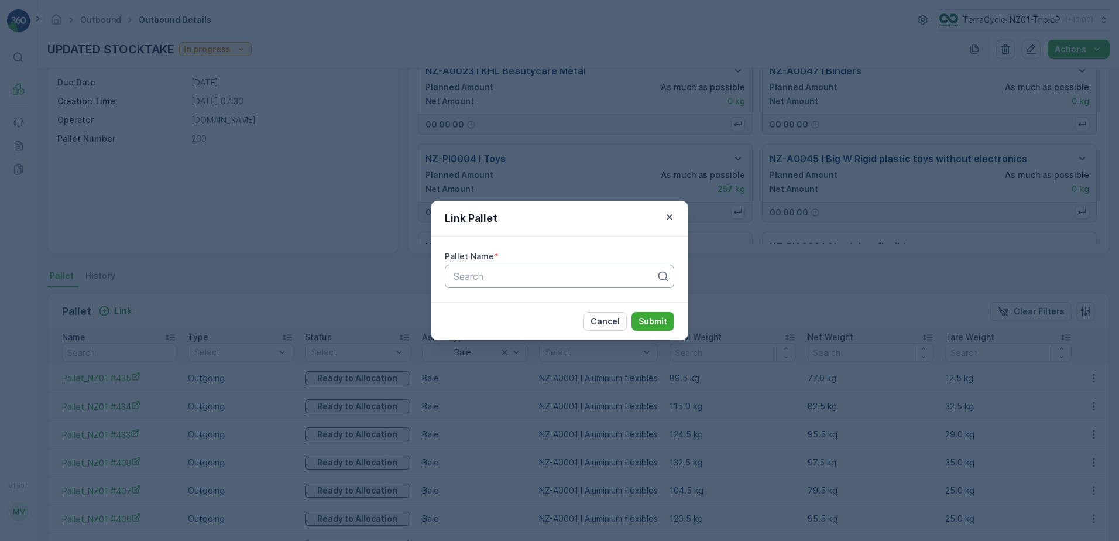
click at [557, 276] on div at bounding box center [555, 276] width 205 height 11
type input "$"
type input "#"
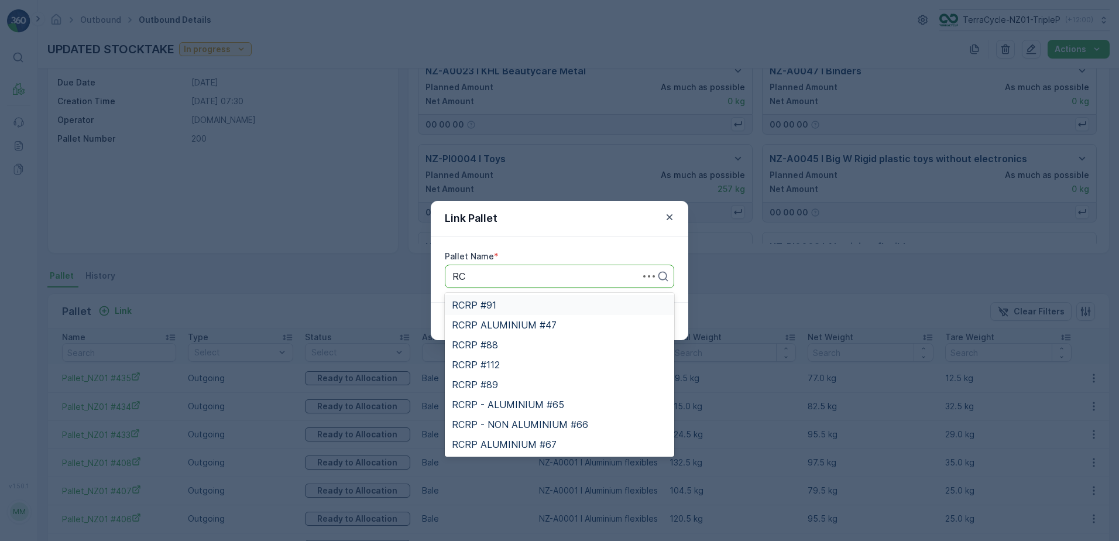
type input "R"
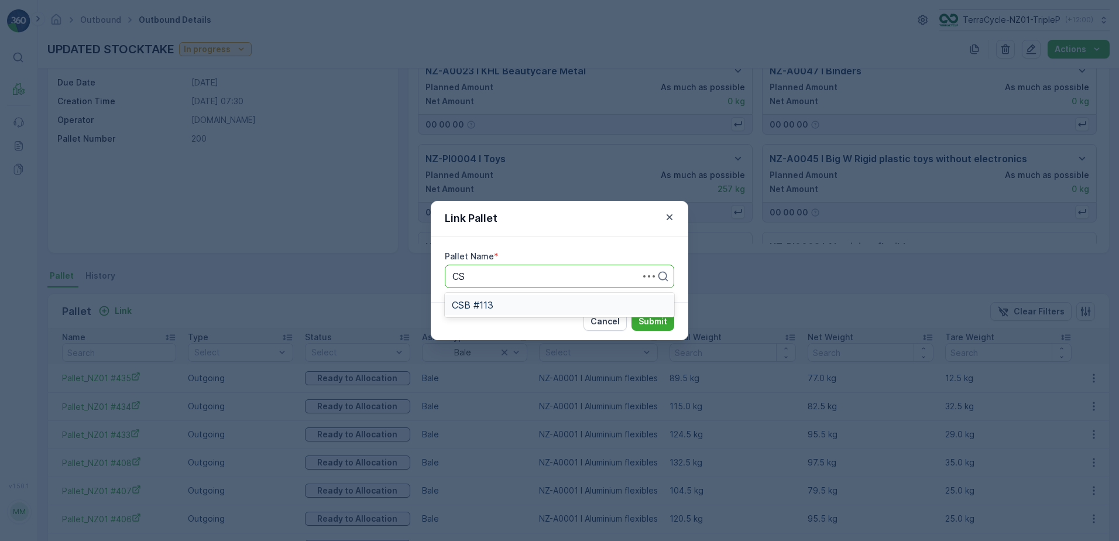
type input "C"
type input "2"
type input "20682"
click at [544, 372] on div "Link Pallet Pallet Name * All selected options have been cleared. Use Up and Do…" at bounding box center [559, 270] width 1119 height 541
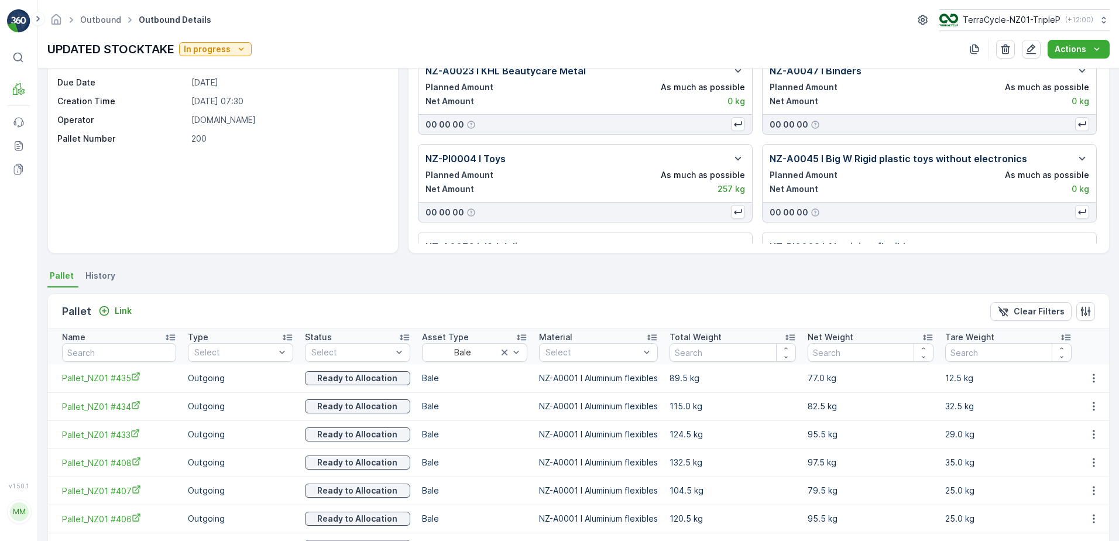
click at [124, 303] on div "Pallet Link" at bounding box center [99, 311] width 74 height 16
click at [128, 306] on p "Link" at bounding box center [123, 311] width 17 height 12
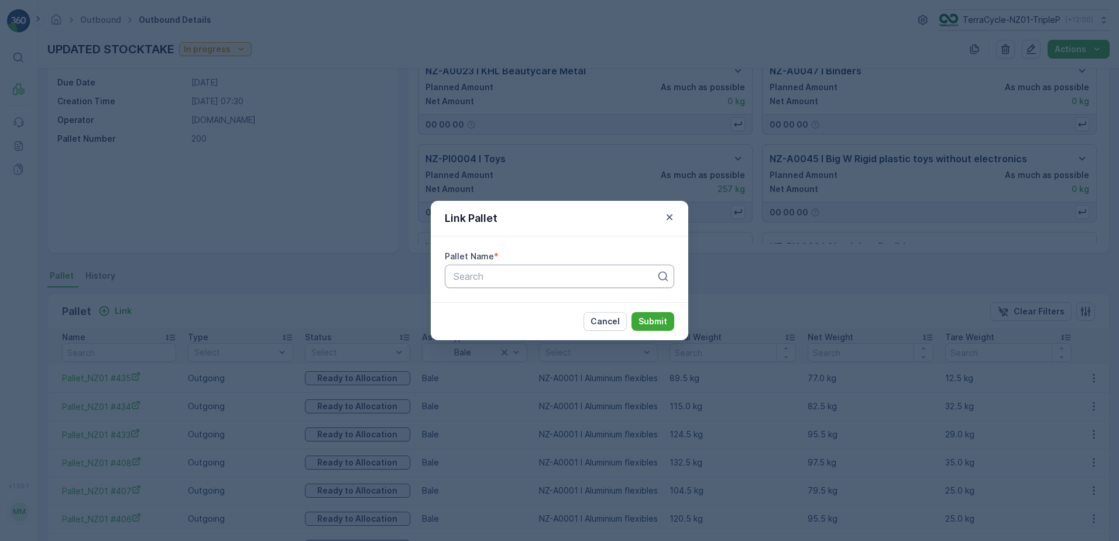
click at [539, 279] on div at bounding box center [555, 276] width 205 height 11
type input "145"
drag, startPoint x: 427, startPoint y: 397, endPoint x: 193, endPoint y: 365, distance: 235.7
click at [427, 397] on div "Link Pallet Pallet Name * Search Cancel Submit" at bounding box center [559, 270] width 1119 height 541
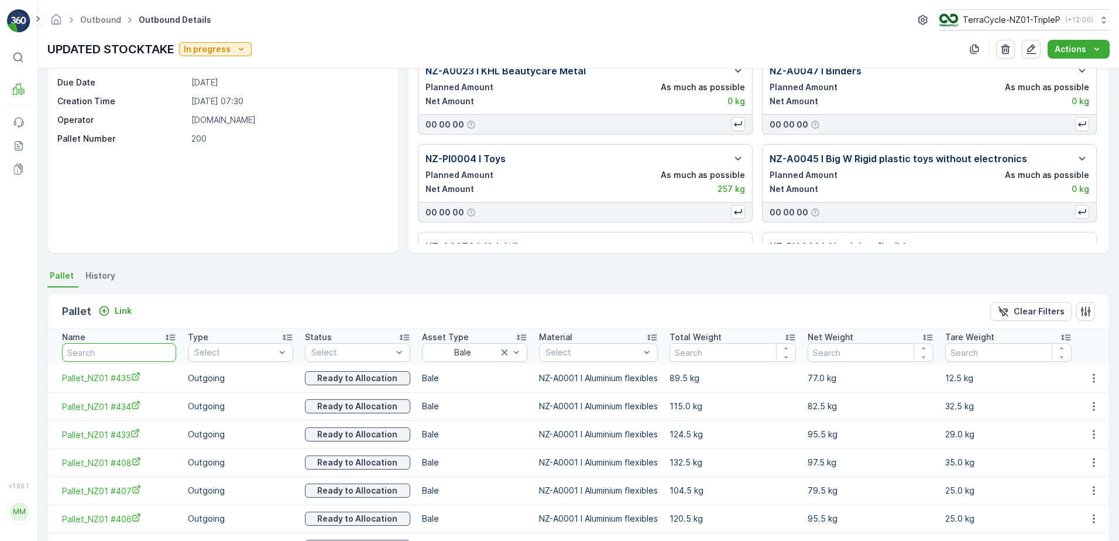
click at [106, 352] on input "text" at bounding box center [119, 352] width 114 height 19
type input "144"
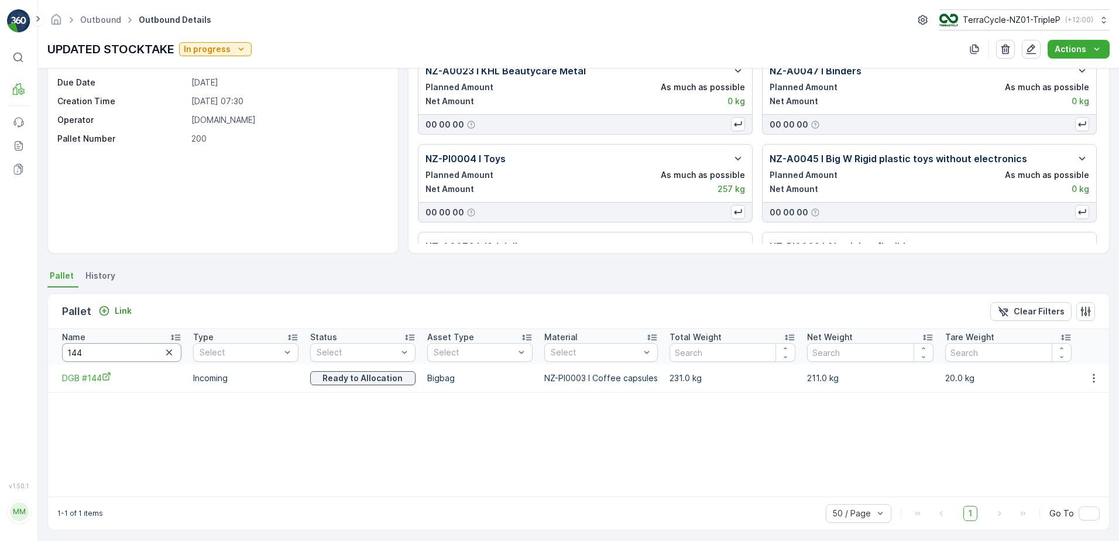
click at [93, 361] on input "144" at bounding box center [121, 352] width 119 height 19
type input "14\5"
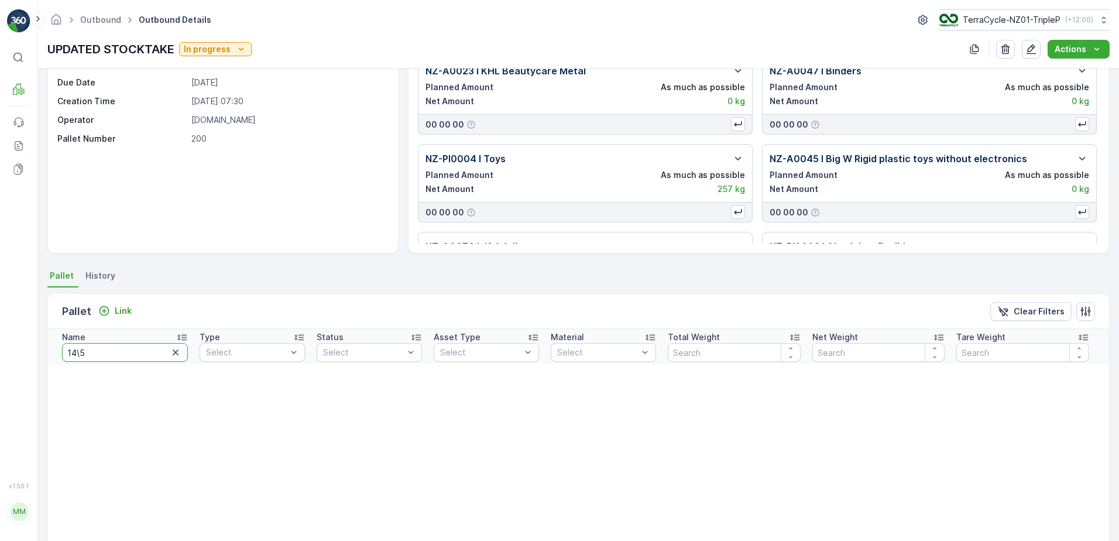
click at [98, 357] on input "14\5" at bounding box center [125, 352] width 126 height 19
type input "145"
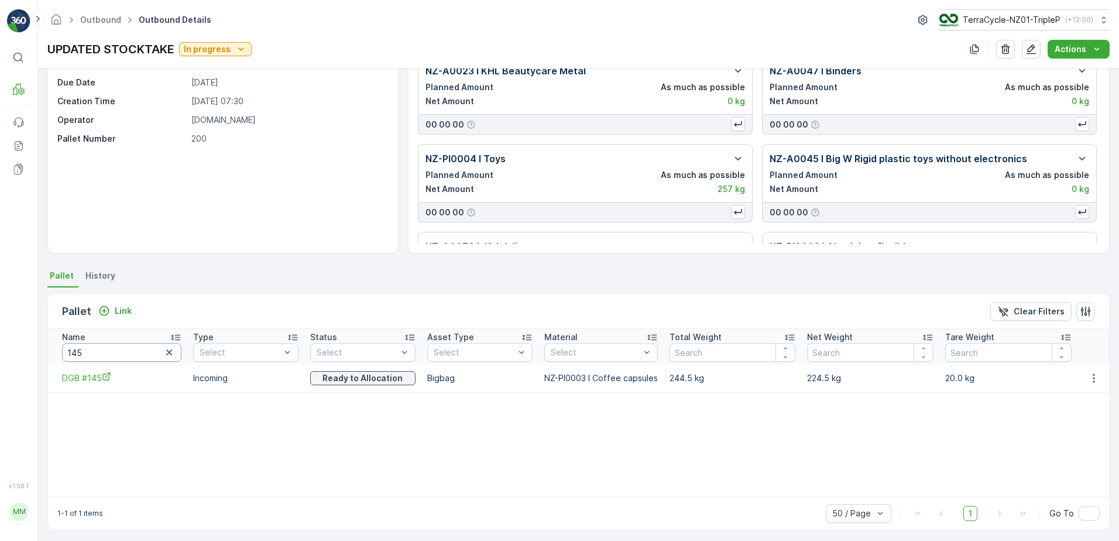
click at [152, 352] on input "145" at bounding box center [121, 352] width 119 height 19
type input "140"
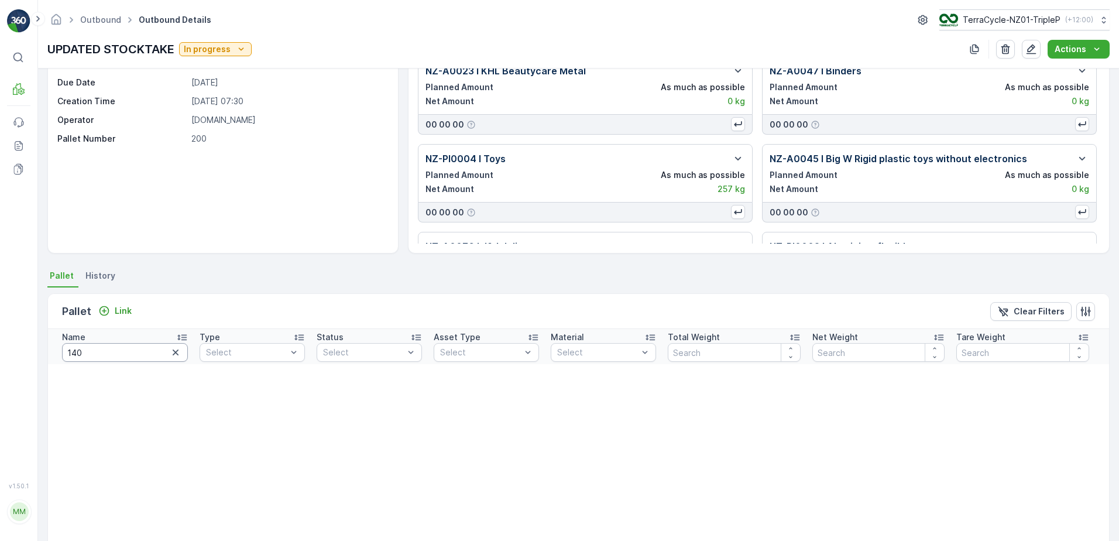
click at [151, 350] on input "140" at bounding box center [125, 352] width 126 height 19
type input "125"
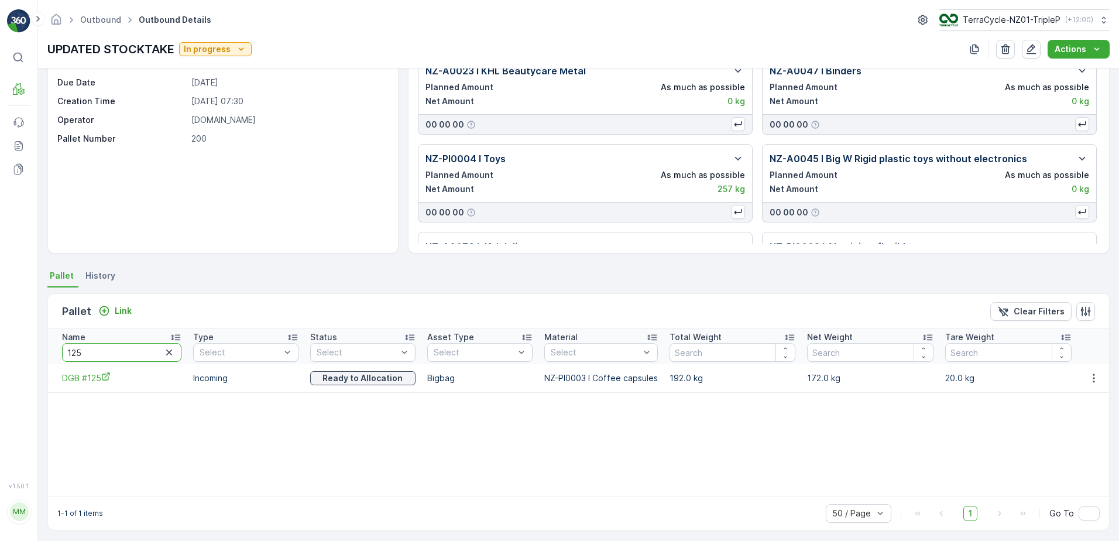
click at [146, 351] on input "125" at bounding box center [121, 352] width 119 height 19
type input "131"
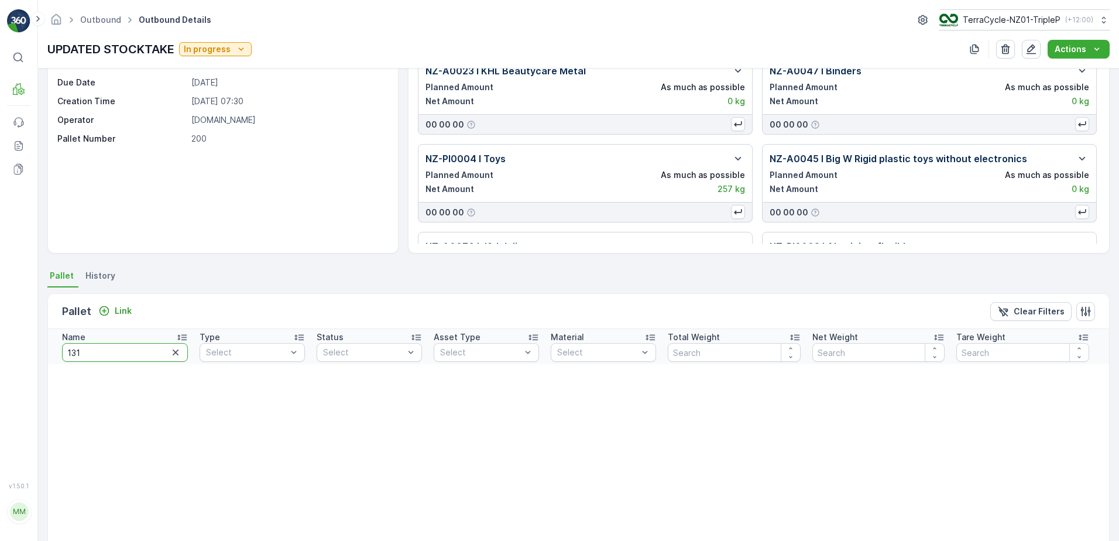
click at [121, 357] on input "131" at bounding box center [125, 352] width 126 height 19
click at [122, 357] on input "131" at bounding box center [125, 352] width 126 height 19
click at [118, 310] on p "Link" at bounding box center [123, 311] width 17 height 12
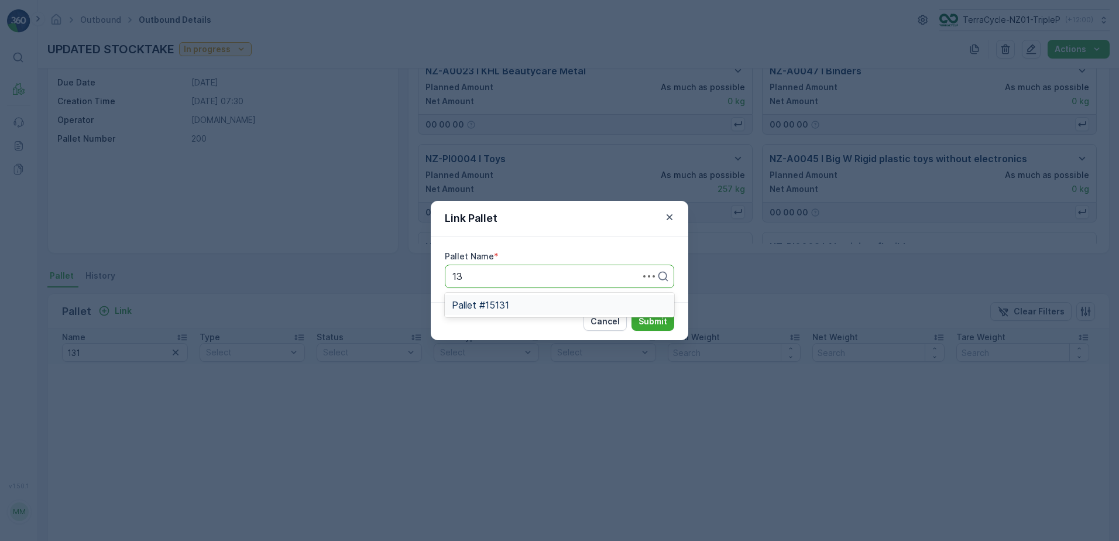
type input "1"
type input "15131"
drag, startPoint x: 515, startPoint y: 309, endPoint x: 681, endPoint y: 334, distance: 167.6
click at [516, 310] on div "Pallet #15131" at bounding box center [559, 305] width 215 height 11
click at [662, 321] on p "Submit" at bounding box center [653, 322] width 29 height 12
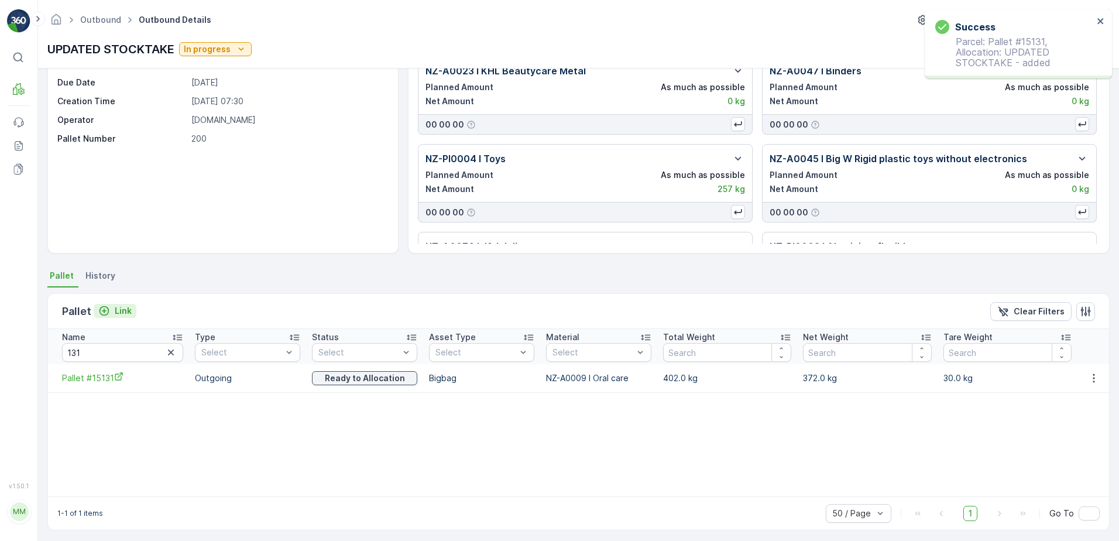
click at [109, 304] on button "Link" at bounding box center [115, 311] width 43 height 14
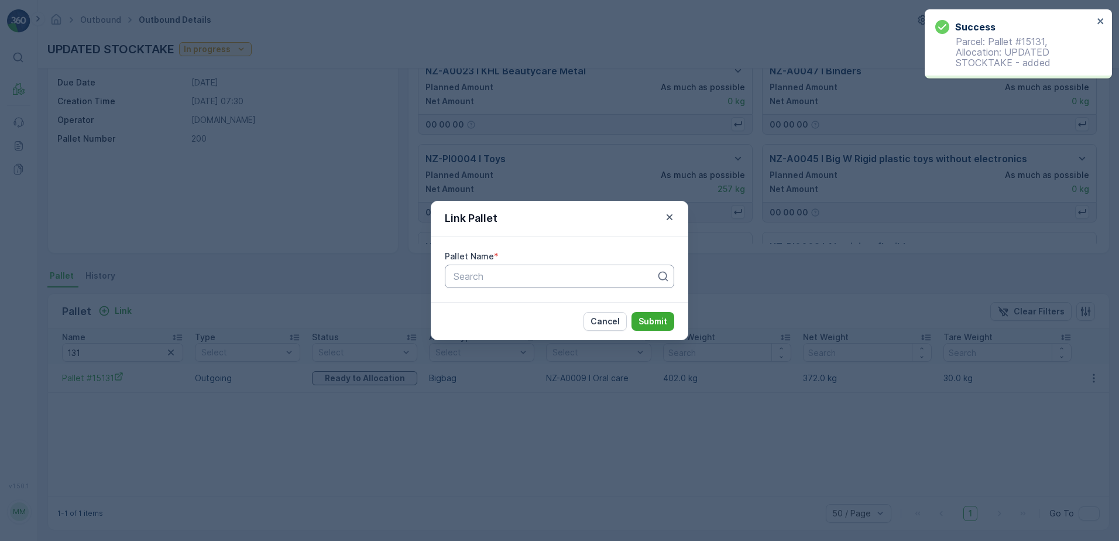
click at [471, 277] on div at bounding box center [555, 276] width 205 height 11
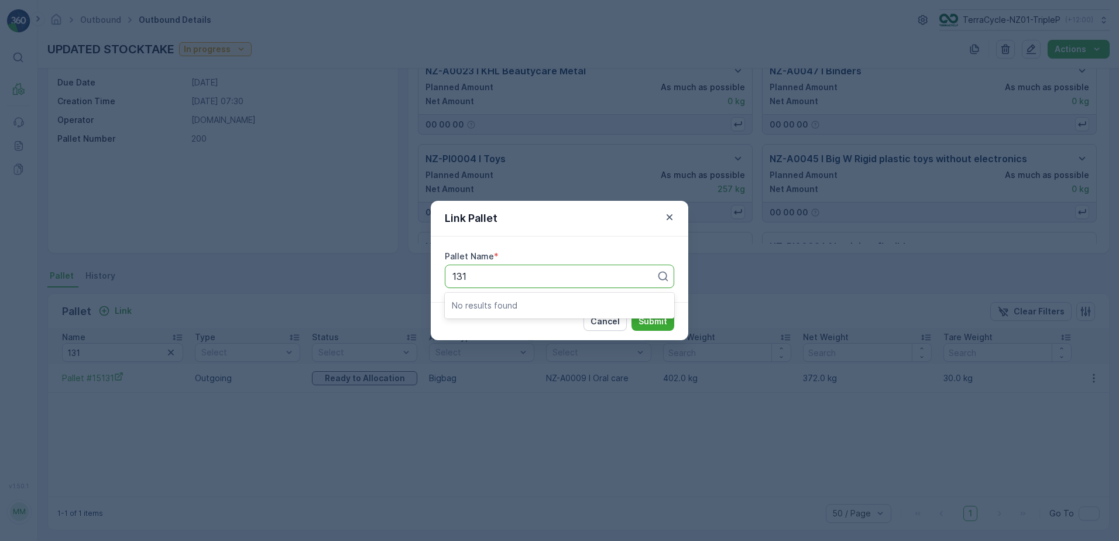
type input "131"
click at [235, 352] on div "Link Pallet Pallet Name * option , selected. Select is focused ,type to refine …" at bounding box center [559, 270] width 1119 height 541
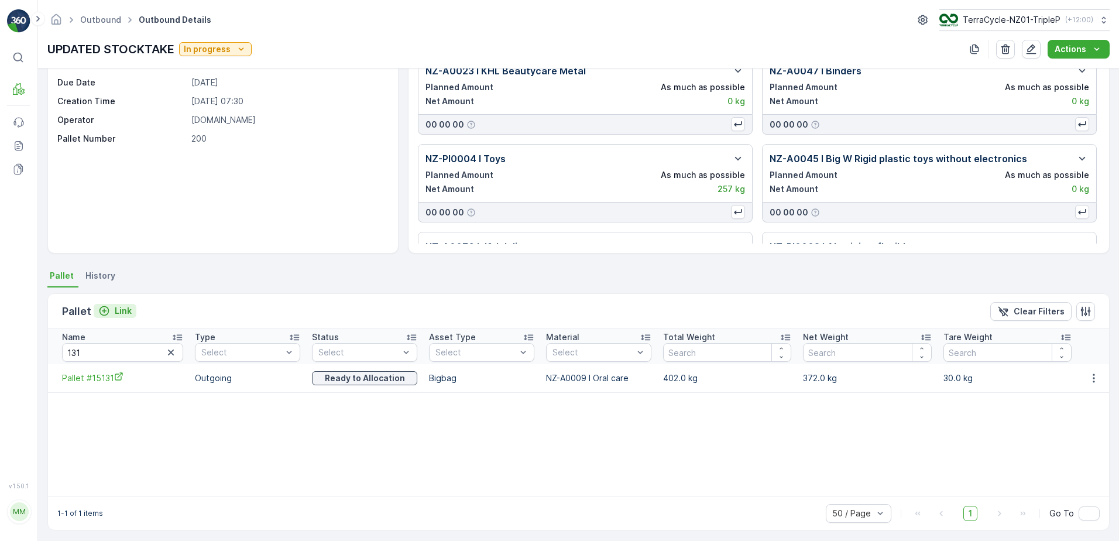
click at [122, 312] on p "Link" at bounding box center [123, 311] width 17 height 12
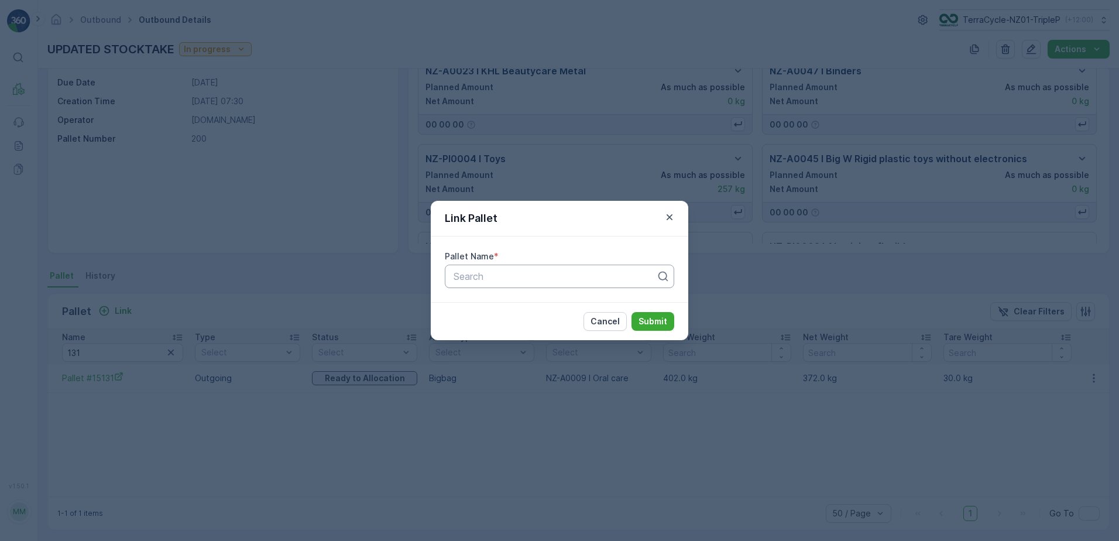
click at [566, 265] on div "Search" at bounding box center [559, 276] width 229 height 23
type input "#"
type input "ZWB"
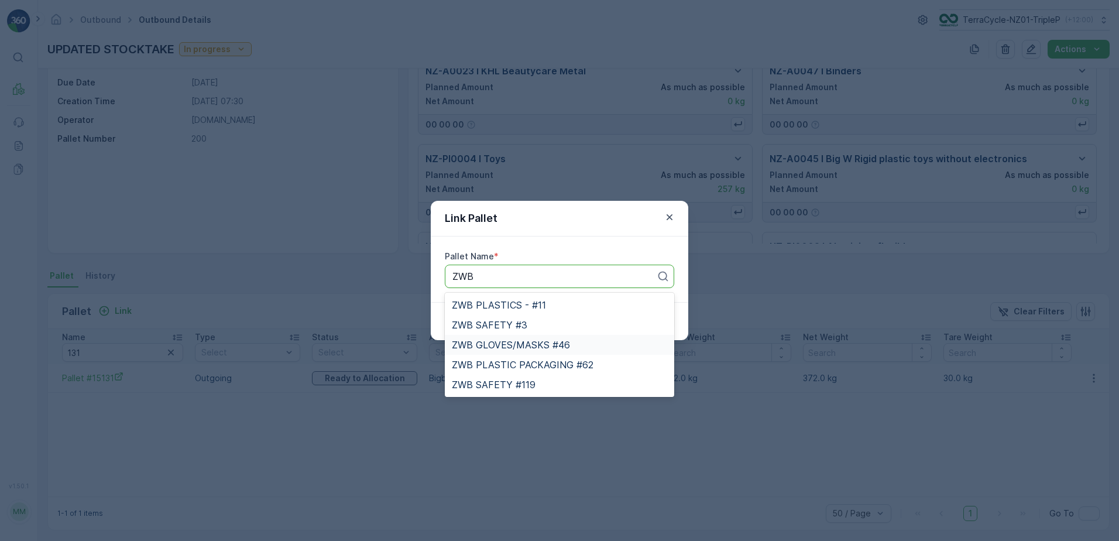
click at [553, 344] on span "ZWB GLOVES/MASKS #46" at bounding box center [511, 345] width 118 height 11
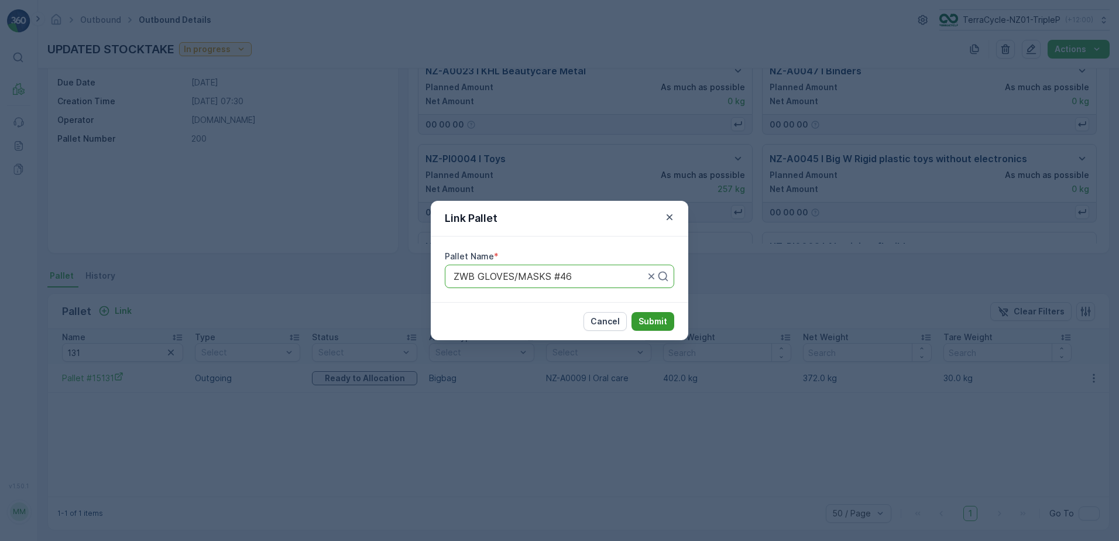
click at [659, 317] on p "Submit" at bounding box center [653, 322] width 29 height 12
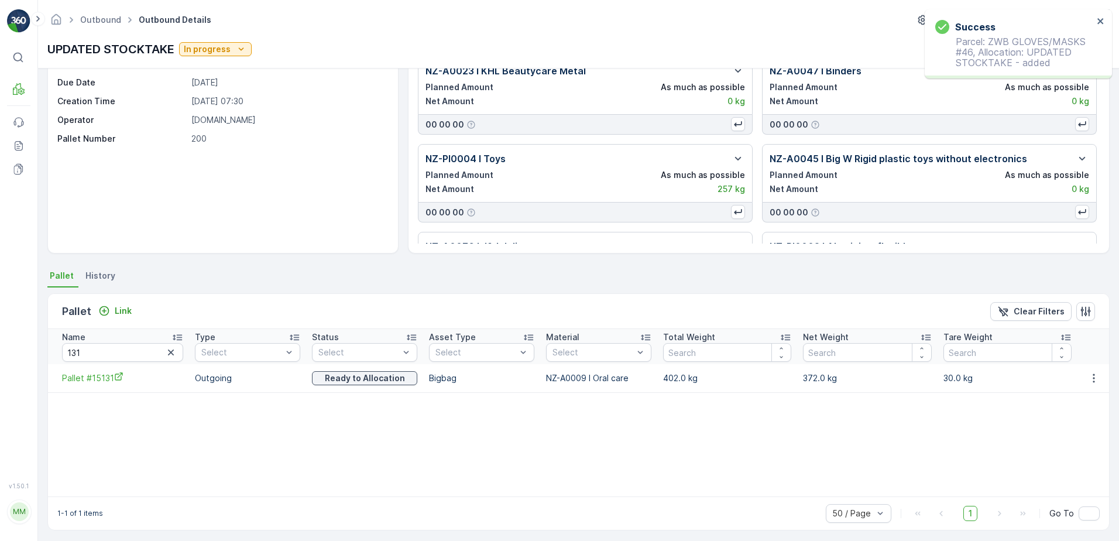
click at [121, 310] on p "Link" at bounding box center [123, 311] width 17 height 12
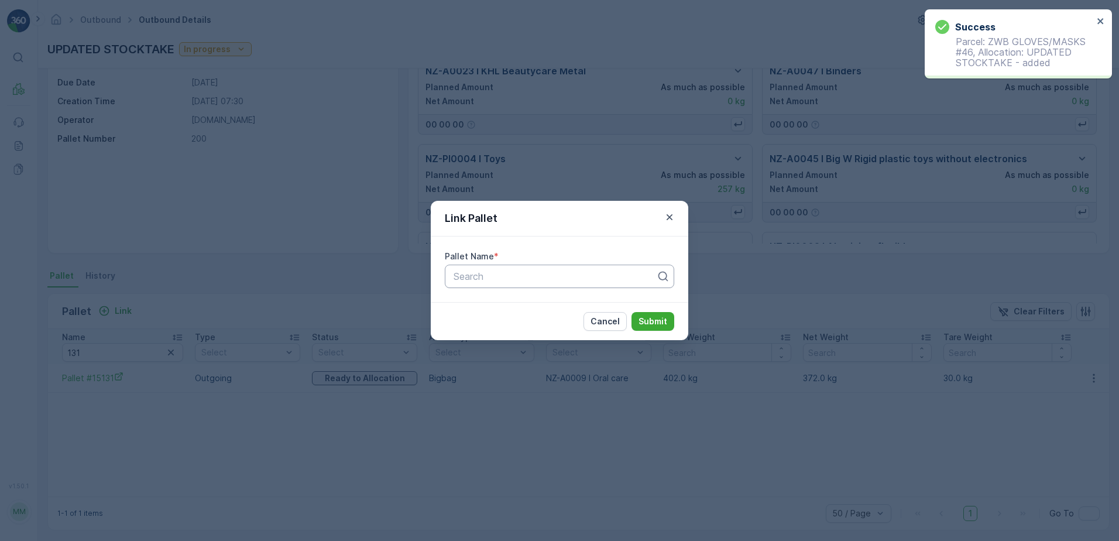
click at [573, 281] on div at bounding box center [555, 276] width 205 height 11
type input "146"
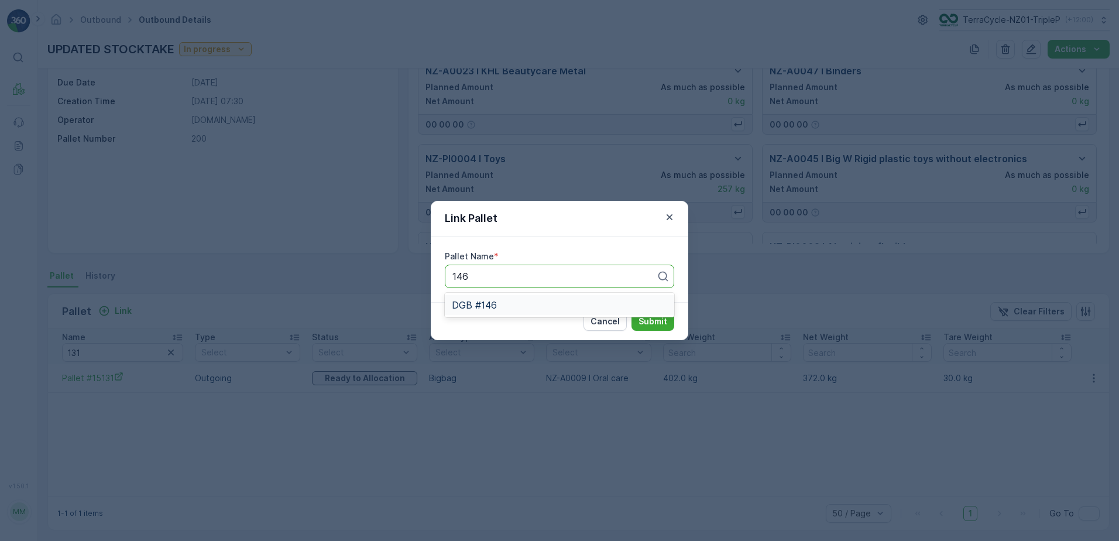
click at [576, 304] on div "DGB #146" at bounding box center [559, 305] width 215 height 11
click at [652, 320] on p "Submit" at bounding box center [653, 322] width 29 height 12
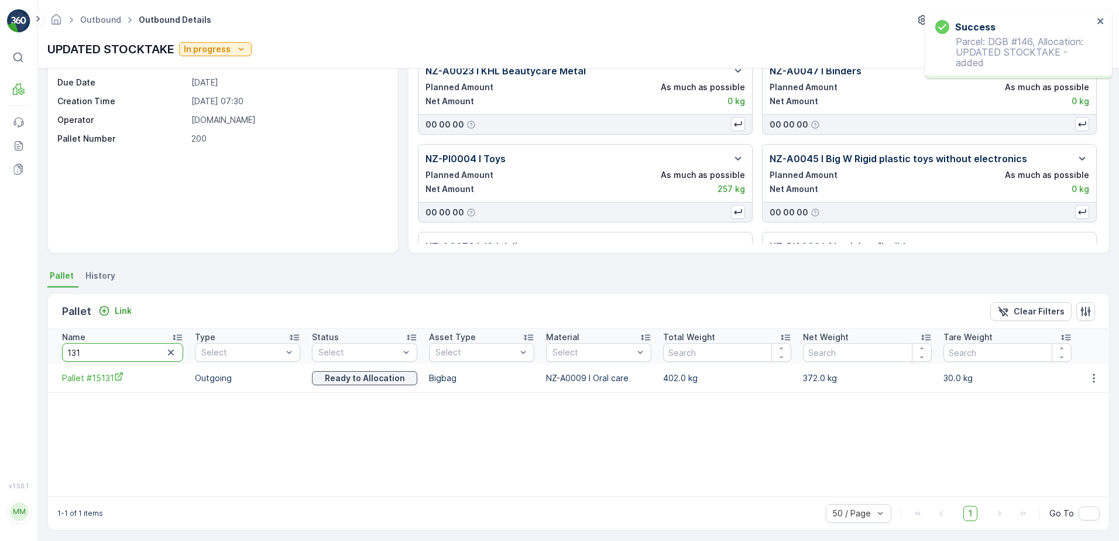
click at [102, 358] on input "131" at bounding box center [122, 352] width 121 height 19
click at [104, 359] on input "131" at bounding box center [122, 352] width 121 height 19
click at [102, 358] on input "131" at bounding box center [122, 352] width 121 height 19
type input "ZWB"
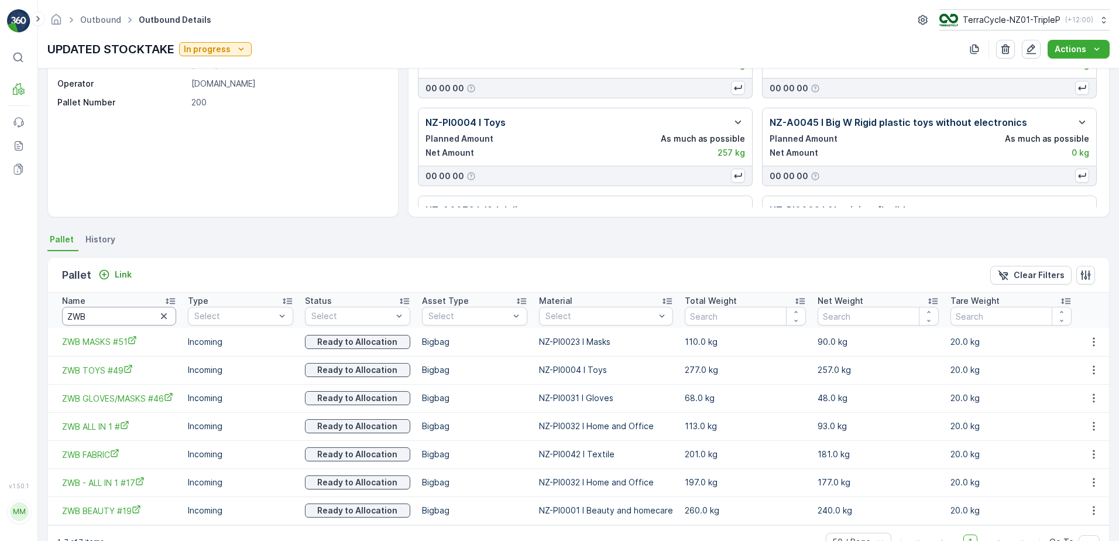
scroll to position [70, 0]
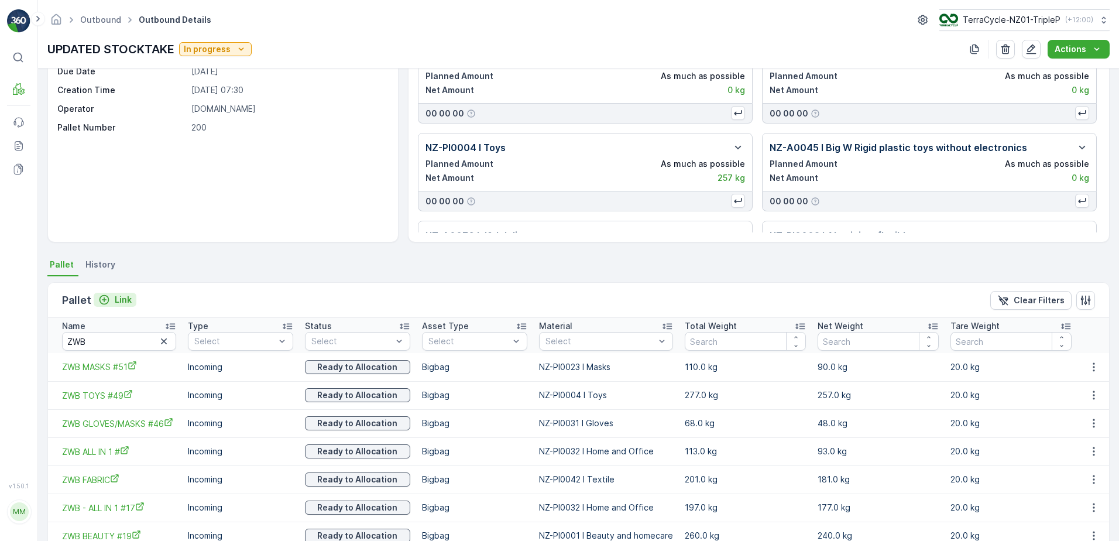
click at [115, 302] on p "Link" at bounding box center [123, 300] width 17 height 12
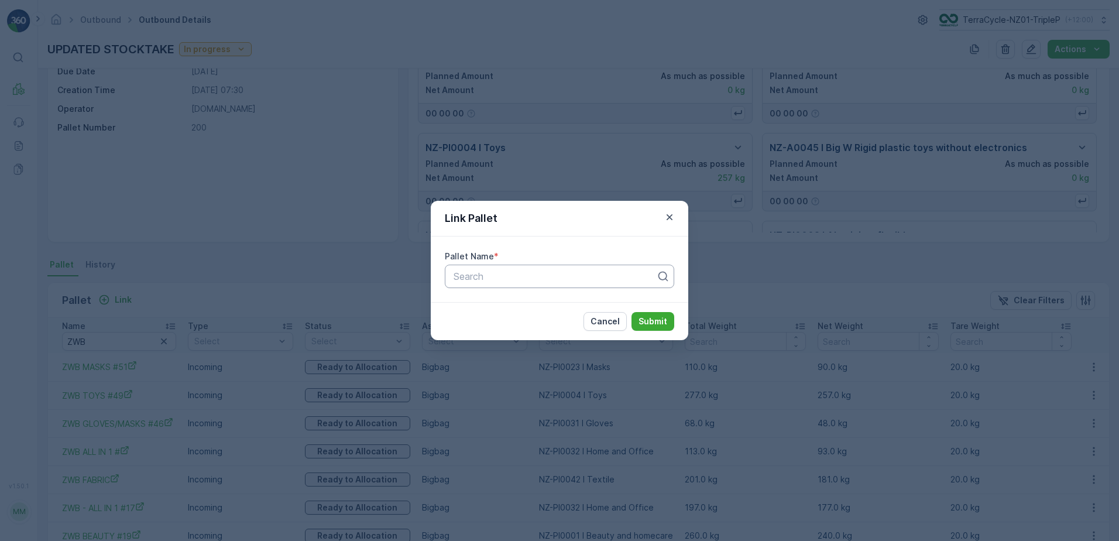
drag, startPoint x: 512, startPoint y: 281, endPoint x: 493, endPoint y: 266, distance: 24.6
click at [516, 285] on div "Search" at bounding box center [559, 276] width 229 height 23
type input "ZWB"
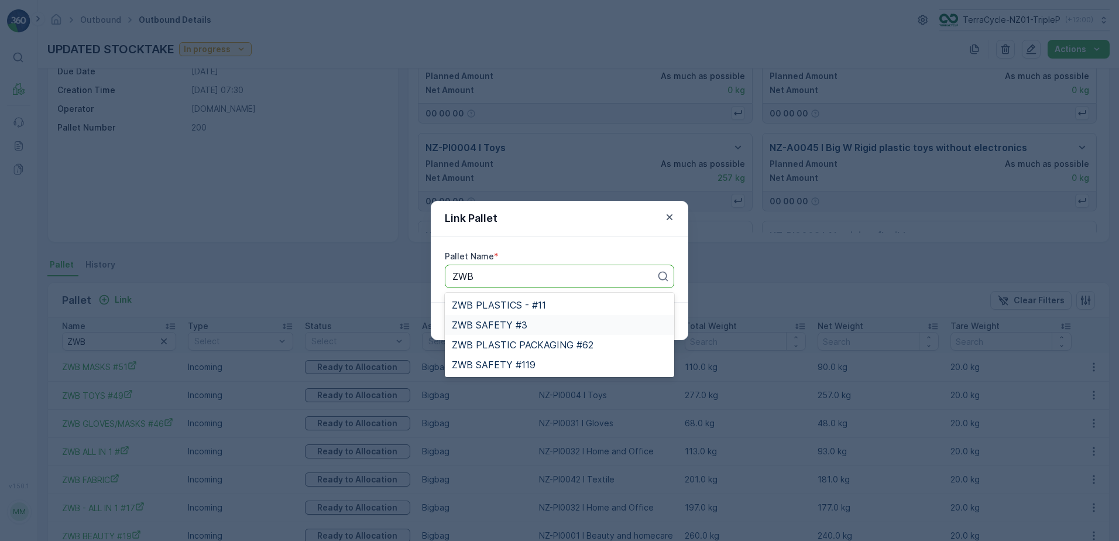
drag, startPoint x: 514, startPoint y: 322, endPoint x: 585, endPoint y: 334, distance: 71.9
click at [514, 323] on span "ZWB SAFETY #3" at bounding box center [490, 325] width 76 height 11
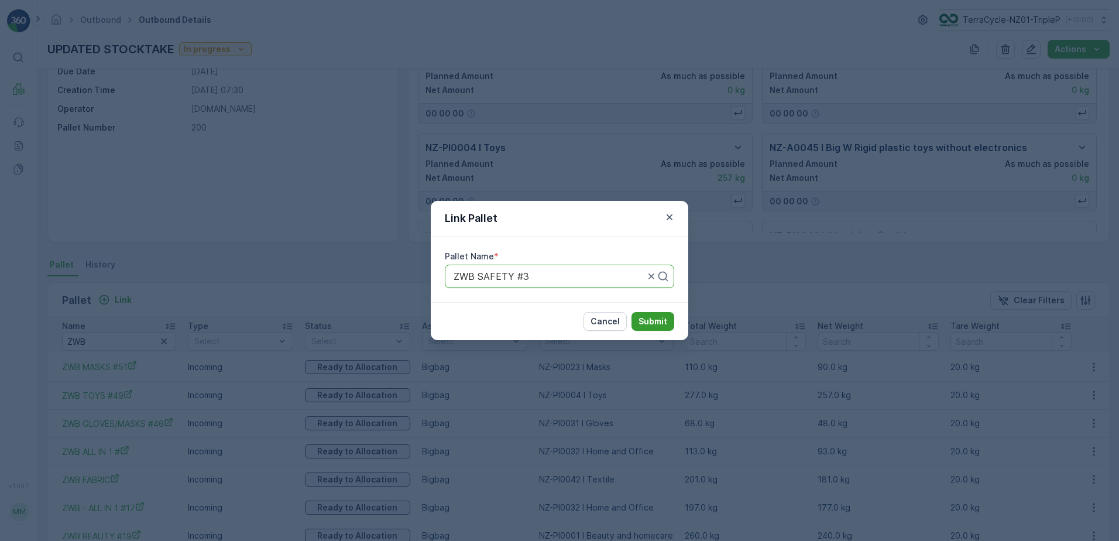
click at [666, 317] on p "Submit" at bounding box center [653, 322] width 29 height 12
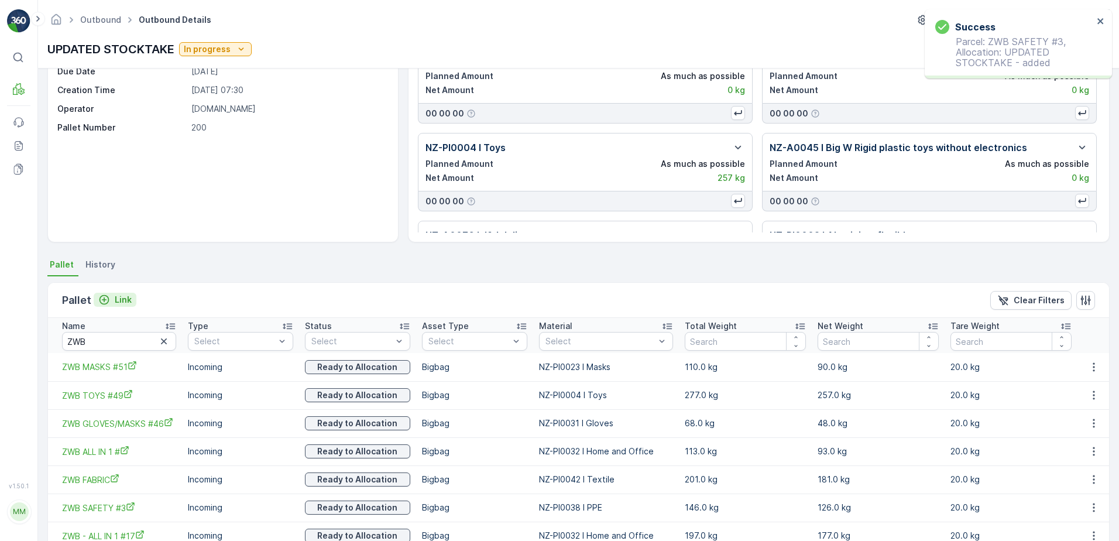
click at [121, 301] on p "Link" at bounding box center [123, 300] width 17 height 12
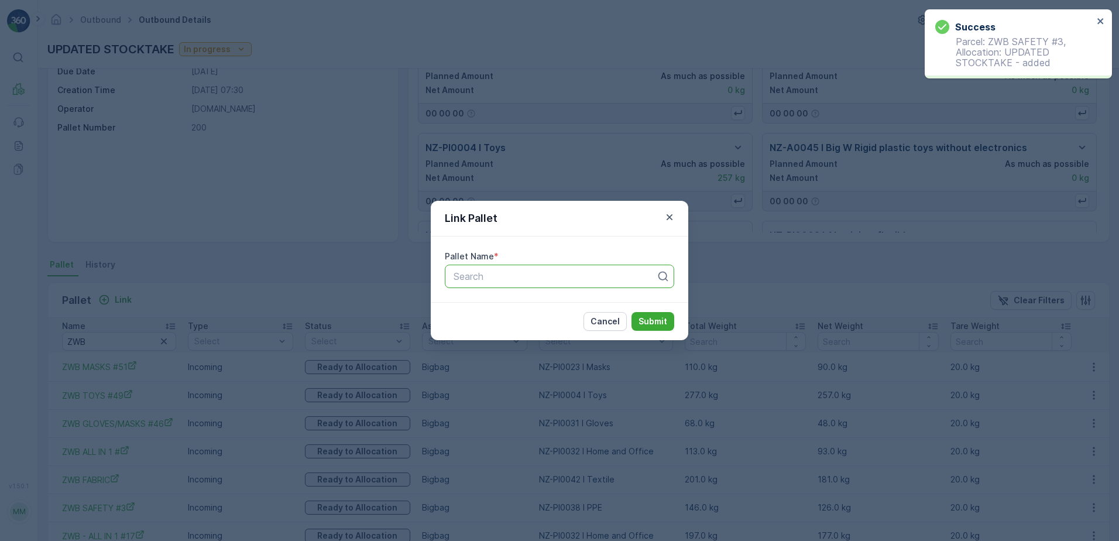
click at [613, 275] on div at bounding box center [555, 276] width 205 height 11
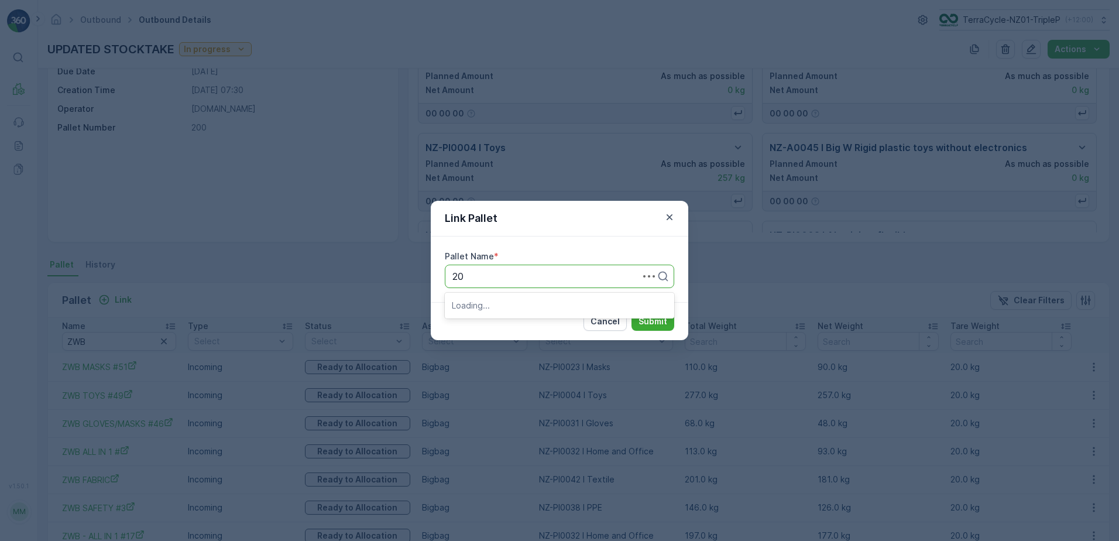
type input "2"
type input "1"
type input "BIC"
click at [577, 303] on div "BIC PENS #75" at bounding box center [559, 305] width 215 height 11
click at [652, 321] on p "Submit" at bounding box center [653, 322] width 29 height 12
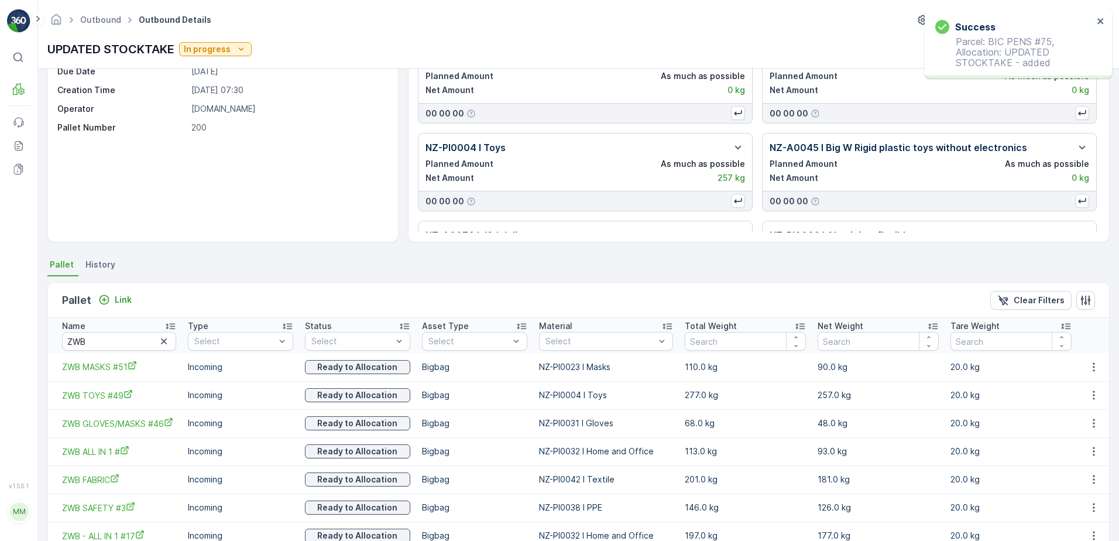
click at [115, 299] on p "Link" at bounding box center [123, 300] width 17 height 12
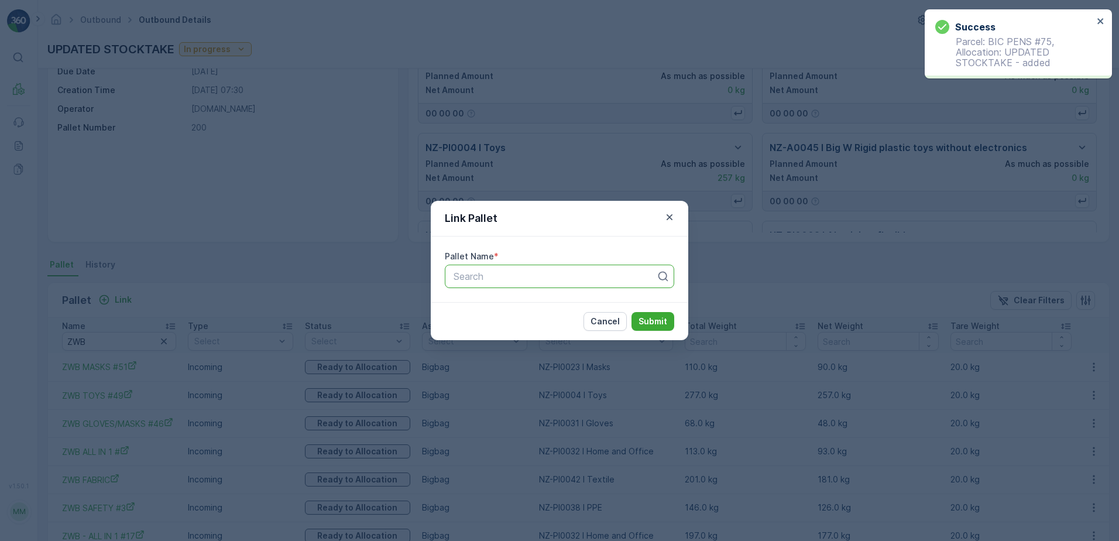
click at [468, 278] on div at bounding box center [555, 276] width 205 height 11
type input "DGB"
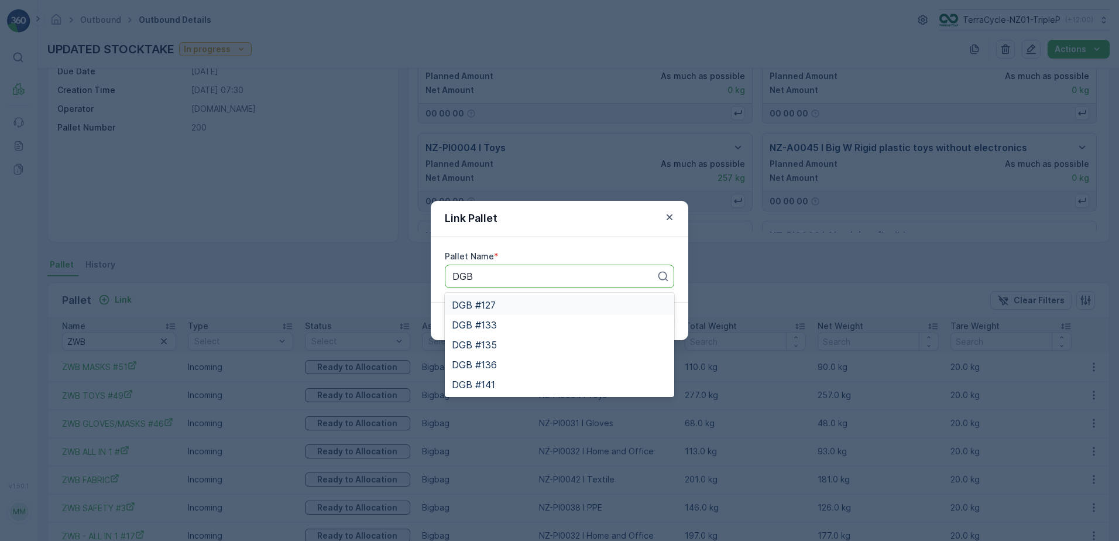
click at [485, 301] on span "DGB #127" at bounding box center [474, 305] width 44 height 11
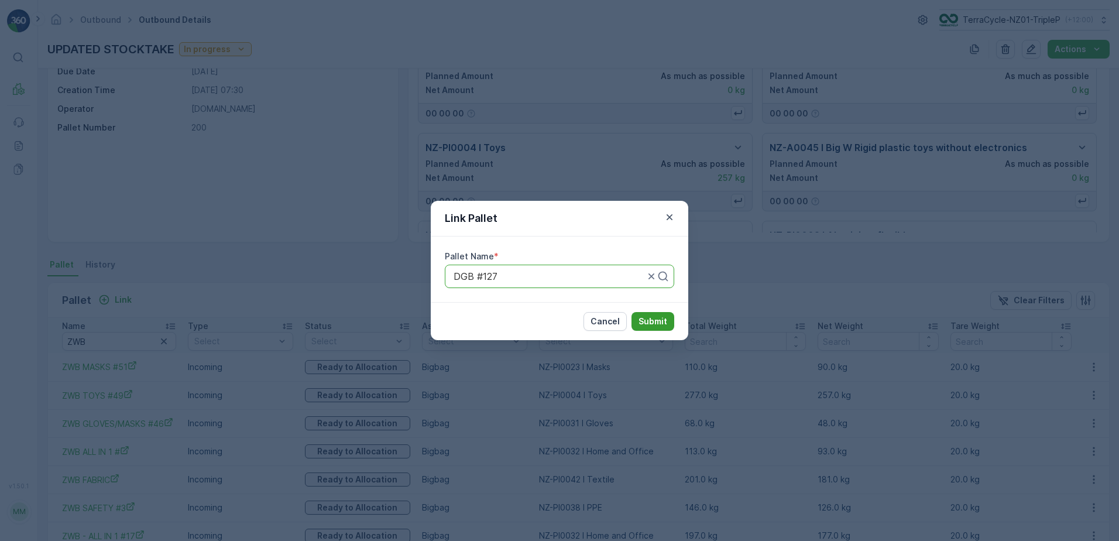
click at [664, 316] on p "Submit" at bounding box center [653, 322] width 29 height 12
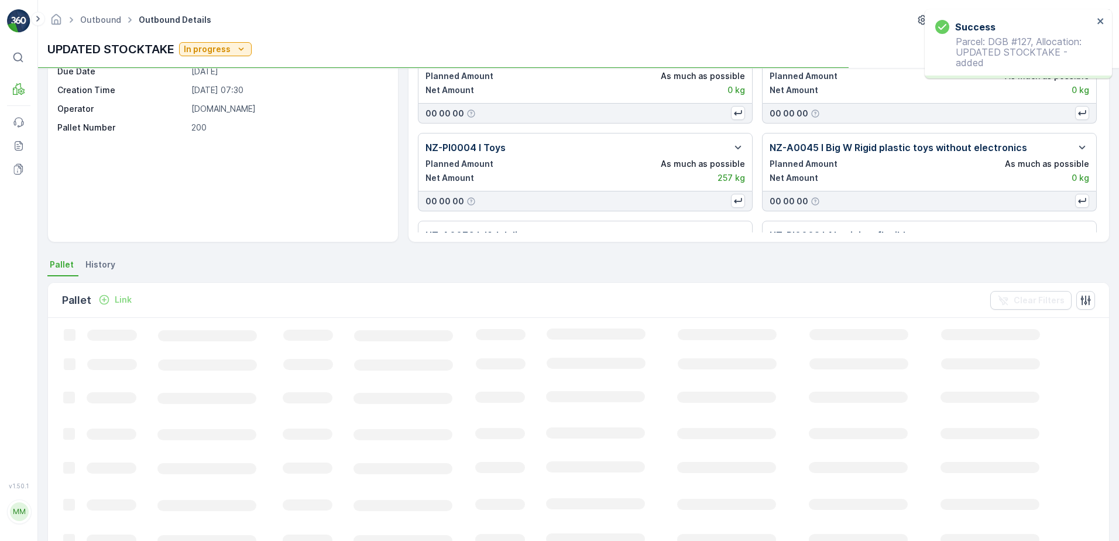
click at [117, 299] on p "Link" at bounding box center [123, 300] width 17 height 12
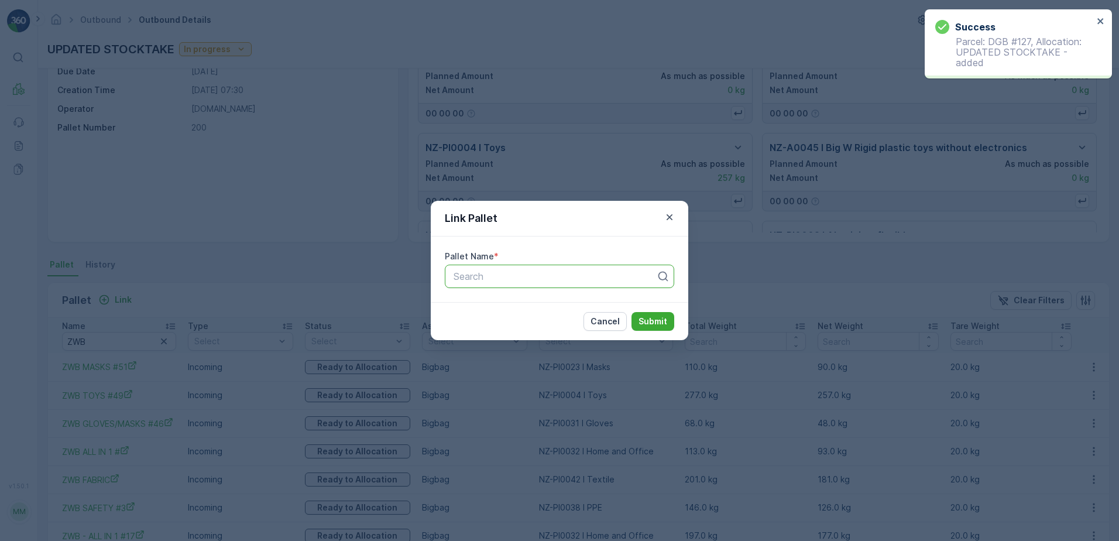
click at [556, 277] on div at bounding box center [555, 276] width 205 height 11
type input "DGB"
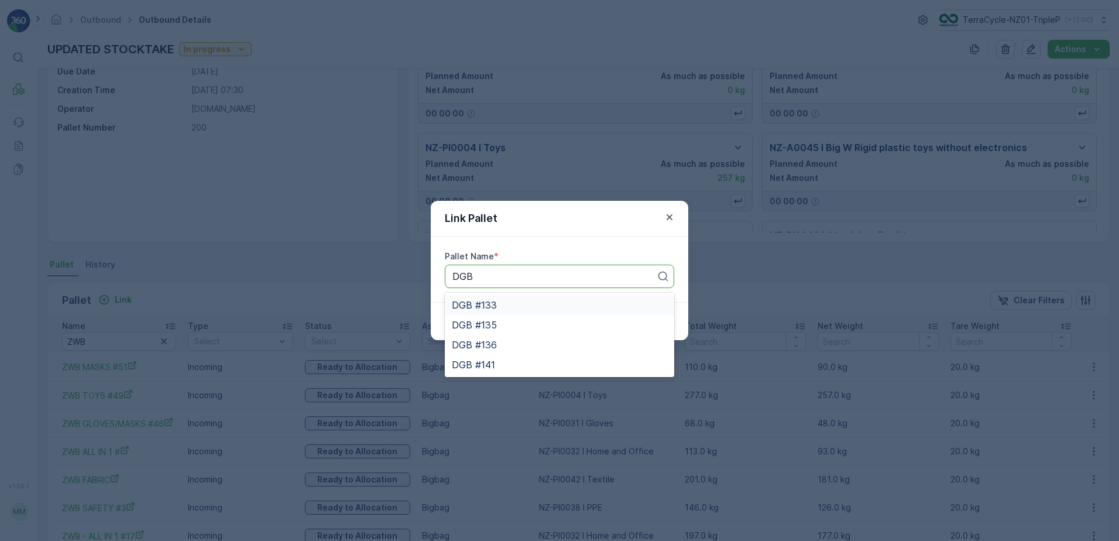
click at [522, 304] on div "DGB #133" at bounding box center [559, 305] width 215 height 11
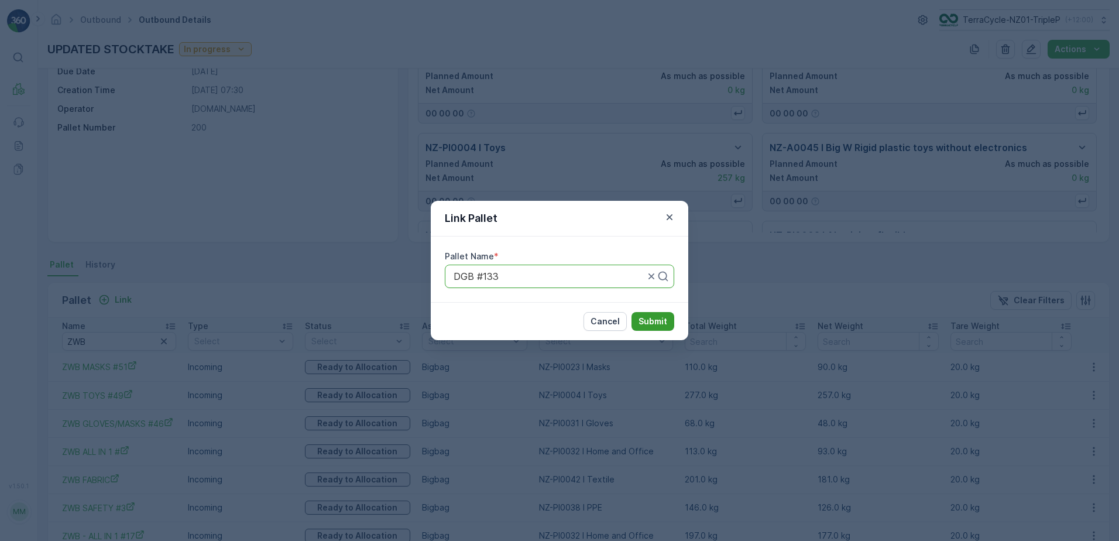
click at [660, 319] on p "Submit" at bounding box center [653, 322] width 29 height 12
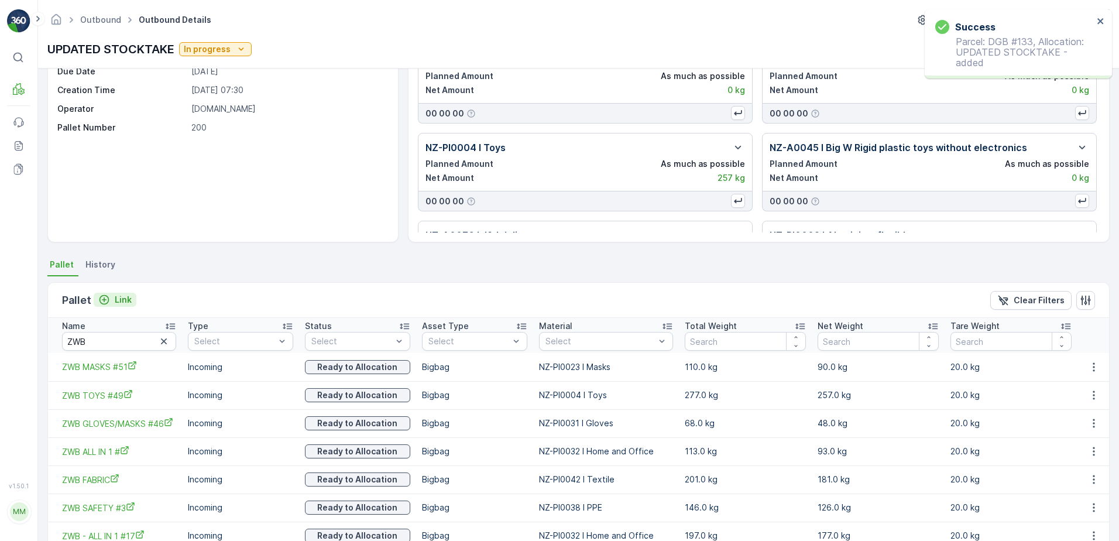
click at [126, 301] on p "Link" at bounding box center [123, 300] width 17 height 12
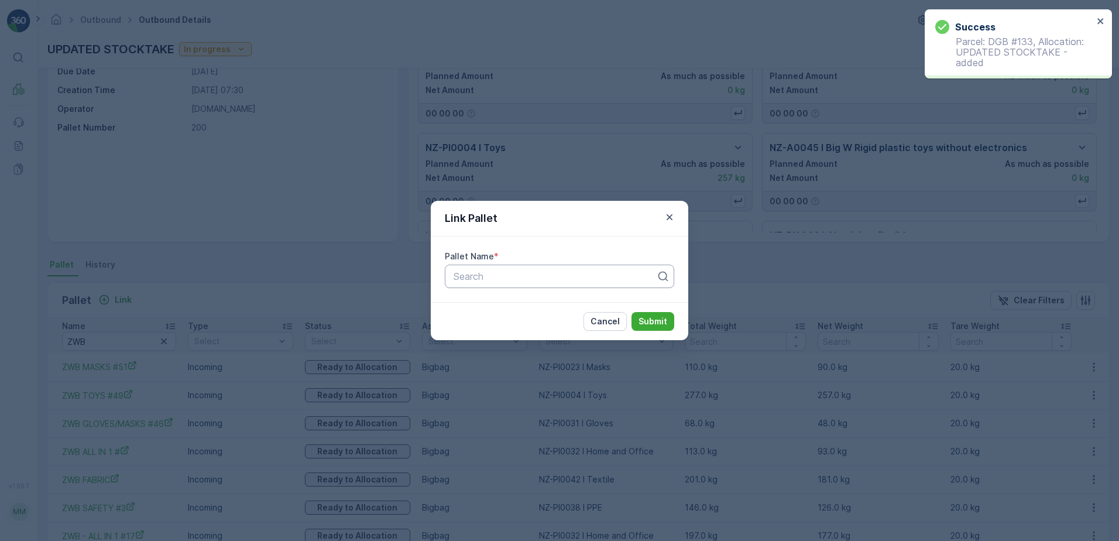
click at [464, 279] on div at bounding box center [555, 276] width 205 height 11
type input "DGB"
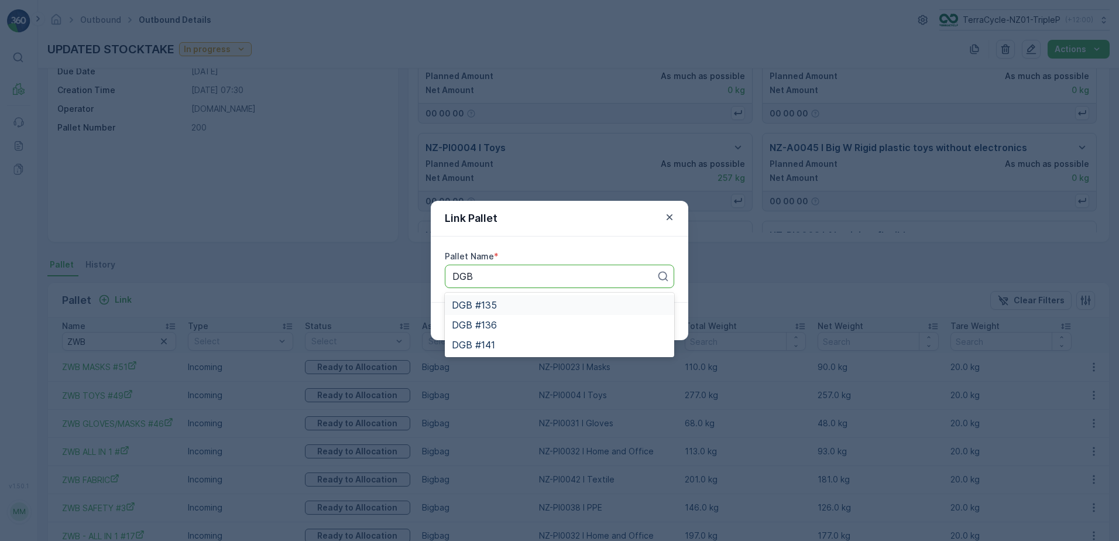
click at [499, 308] on div "DGB #135" at bounding box center [559, 305] width 215 height 11
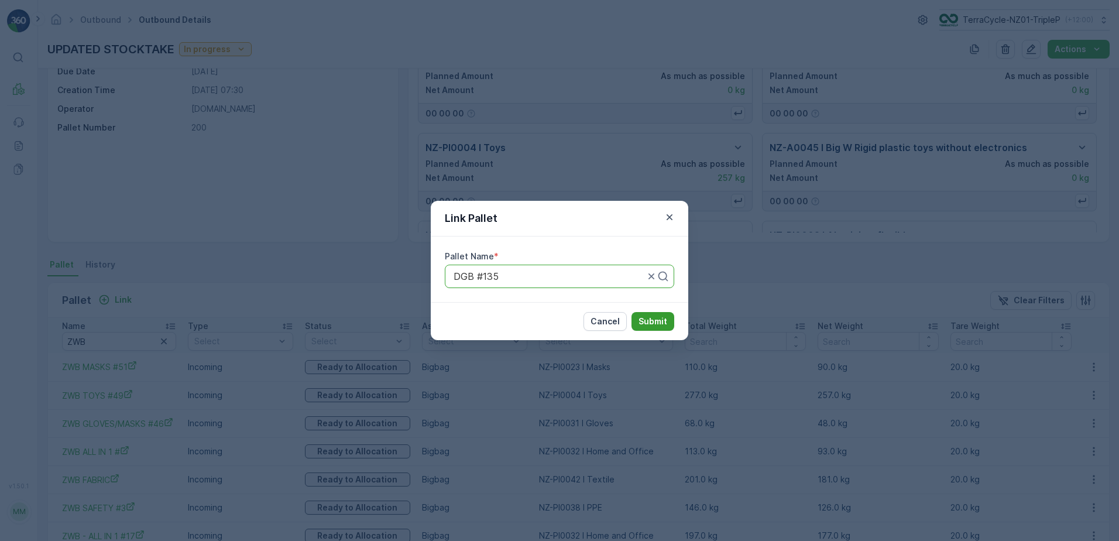
click at [646, 315] on button "Submit" at bounding box center [653, 321] width 43 height 19
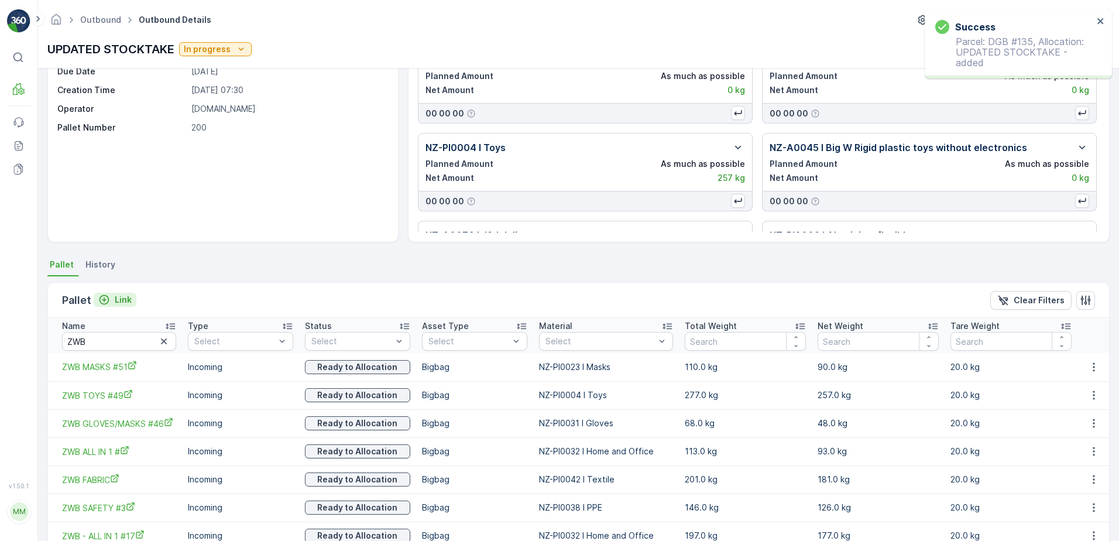
click at [106, 297] on icon "Link" at bounding box center [104, 300] width 12 height 12
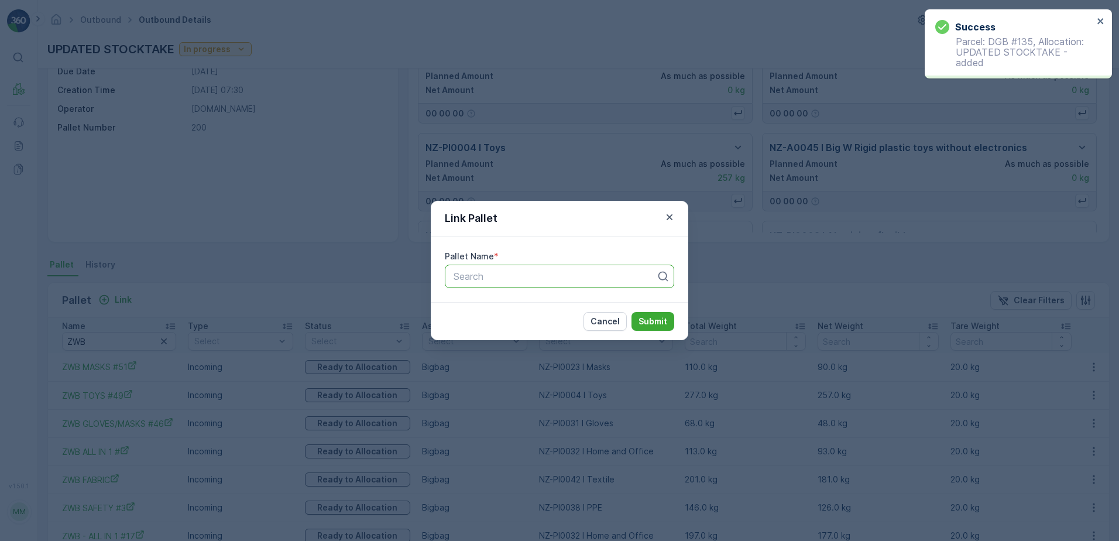
click at [474, 274] on div at bounding box center [555, 276] width 205 height 11
type input "DGB"
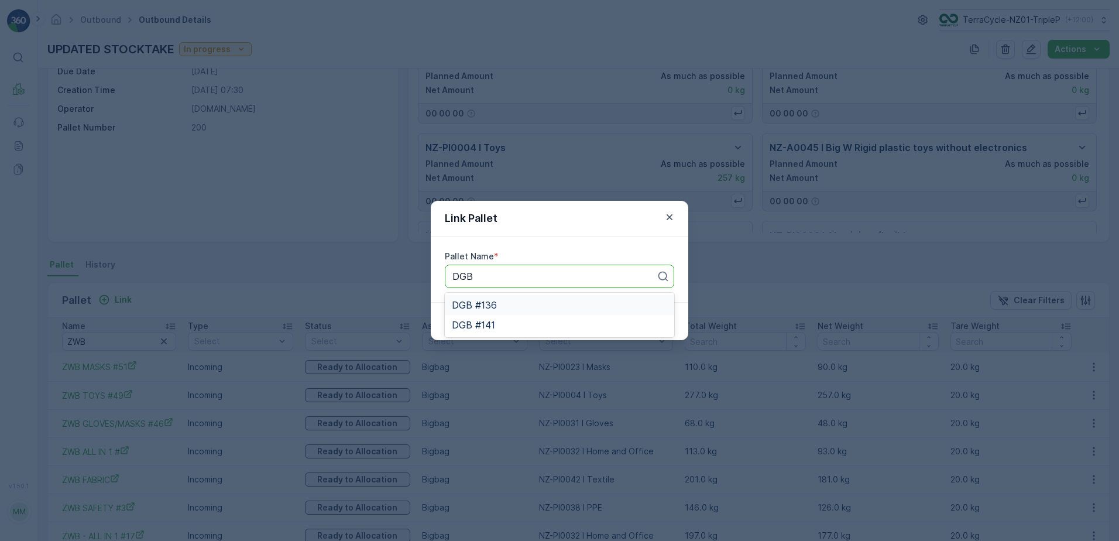
click at [503, 302] on div "DGB #136" at bounding box center [559, 305] width 215 height 11
drag, startPoint x: 641, startPoint y: 324, endPoint x: 635, endPoint y: 320, distance: 7.5
click at [635, 320] on button "Submit" at bounding box center [653, 321] width 43 height 19
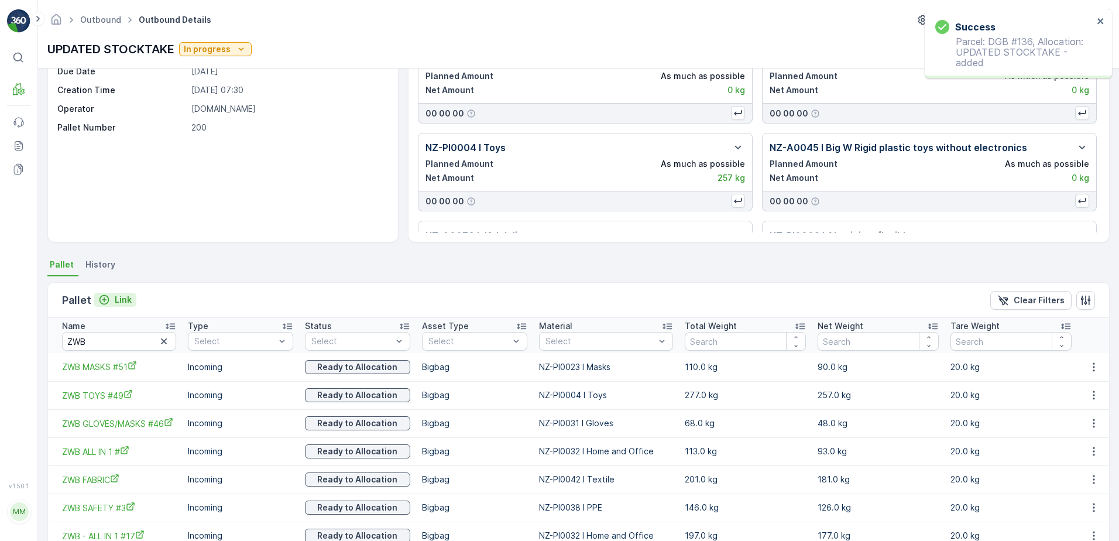
click at [119, 300] on p "Link" at bounding box center [123, 300] width 17 height 12
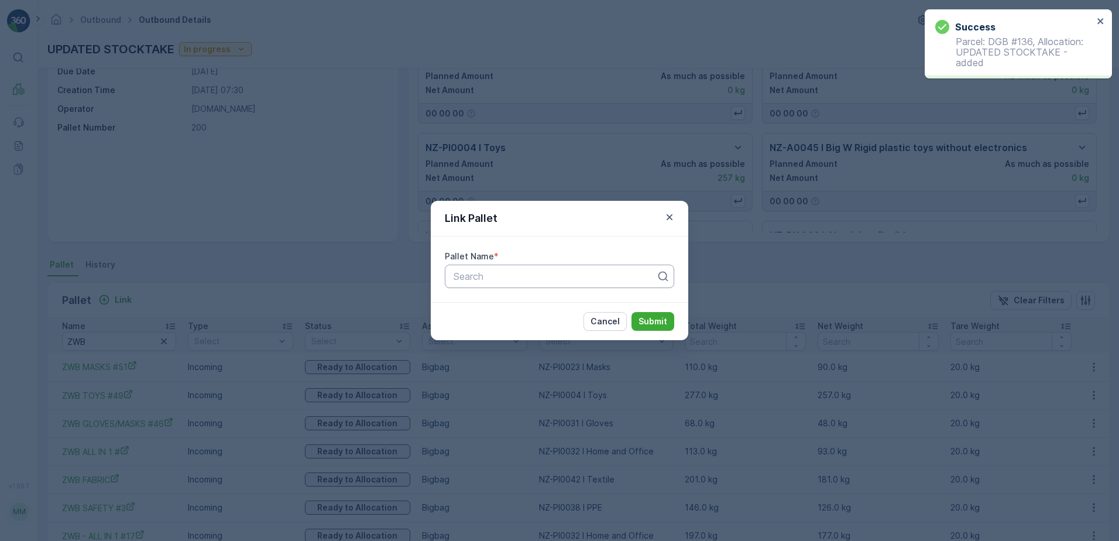
click at [522, 277] on div at bounding box center [555, 276] width 205 height 11
type input "DGB"
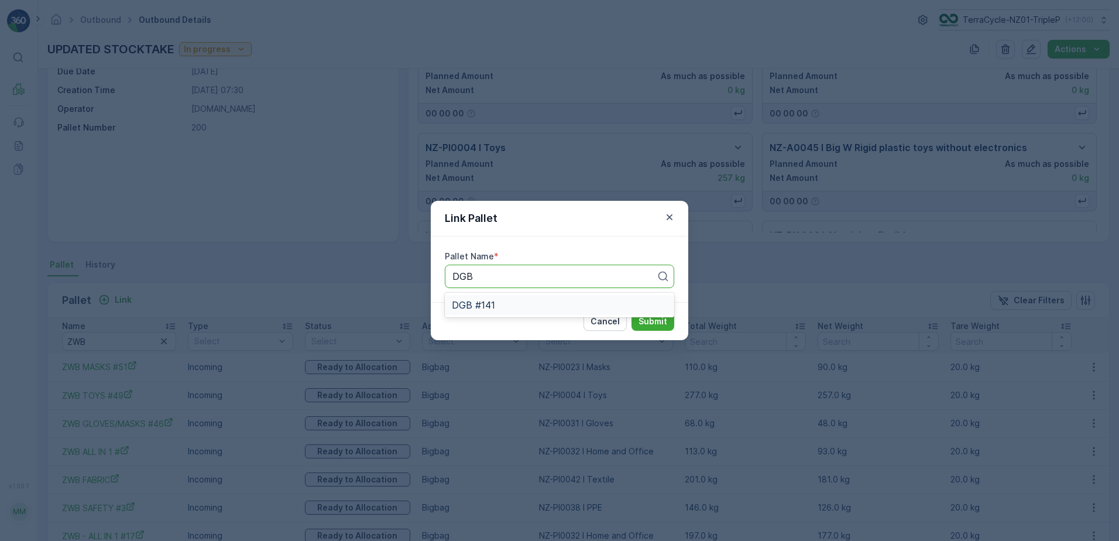
click at [518, 305] on div "DGB #141" at bounding box center [559, 305] width 215 height 11
click at [656, 321] on p "Submit" at bounding box center [653, 322] width 29 height 12
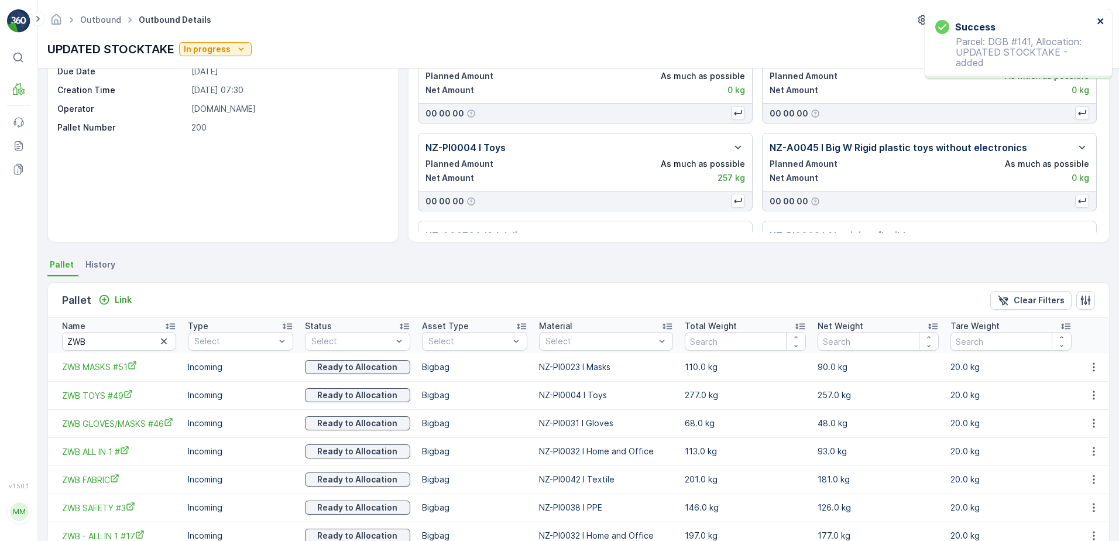
click at [1097, 19] on icon "close" at bounding box center [1101, 20] width 8 height 9
click at [139, 344] on input "ZWB" at bounding box center [119, 341] width 114 height 19
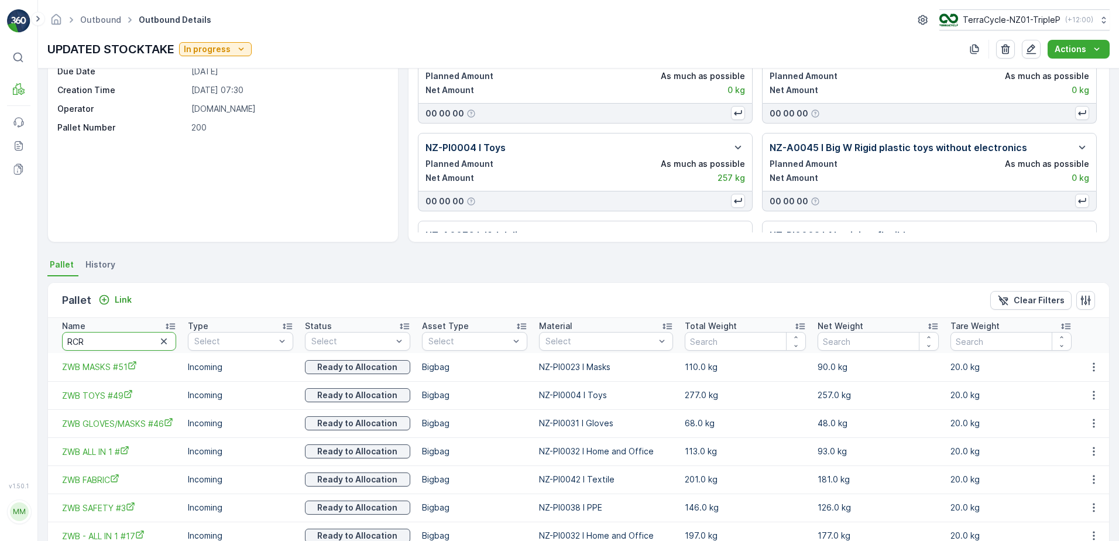
type input "RCRP"
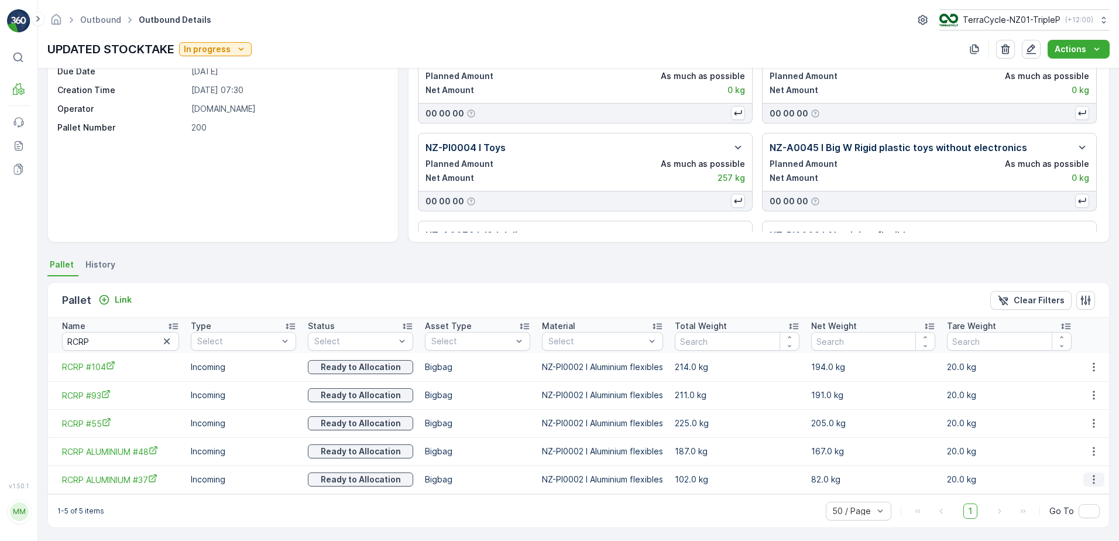
click at [1091, 473] on button "button" at bounding box center [1094, 479] width 21 height 14
click at [1075, 515] on span "Unlink Pallet" at bounding box center [1070, 519] width 47 height 12
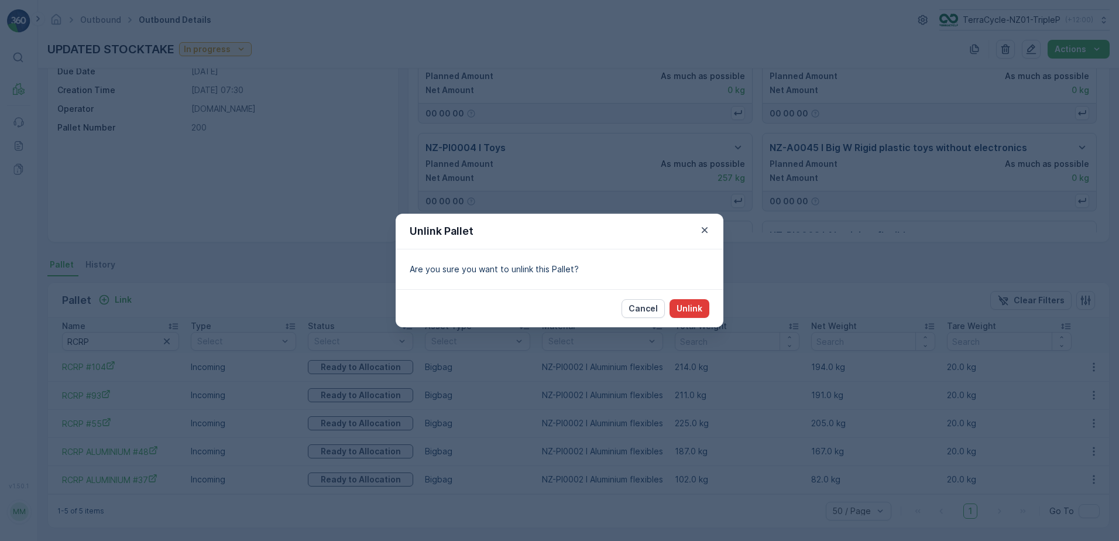
click at [694, 312] on p "Unlink" at bounding box center [690, 309] width 26 height 12
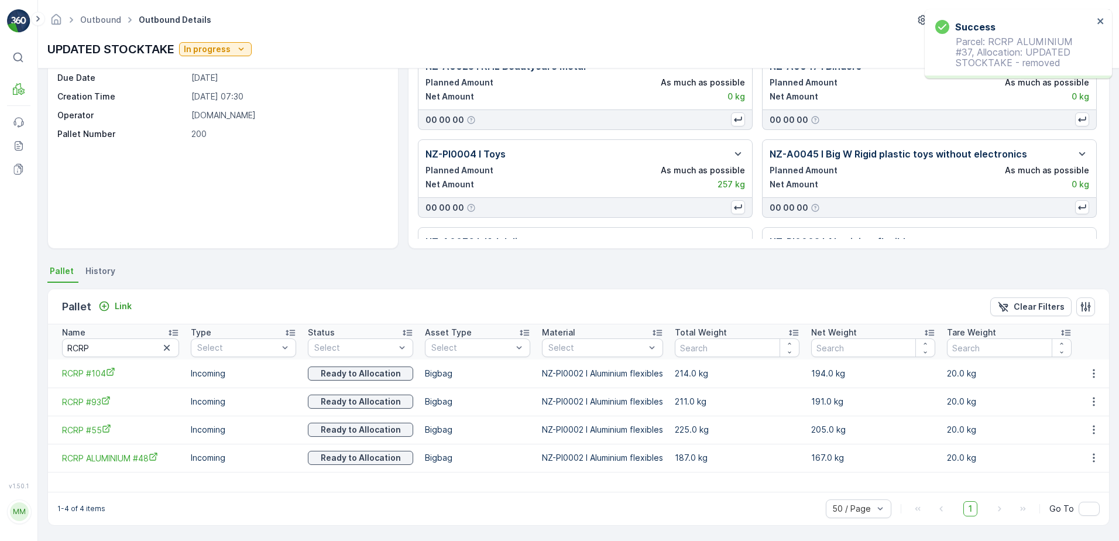
scroll to position [63, 0]
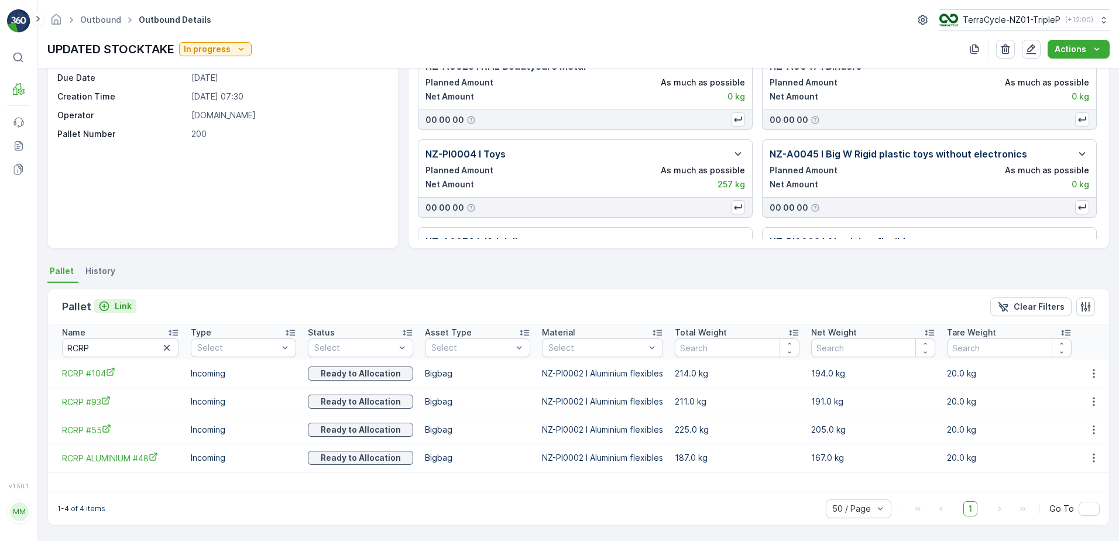
click at [122, 307] on p "Link" at bounding box center [123, 306] width 17 height 12
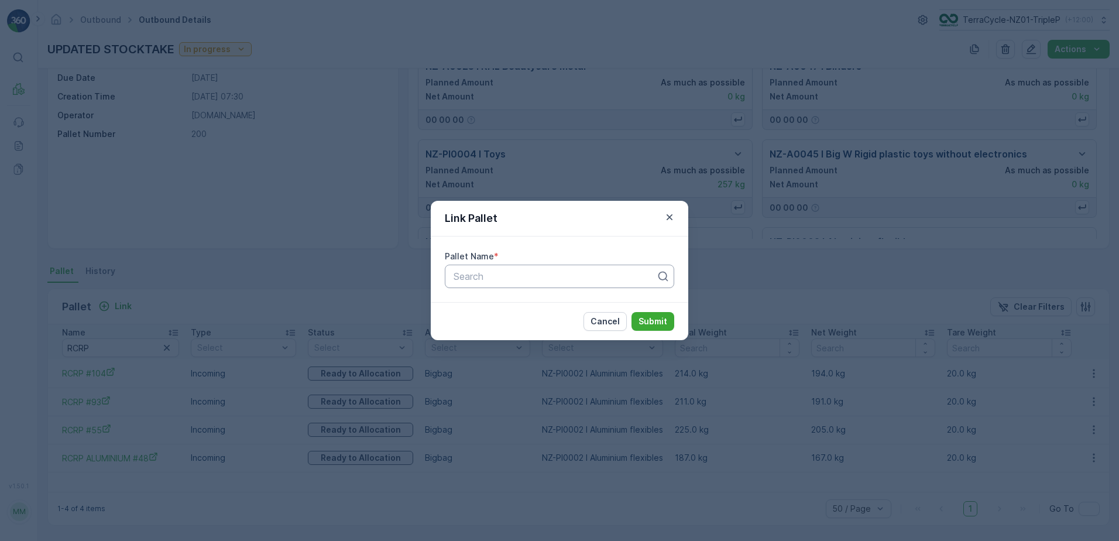
click at [479, 279] on div at bounding box center [555, 276] width 205 height 11
type input "ALUMIN"
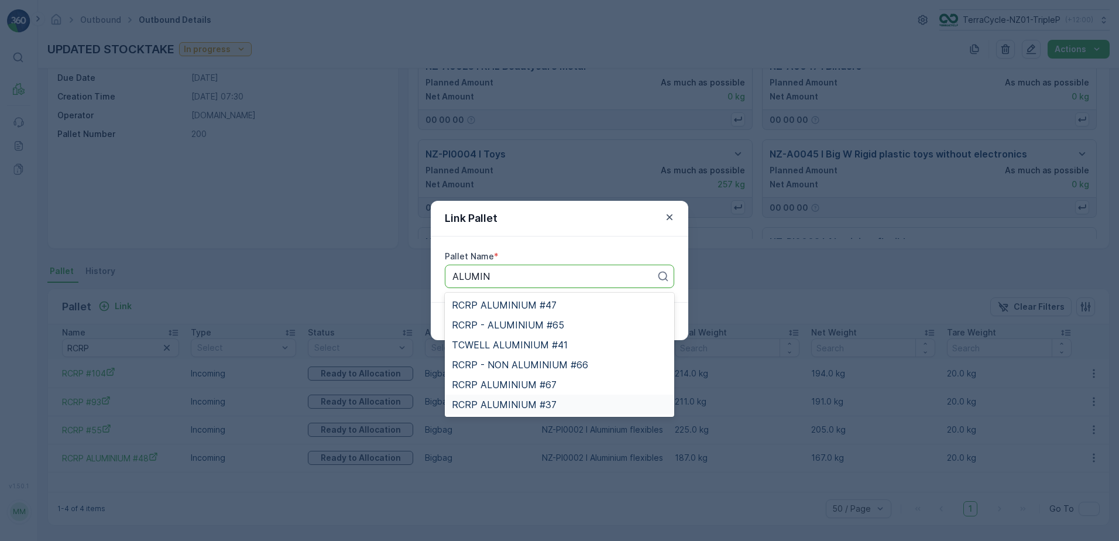
click at [539, 404] on span "RCRP ALUMINIUM #37" at bounding box center [504, 404] width 105 height 11
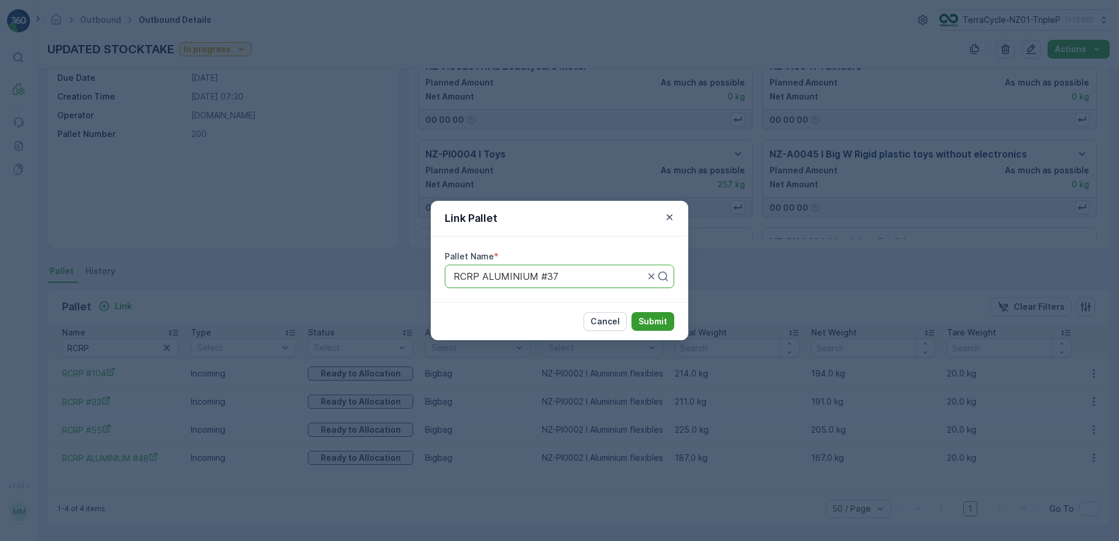
click at [643, 323] on p "Submit" at bounding box center [653, 322] width 29 height 12
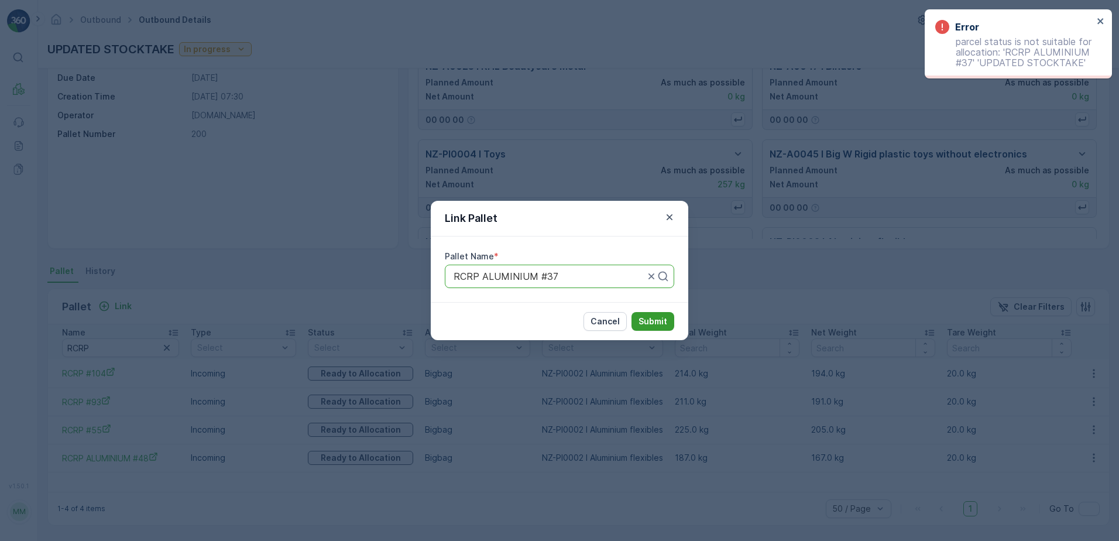
click at [659, 328] on button "Submit" at bounding box center [653, 321] width 43 height 19
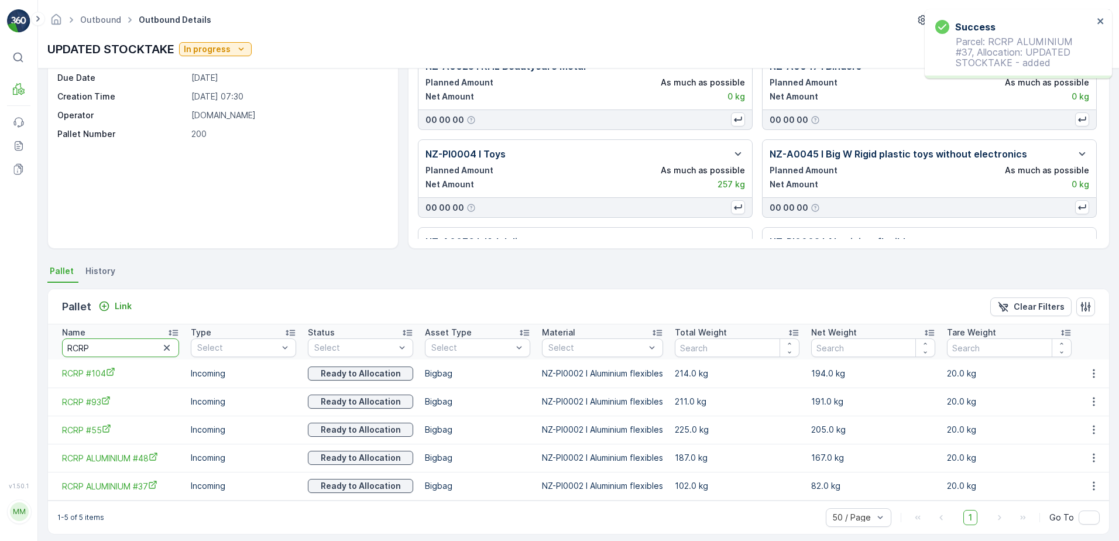
click at [115, 349] on input "RCRP" at bounding box center [120, 347] width 117 height 19
type input "HAIR"
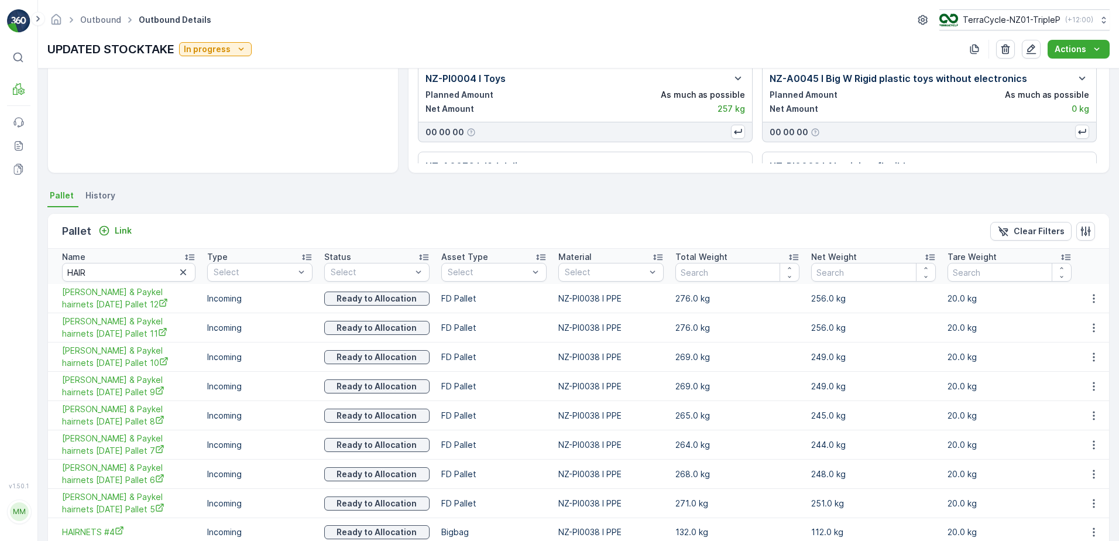
scroll to position [222, 0]
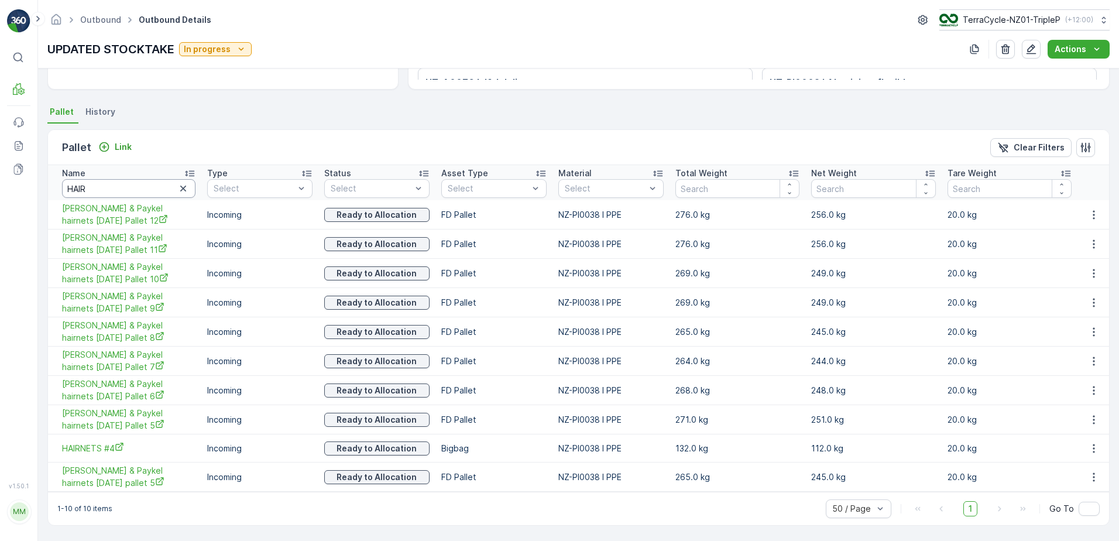
click at [128, 191] on input "HAIR" at bounding box center [128, 188] width 133 height 19
type input "54"
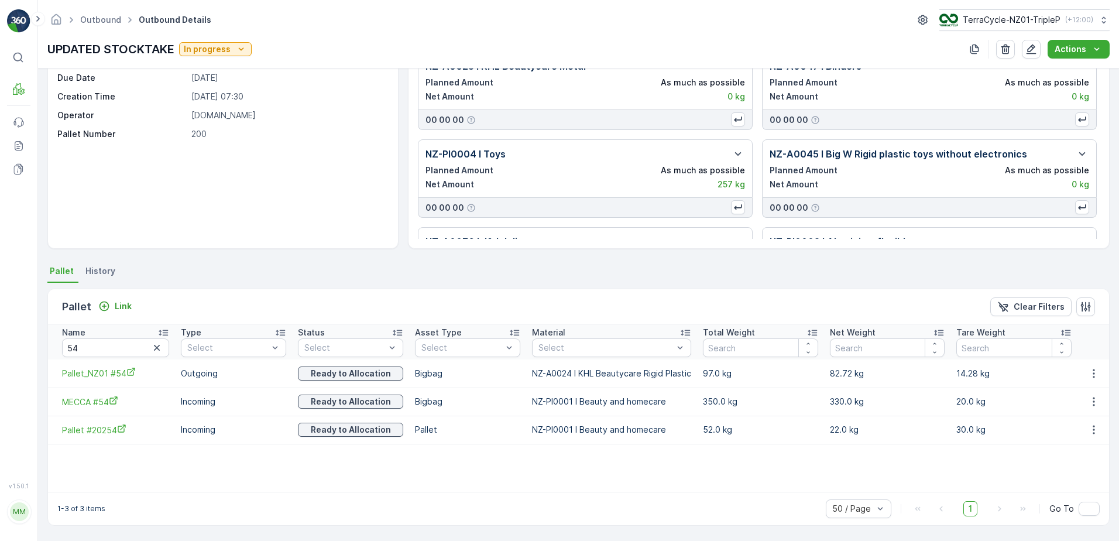
scroll to position [63, 0]
click at [122, 348] on input "54" at bounding box center [115, 347] width 107 height 19
type input "53"
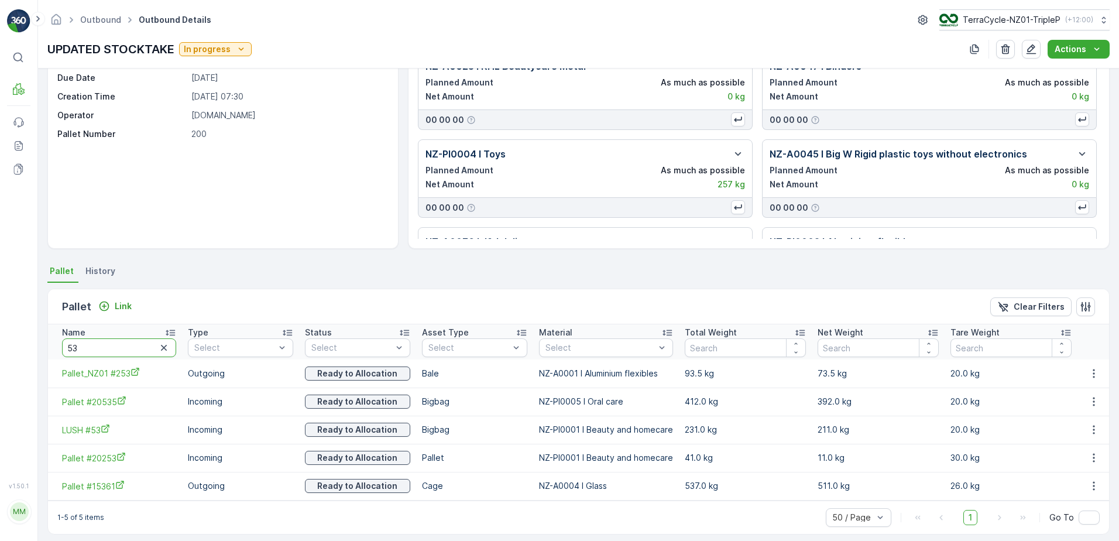
click at [117, 341] on input "53" at bounding box center [119, 347] width 114 height 19
type input "39"
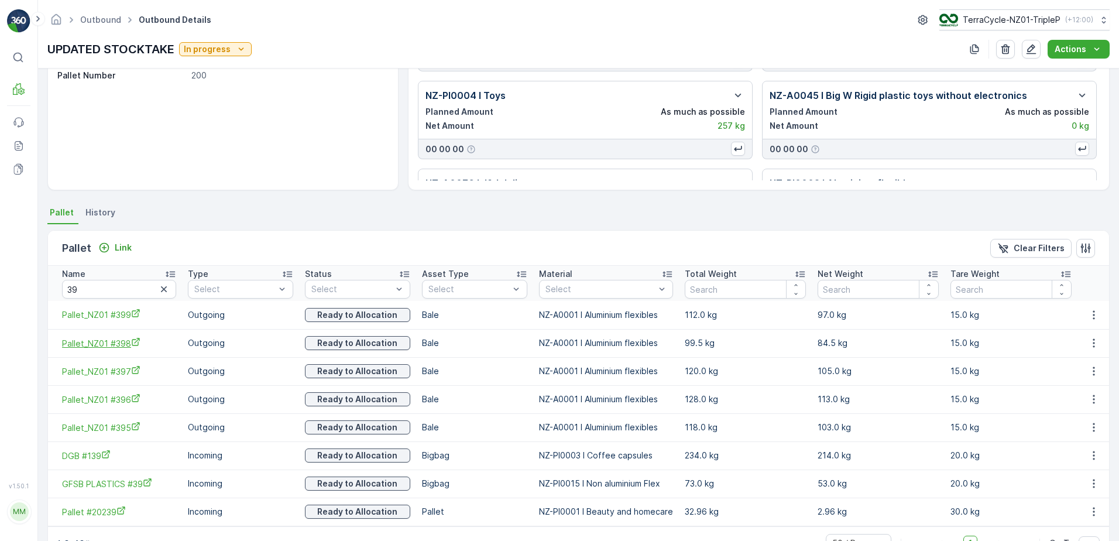
scroll to position [156, 0]
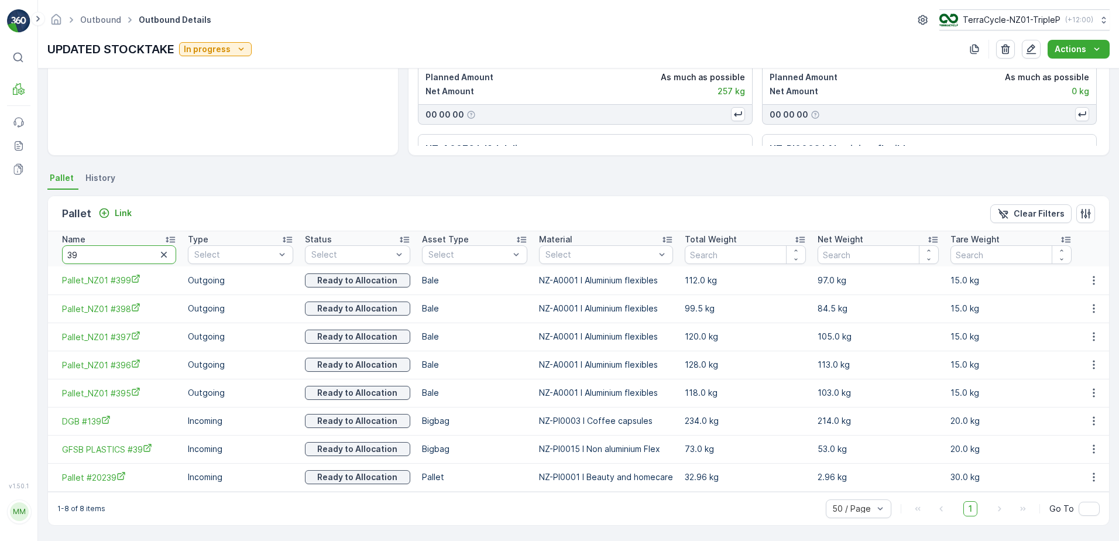
click at [109, 255] on input "39" at bounding box center [119, 254] width 114 height 19
type input "60"
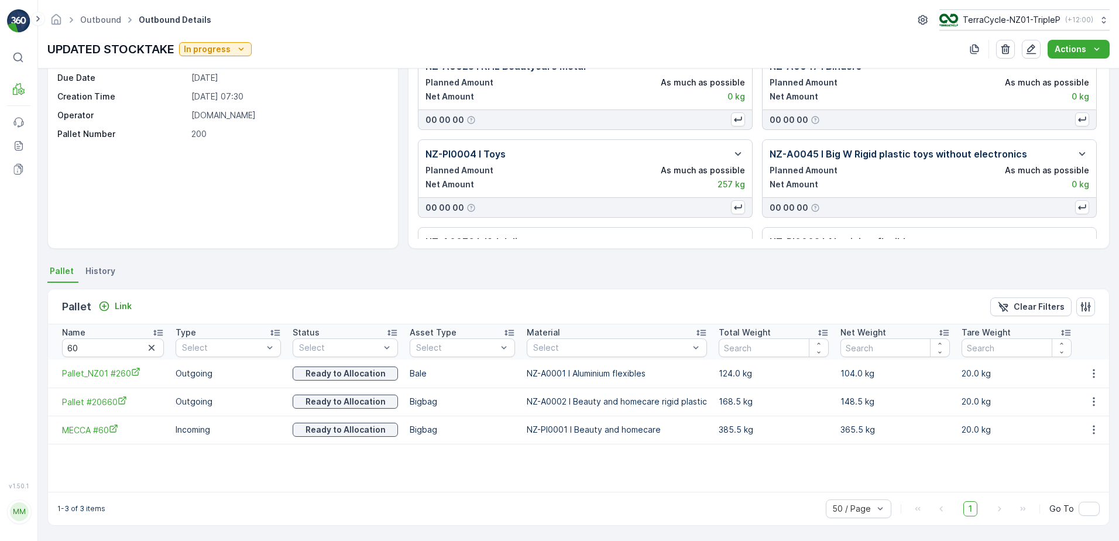
scroll to position [63, 0]
click at [102, 350] on input "60" at bounding box center [113, 347] width 102 height 19
type input "51"
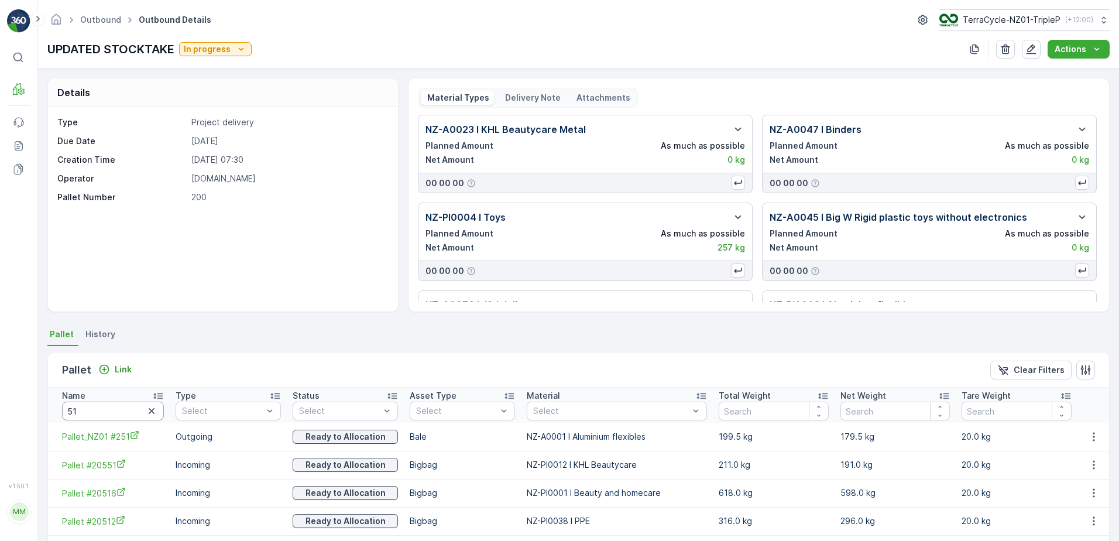
click at [122, 420] on th "Name 51" at bounding box center [109, 405] width 122 height 35
drag, startPoint x: 122, startPoint y: 420, endPoint x: 114, endPoint y: 413, distance: 11.6
click at [114, 413] on input "51" at bounding box center [113, 411] width 102 height 19
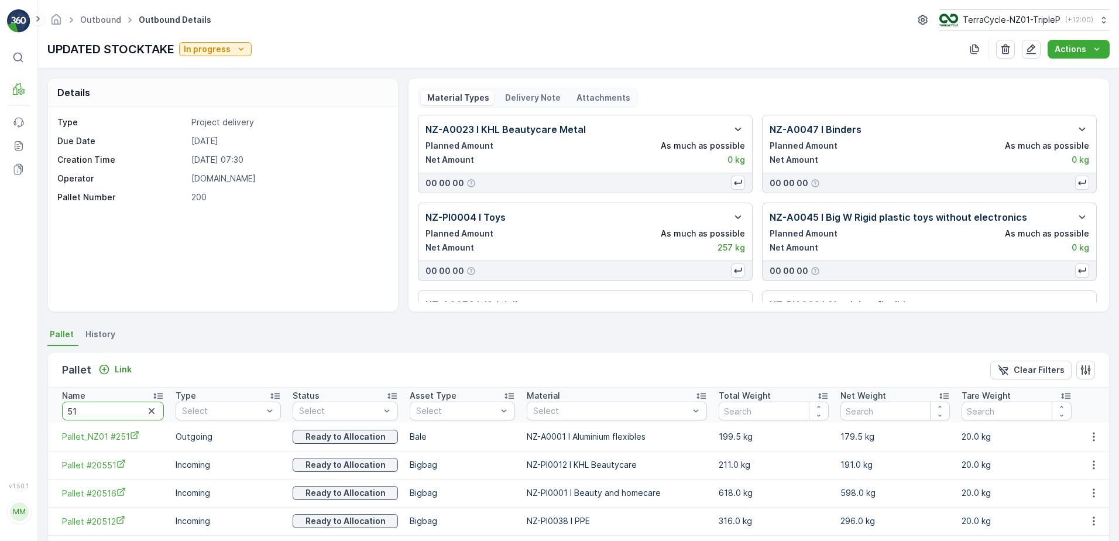
click at [114, 413] on input "51" at bounding box center [113, 411] width 102 height 19
type input "132"
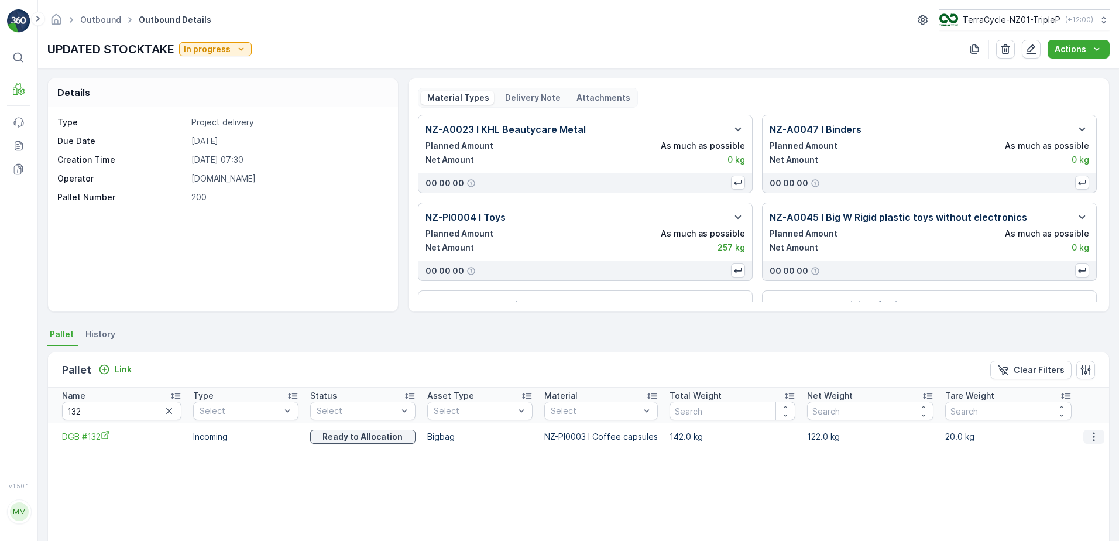
click at [1088, 438] on icon "button" at bounding box center [1094, 437] width 12 height 12
click at [1092, 481] on div "Unlink Pallet" at bounding box center [1080, 476] width 77 height 16
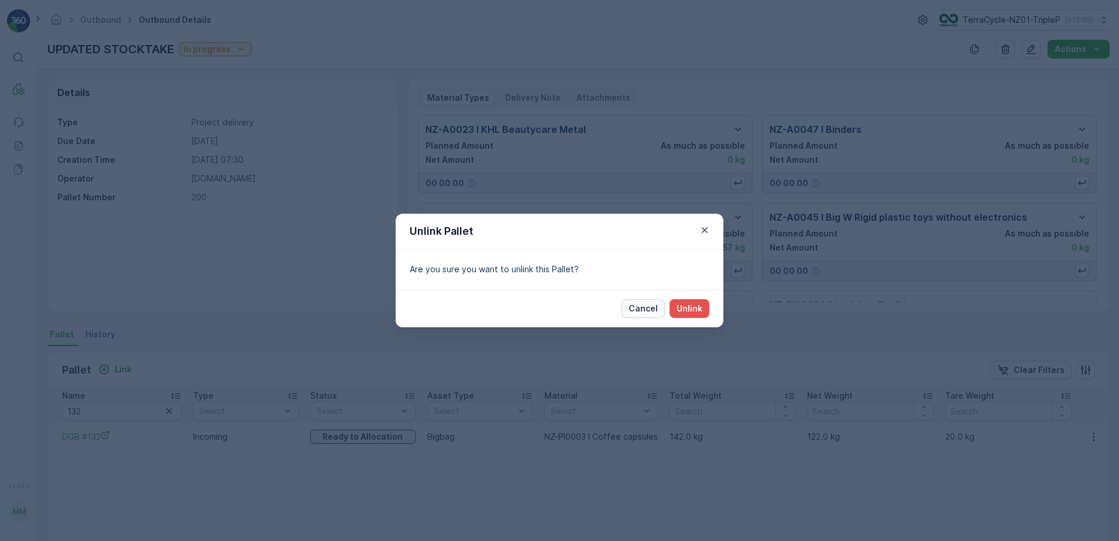
click at [654, 304] on p "Cancel" at bounding box center [643, 309] width 29 height 12
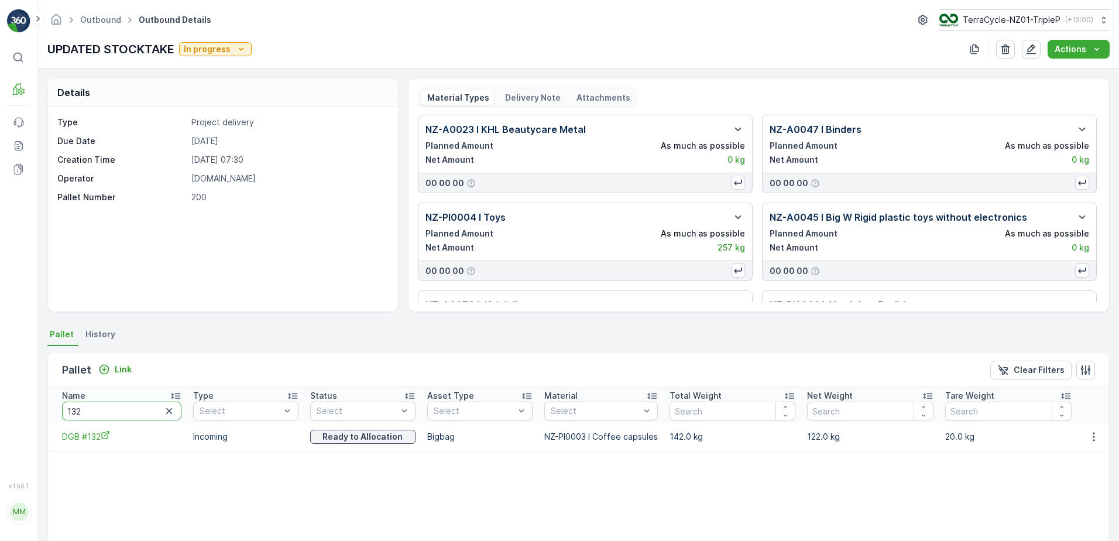
click at [145, 409] on input "132" at bounding box center [121, 411] width 119 height 19
click at [145, 410] on input "132" at bounding box center [121, 411] width 119 height 19
type input "20590"
click at [145, 412] on input "20590" at bounding box center [121, 411] width 119 height 19
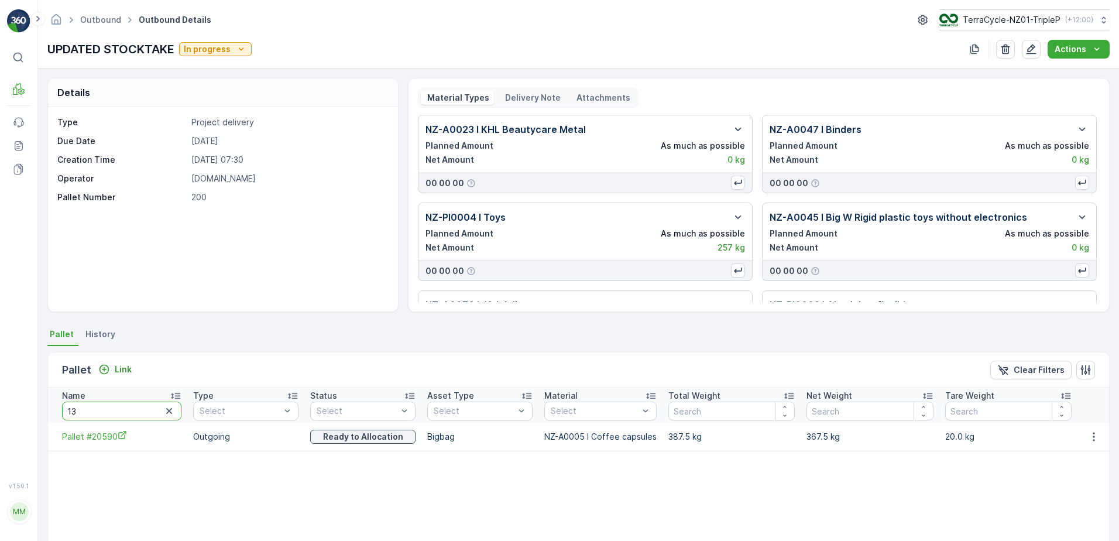
type input "139"
click at [146, 412] on input "139" at bounding box center [121, 411] width 119 height 19
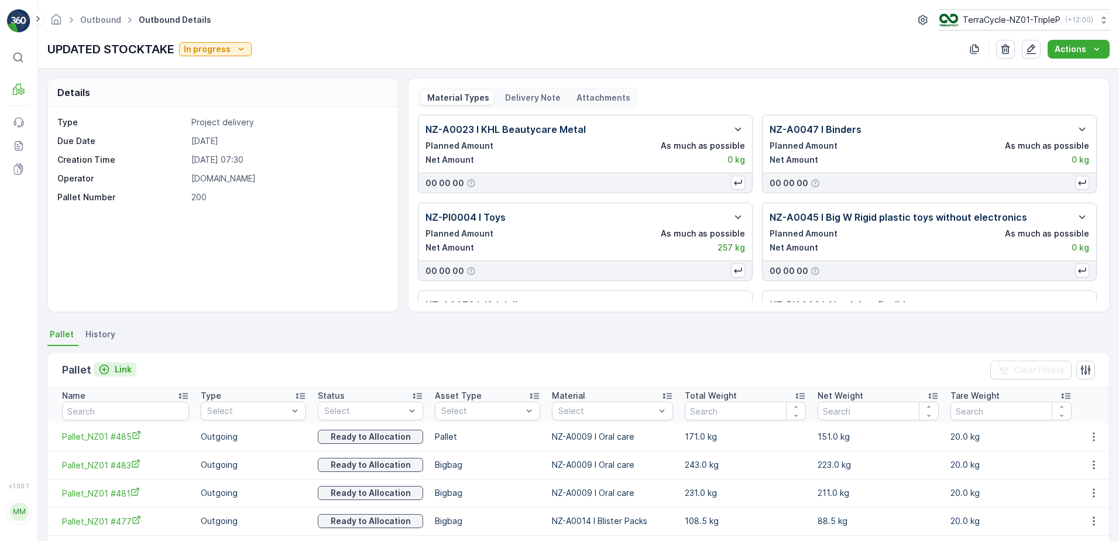
click at [111, 368] on div "Link" at bounding box center [114, 370] width 33 height 12
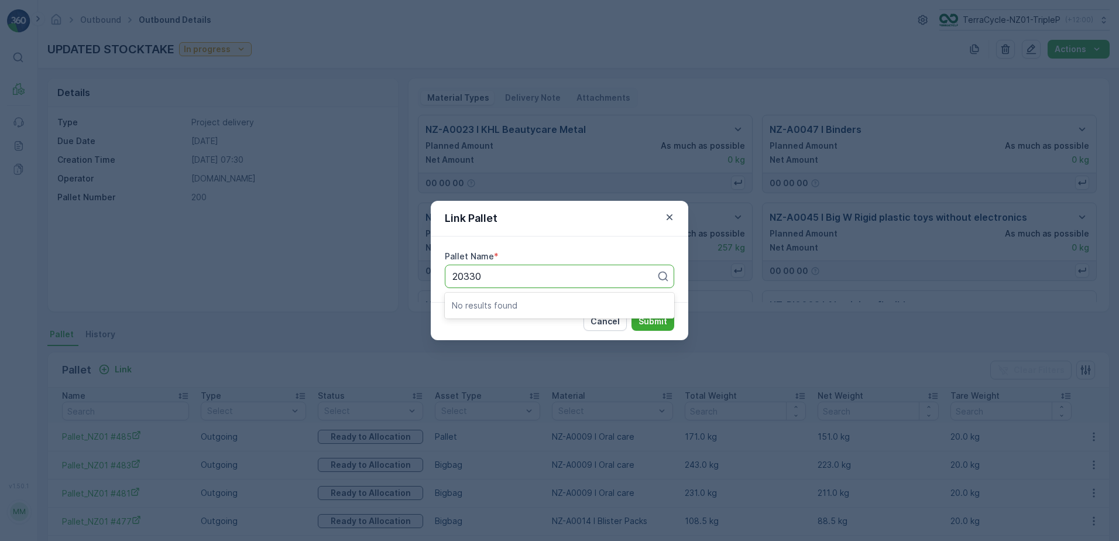
type input "20330"
type input "DGB"
click at [539, 307] on div "DGB #140" at bounding box center [559, 305] width 215 height 11
click at [657, 320] on p "Submit" at bounding box center [653, 322] width 29 height 12
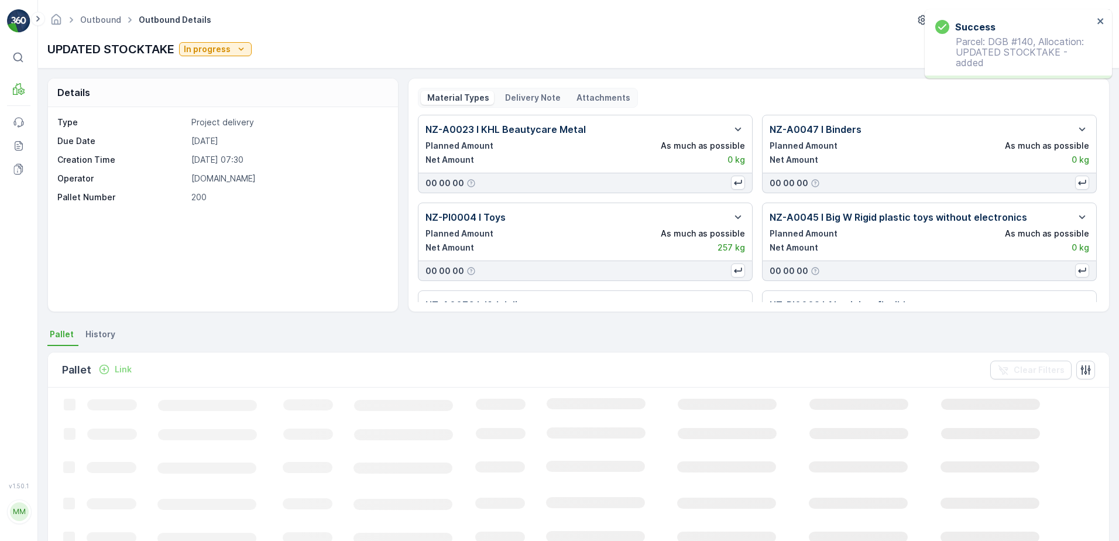
click at [119, 369] on p "Link" at bounding box center [123, 370] width 17 height 12
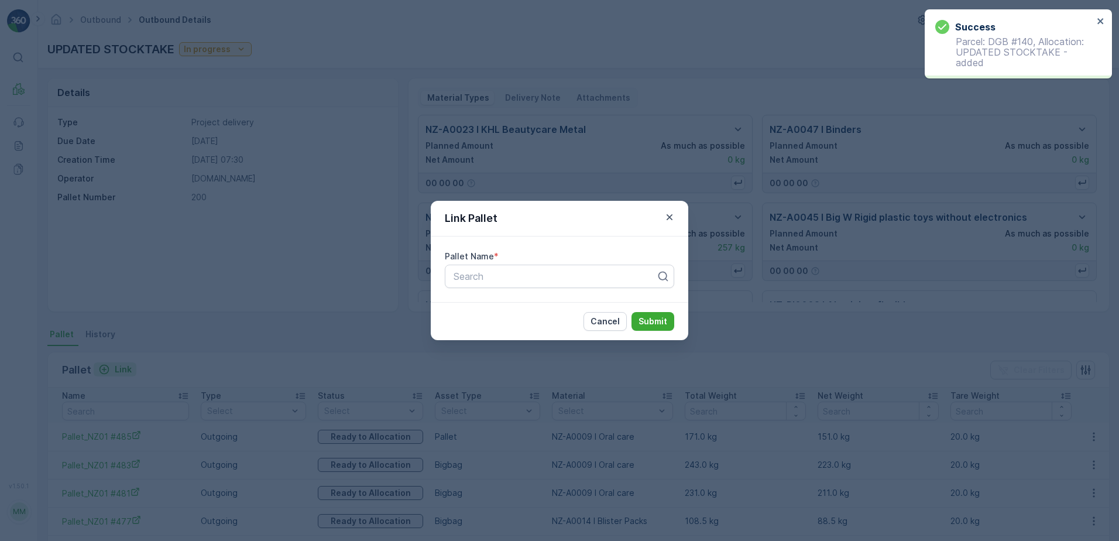
click at [119, 369] on div "Link Pallet Pallet Name * Search Cancel Submit" at bounding box center [559, 270] width 1119 height 541
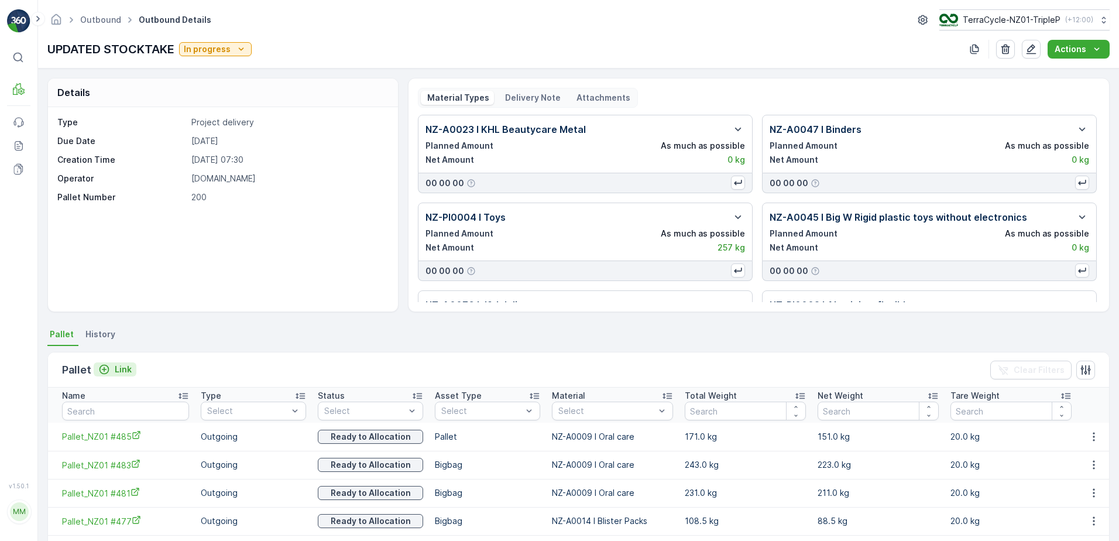
click at [112, 364] on div "Link" at bounding box center [114, 370] width 33 height 12
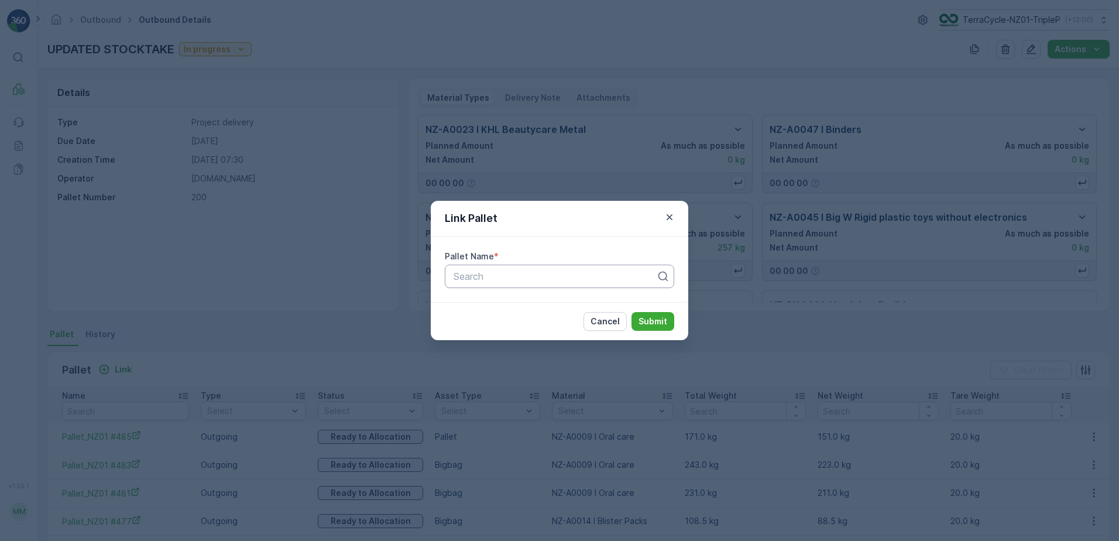
click at [493, 279] on div at bounding box center [555, 276] width 205 height 11
type input "DGB"
drag, startPoint x: 536, startPoint y: 309, endPoint x: 574, endPoint y: 307, distance: 38.1
click at [541, 307] on div "DGB #142" at bounding box center [559, 305] width 215 height 11
click at [654, 319] on p "Submit" at bounding box center [653, 322] width 29 height 12
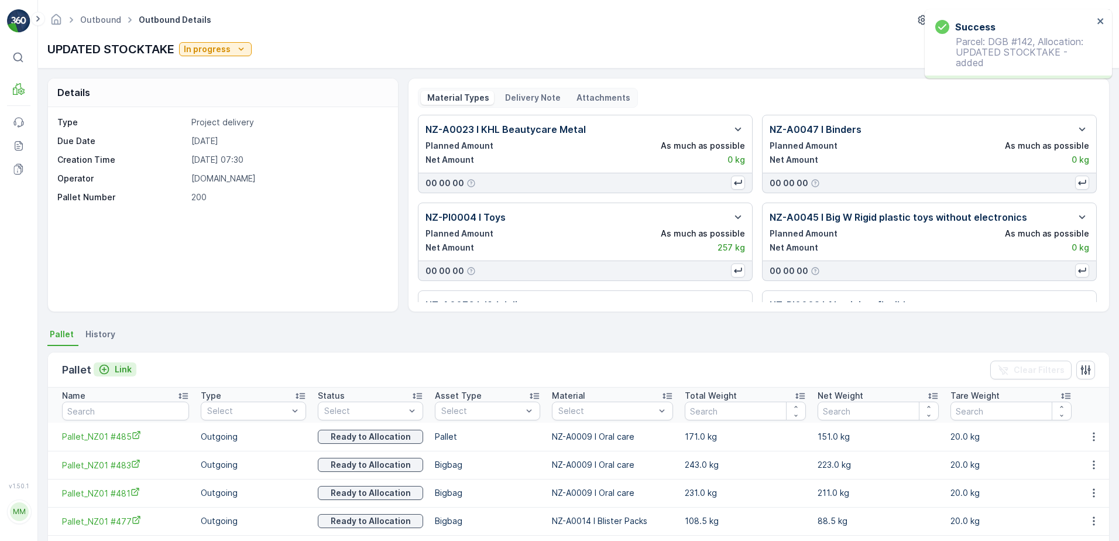
click at [121, 375] on button "Link" at bounding box center [115, 369] width 43 height 14
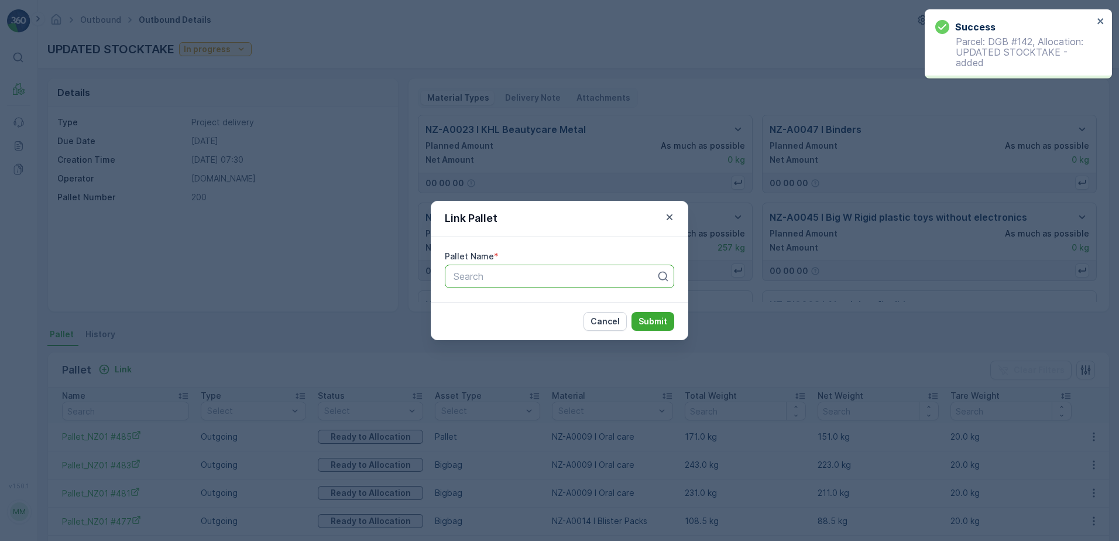
click at [489, 280] on div at bounding box center [555, 276] width 205 height 11
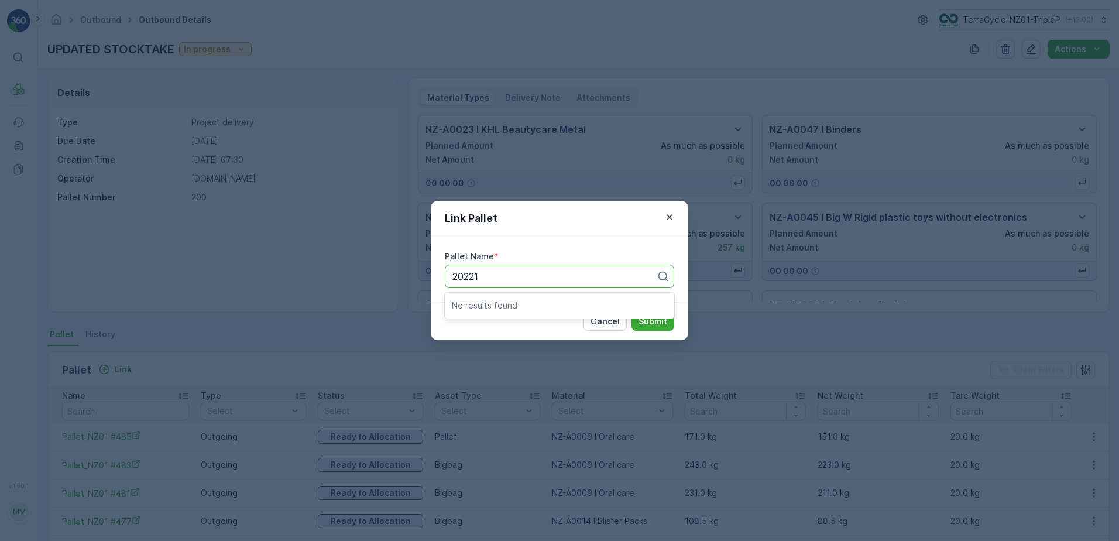
type input "20221"
click at [621, 275] on div at bounding box center [555, 276] width 205 height 11
type input "2"
type input "MECCA"
click at [536, 306] on div "MECCA #18" at bounding box center [559, 305] width 215 height 11
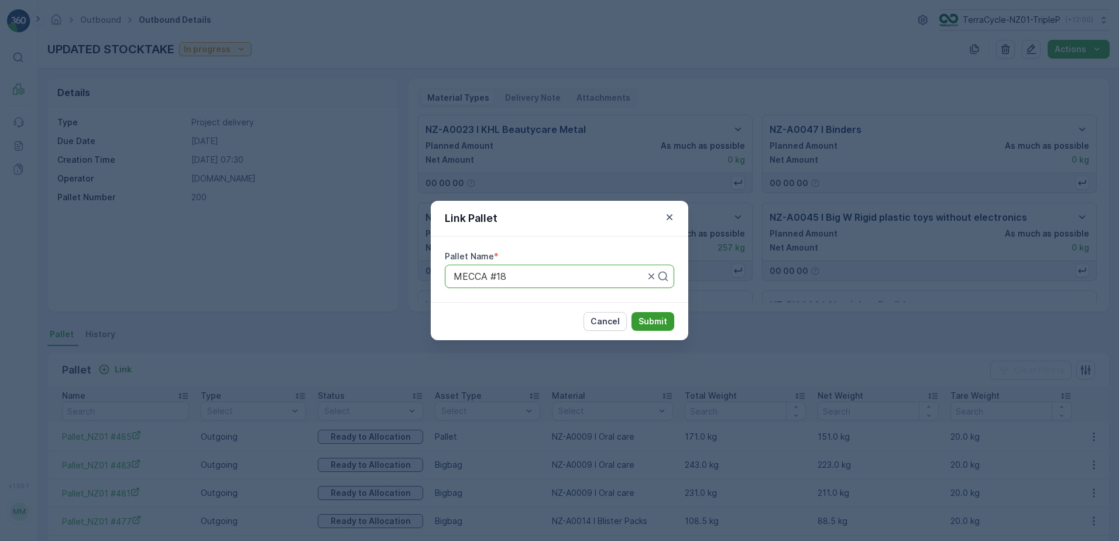
click at [639, 316] on p "Submit" at bounding box center [653, 322] width 29 height 12
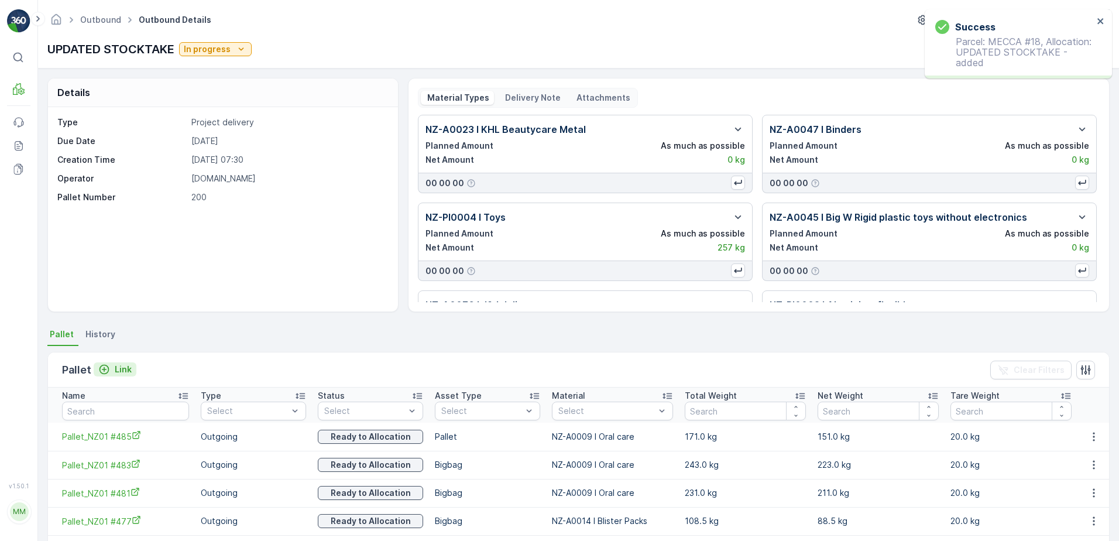
click at [116, 369] on p "Link" at bounding box center [123, 370] width 17 height 12
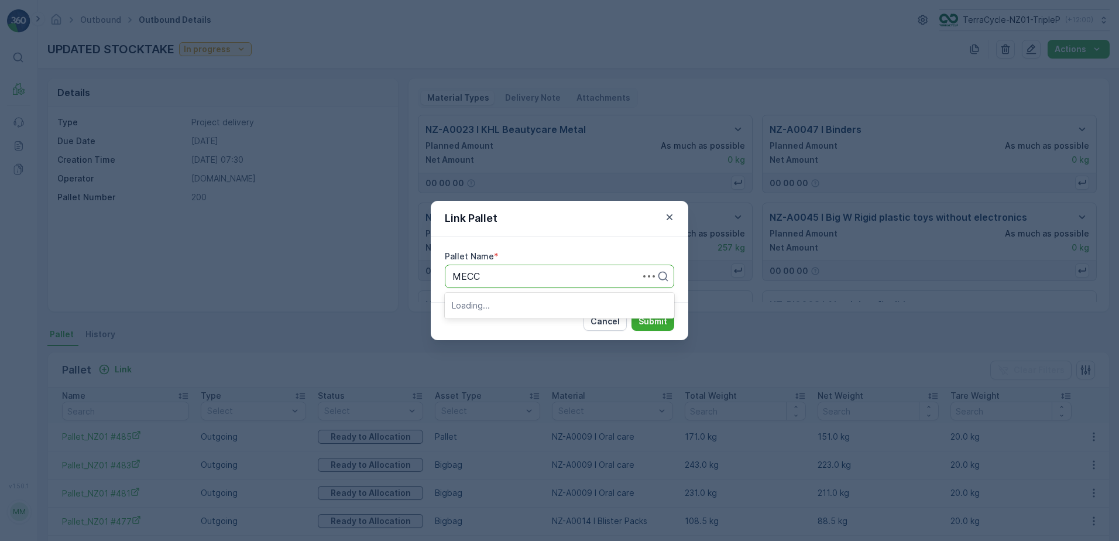
type input "MECCA"
drag, startPoint x: 510, startPoint y: 303, endPoint x: 527, endPoint y: 307, distance: 17.5
click at [511, 304] on div "MECCA #50" at bounding box center [559, 305] width 215 height 11
click at [652, 316] on p "Submit" at bounding box center [653, 322] width 29 height 12
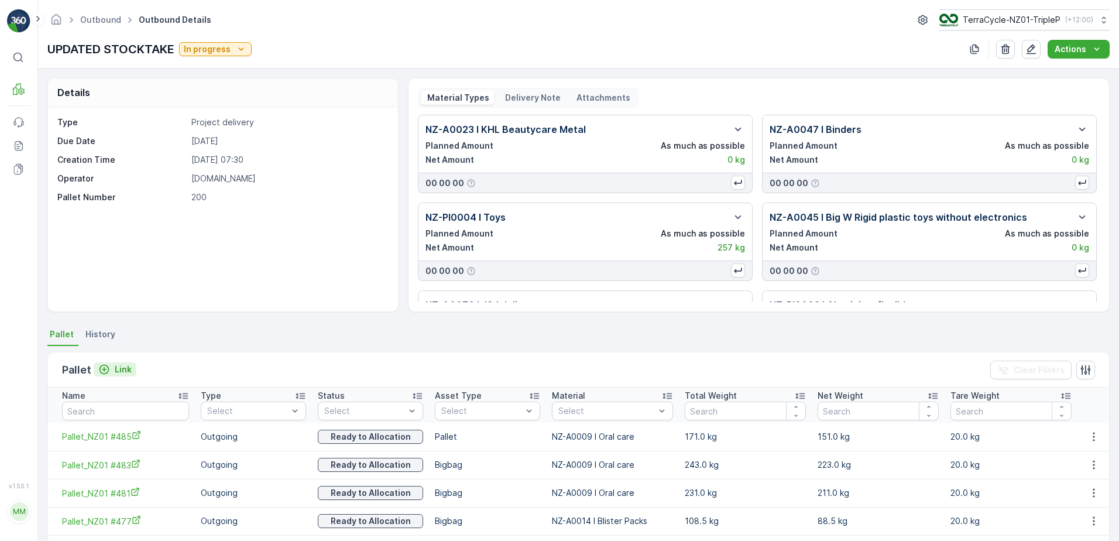
click at [129, 368] on p "Link" at bounding box center [123, 370] width 17 height 12
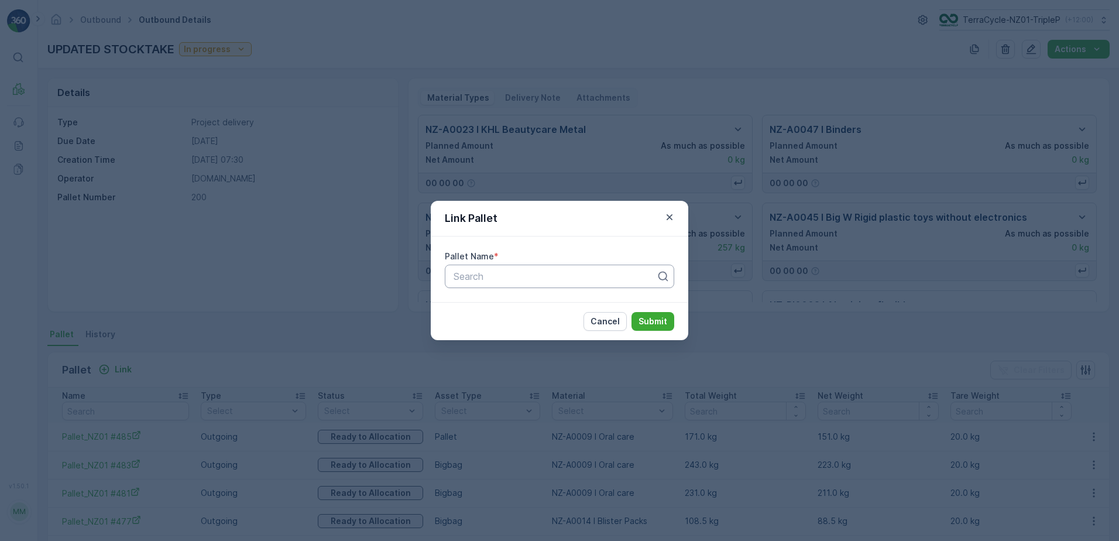
click at [469, 276] on div at bounding box center [555, 276] width 205 height 11
type input "2"
type input "LUSH"
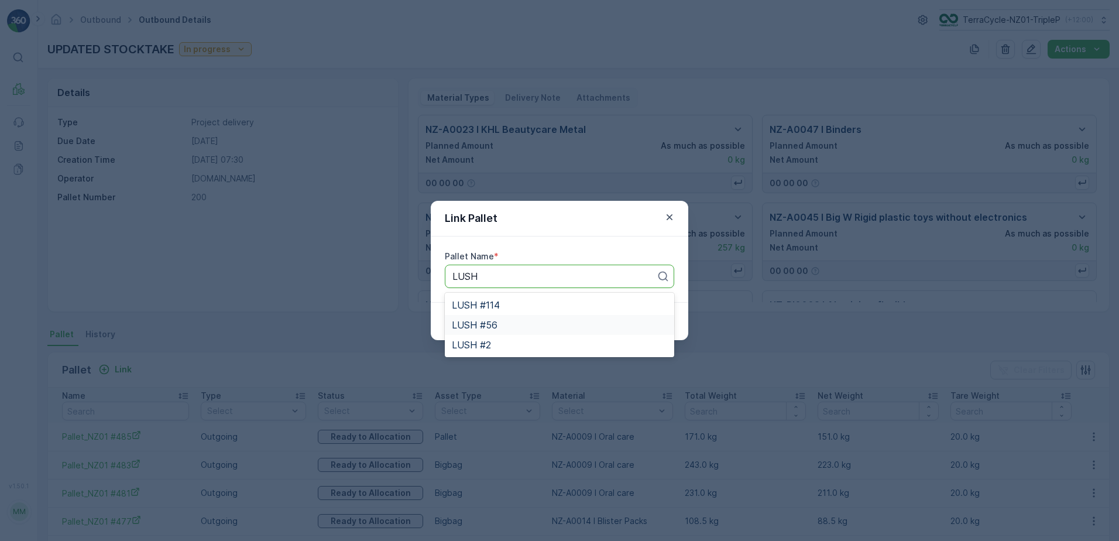
click at [511, 320] on div "LUSH #56" at bounding box center [559, 325] width 215 height 11
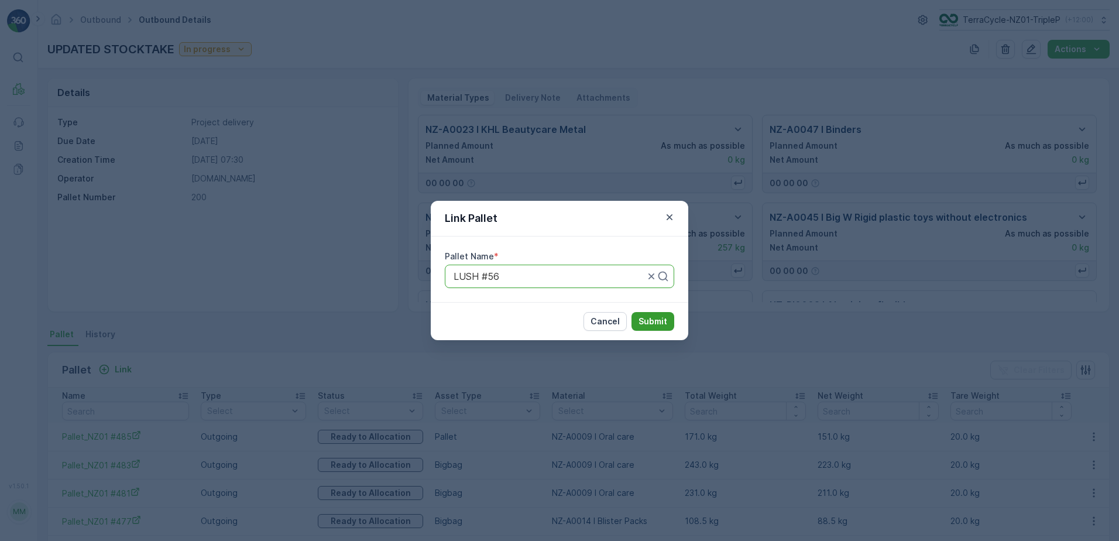
click at [654, 321] on p "Submit" at bounding box center [653, 322] width 29 height 12
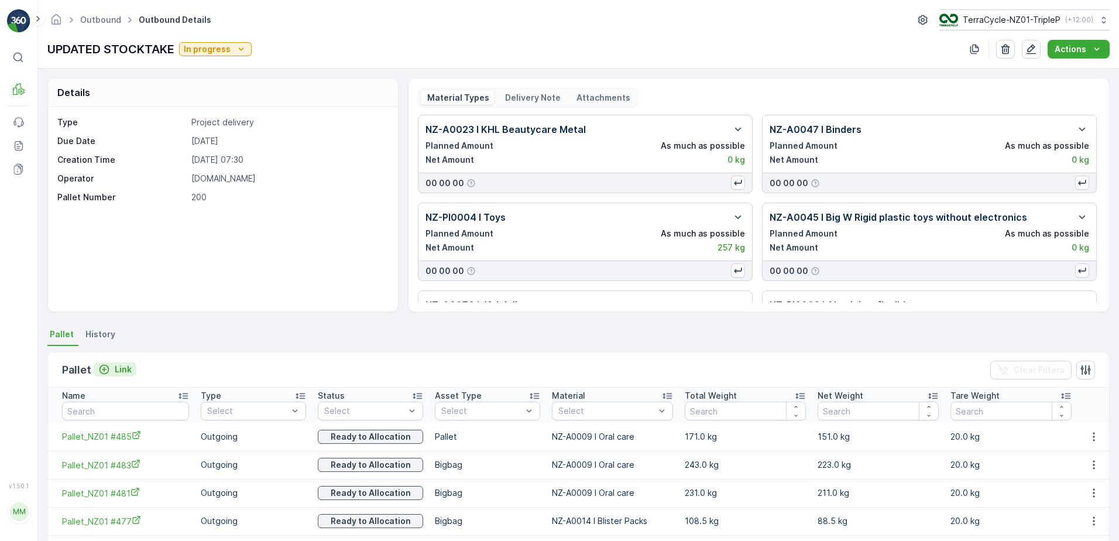
click at [124, 369] on p "Link" at bounding box center [123, 370] width 17 height 12
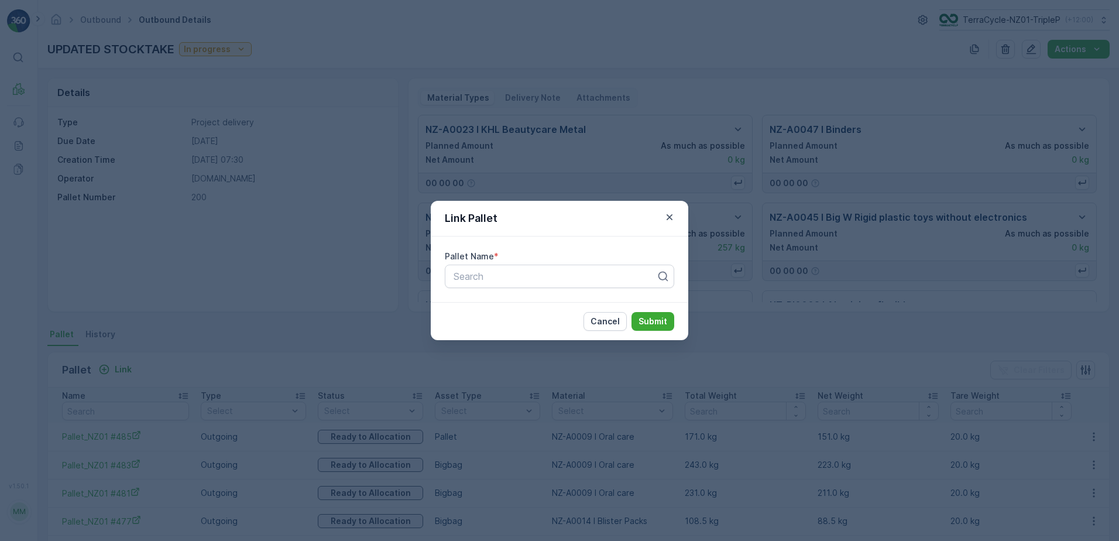
click at [591, 263] on div "Pallet Name * Search" at bounding box center [559, 269] width 229 height 37
click at [597, 271] on div at bounding box center [555, 276] width 205 height 11
type input "LUSH"
click at [592, 301] on div "LUSH #114" at bounding box center [559, 305] width 215 height 11
click at [636, 318] on button "Submit" at bounding box center [653, 321] width 43 height 19
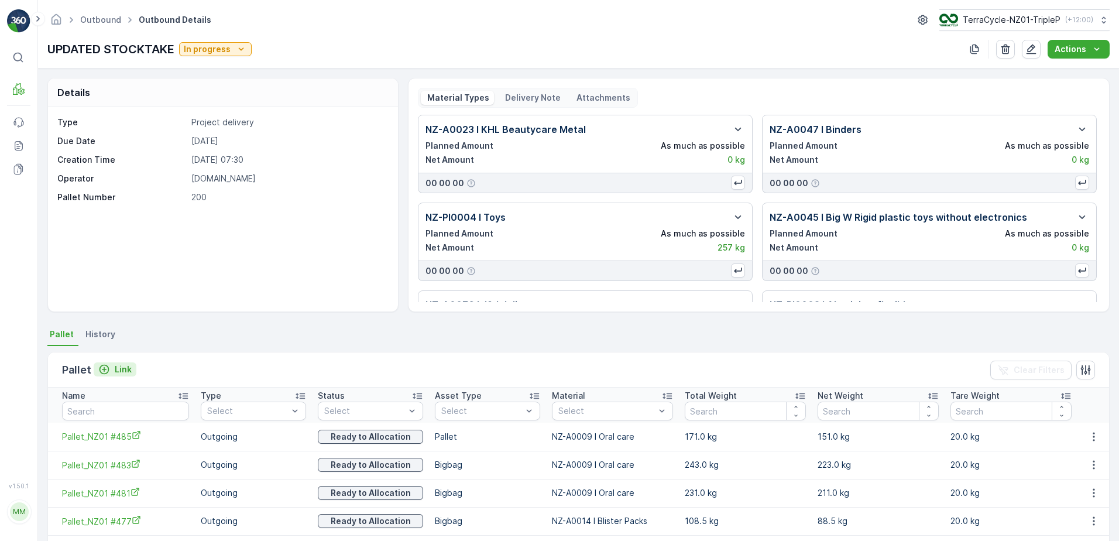
click at [116, 369] on p "Link" at bounding box center [123, 370] width 17 height 12
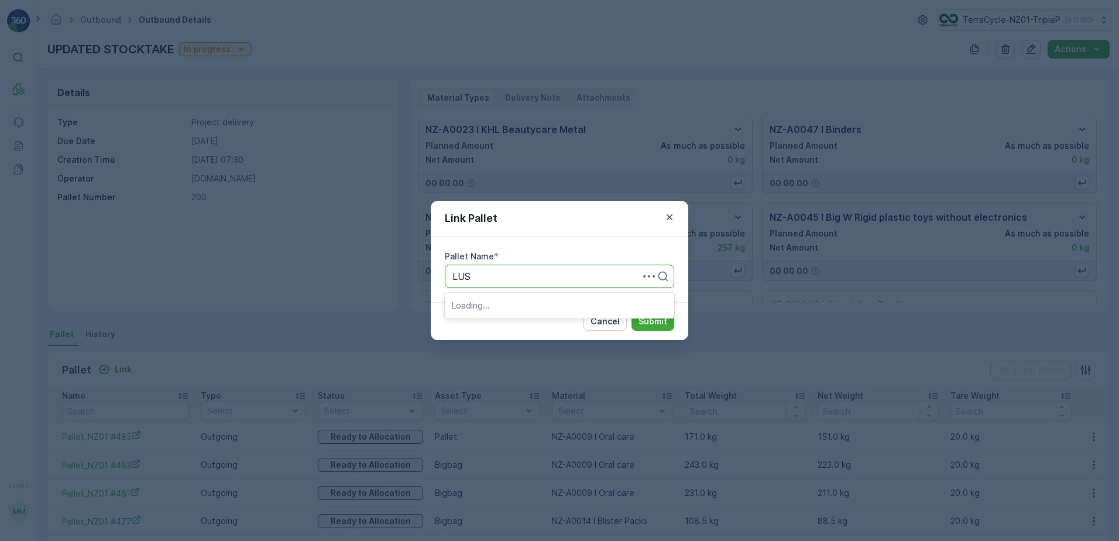
type input "LUSH"
click at [517, 310] on div "LUSH #2" at bounding box center [559, 305] width 229 height 20
click at [640, 317] on p "Submit" at bounding box center [653, 322] width 29 height 12
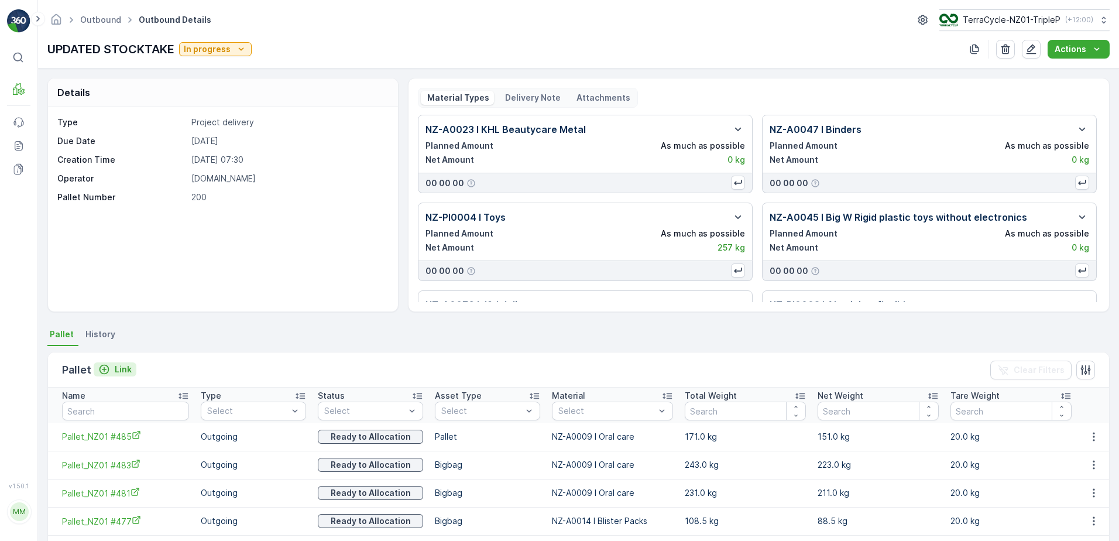
click at [117, 367] on p "Link" at bounding box center [123, 370] width 17 height 12
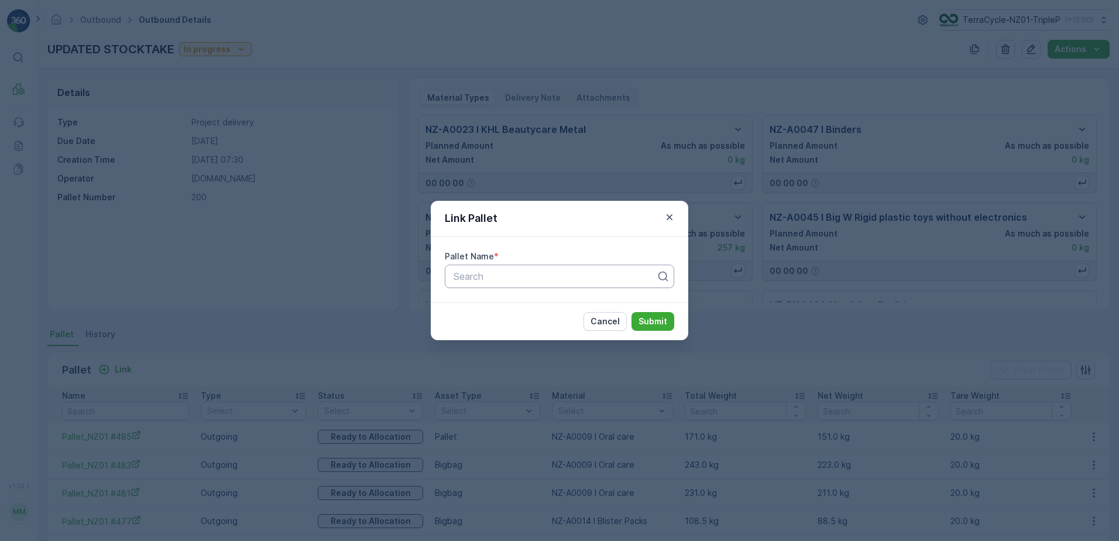
click at [480, 276] on div at bounding box center [555, 276] width 205 height 11
type input "2"
click at [501, 280] on div at bounding box center [555, 276] width 205 height 11
type input "2"
type input "M"
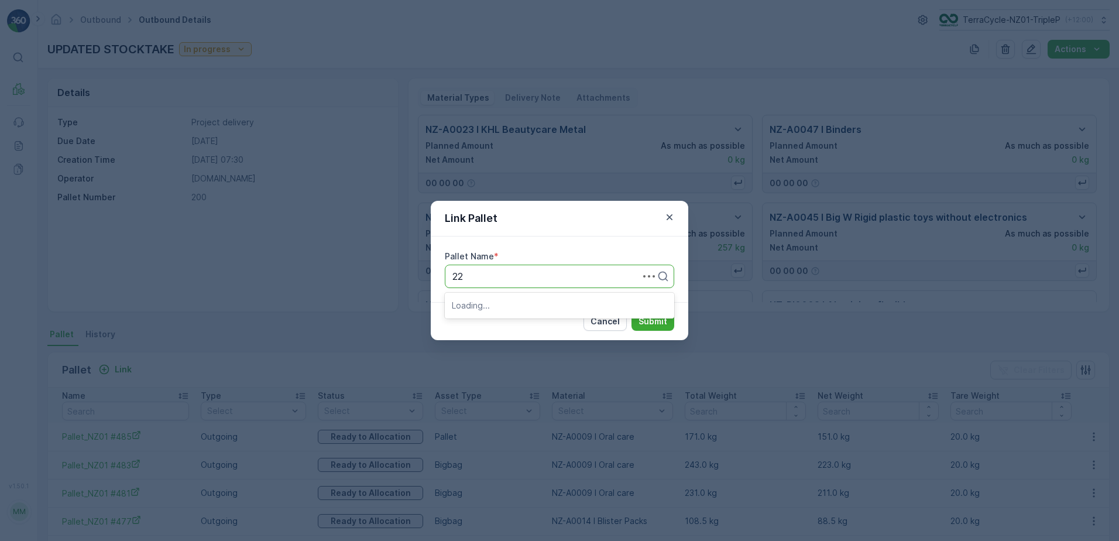
type input "2"
click at [181, 405] on div "Link Pallet Pallet Name * Search Cancel Submit" at bounding box center [559, 270] width 1119 height 541
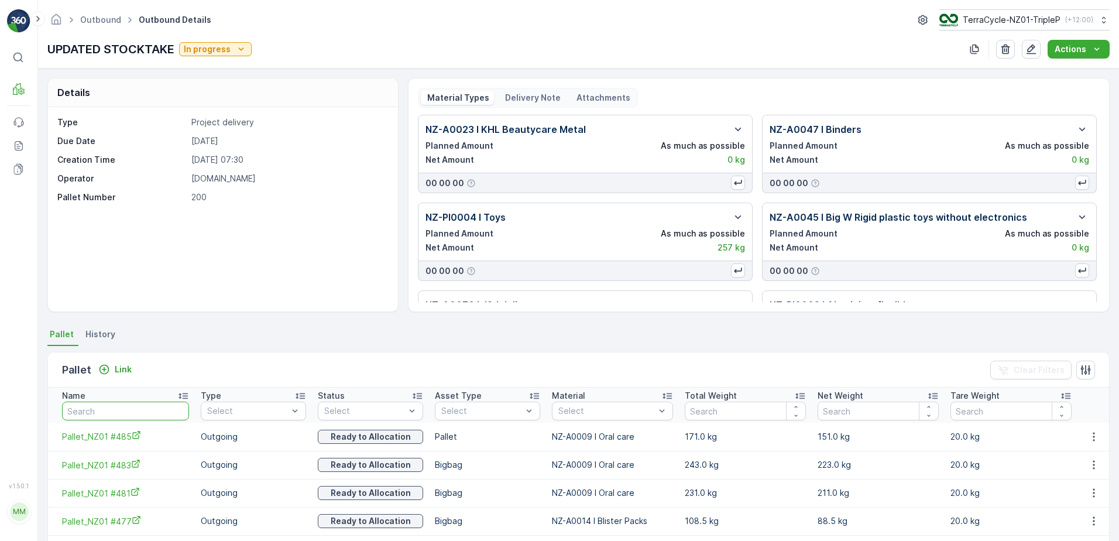
click at [163, 408] on input "text" at bounding box center [125, 411] width 127 height 19
type input "MECCA"
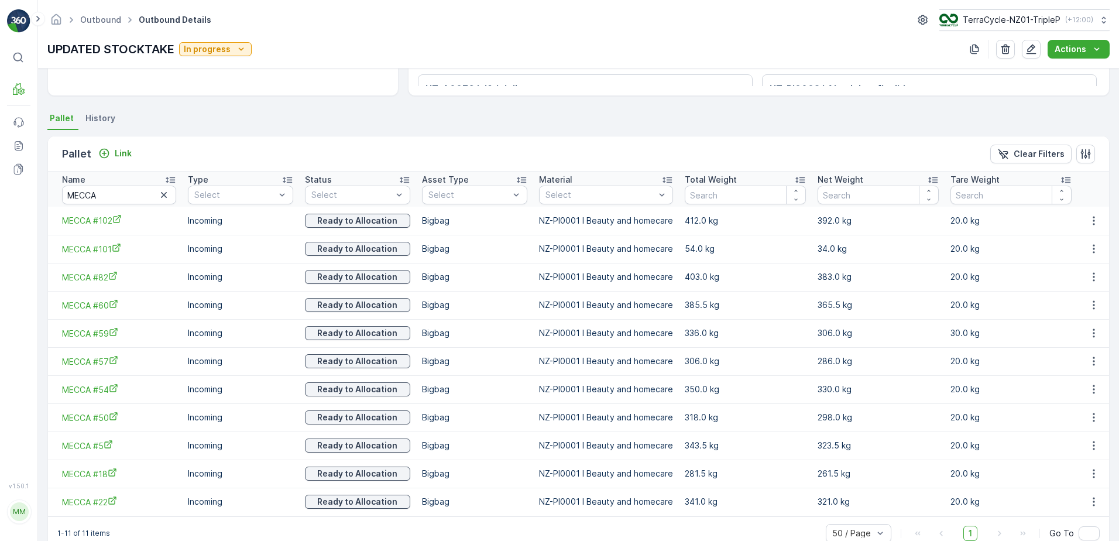
scroll to position [241, 0]
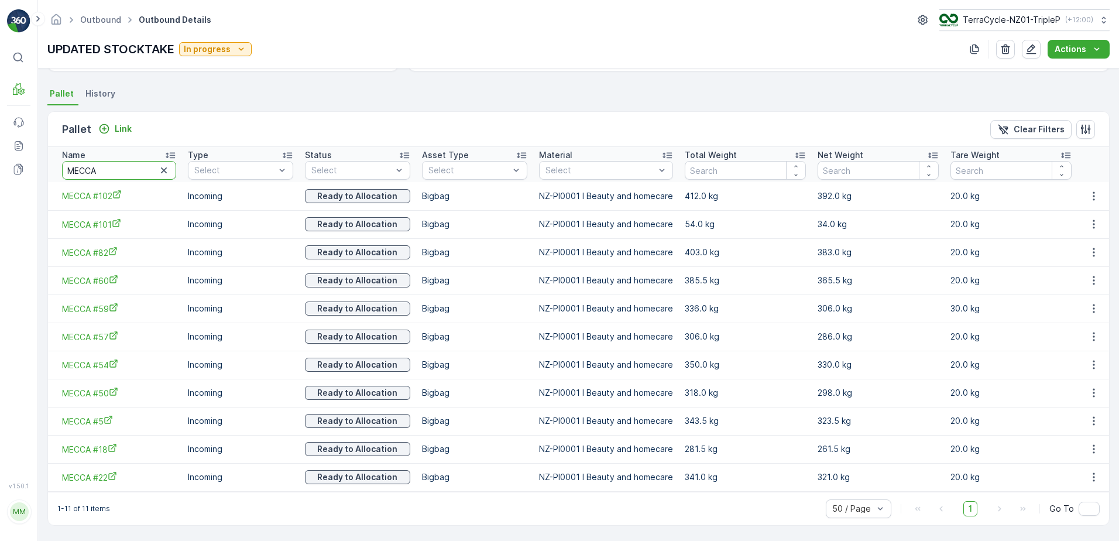
click at [99, 173] on input "MECCA" at bounding box center [119, 170] width 114 height 19
click at [100, 173] on input "MECCA" at bounding box center [119, 170] width 114 height 19
type input "206"
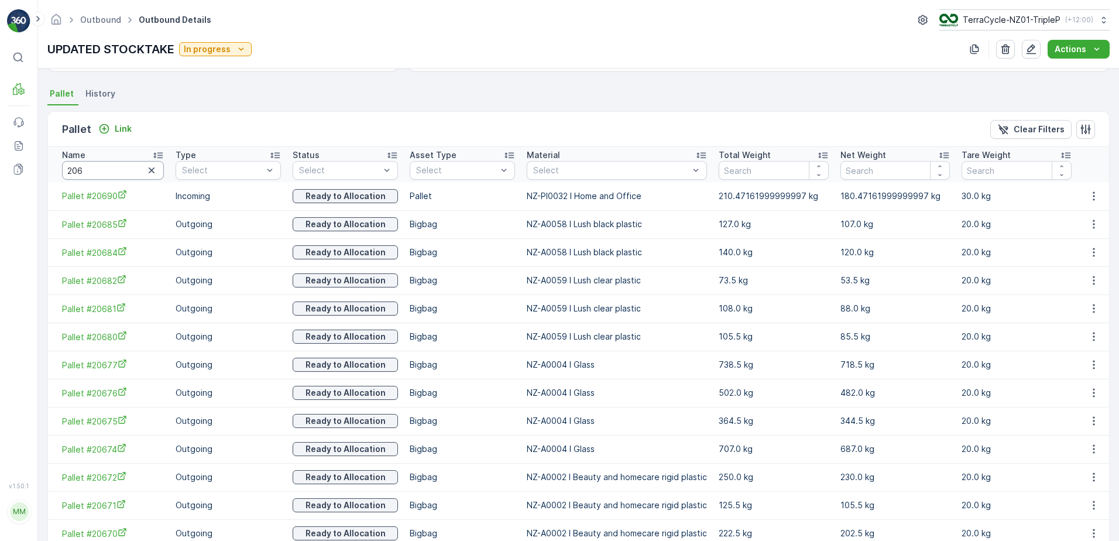
click at [118, 174] on input "206" at bounding box center [113, 170] width 102 height 19
type input "20203"
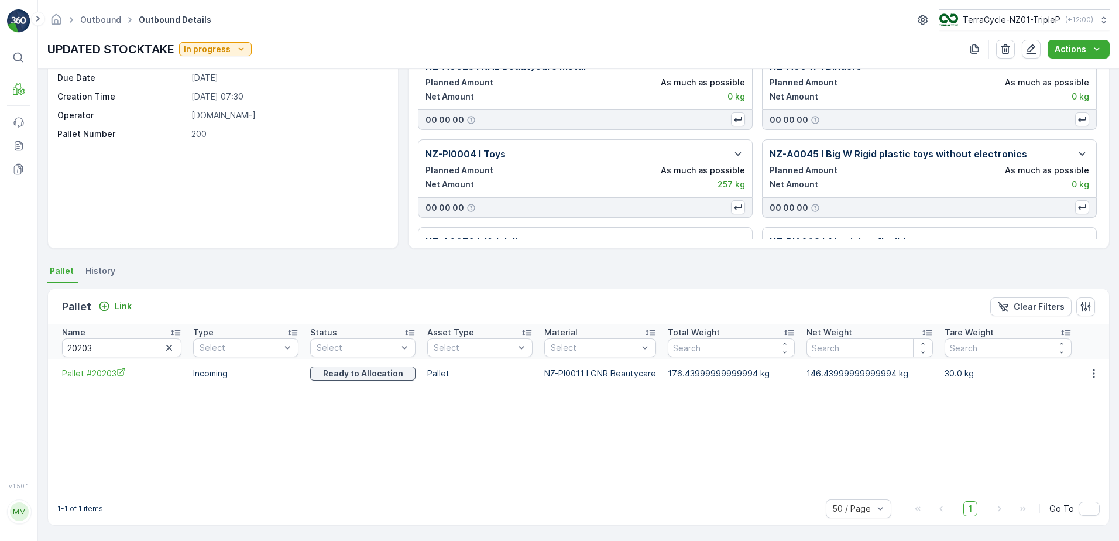
scroll to position [63, 0]
click at [104, 350] on input "20203" at bounding box center [121, 347] width 119 height 19
type input "225"
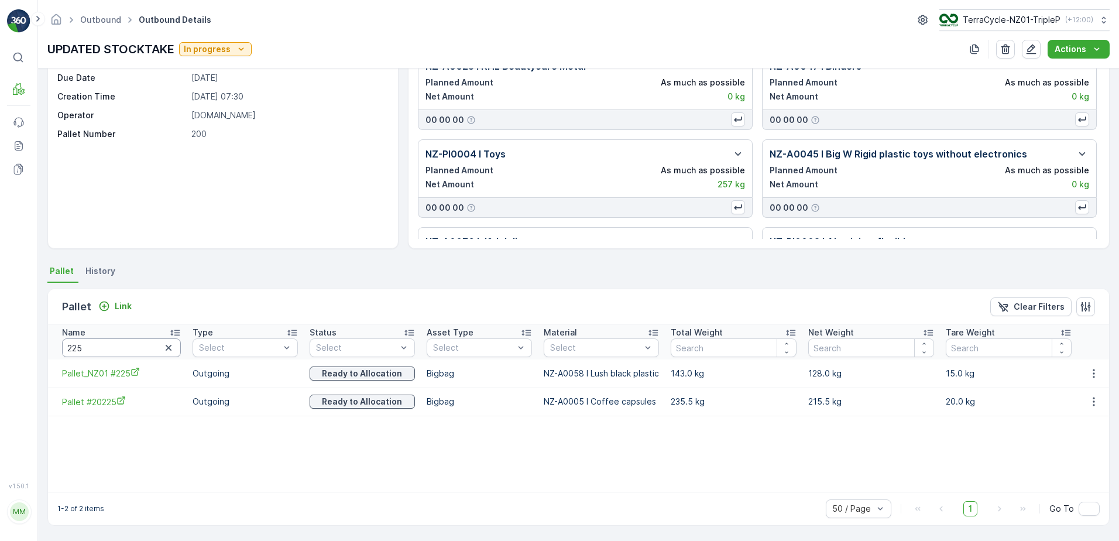
click at [118, 351] on input "225" at bounding box center [121, 347] width 119 height 19
type input "20684"
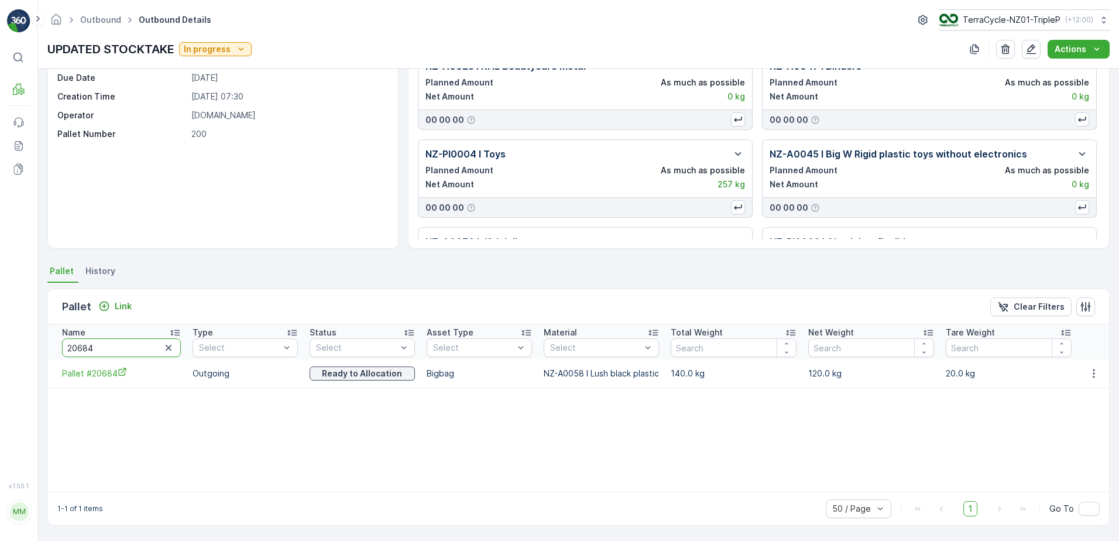
click at [136, 346] on input "20684" at bounding box center [121, 347] width 119 height 19
type input "206"
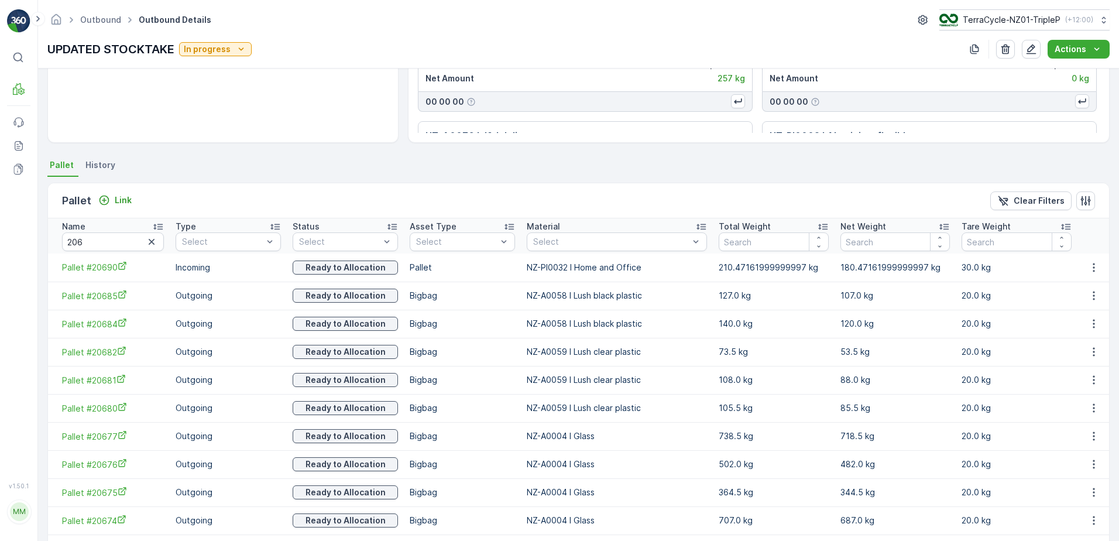
scroll to position [180, 0]
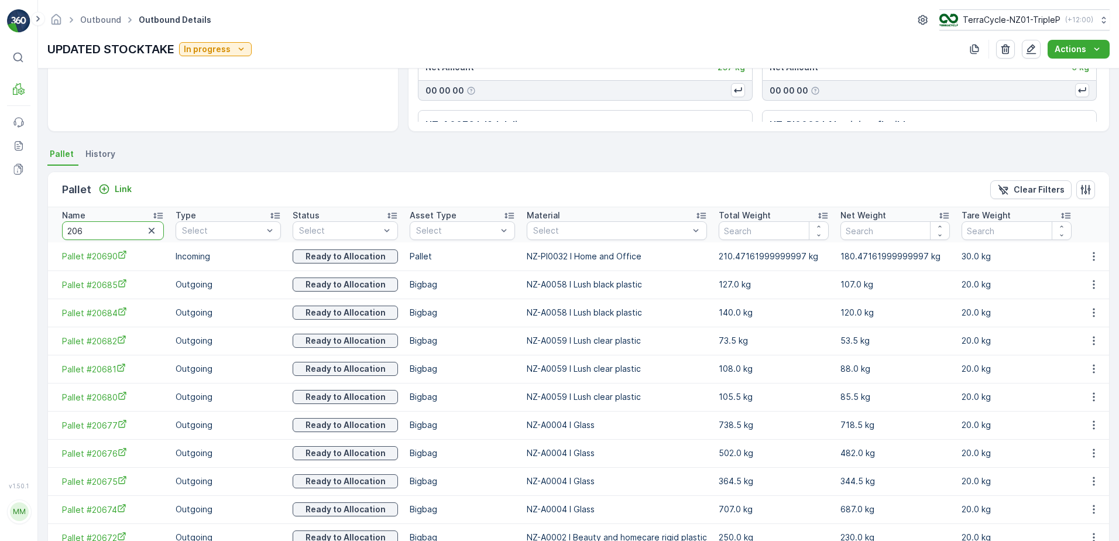
click at [113, 234] on input "206" at bounding box center [113, 230] width 102 height 19
type input "T"
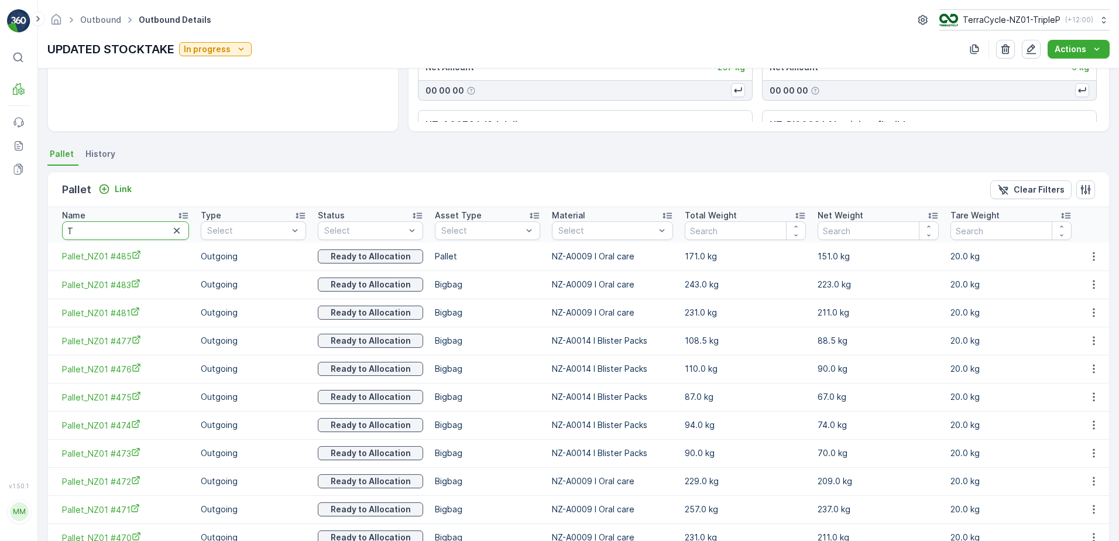
click at [109, 231] on input "T" at bounding box center [125, 230] width 127 height 19
type input "Jeuneora"
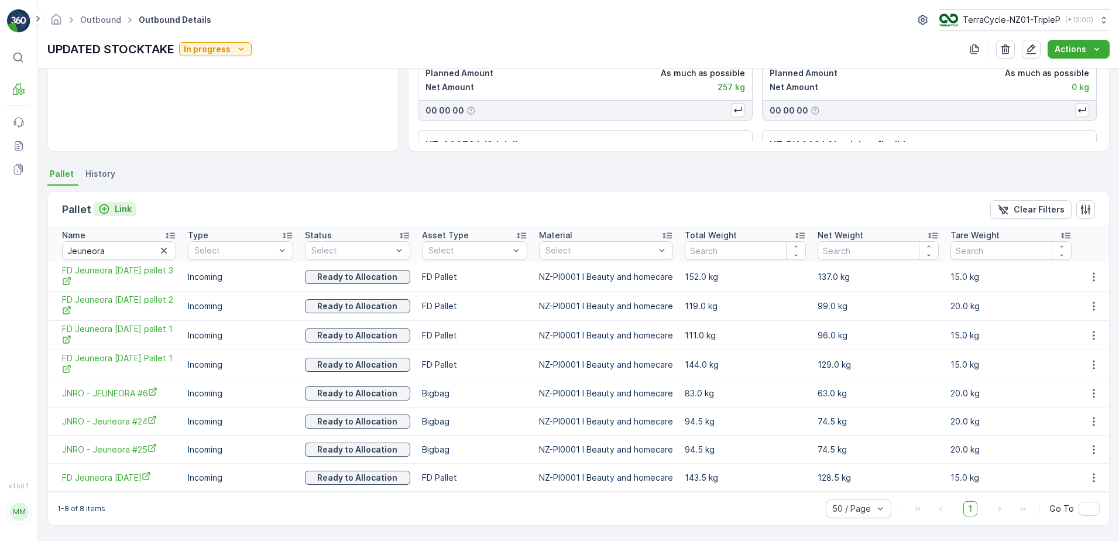
scroll to position [160, 0]
click at [115, 210] on p "Link" at bounding box center [123, 209] width 17 height 12
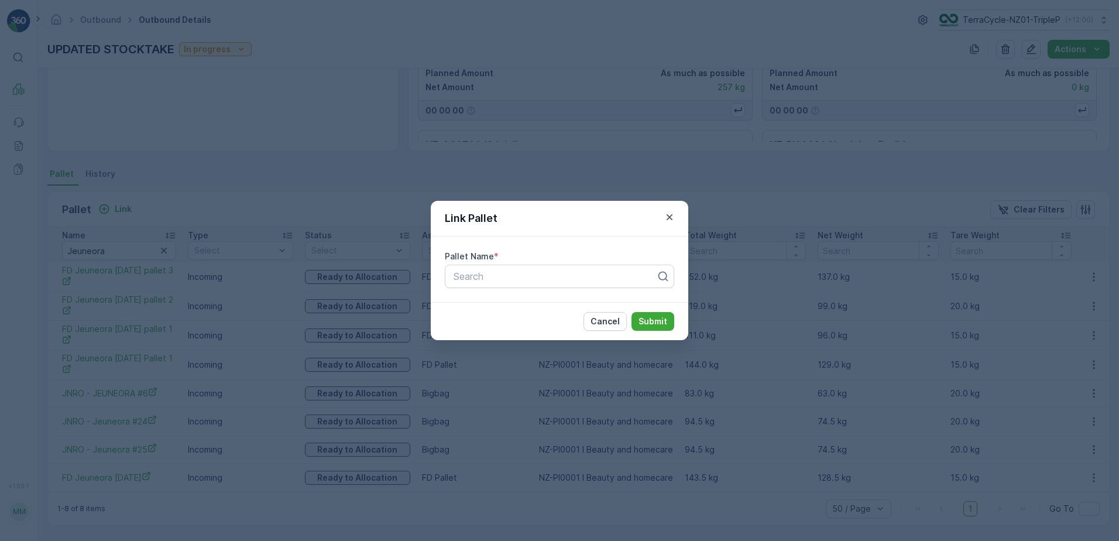
click at [149, 248] on div "Link Pallet Pallet Name * Search Cancel Submit" at bounding box center [559, 270] width 1119 height 541
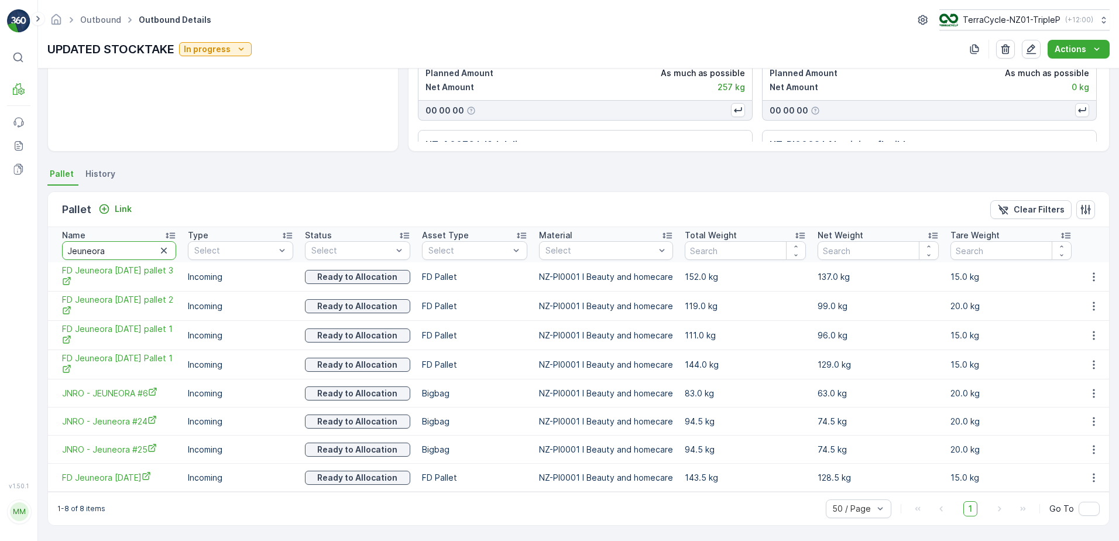
click at [139, 254] on input "Jeuneora" at bounding box center [119, 250] width 114 height 19
type input "201"
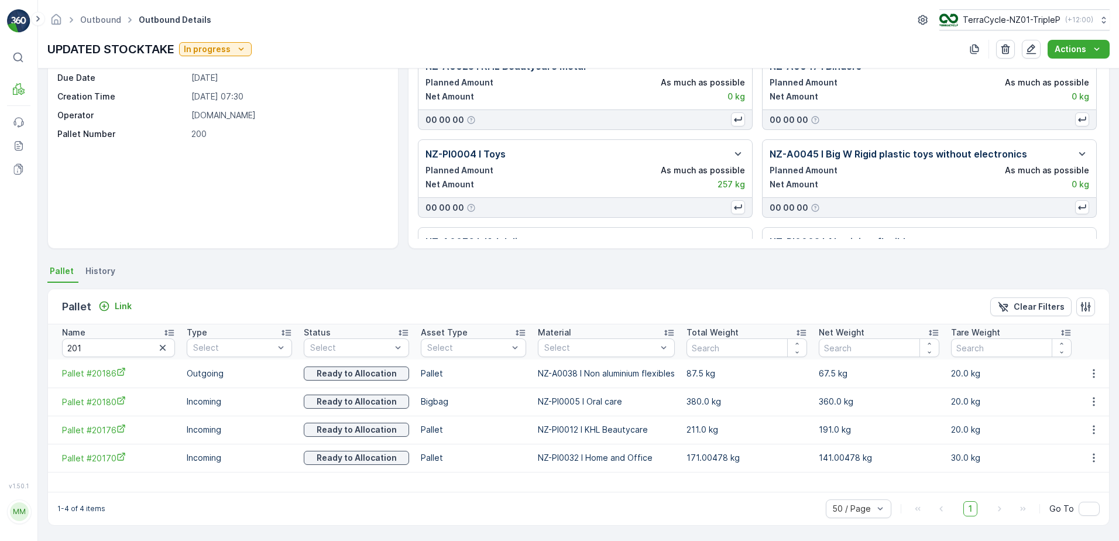
scroll to position [63, 0]
click at [122, 350] on input "201" at bounding box center [118, 347] width 113 height 19
type input "260"
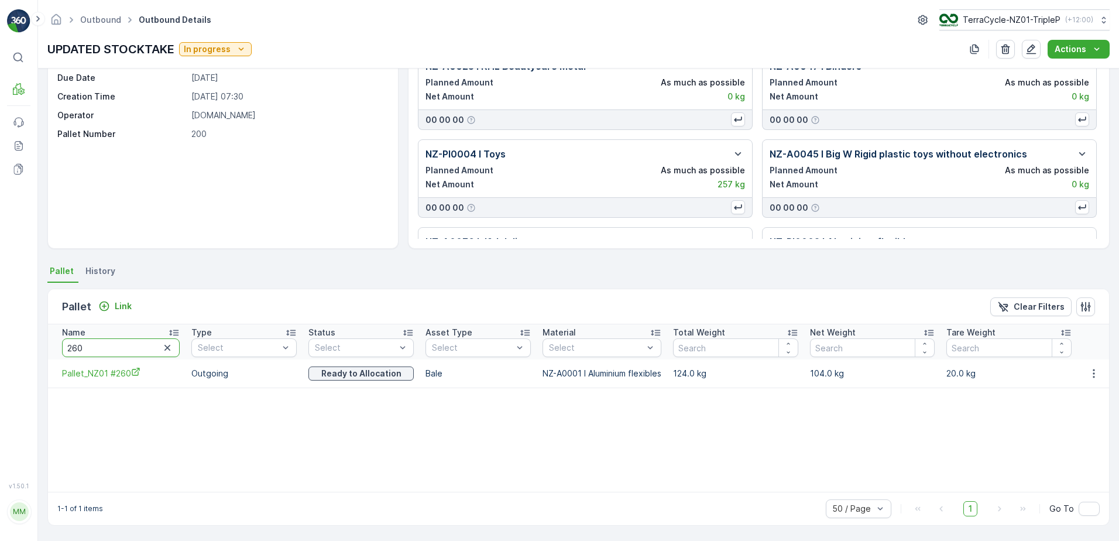
click at [125, 352] on input "260" at bounding box center [121, 347] width 118 height 19
type input "20690"
click at [124, 344] on input "20690" at bounding box center [121, 347] width 119 height 19
click at [126, 346] on input "20690" at bounding box center [121, 347] width 119 height 19
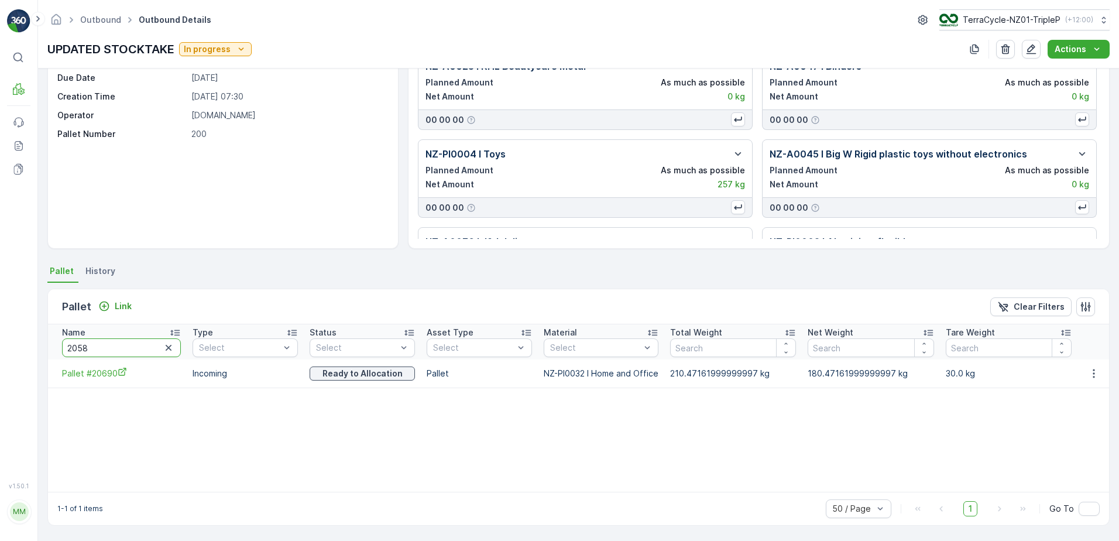
type input "20582"
click at [126, 346] on input "20582" at bounding box center [121, 347] width 119 height 19
type input "20276"
click at [126, 346] on input "20276" at bounding box center [121, 347] width 119 height 19
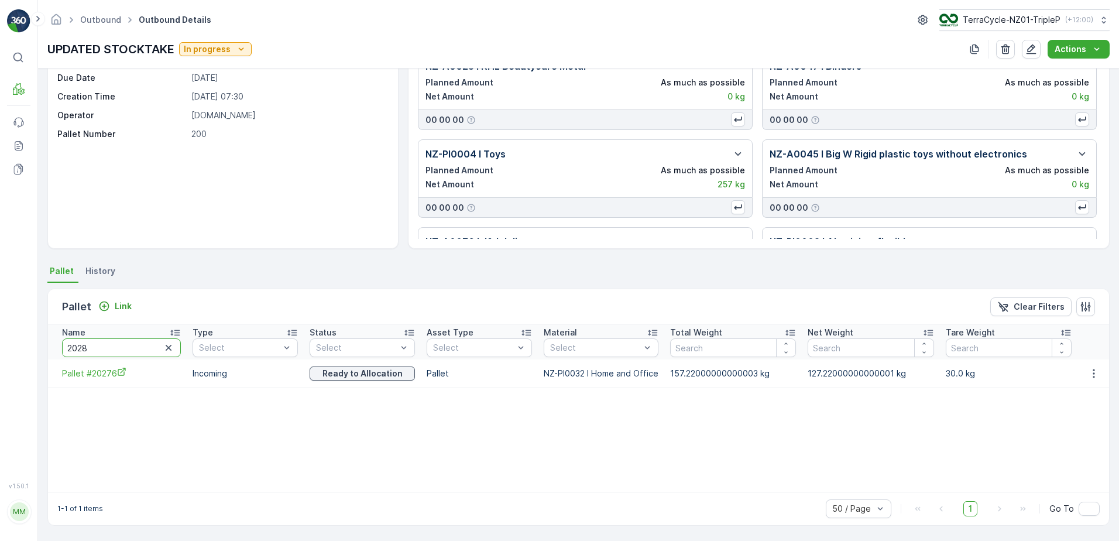
type input "20285"
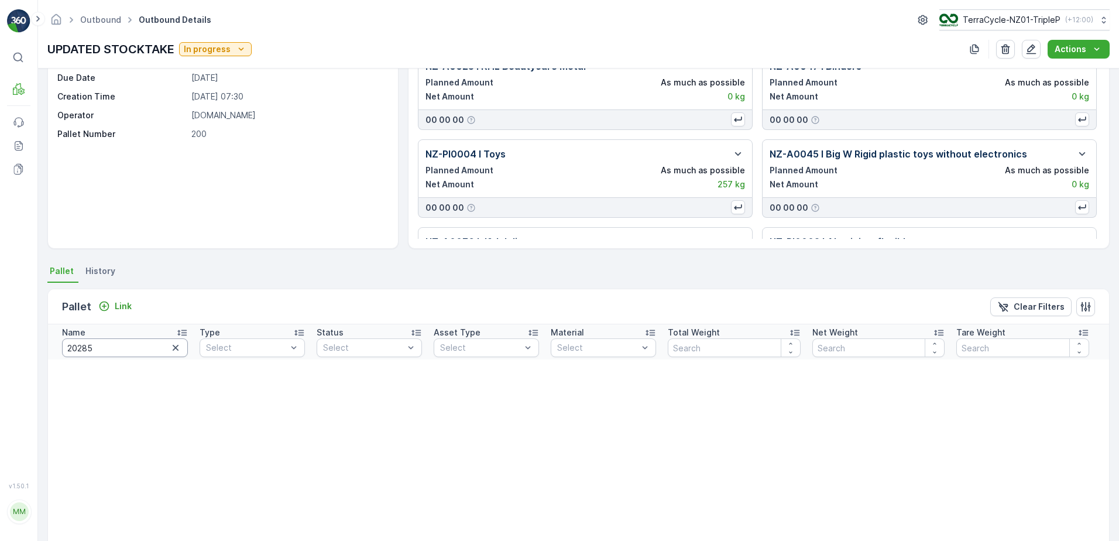
drag, startPoint x: 126, startPoint y: 346, endPoint x: 132, endPoint y: 345, distance: 6.5
click at [132, 345] on th "Name 20285" at bounding box center [121, 341] width 146 height 35
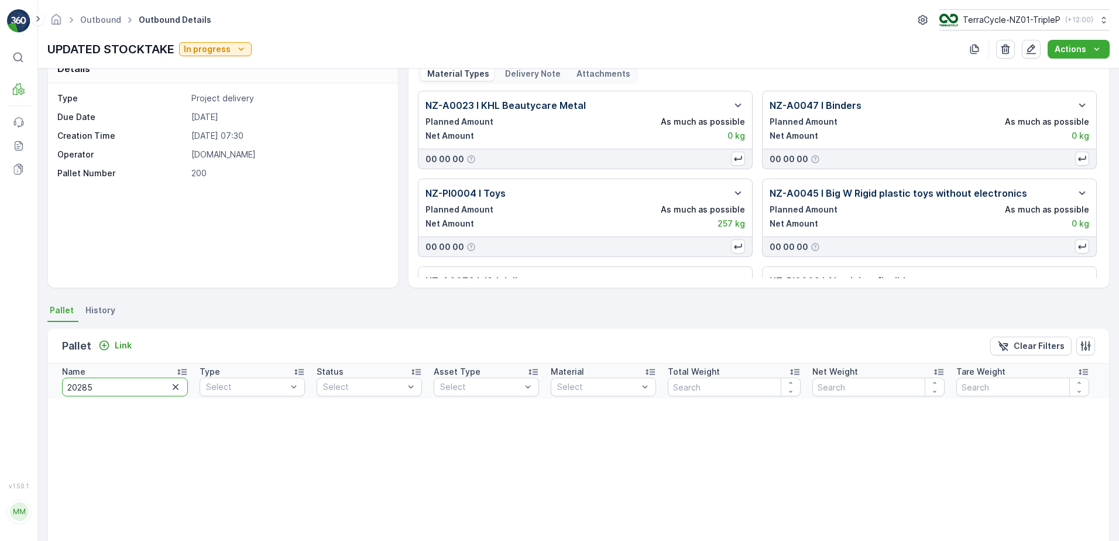
scroll to position [5, 0]
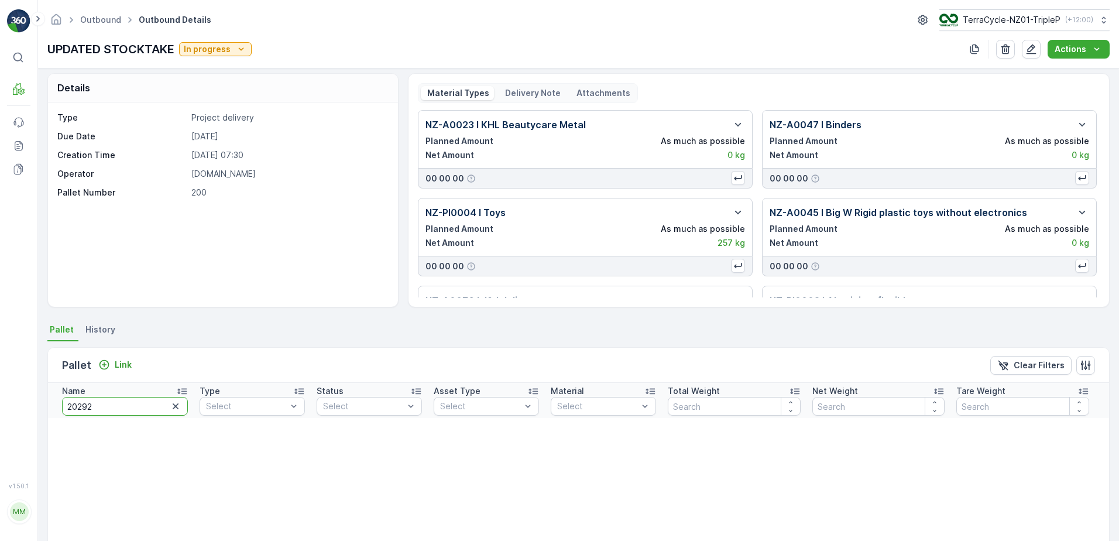
type input "202921"
click at [121, 410] on input "202921" at bounding box center [125, 406] width 126 height 19
type input "20292"
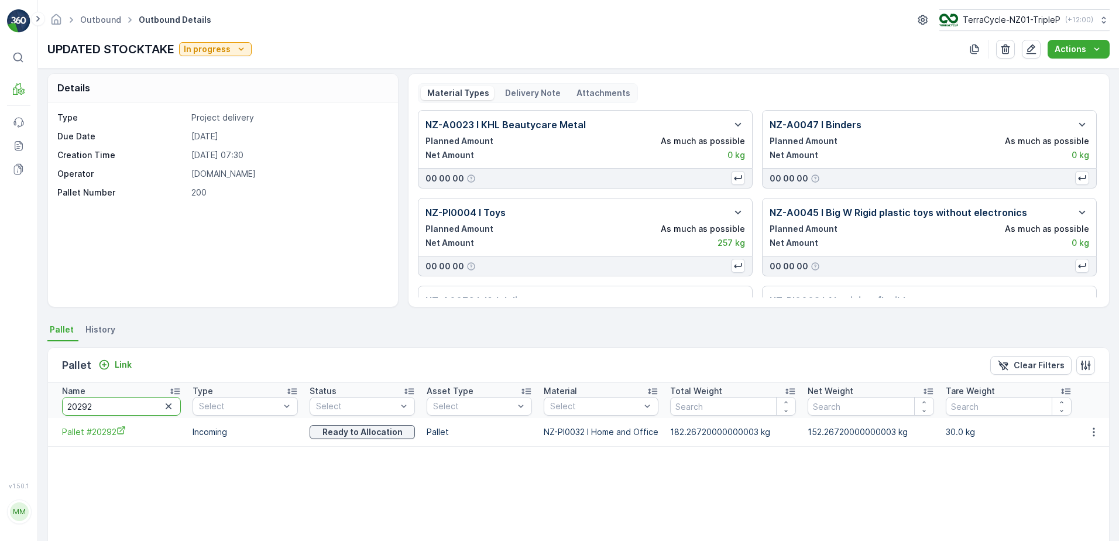
click at [124, 405] on input "20292" at bounding box center [121, 406] width 119 height 19
type input "20170"
click at [130, 405] on input "20170" at bounding box center [121, 406] width 119 height 19
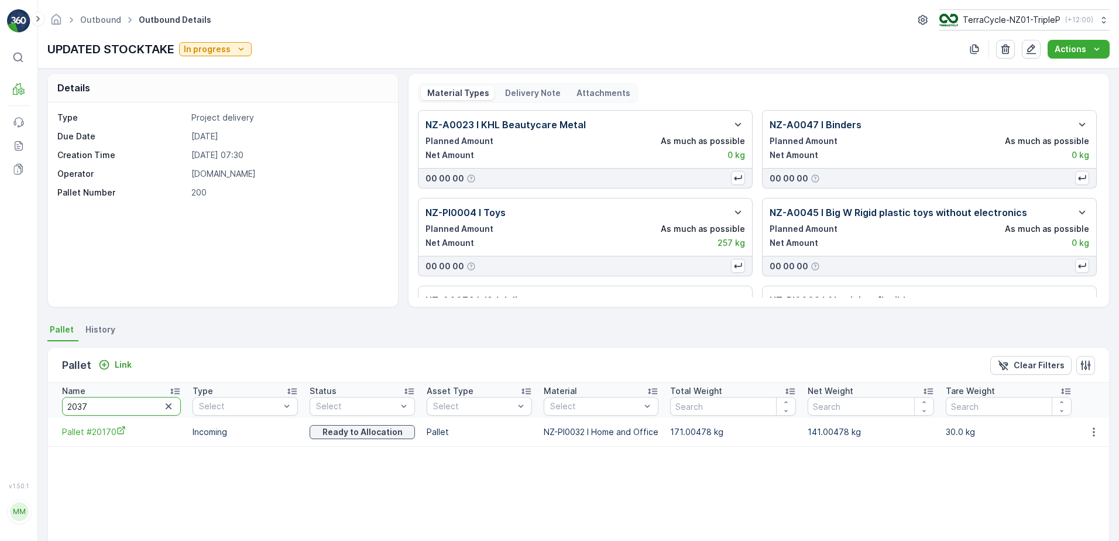
type input "20377"
click at [148, 407] on input "20377" at bounding box center [121, 406] width 119 height 19
type input "20361"
click at [131, 410] on input "20361" at bounding box center [121, 406] width 119 height 19
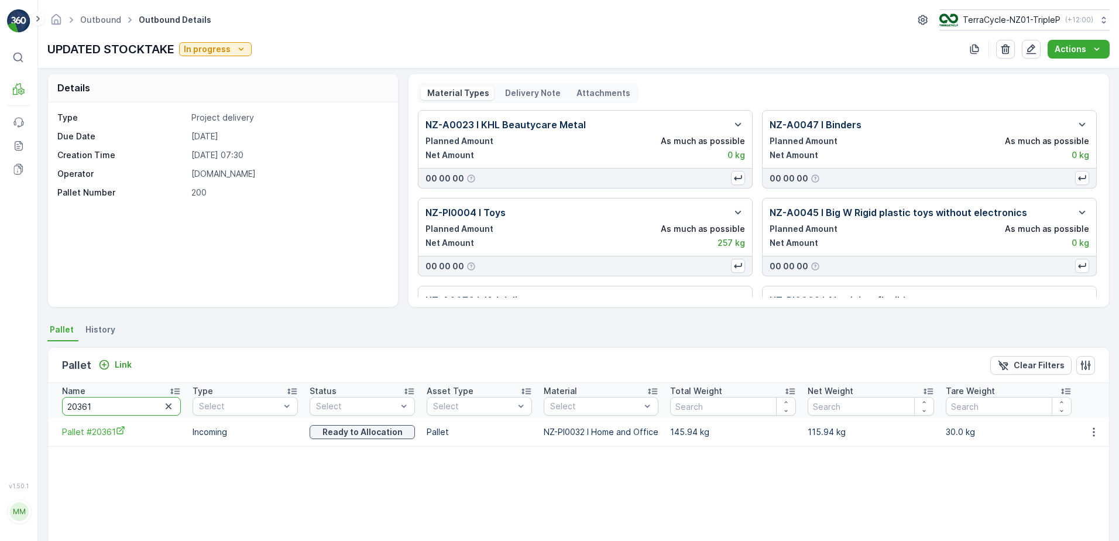
click at [131, 410] on input "20361" at bounding box center [121, 406] width 119 height 19
type input "104"
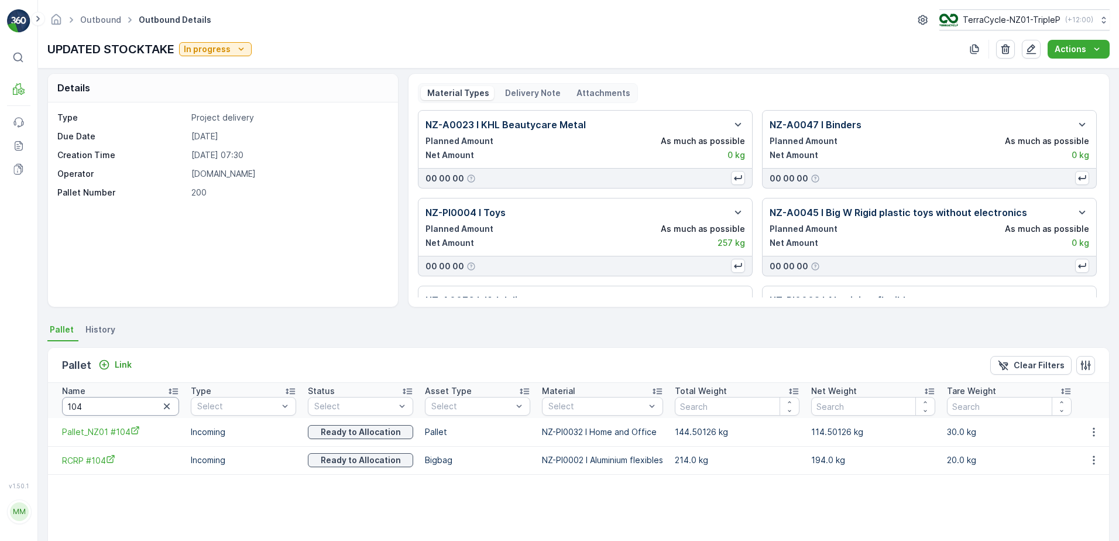
click at [131, 412] on input "104" at bounding box center [120, 406] width 117 height 19
click at [132, 413] on input "104" at bounding box center [120, 406] width 117 height 19
click at [248, 349] on div "Pallet Link Clear Filters" at bounding box center [578, 365] width 1061 height 35
click at [102, 412] on input "104" at bounding box center [120, 406] width 117 height 19
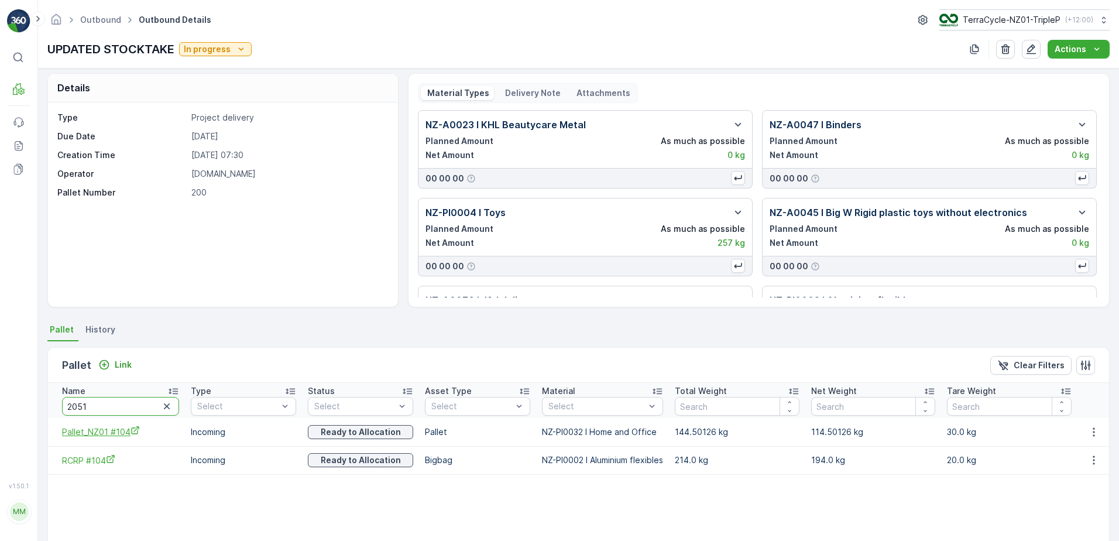
type input "20515"
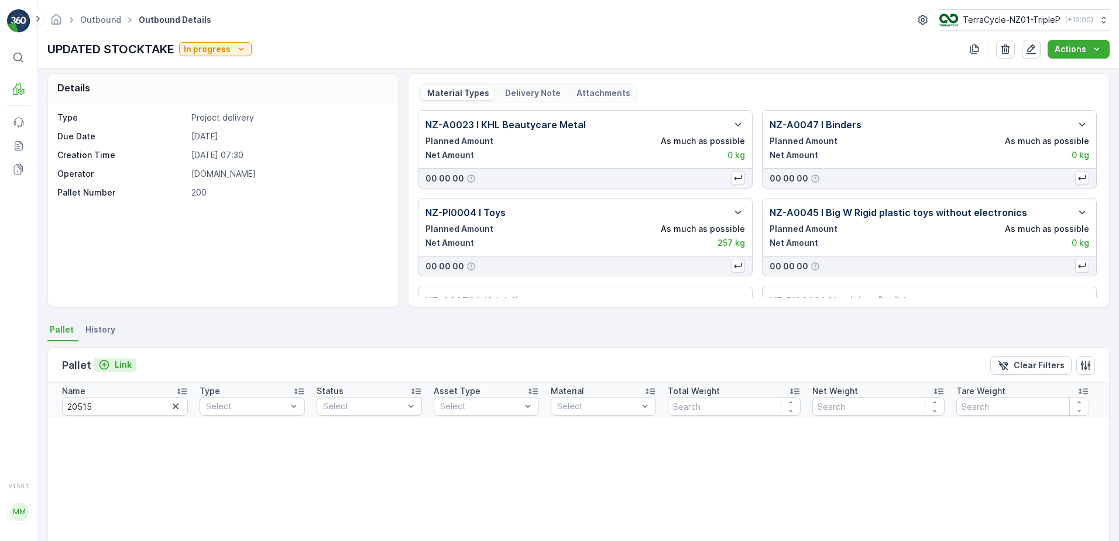
click at [123, 365] on p "Link" at bounding box center [123, 365] width 17 height 12
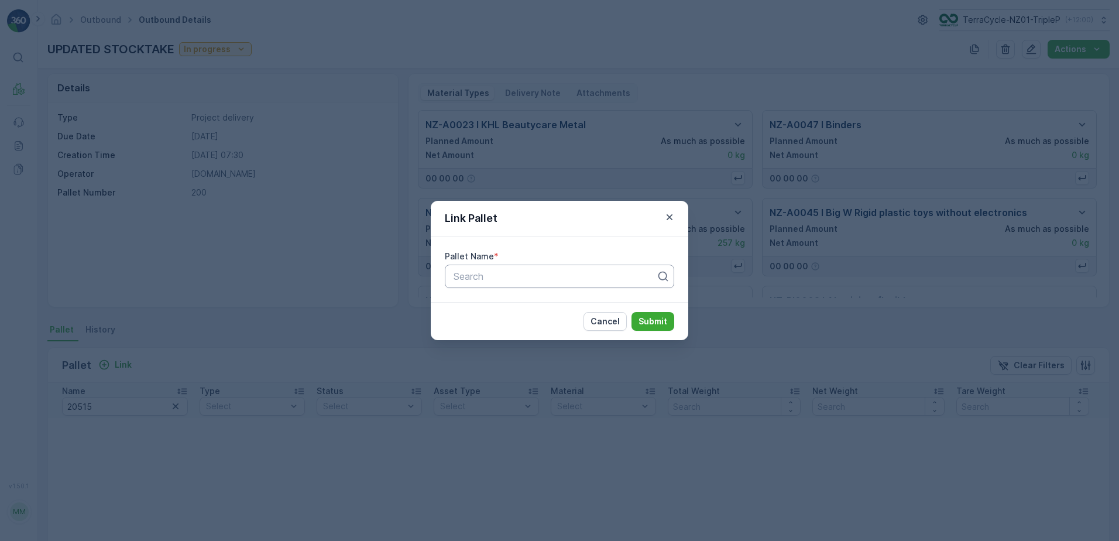
click at [589, 275] on div at bounding box center [555, 276] width 205 height 11
type input "20515"
drag, startPoint x: 448, startPoint y: 450, endPoint x: 667, endPoint y: 335, distance: 247.7
click at [449, 450] on div "Link Pallet Pallet Name * option , selected. Select is focused ,type to refine …" at bounding box center [559, 270] width 1119 height 541
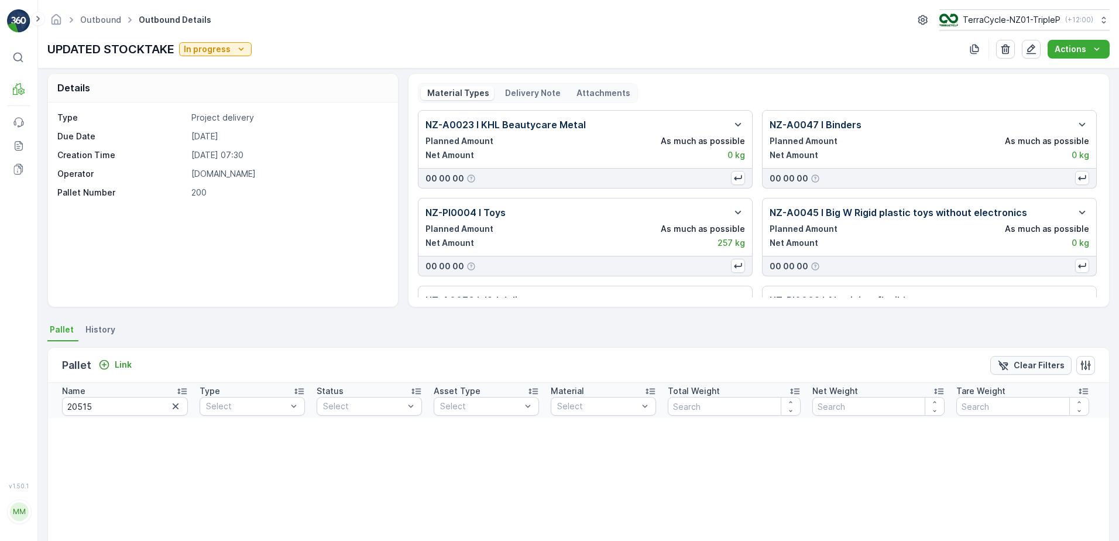
click at [1005, 359] on icon "Clear Filters" at bounding box center [1004, 365] width 12 height 12
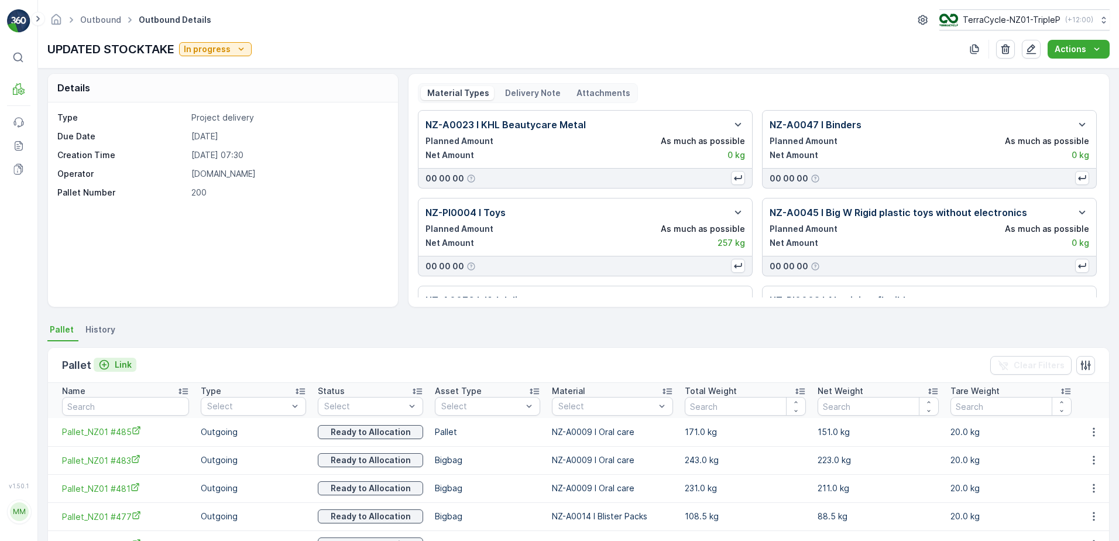
click at [116, 365] on p "Link" at bounding box center [123, 365] width 17 height 12
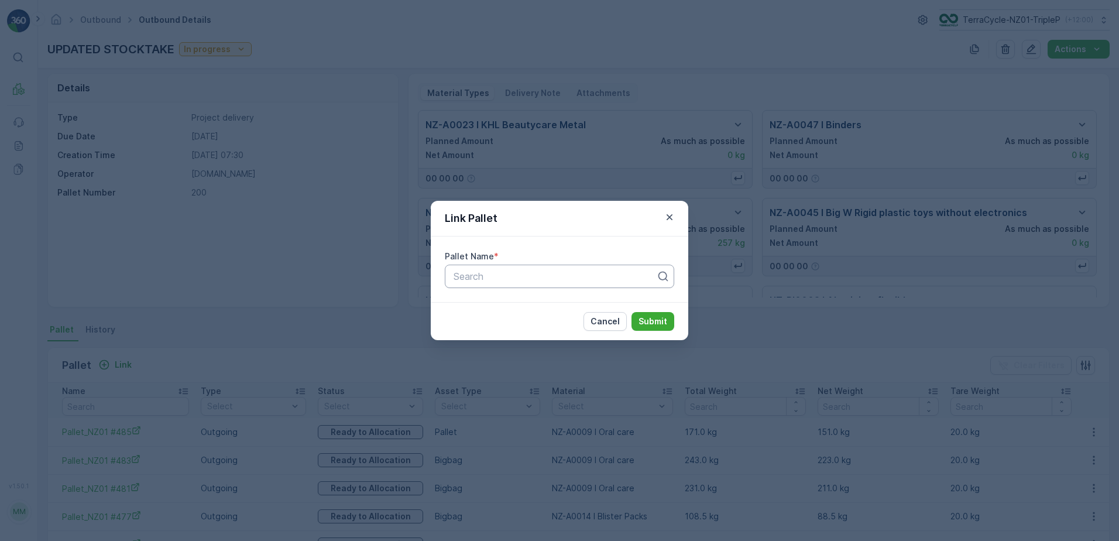
drag, startPoint x: 623, startPoint y: 275, endPoint x: 616, endPoint y: 269, distance: 9.5
click at [616, 269] on div "Search" at bounding box center [559, 276] width 229 height 23
type input "20515"
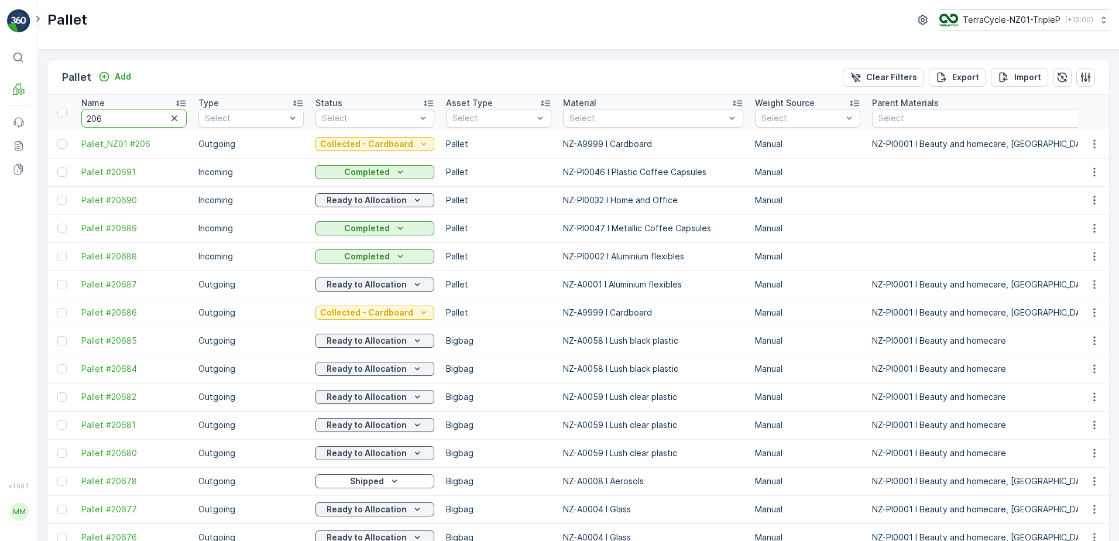
click at [125, 121] on input "206" at bounding box center [133, 118] width 105 height 19
type input "131"
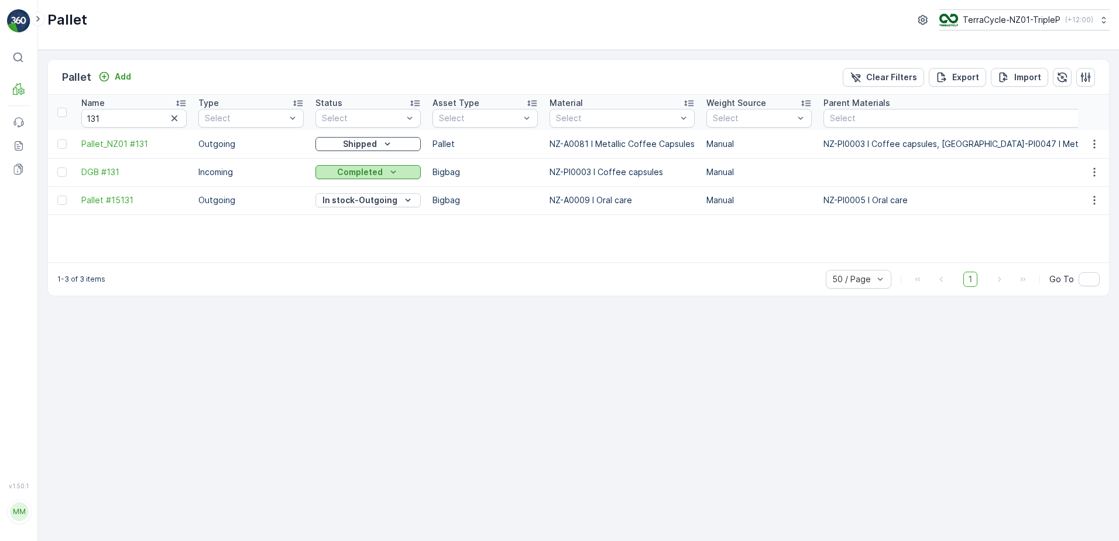
click at [329, 170] on div "Completed" at bounding box center [368, 172] width 96 height 12
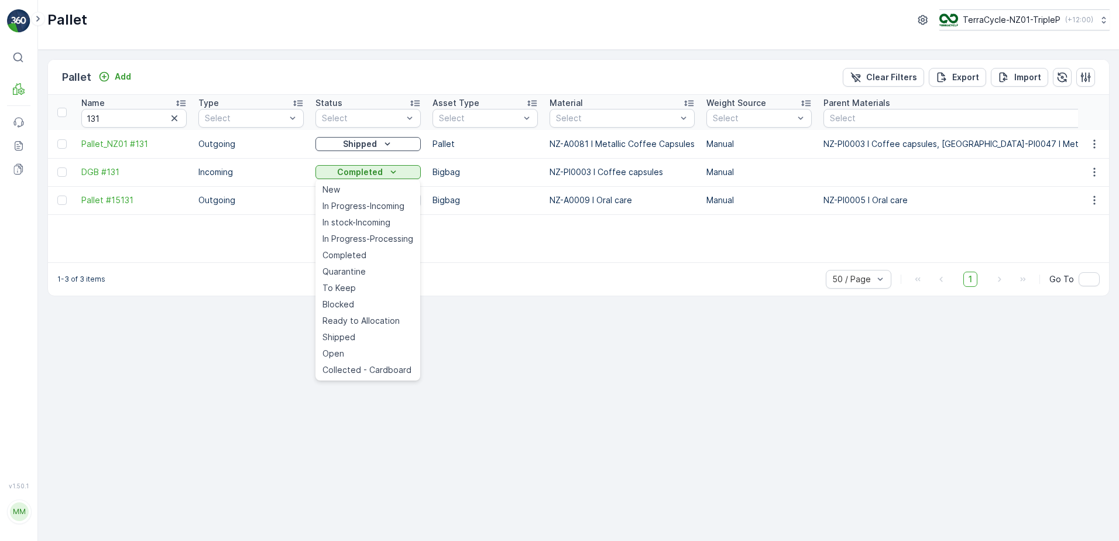
drag, startPoint x: 371, startPoint y: 273, endPoint x: 371, endPoint y: 266, distance: 7.6
click at [371, 273] on div "Quarantine" at bounding box center [368, 271] width 100 height 16
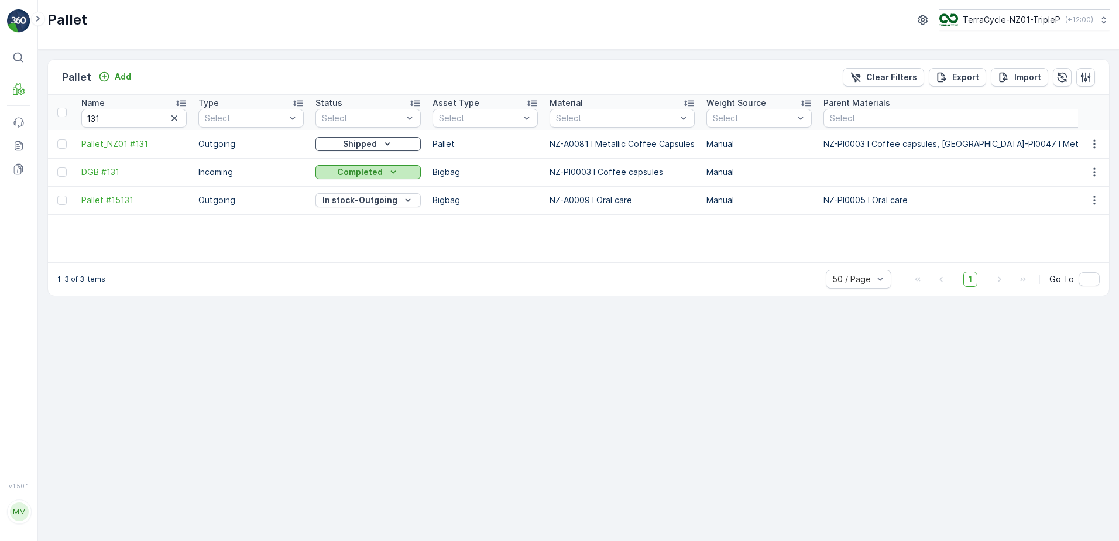
click at [385, 166] on button "Completed" at bounding box center [368, 172] width 105 height 14
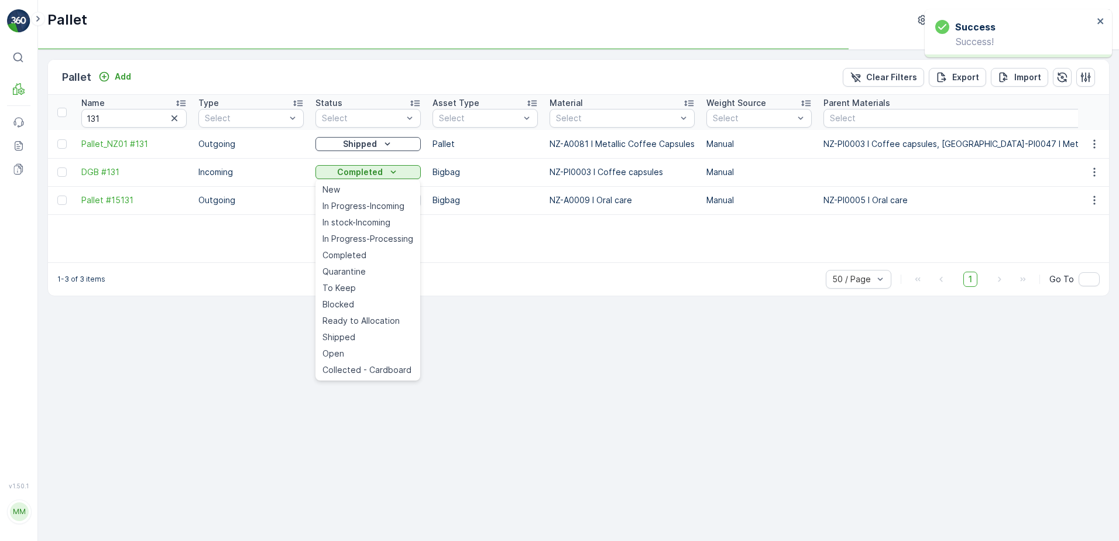
click at [381, 318] on span "Ready to Allocation" at bounding box center [361, 321] width 77 height 12
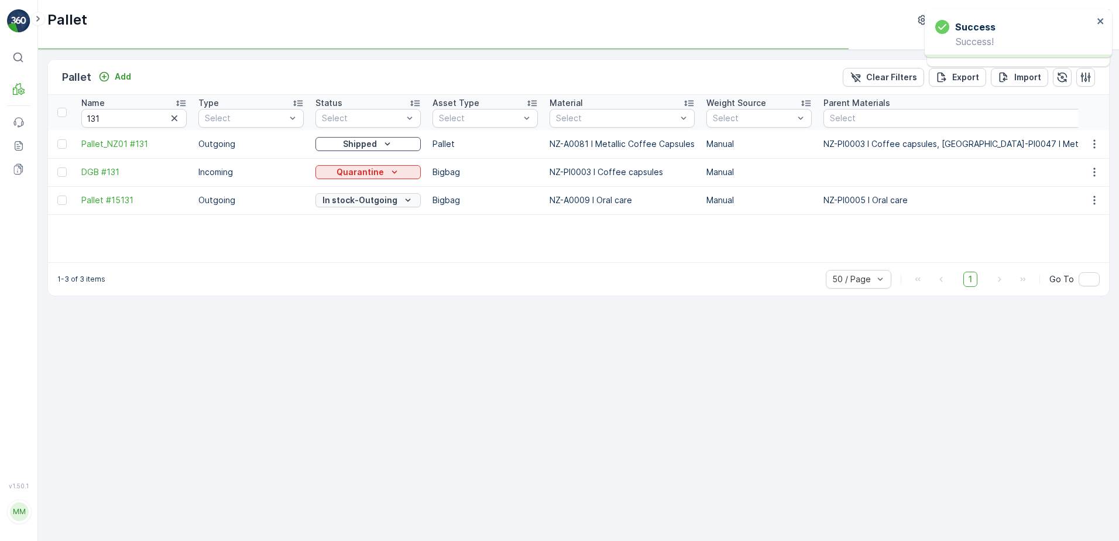
click at [368, 197] on p "In stock-Outgoing" at bounding box center [360, 200] width 75 height 12
click at [360, 314] on div "Pallet Add Clear Filters Export Import Name 131 Type Select Status Select Asset…" at bounding box center [578, 295] width 1081 height 491
click at [381, 198] on p "In stock-Outgoing" at bounding box center [360, 200] width 75 height 12
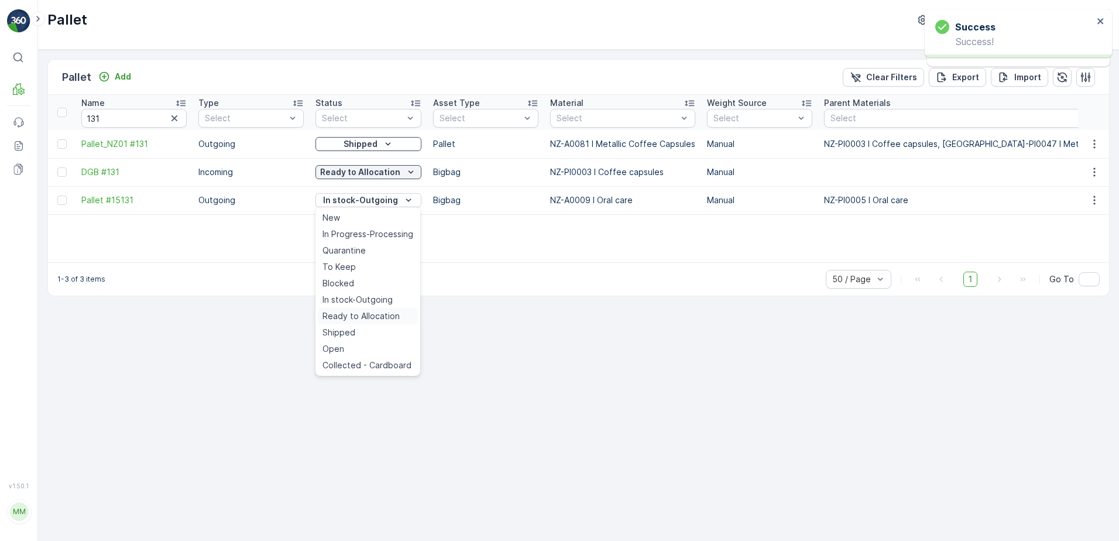
click at [383, 313] on span "Ready to Allocation" at bounding box center [361, 316] width 77 height 12
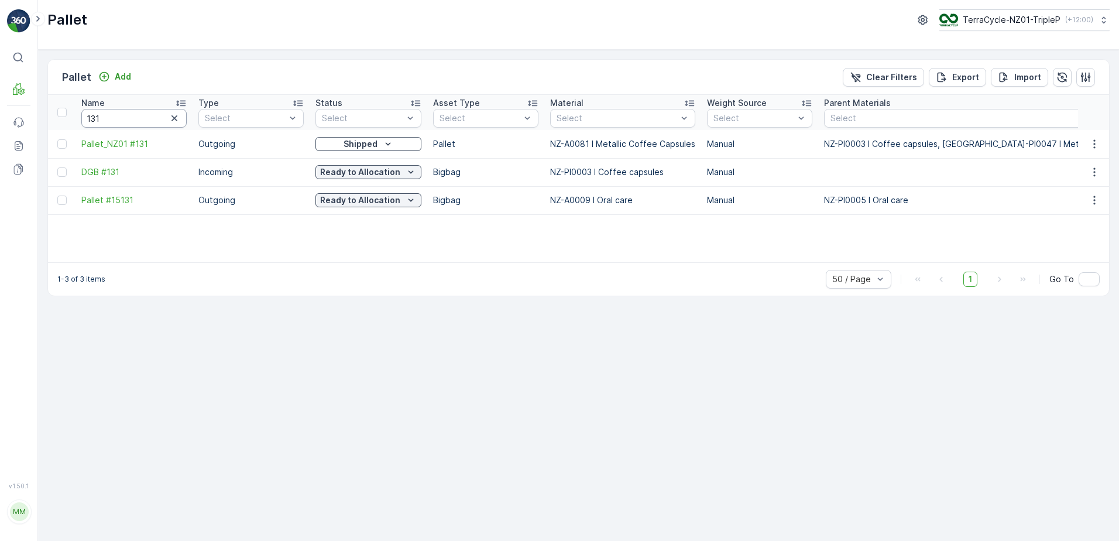
click at [125, 119] on input "131" at bounding box center [133, 118] width 105 height 19
type input "ALUMINIUM"
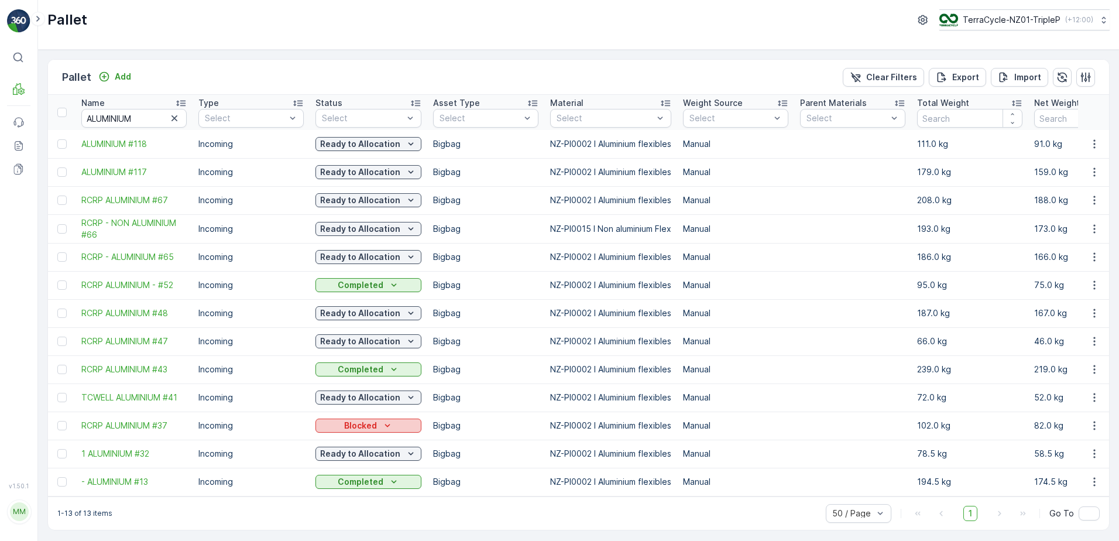
click at [354, 421] on p "Blocked" at bounding box center [360, 426] width 33 height 12
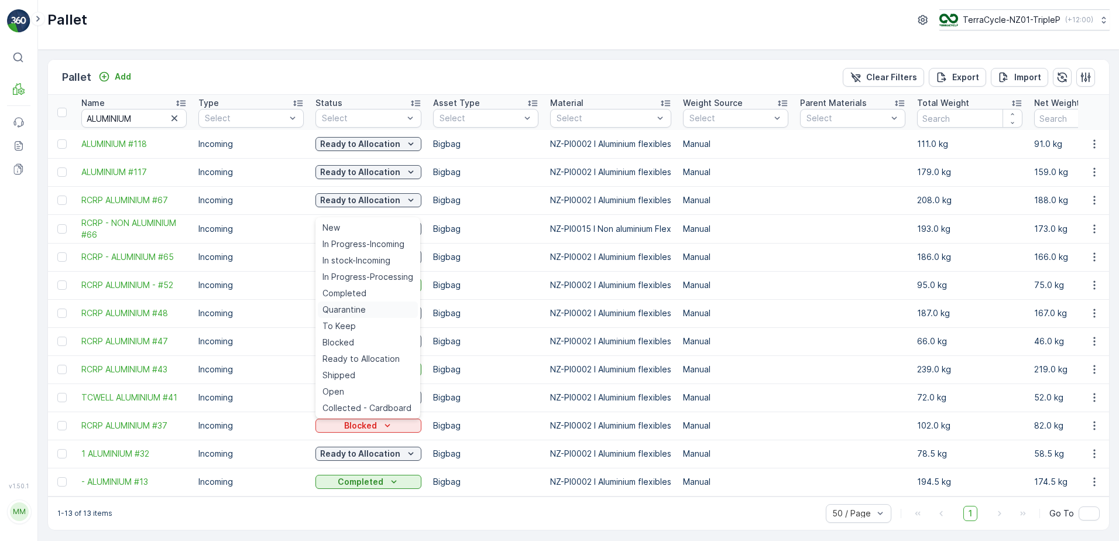
click at [357, 306] on span "Quarantine" at bounding box center [344, 310] width 43 height 12
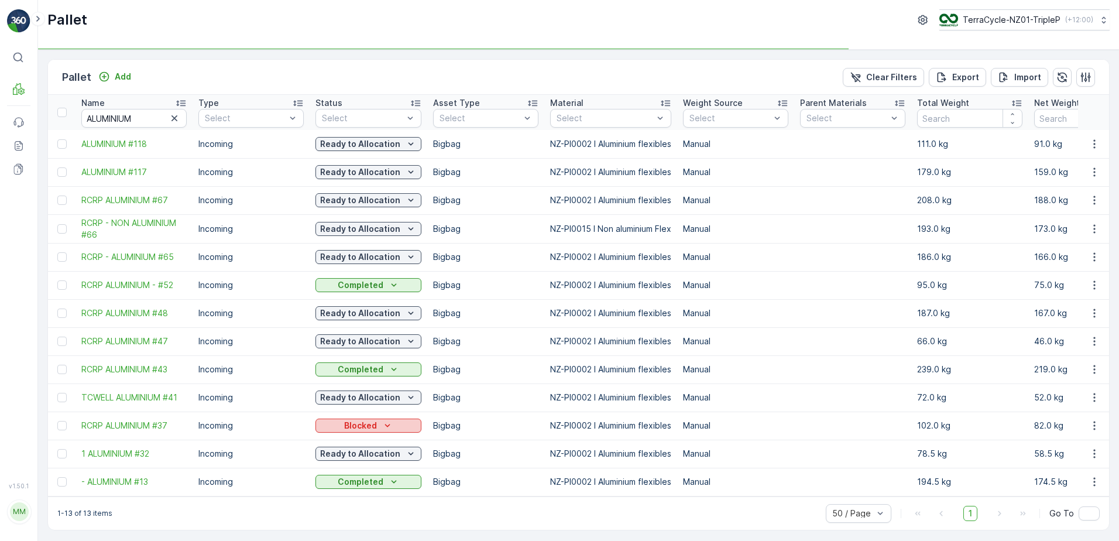
click at [369, 424] on p "Blocked" at bounding box center [360, 426] width 33 height 12
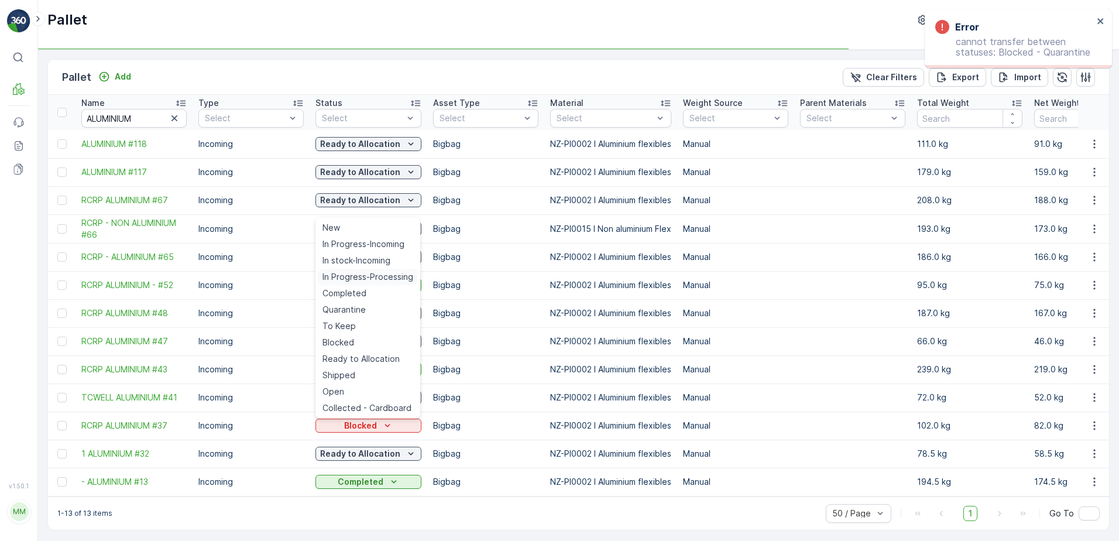
click at [380, 270] on div "In Progress-Processing" at bounding box center [368, 277] width 100 height 16
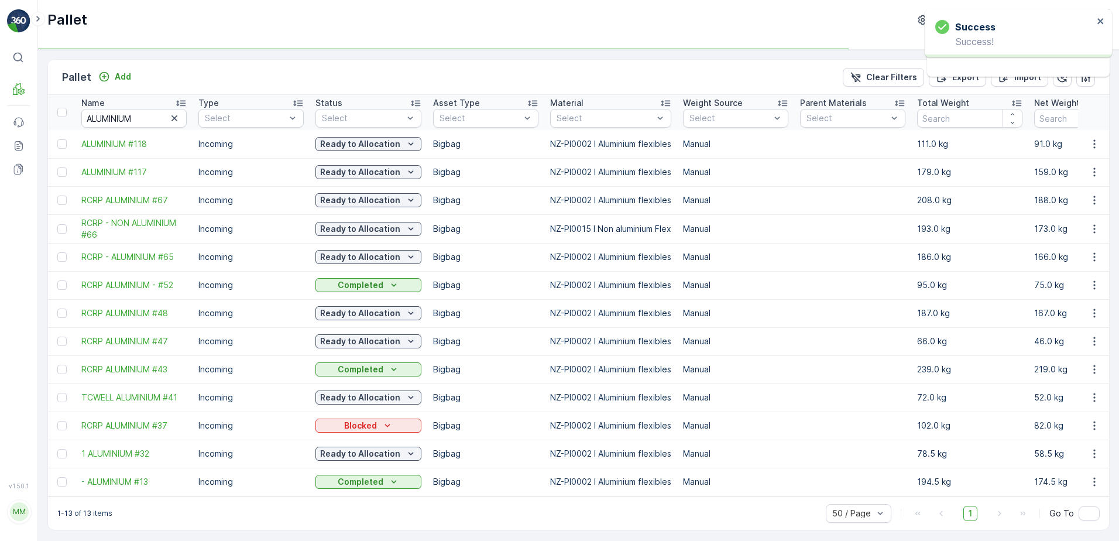
drag, startPoint x: 379, startPoint y: 424, endPoint x: 375, endPoint y: 351, distance: 73.3
click at [380, 424] on div "Blocked" at bounding box center [368, 426] width 97 height 12
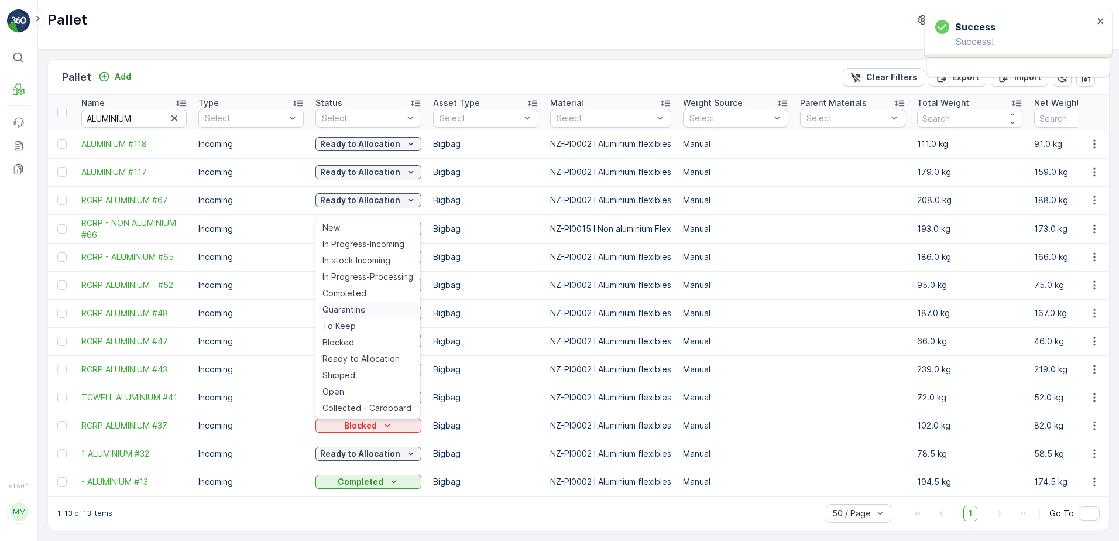
click at [359, 307] on span "Quarantine" at bounding box center [344, 310] width 43 height 12
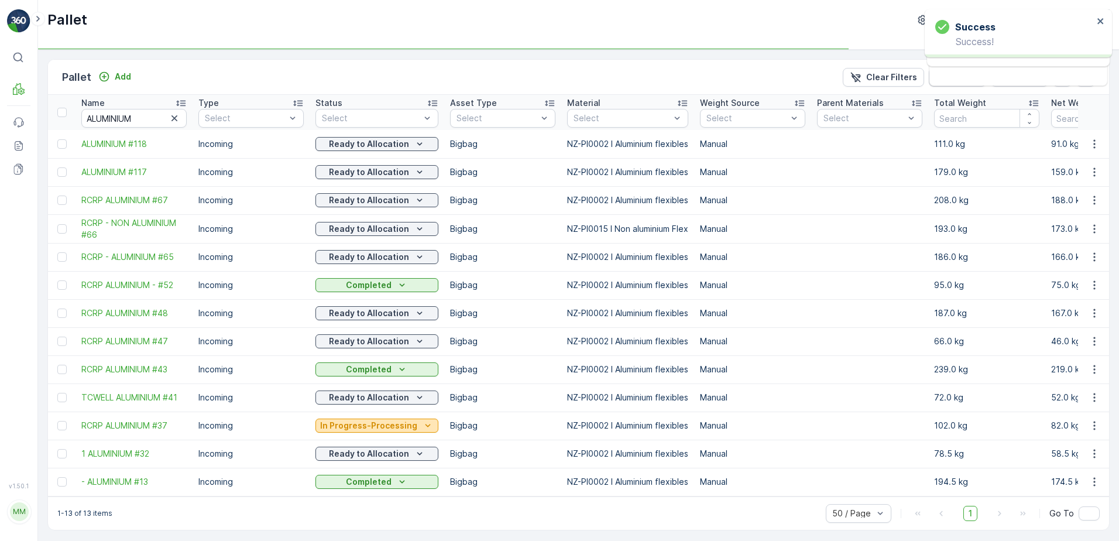
click at [372, 422] on p "In Progress-Processing" at bounding box center [368, 426] width 97 height 12
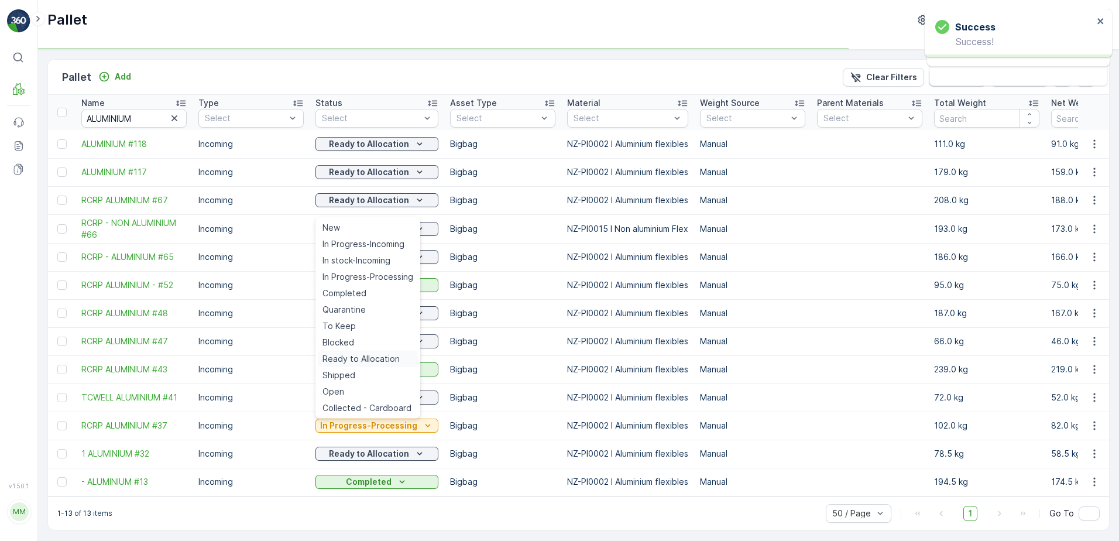
click at [378, 355] on span "Ready to Allocation" at bounding box center [361, 359] width 77 height 12
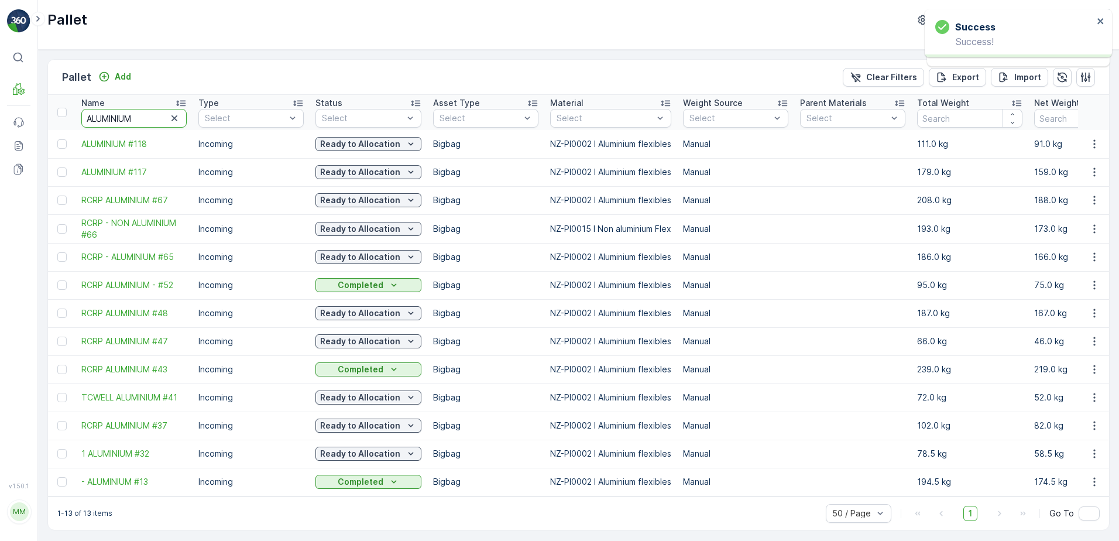
click at [163, 116] on input "ALUMINIUM" at bounding box center [133, 118] width 105 height 19
type input "20342"
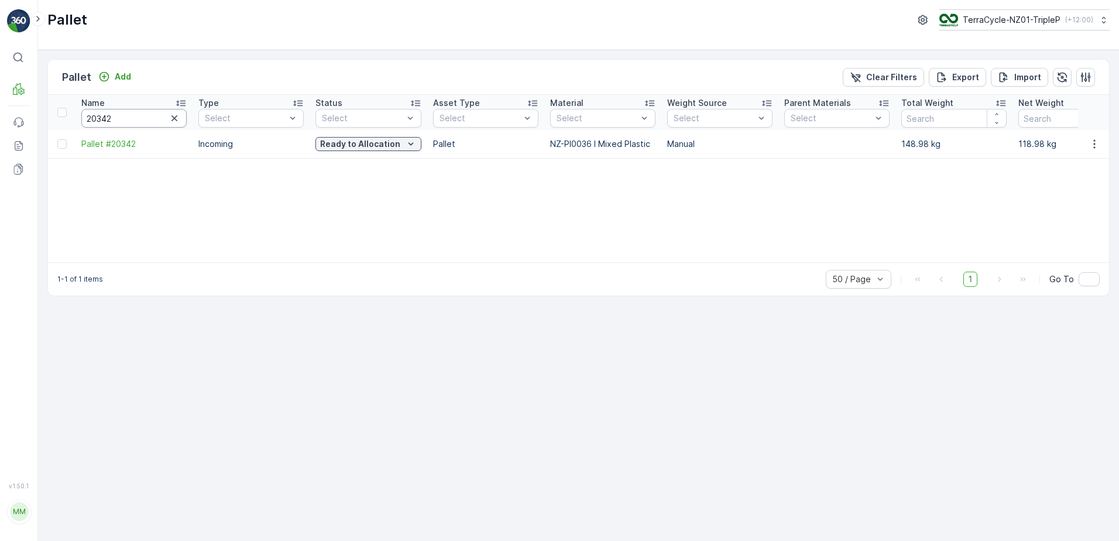
click at [146, 122] on input "20342" at bounding box center [133, 118] width 105 height 19
type input "2033"
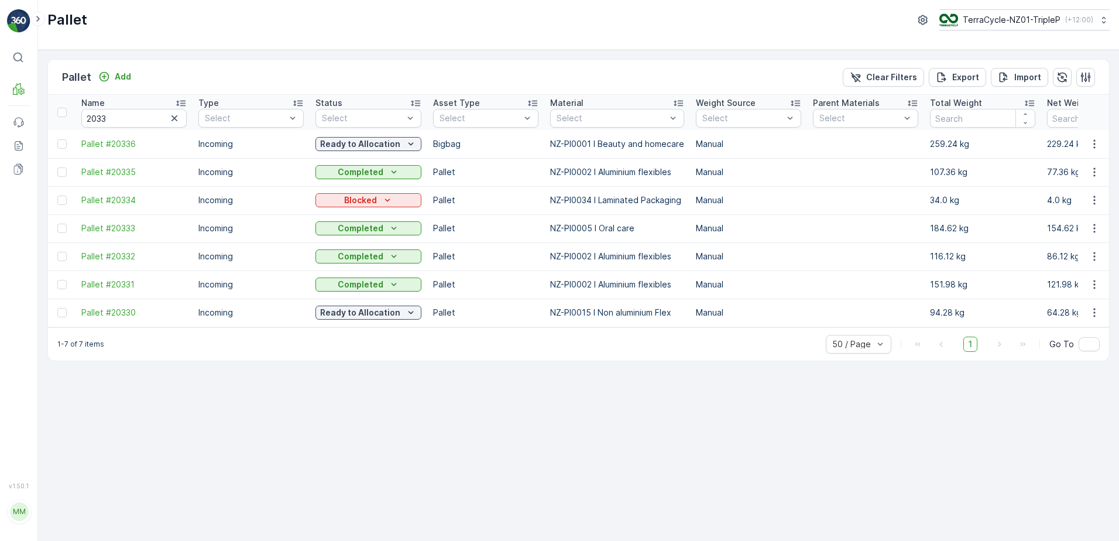
drag, startPoint x: 344, startPoint y: 334, endPoint x: 350, endPoint y: 334, distance: 5.9
click at [350, 334] on div "1-7 of 7 items 50 / Page 1 Go To" at bounding box center [578, 343] width 1061 height 33
click at [137, 121] on input "2033" at bounding box center [133, 118] width 105 height 19
type input "127"
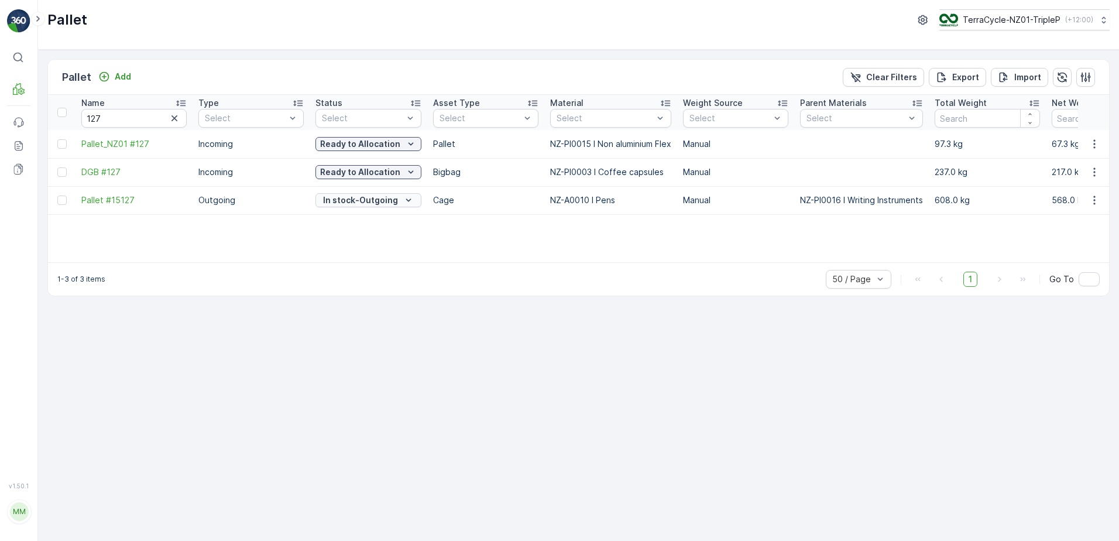
click at [412, 203] on icon "In stock-Outgoing" at bounding box center [409, 200] width 12 height 12
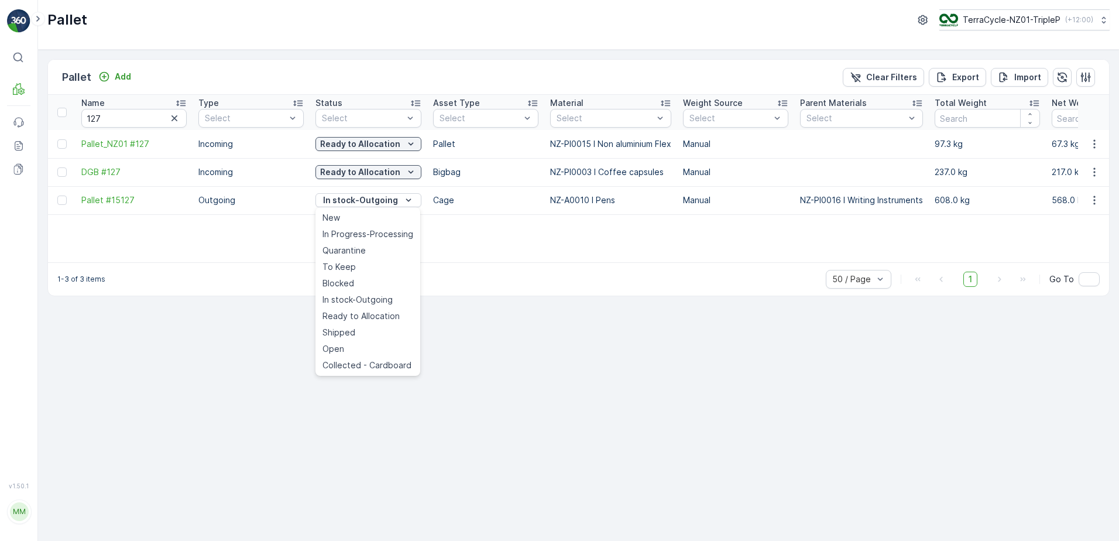
click at [388, 313] on span "Ready to Allocation" at bounding box center [361, 316] width 77 height 12
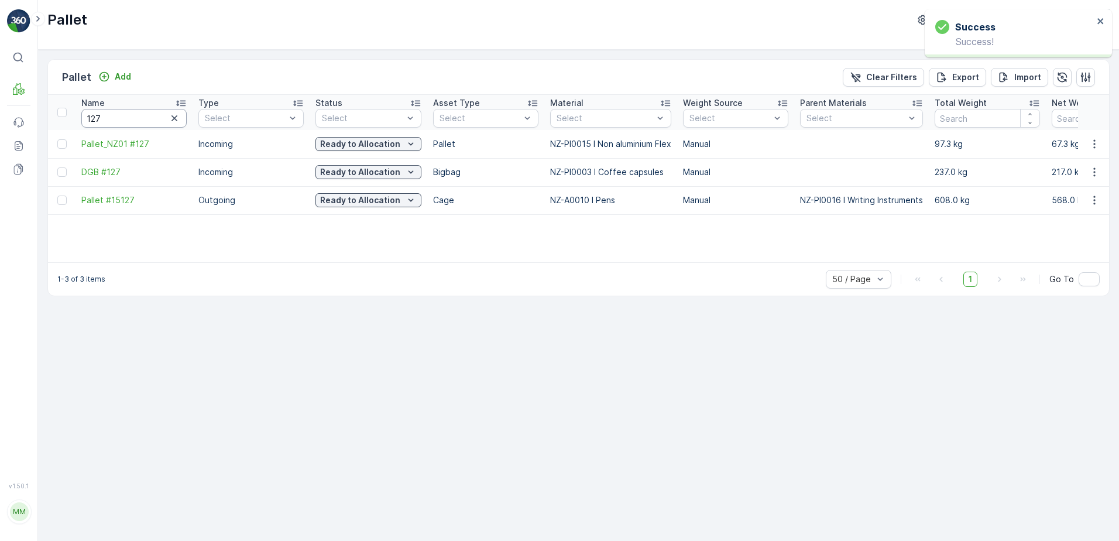
click at [119, 123] on input "127" at bounding box center [133, 118] width 105 height 19
click at [119, 122] on input "127" at bounding box center [133, 118] width 105 height 19
type input "FD"
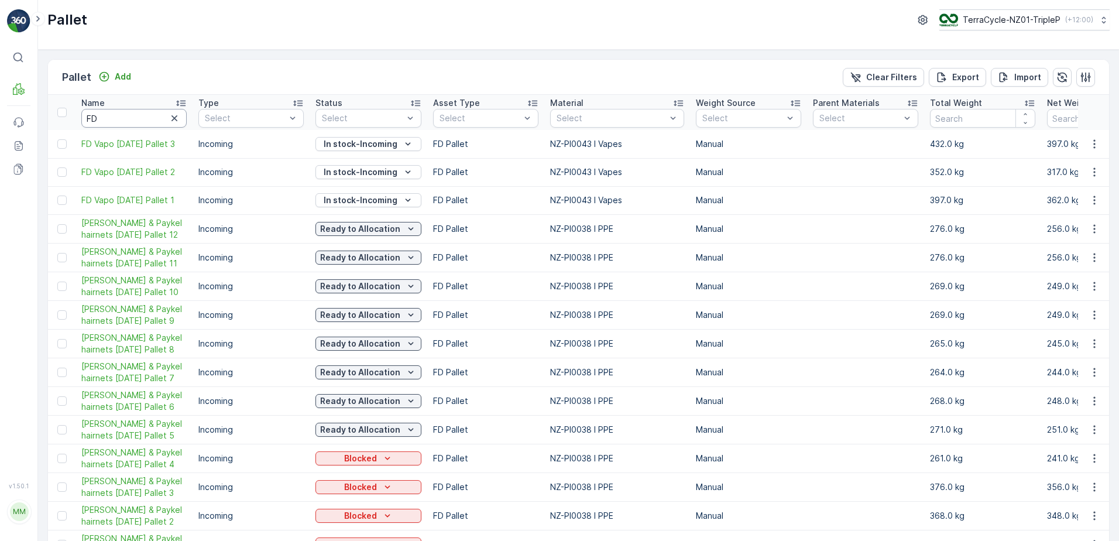
click at [123, 120] on input "FD" at bounding box center [133, 118] width 105 height 19
type input "FD LOVE"
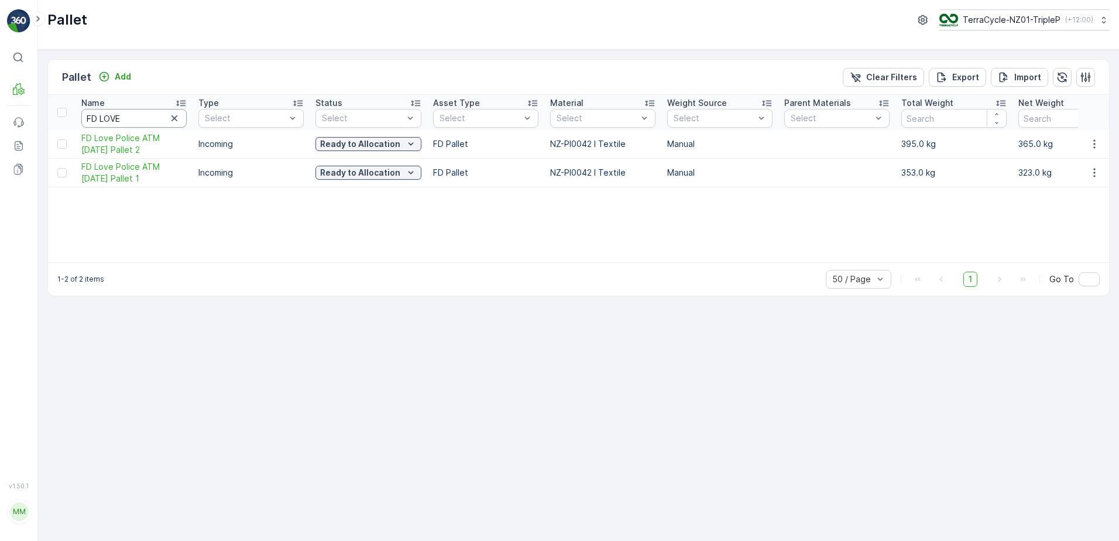
click at [151, 117] on input "FD LOVE" at bounding box center [133, 118] width 105 height 19
type input "PPE"
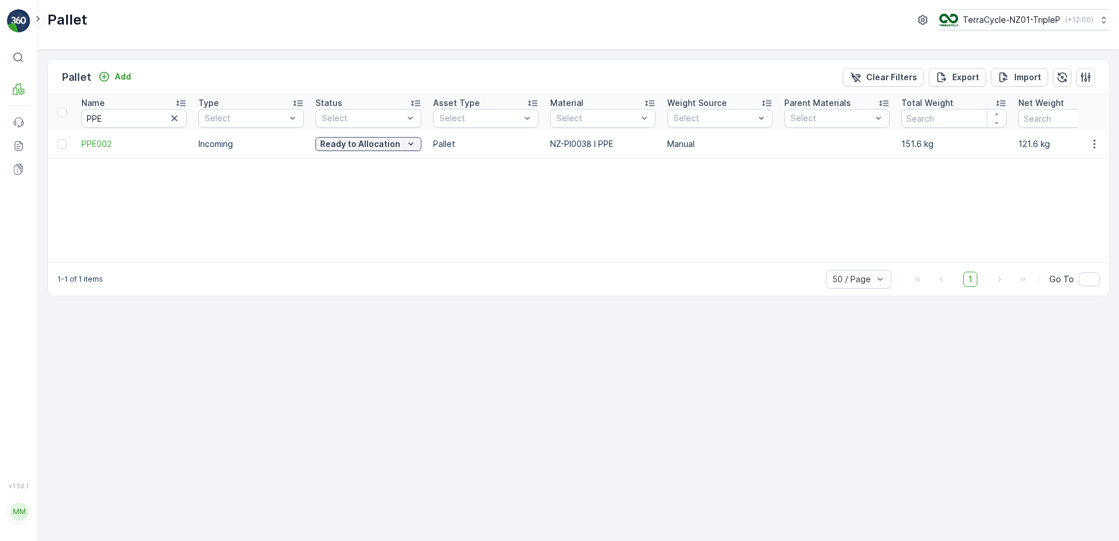
click at [141, 105] on div "Name" at bounding box center [133, 103] width 105 height 12
click at [141, 118] on input "PPE" at bounding box center [133, 118] width 105 height 19
click at [150, 104] on div "Name" at bounding box center [133, 103] width 105 height 12
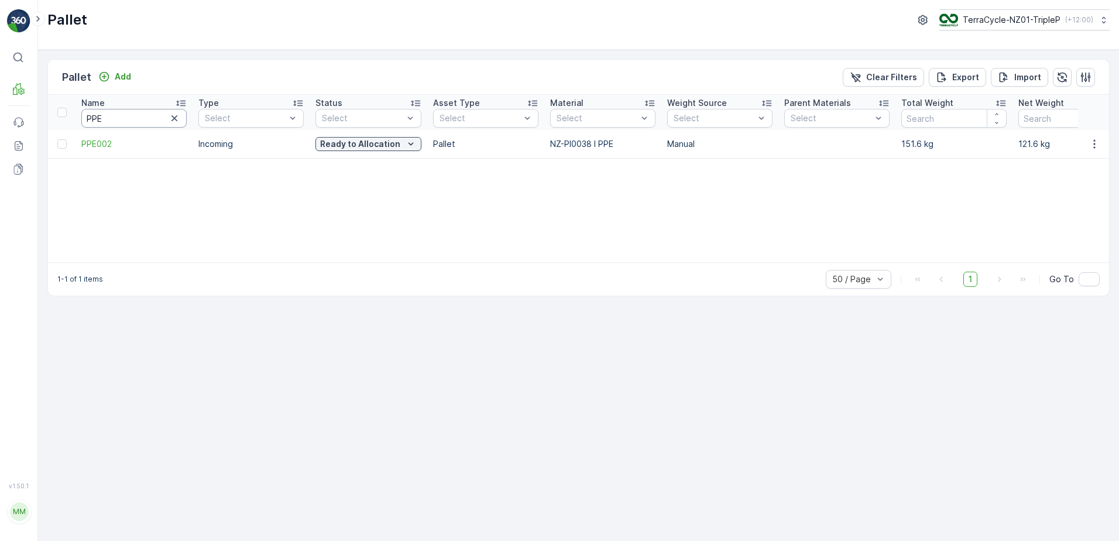
click at [150, 125] on input "PPE" at bounding box center [133, 118] width 105 height 19
type input "TOYS"
click at [148, 119] on input "TOYS" at bounding box center [133, 118] width 105 height 19
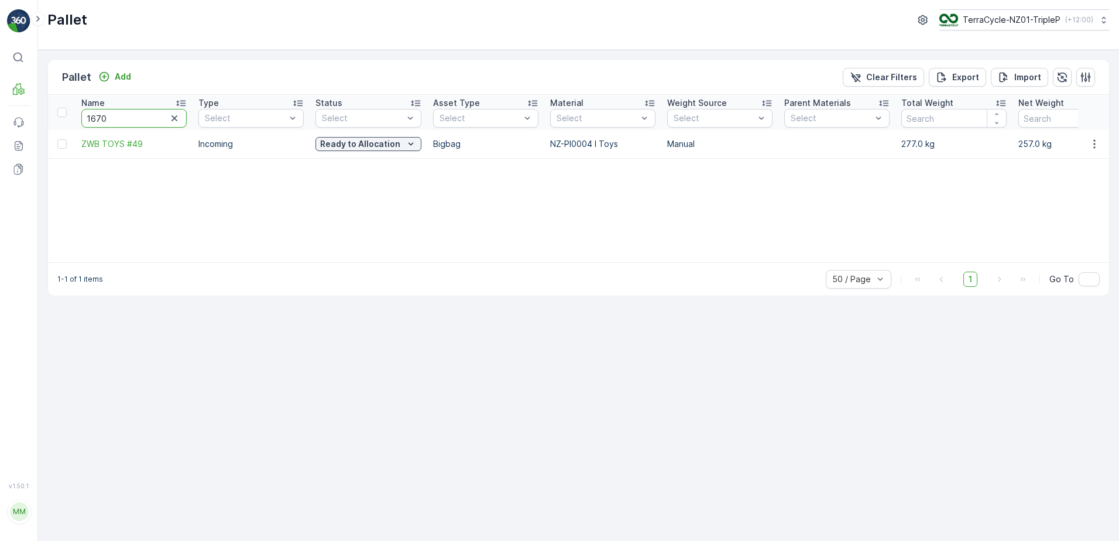
type input "16707"
drag, startPoint x: 139, startPoint y: 119, endPoint x: 132, endPoint y: 114, distance: 8.8
click at [132, 114] on input "16707" at bounding box center [133, 118] width 105 height 19
click at [135, 116] on input "16707" at bounding box center [133, 118] width 105 height 19
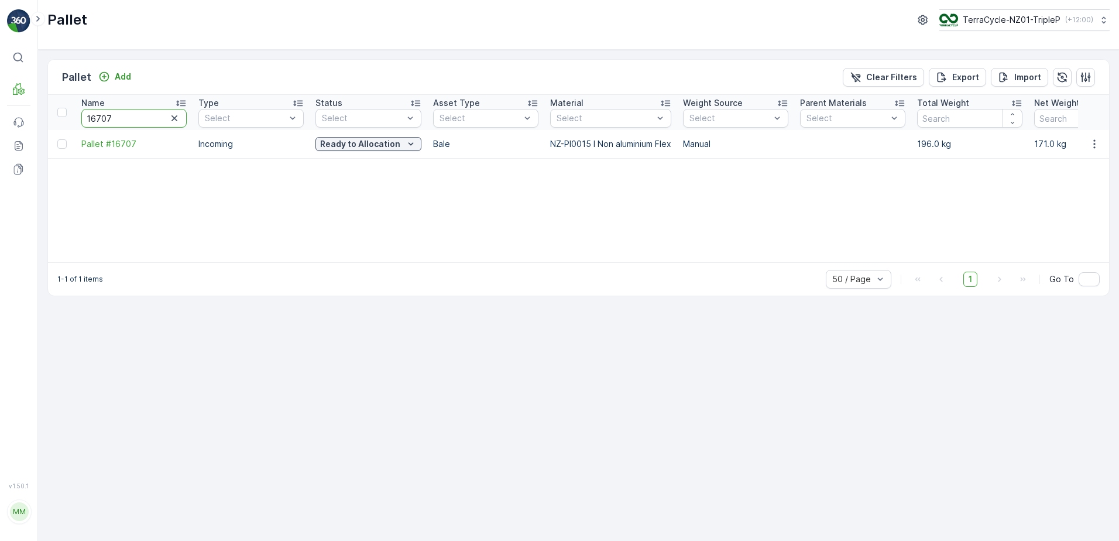
click at [135, 116] on input "16707" at bounding box center [133, 118] width 105 height 19
type input "EYE"
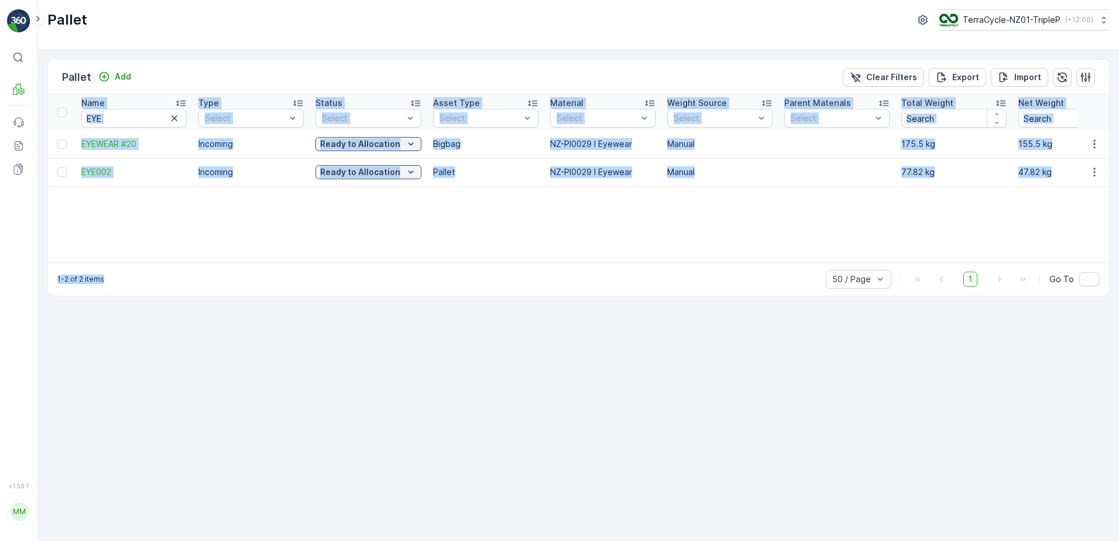
drag, startPoint x: 225, startPoint y: 262, endPoint x: 471, endPoint y: 261, distance: 245.3
click at [471, 261] on div "Pallet Add Clear Filters Export Import Name EYE Type Select Status Select Asset…" at bounding box center [578, 177] width 1062 height 237
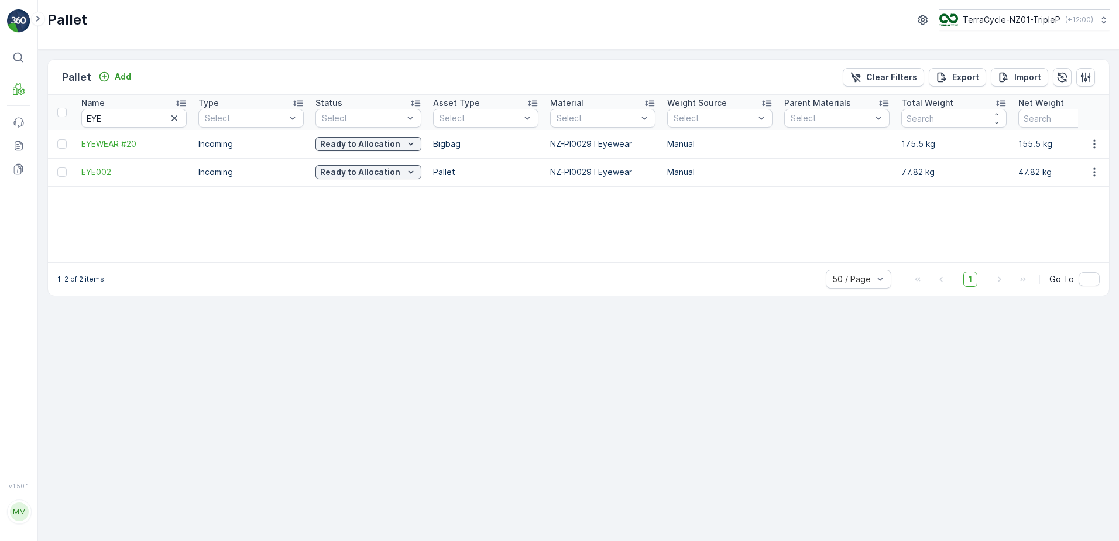
click at [465, 263] on div "1-2 of 2 items 50 / Page 1 Go To" at bounding box center [578, 278] width 1061 height 33
click at [115, 115] on input "EYE" at bounding box center [133, 118] width 105 height 19
click at [117, 117] on input "EYE" at bounding box center [133, 118] width 105 height 19
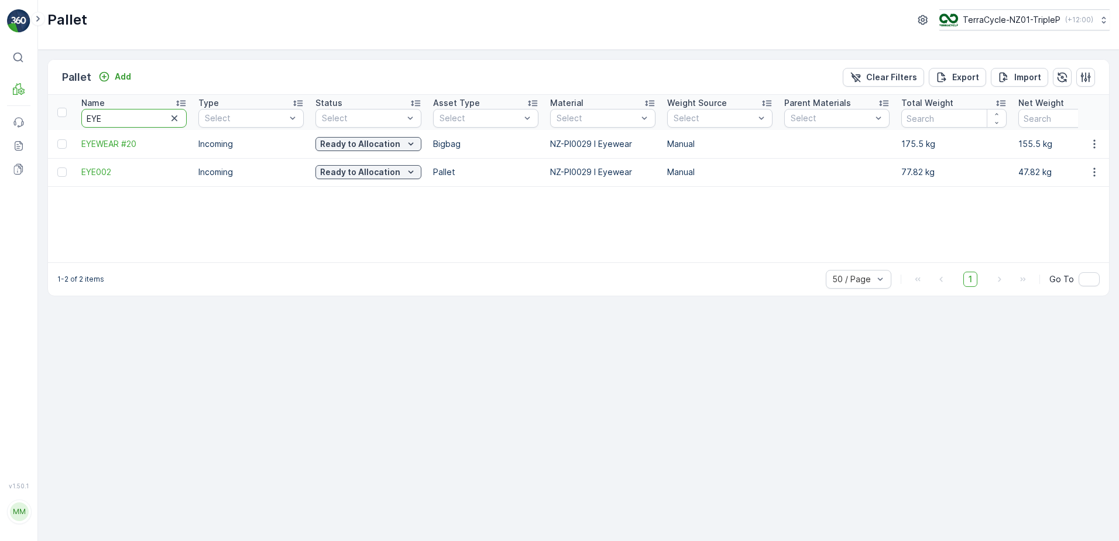
click at [117, 117] on input "EYE" at bounding box center [133, 118] width 105 height 19
type input "WIS"
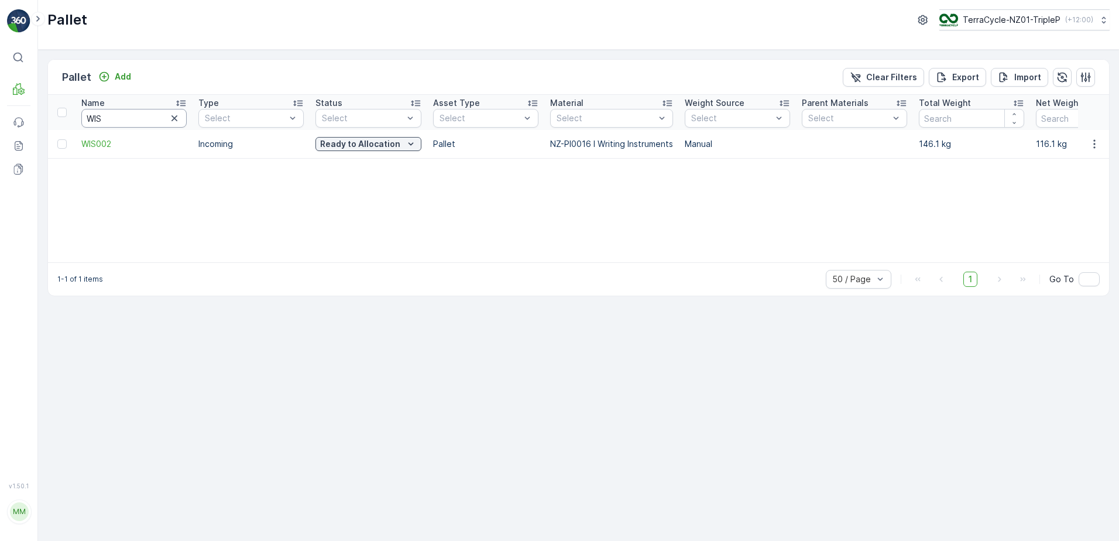
click at [120, 116] on input "WIS" at bounding box center [133, 118] width 105 height 19
type input "DGB"
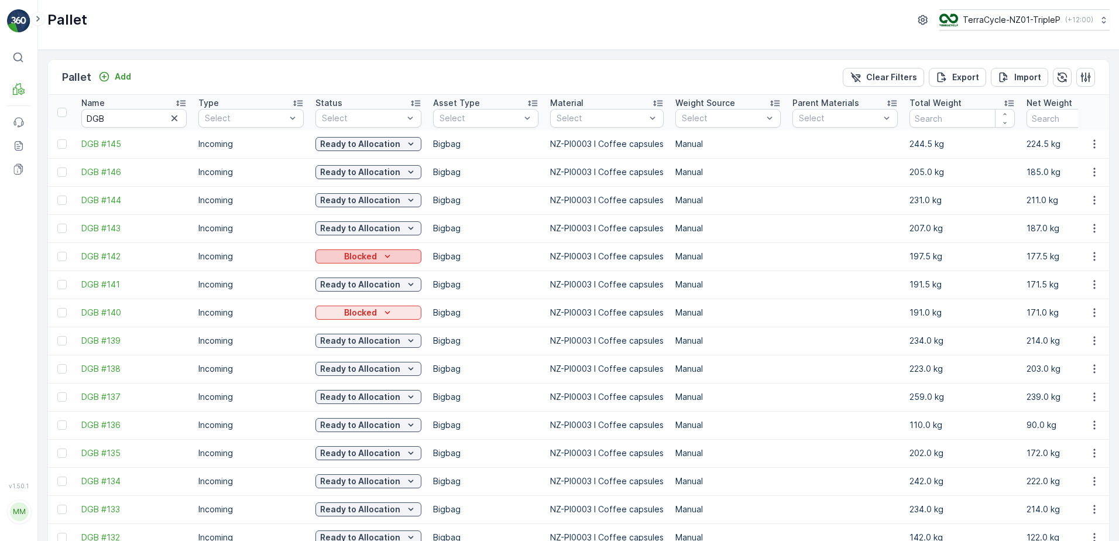
click at [382, 255] on icon "Blocked" at bounding box center [388, 257] width 12 height 12
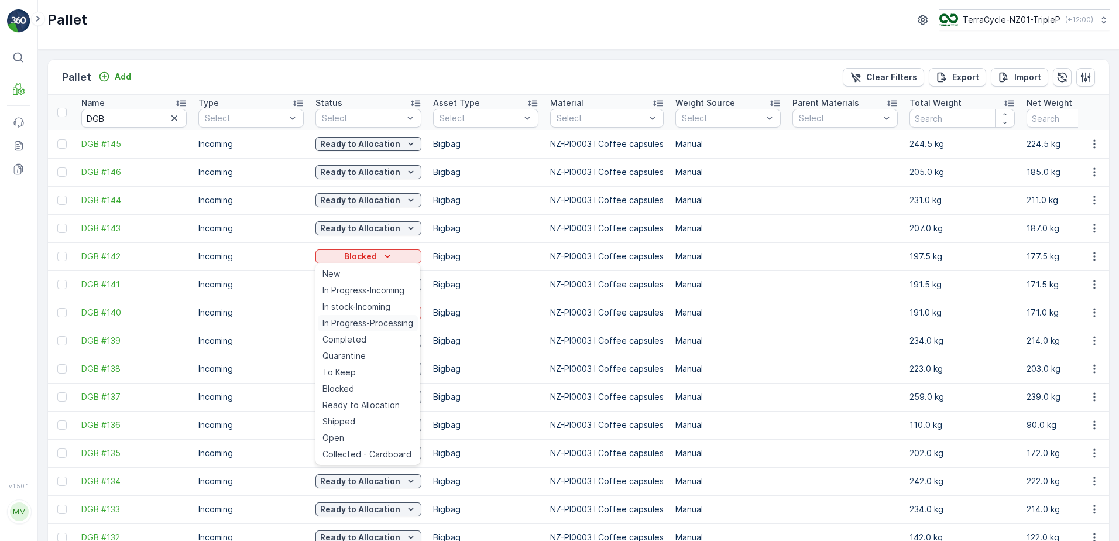
click at [367, 324] on span "In Progress-Processing" at bounding box center [368, 323] width 91 height 12
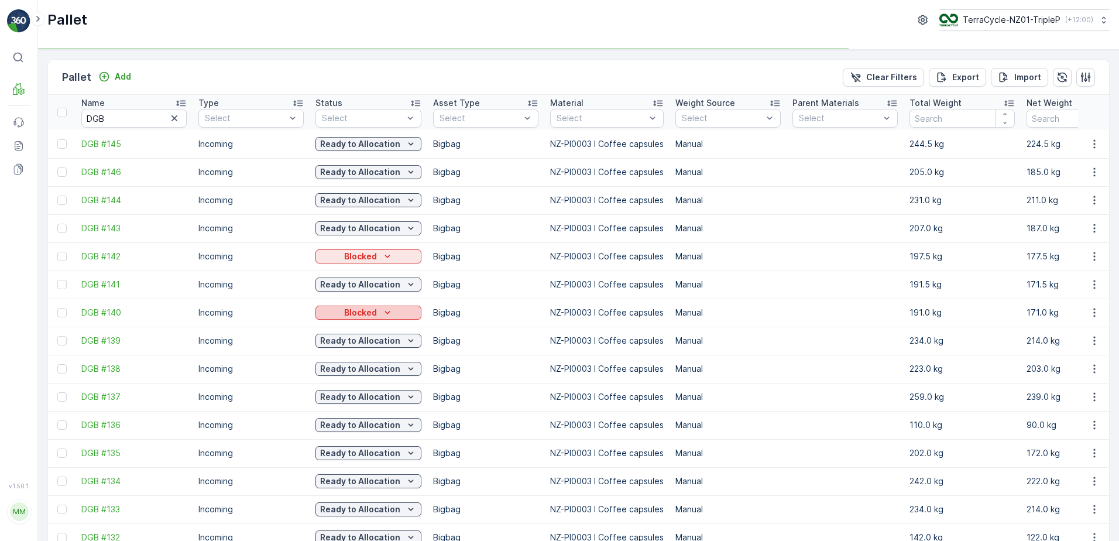
click at [372, 313] on p "Blocked" at bounding box center [360, 313] width 33 height 12
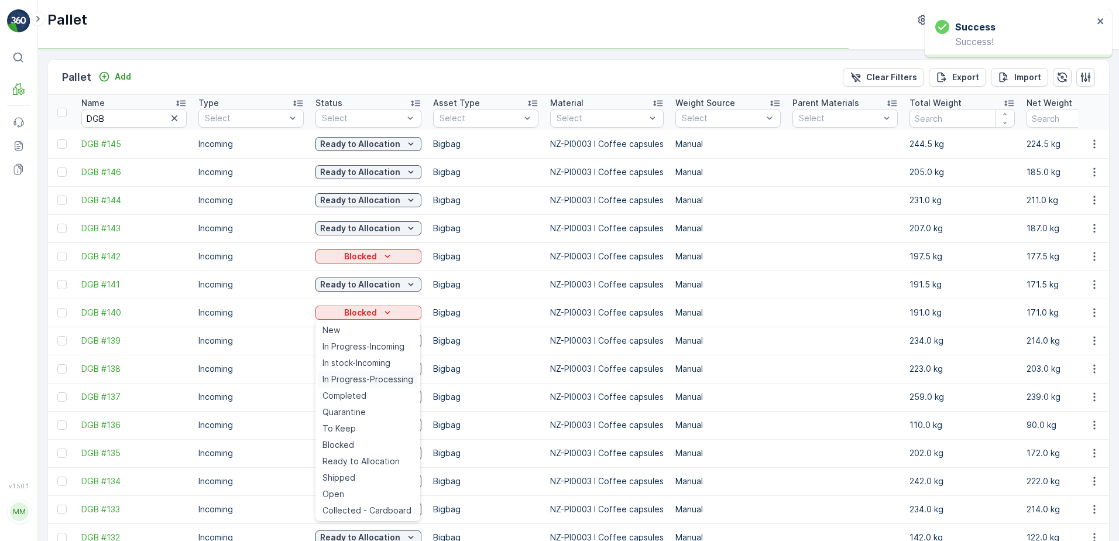
click at [368, 375] on span "In Progress-Processing" at bounding box center [368, 379] width 91 height 12
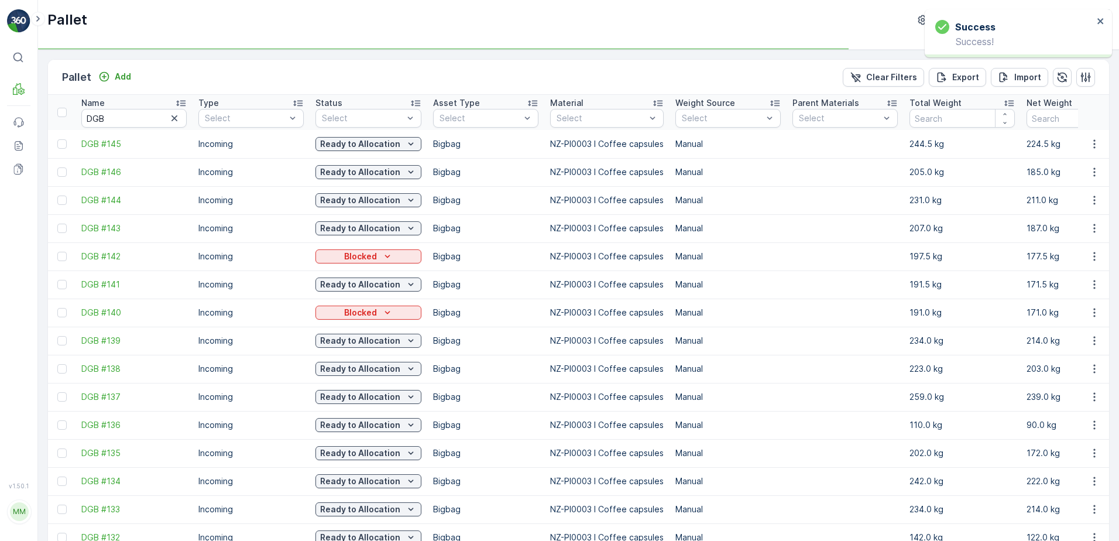
click at [373, 257] on p "Blocked" at bounding box center [360, 257] width 33 height 12
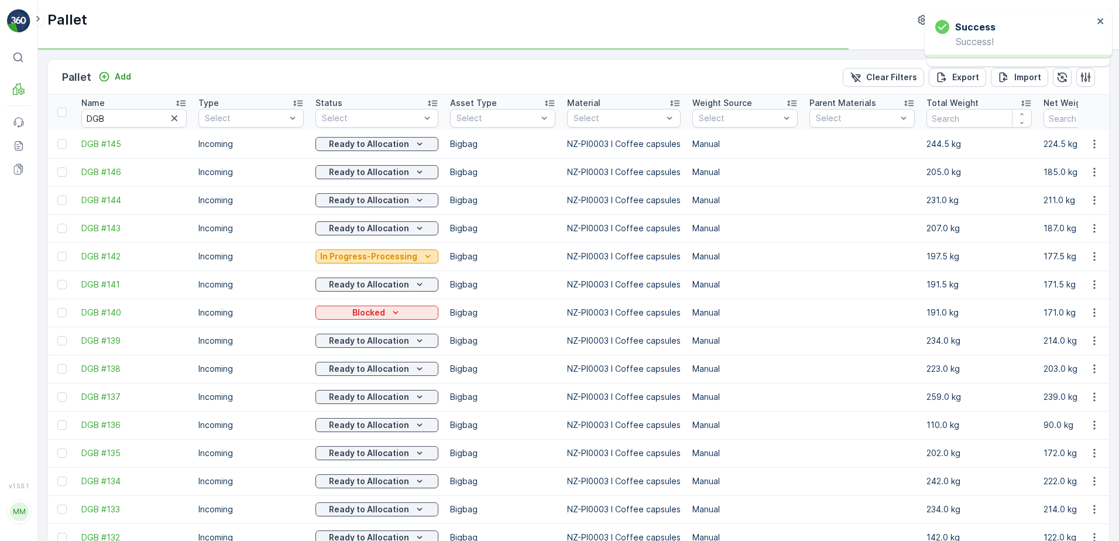
click at [379, 256] on p "In Progress-Processing" at bounding box center [368, 257] width 97 height 12
click at [378, 313] on p "In Progress-Processing" at bounding box center [368, 313] width 97 height 12
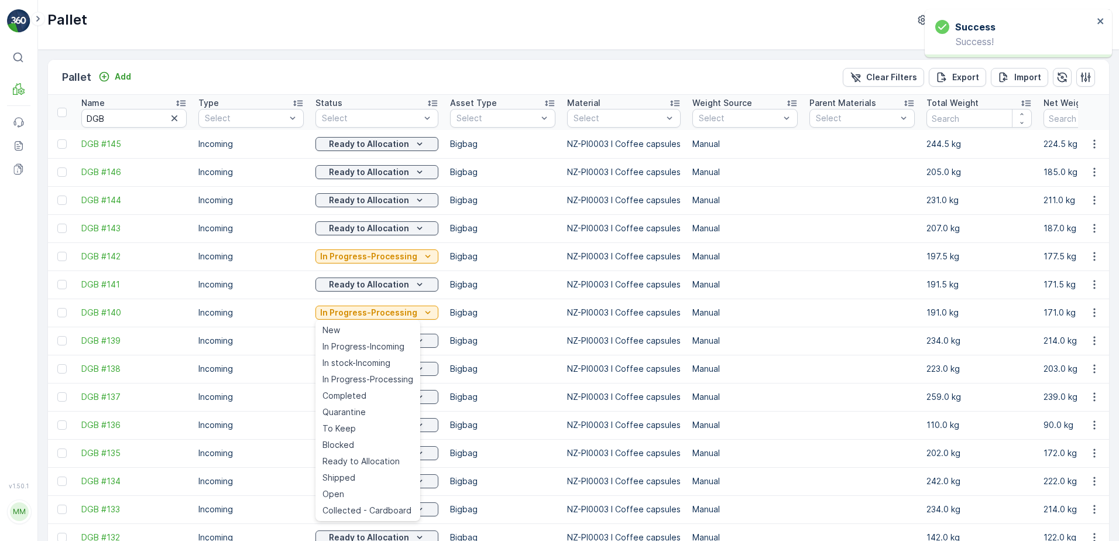
drag, startPoint x: 359, startPoint y: 408, endPoint x: 359, endPoint y: 358, distance: 50.3
click at [358, 408] on span "Quarantine" at bounding box center [344, 412] width 43 height 12
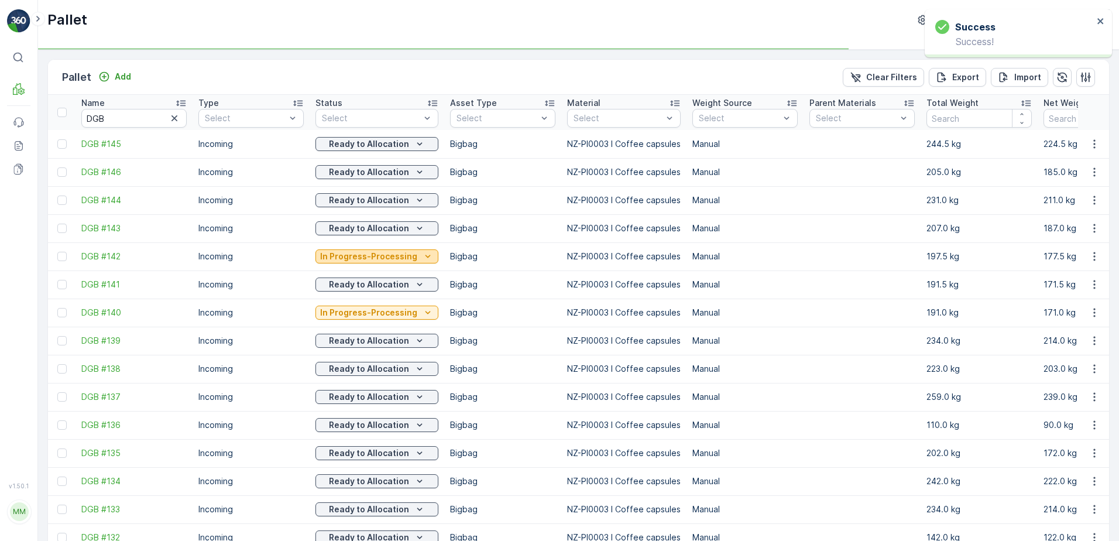
click at [357, 251] on p "In Progress-Processing" at bounding box center [368, 257] width 97 height 12
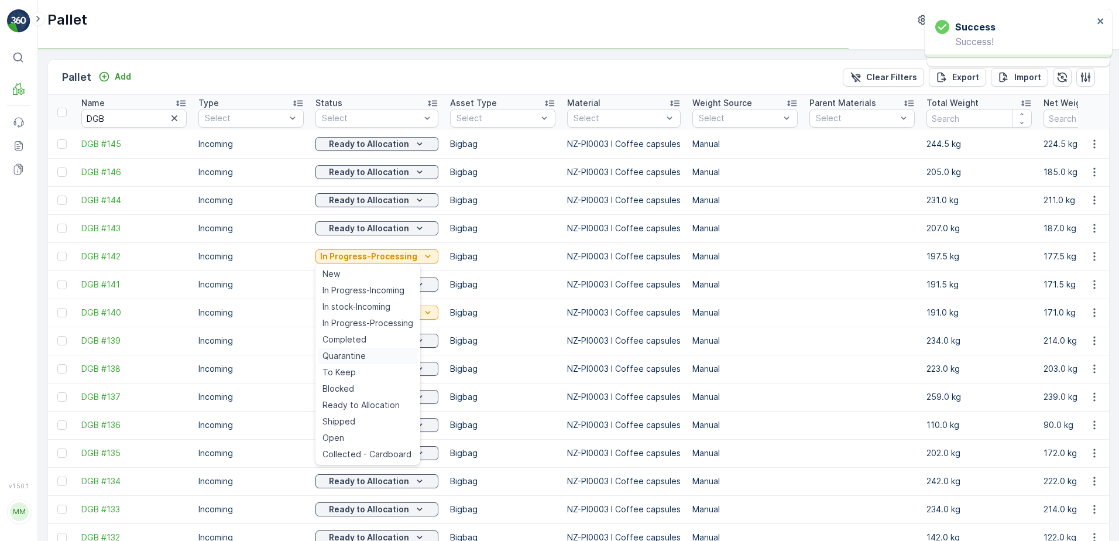
click at [358, 353] on span "Quarantine" at bounding box center [344, 356] width 43 height 12
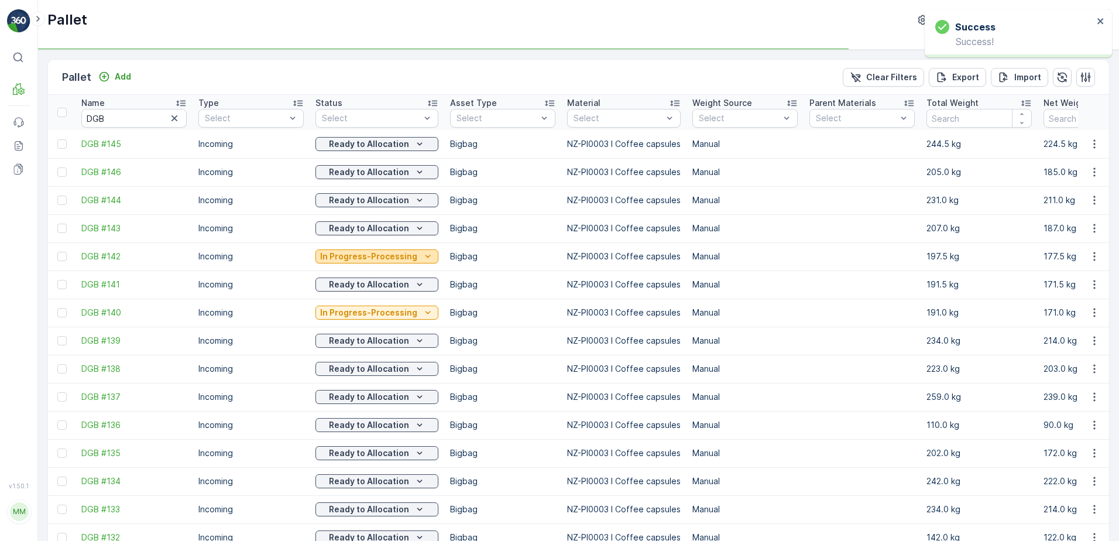
click at [374, 258] on p "In Progress-Processing" at bounding box center [368, 257] width 97 height 12
click at [422, 311] on div "Quarantine" at bounding box center [377, 313] width 114 height 12
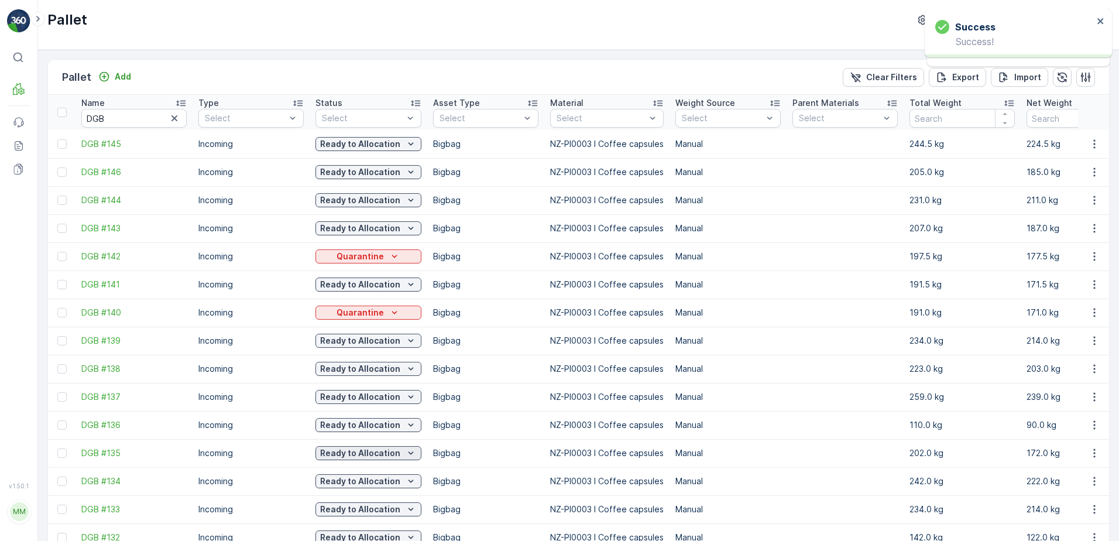
drag, startPoint x: 375, startPoint y: 459, endPoint x: 374, endPoint y: 449, distance: 10.0
click at [375, 459] on button "Ready to Allocation" at bounding box center [369, 453] width 106 height 14
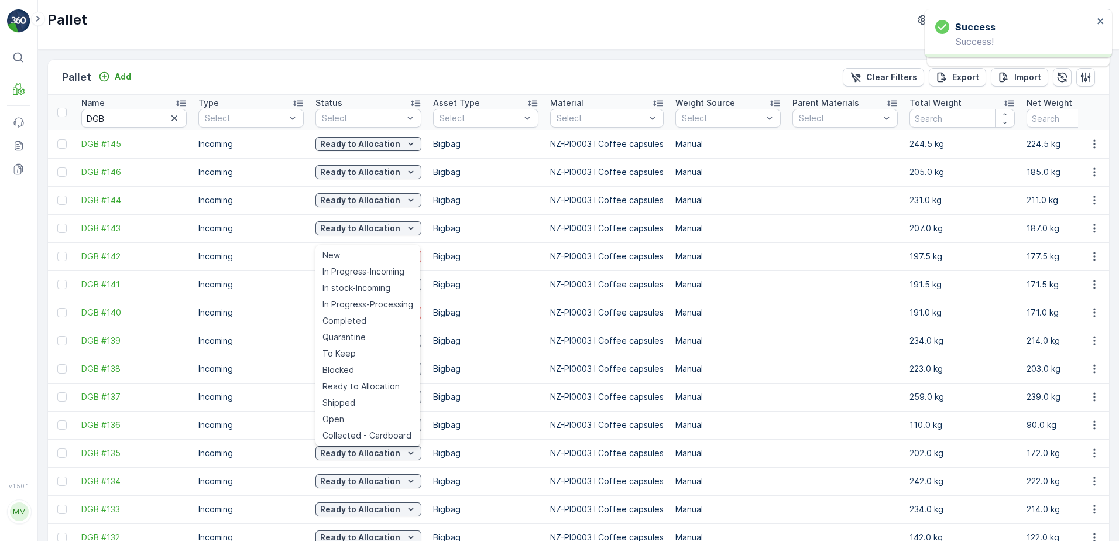
click at [455, 295] on td "Bigbag" at bounding box center [485, 284] width 117 height 28
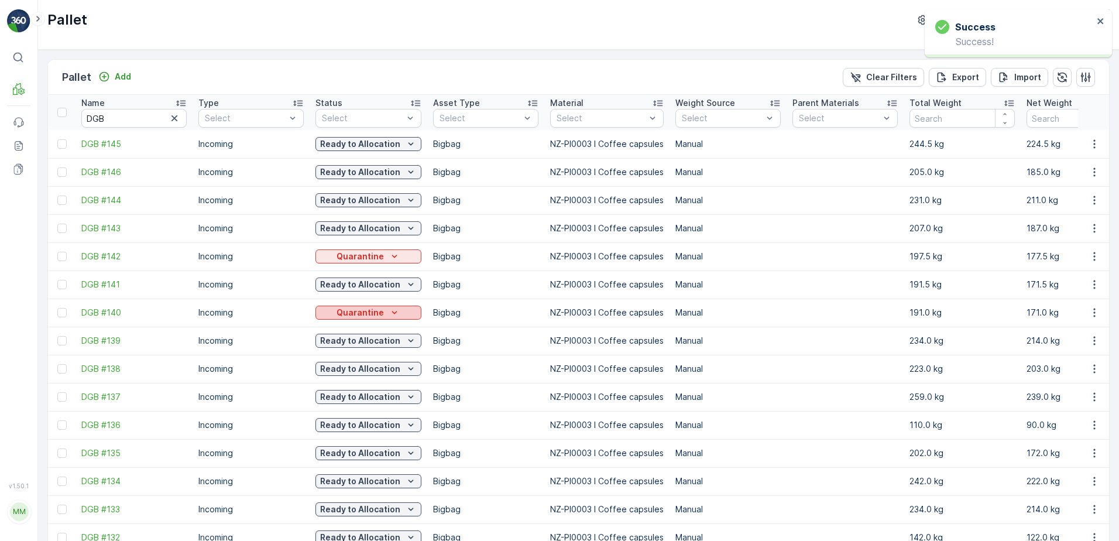
drag, startPoint x: 403, startPoint y: 323, endPoint x: 401, endPoint y: 314, distance: 8.5
click at [402, 321] on td "Quarantine" at bounding box center [369, 313] width 118 height 28
click at [401, 314] on div "Quarantine" at bounding box center [368, 313] width 97 height 12
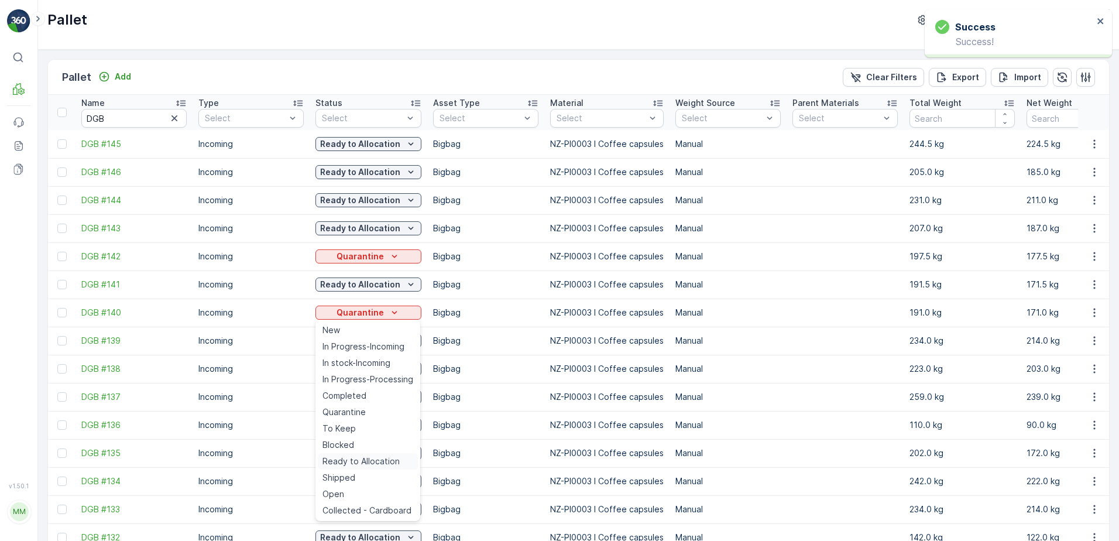
click at [368, 462] on span "Ready to Allocation" at bounding box center [361, 461] width 77 height 12
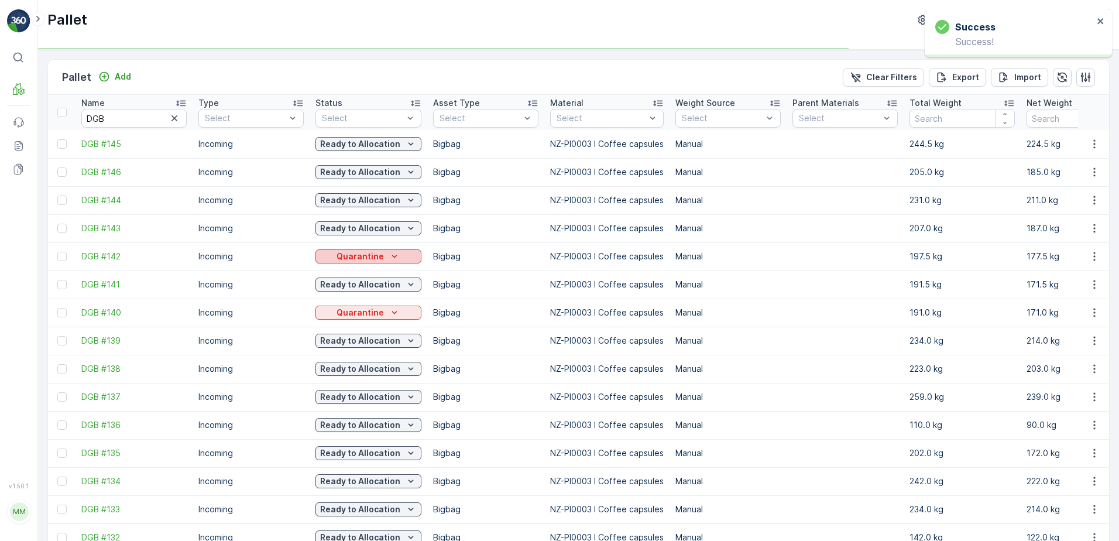
click at [368, 253] on p "Quarantine" at bounding box center [360, 257] width 47 height 12
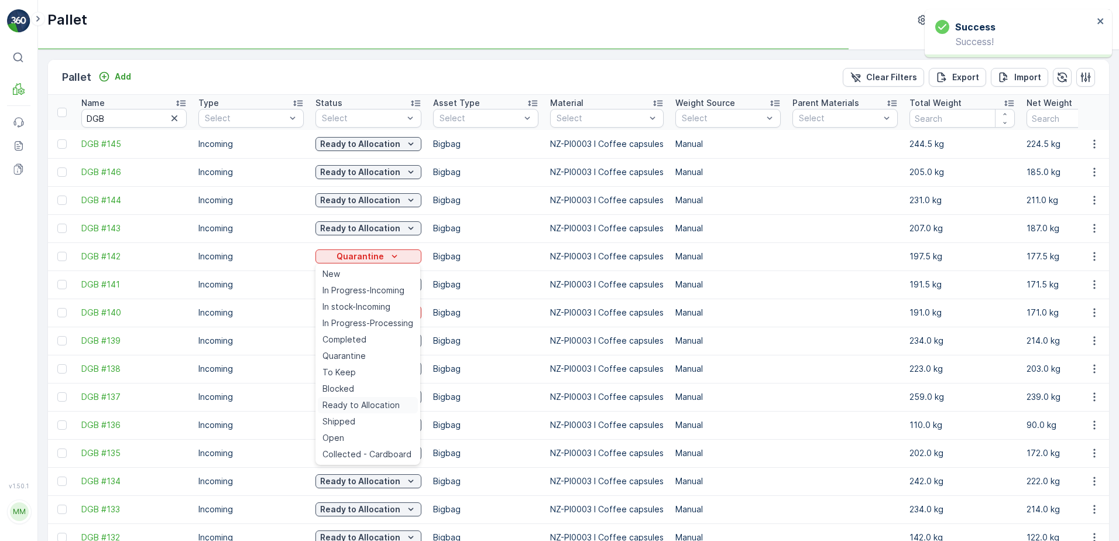
click at [372, 397] on ul "New In Progress-Incoming In stock-Incoming In Progress-Processing Completed Qua…" at bounding box center [368, 363] width 105 height 201
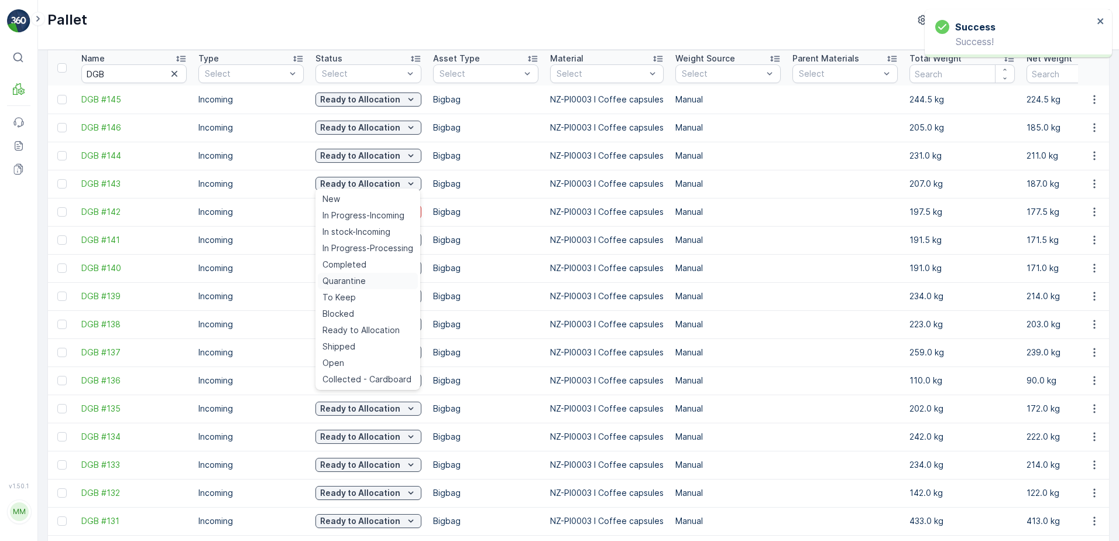
scroll to position [117, 0]
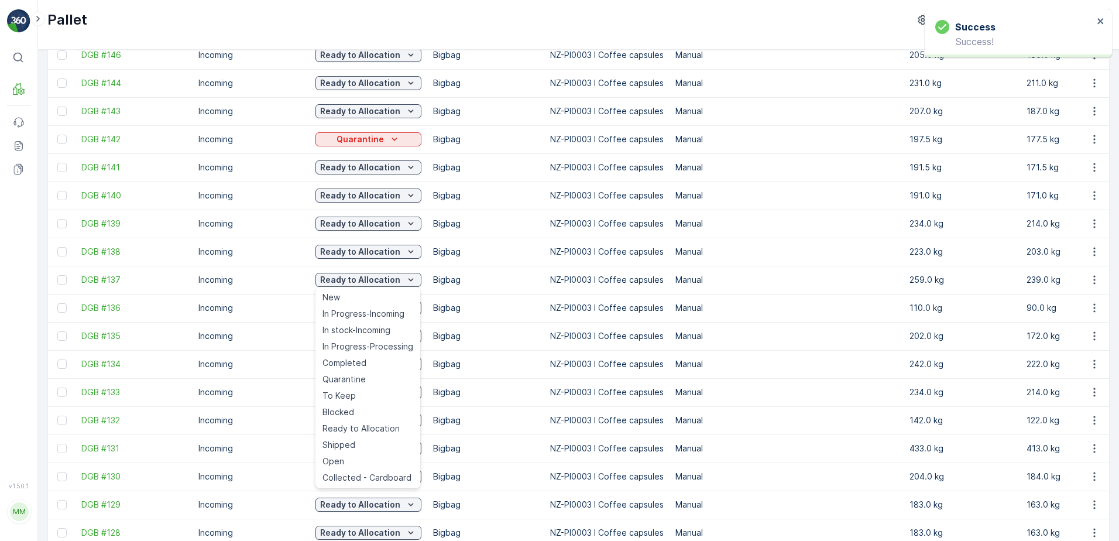
click at [304, 378] on td "Incoming" at bounding box center [251, 392] width 117 height 28
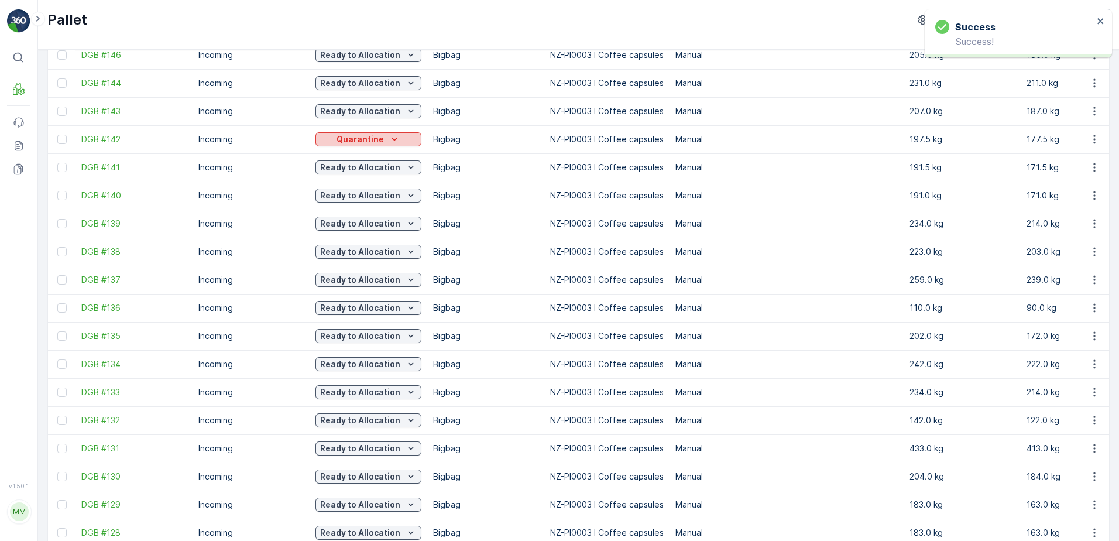
click at [345, 142] on p "Quarantine" at bounding box center [360, 139] width 47 height 12
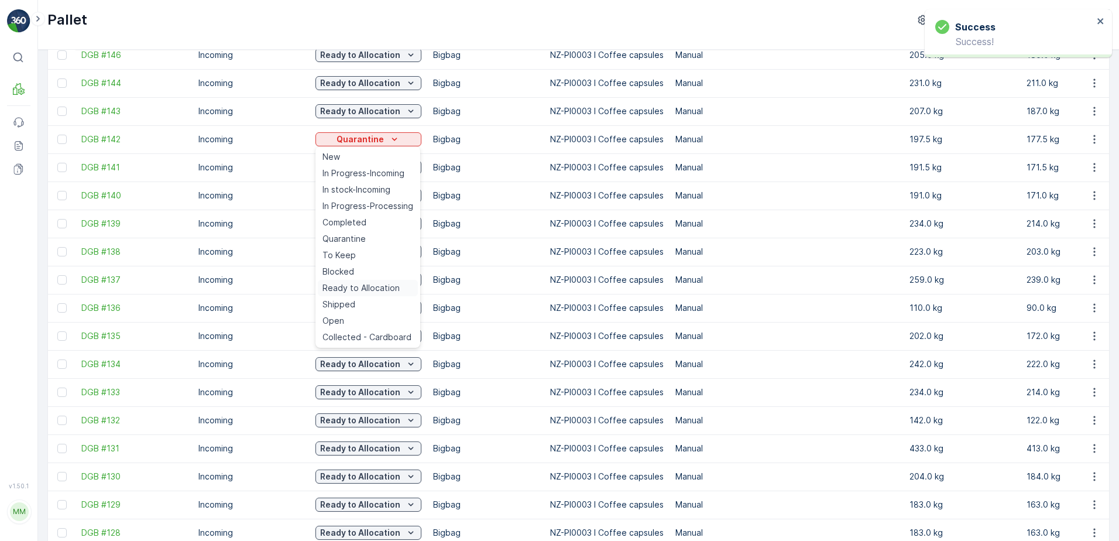
click at [349, 283] on span "Ready to Allocation" at bounding box center [361, 288] width 77 height 12
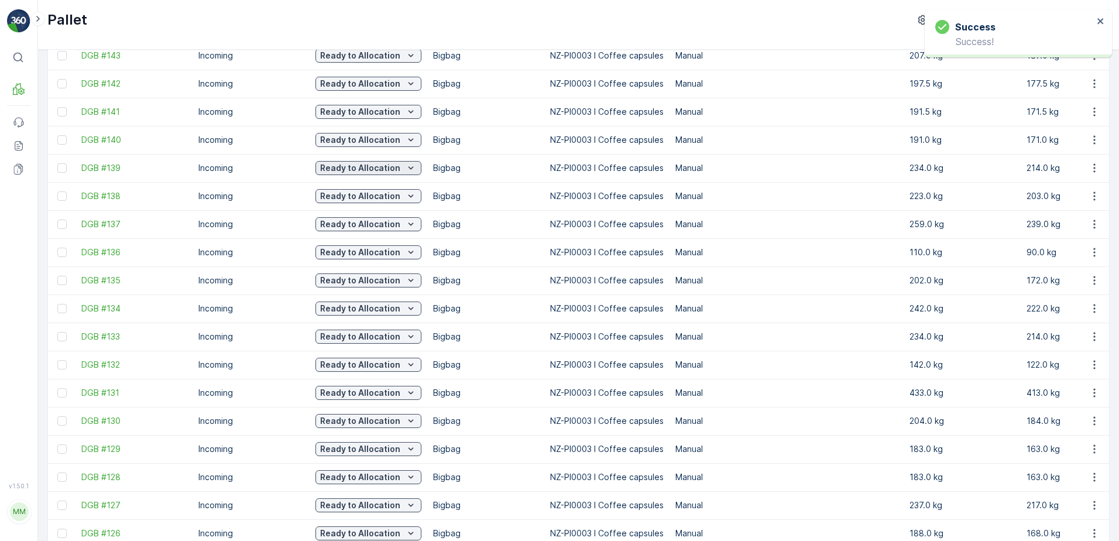
scroll to position [0, 0]
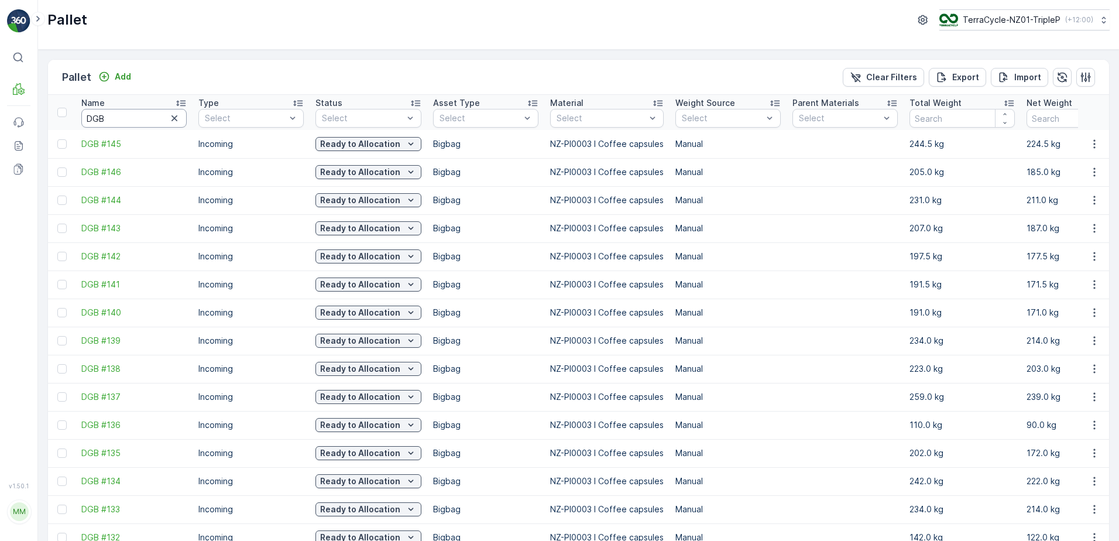
click at [116, 122] on input "DGB" at bounding box center [133, 118] width 105 height 19
type input "20228"
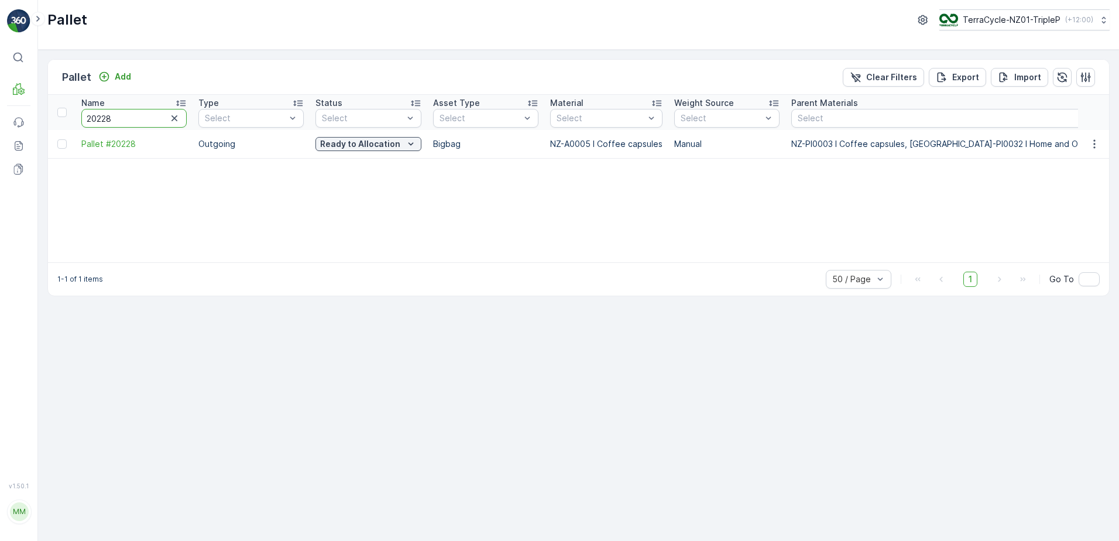
click at [116, 118] on input "20228" at bounding box center [133, 118] width 105 height 19
type input "20215"
click at [125, 120] on input "20215" at bounding box center [133, 118] width 105 height 19
type input "20223"
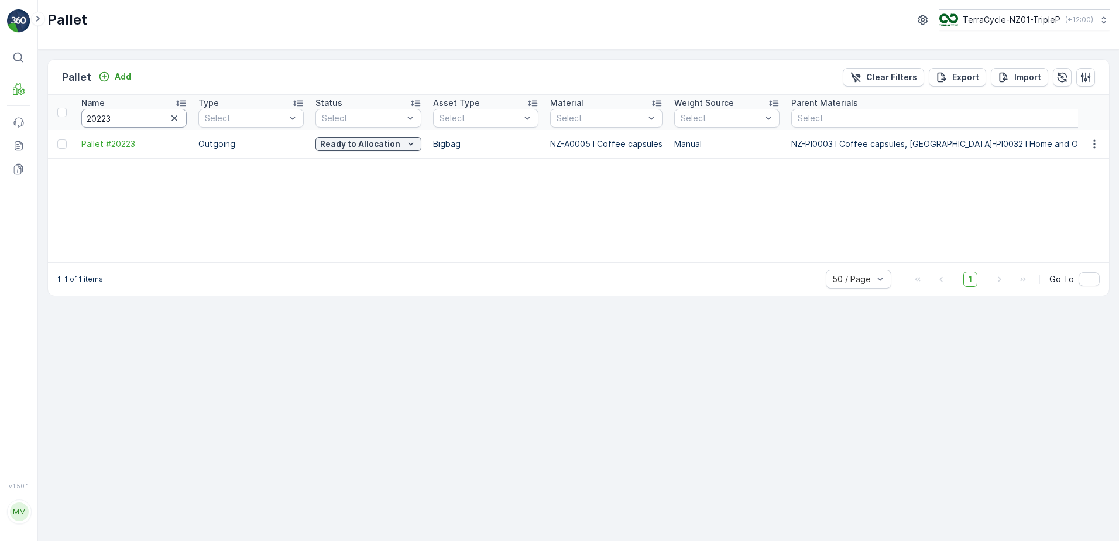
click at [125, 121] on input "20223" at bounding box center [133, 118] width 105 height 19
type input "20559"
click at [127, 122] on input "20559" at bounding box center [133, 118] width 105 height 19
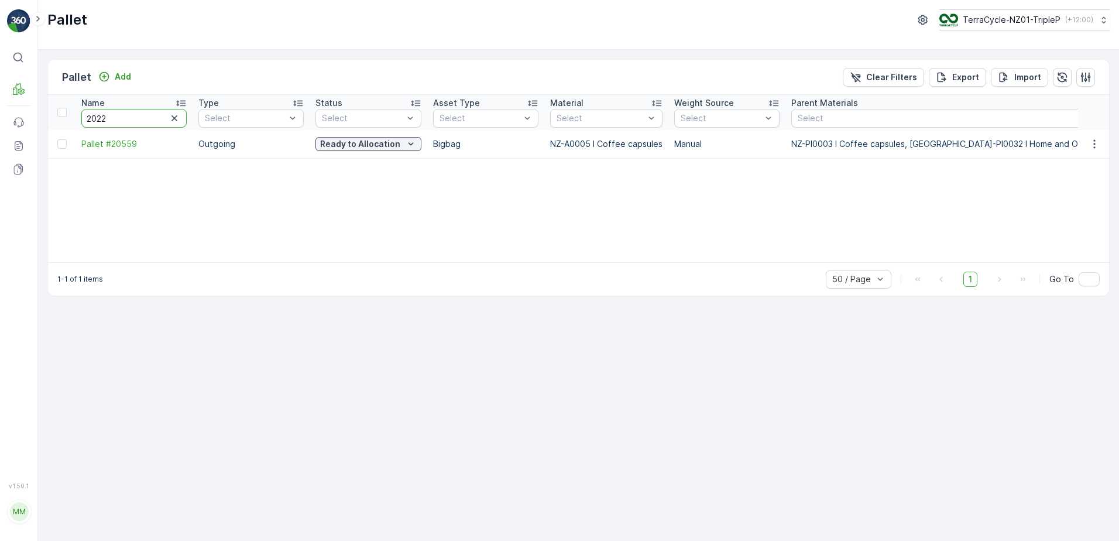
type input "20221"
click at [129, 118] on input "20221" at bounding box center [133, 118] width 105 height 19
type input "20227"
click at [133, 115] on input "20227" at bounding box center [133, 118] width 105 height 19
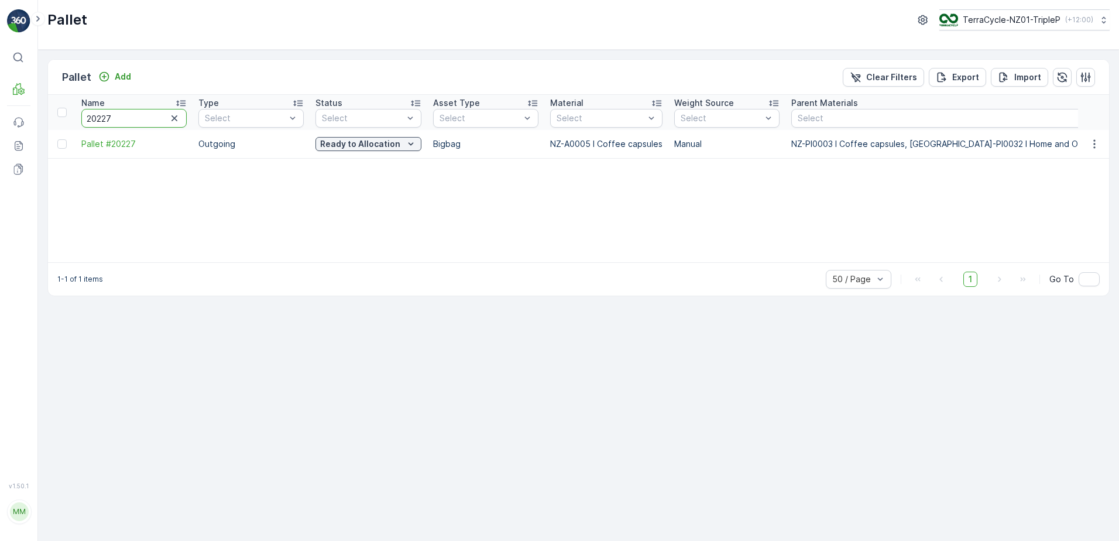
click at [133, 115] on input "20227" at bounding box center [133, 118] width 105 height 19
type input "20224"
click at [133, 121] on input "20224" at bounding box center [133, 118] width 105 height 19
type input "20225"
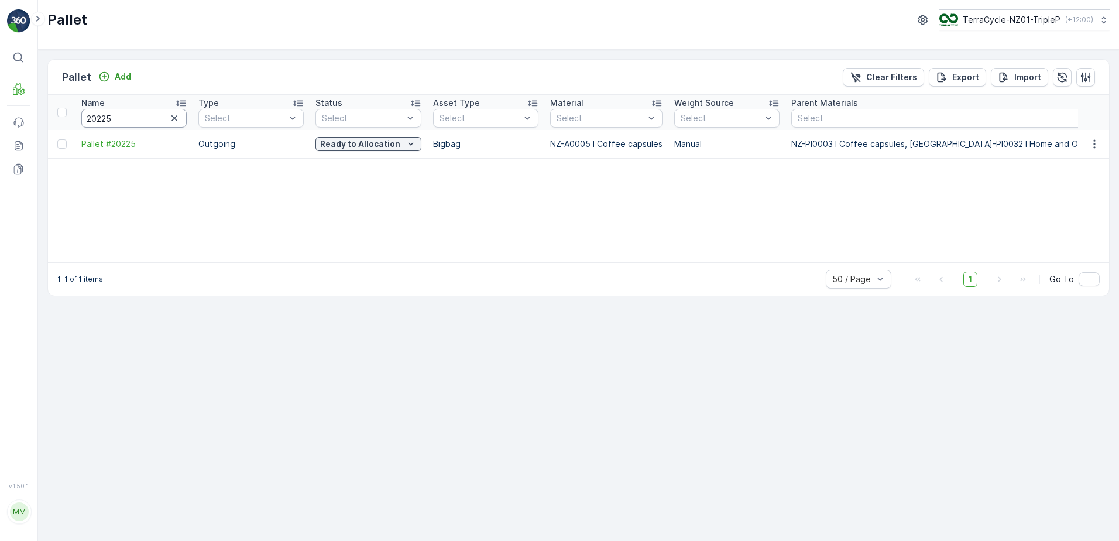
click at [131, 115] on input "20225" at bounding box center [133, 118] width 105 height 19
type input "2205"
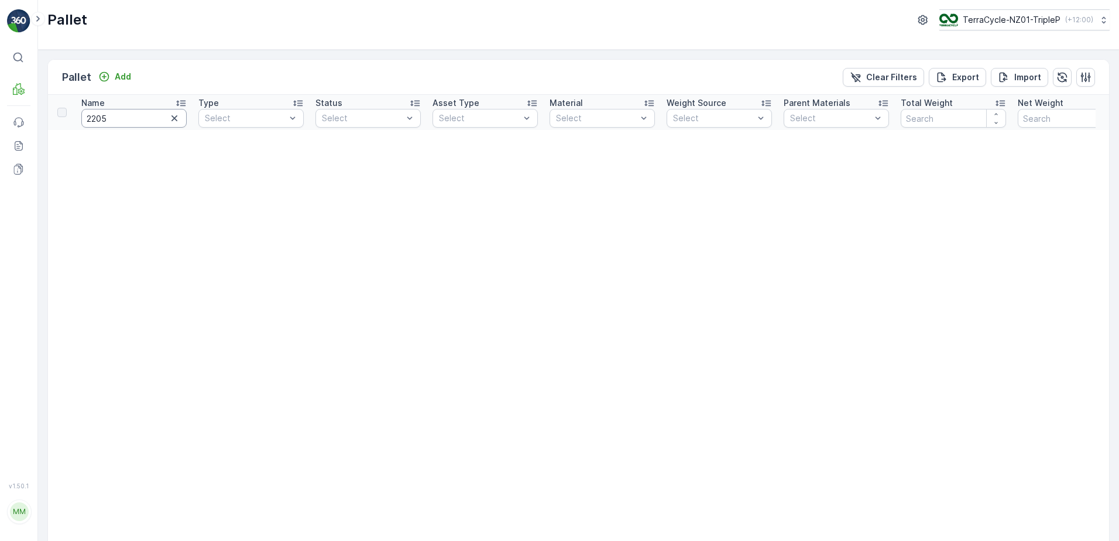
click at [131, 115] on input "2205" at bounding box center [133, 118] width 105 height 19
type input "20590"
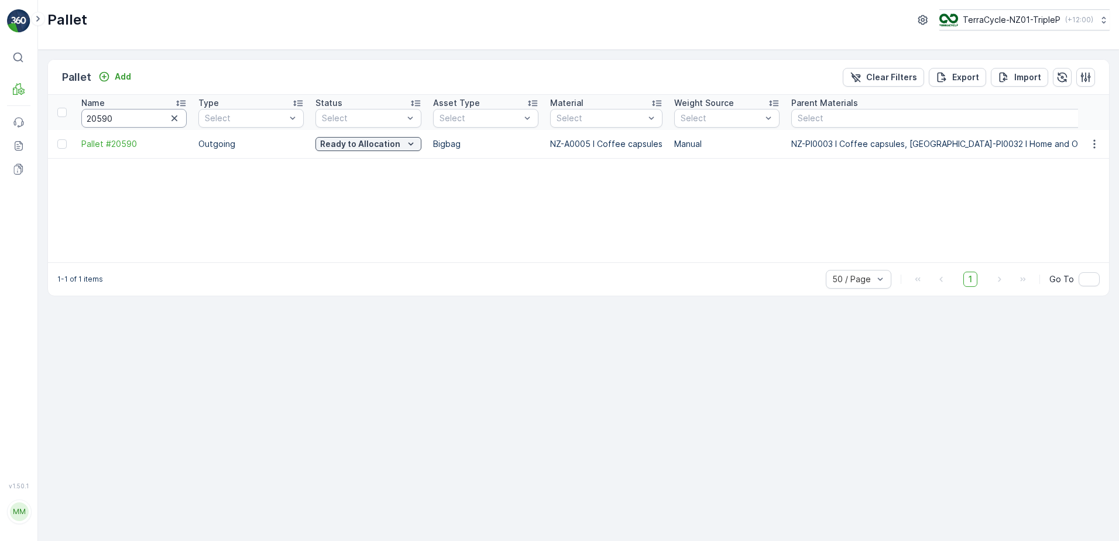
click at [133, 118] on input "20590" at bounding box center [133, 118] width 105 height 19
type input "20596"
click at [133, 119] on input "20596" at bounding box center [133, 118] width 105 height 19
type input "20597"
click at [133, 119] on input "20597" at bounding box center [133, 118] width 105 height 19
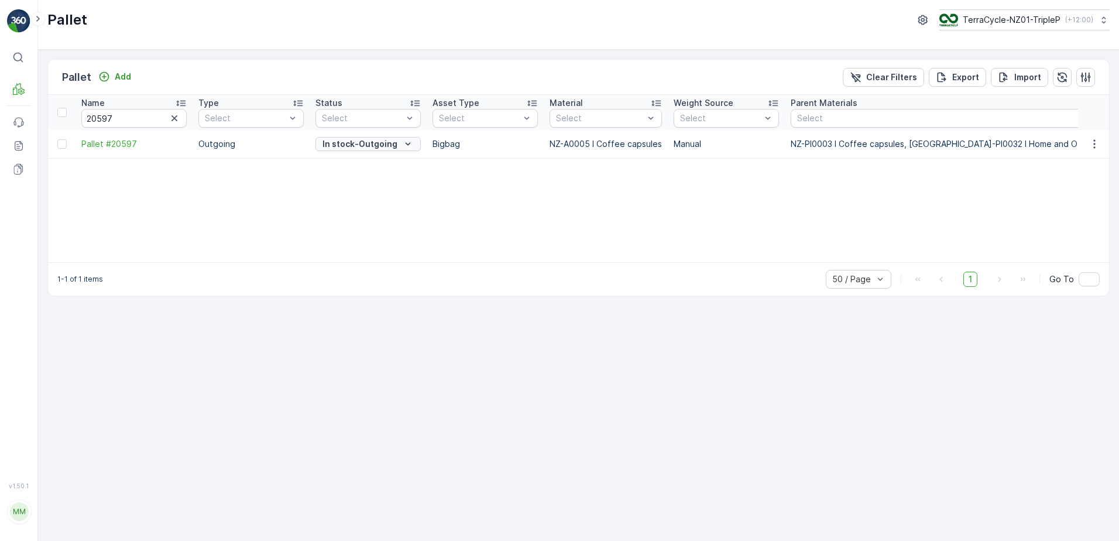
click at [363, 147] on p "In stock-Outgoing" at bounding box center [360, 144] width 75 height 12
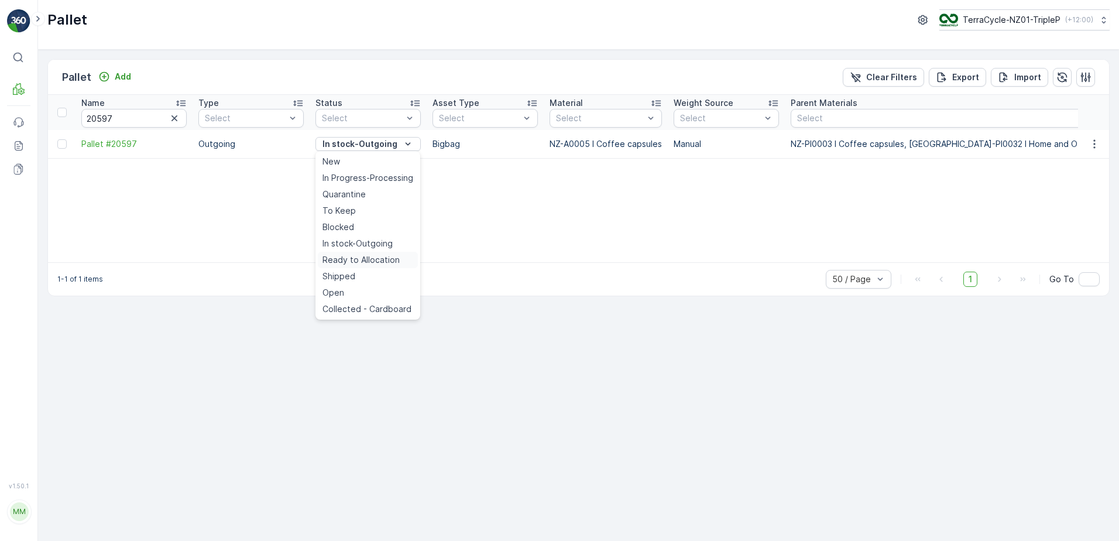
click at [361, 256] on span "Ready to Allocation" at bounding box center [361, 260] width 77 height 12
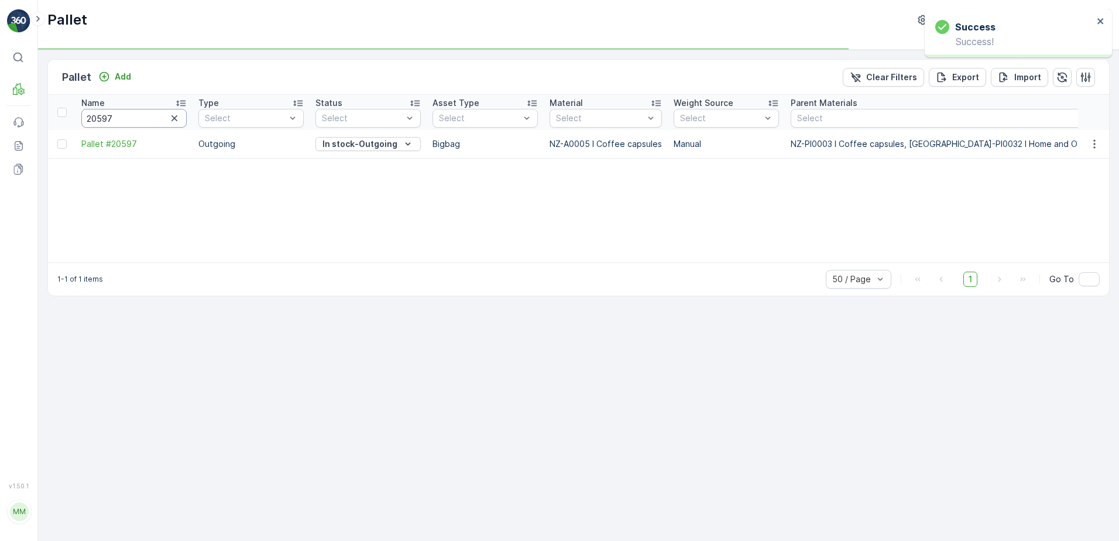
click at [142, 117] on input "20597" at bounding box center [133, 118] width 105 height 19
type input "20594"
